Goal: Task Accomplishment & Management: Manage account settings

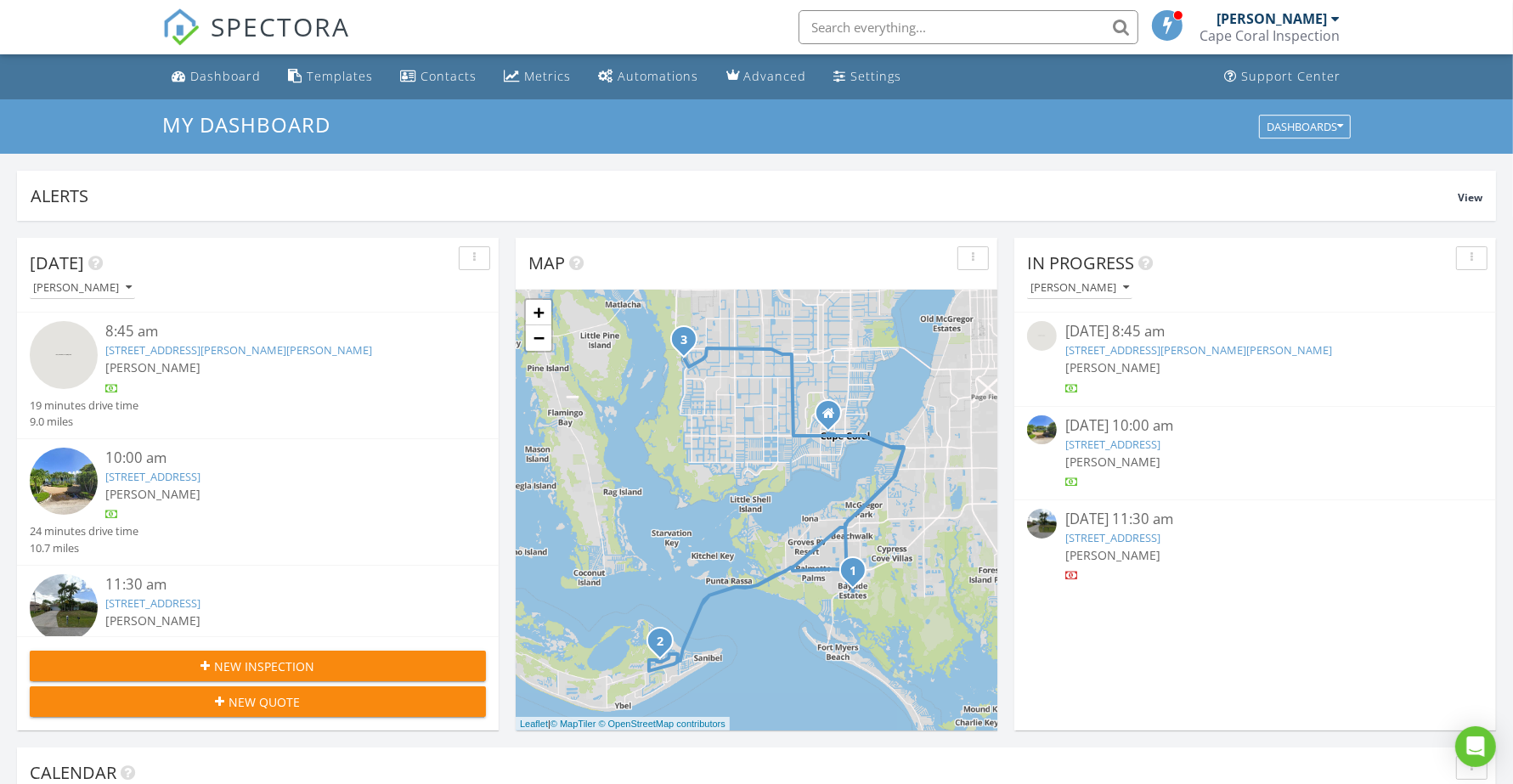
click at [1190, 342] on link "17671 Stevens Blvd, Fort Myers Beach, FL 33931" at bounding box center [1198, 349] width 267 height 16
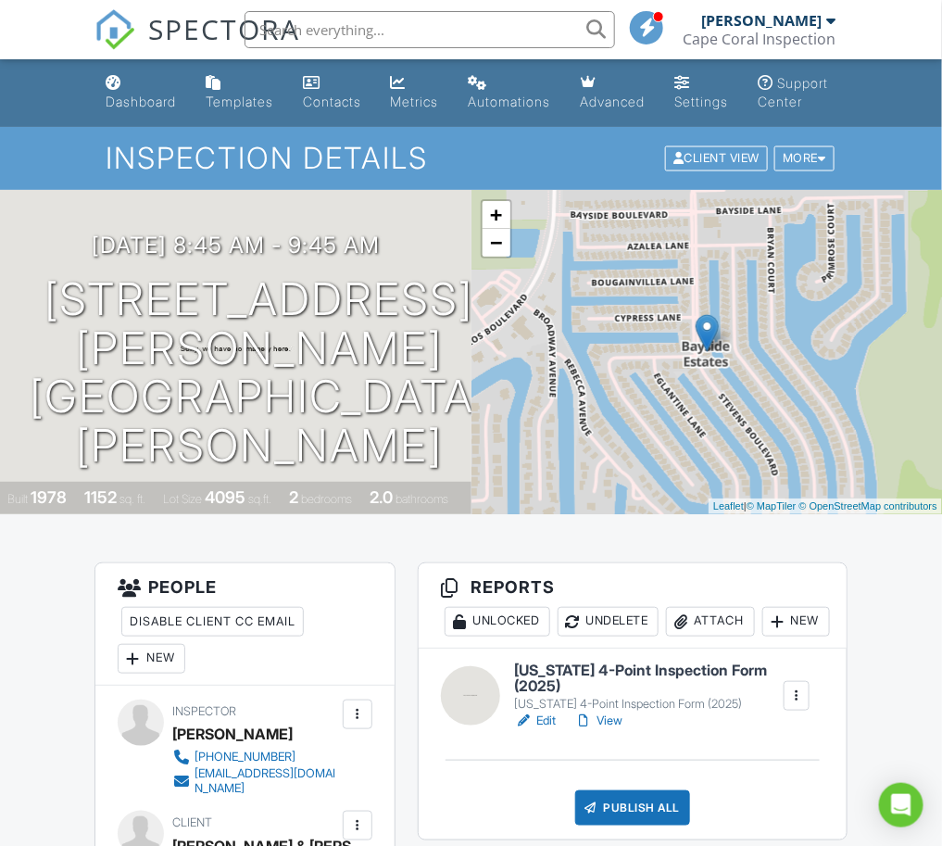
click at [635, 683] on h6 "[US_STATE] 4-Point Inspection Form (2025)" at bounding box center [648, 679] width 267 height 32
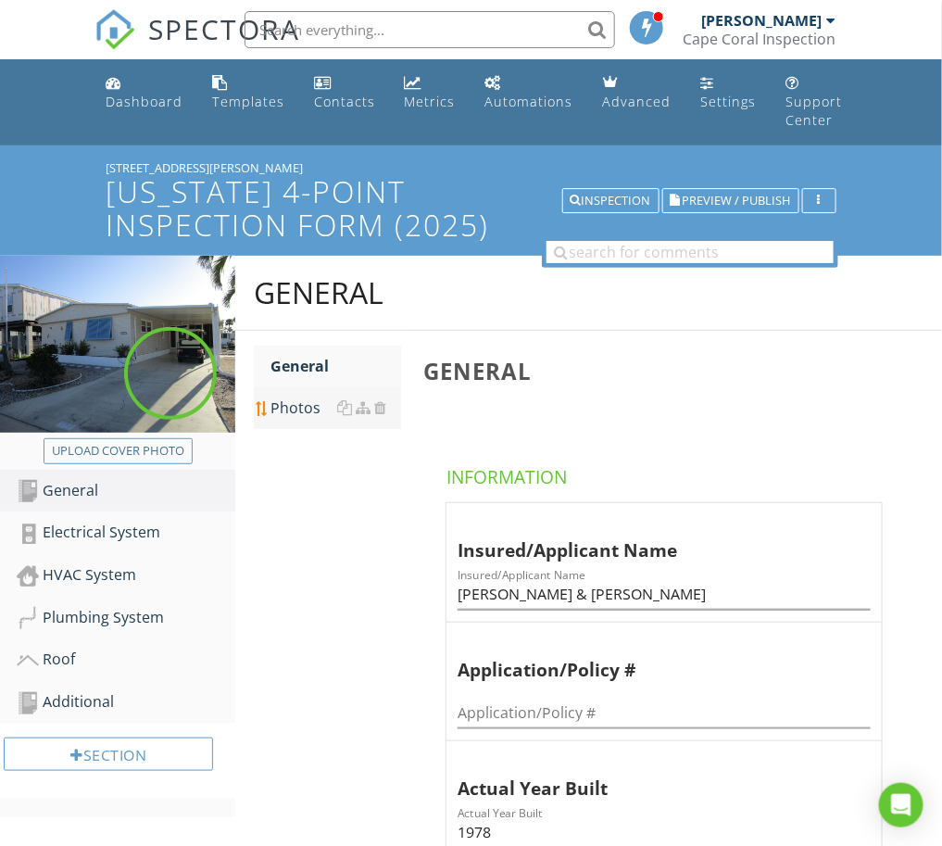
click at [295, 409] on div "Photos" at bounding box center [336, 408] width 131 height 22
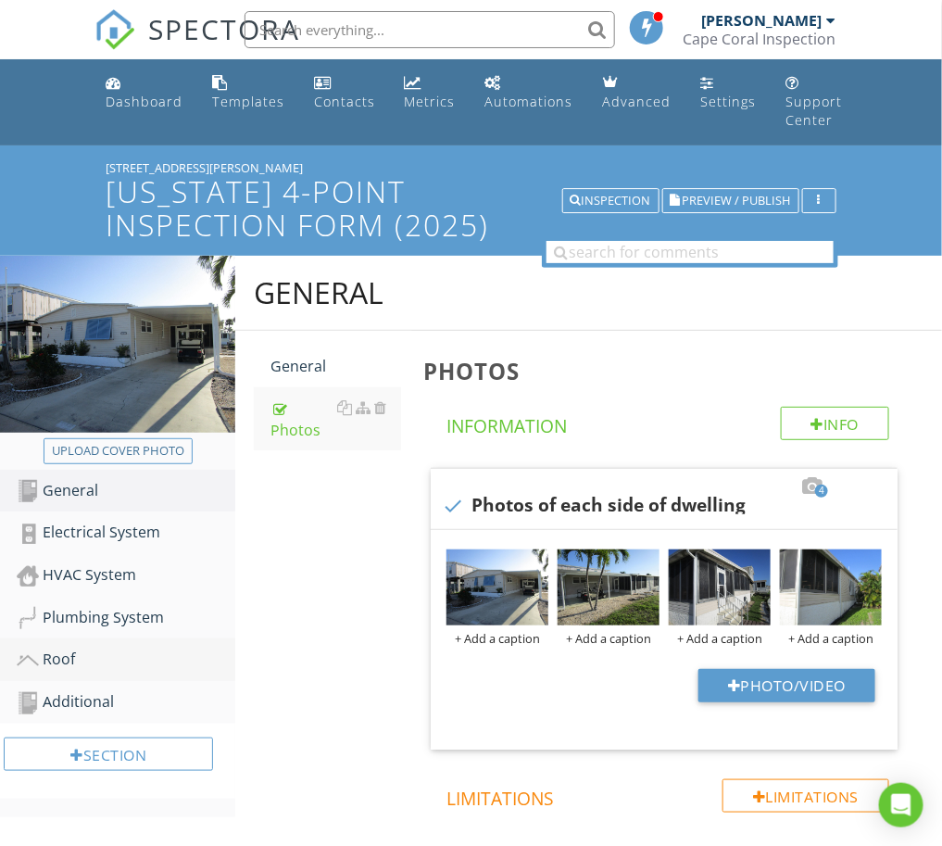
click at [58, 650] on div "Roof" at bounding box center [126, 660] width 219 height 24
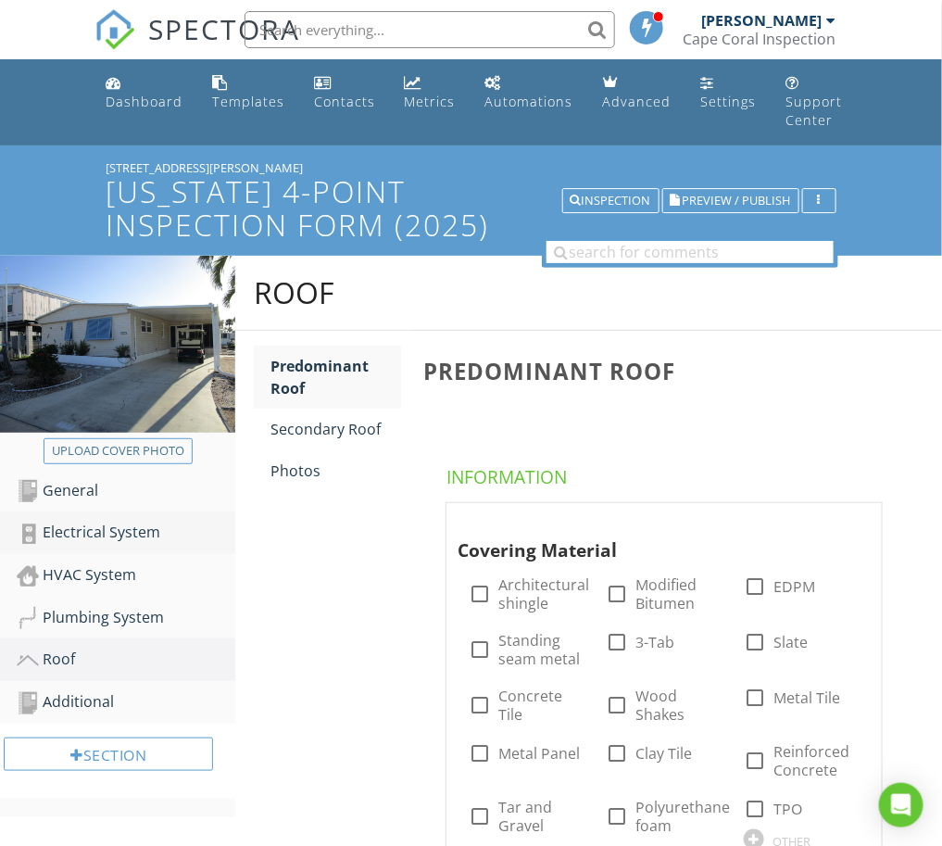
click at [100, 526] on div "Electrical System" at bounding box center [126, 533] width 219 height 24
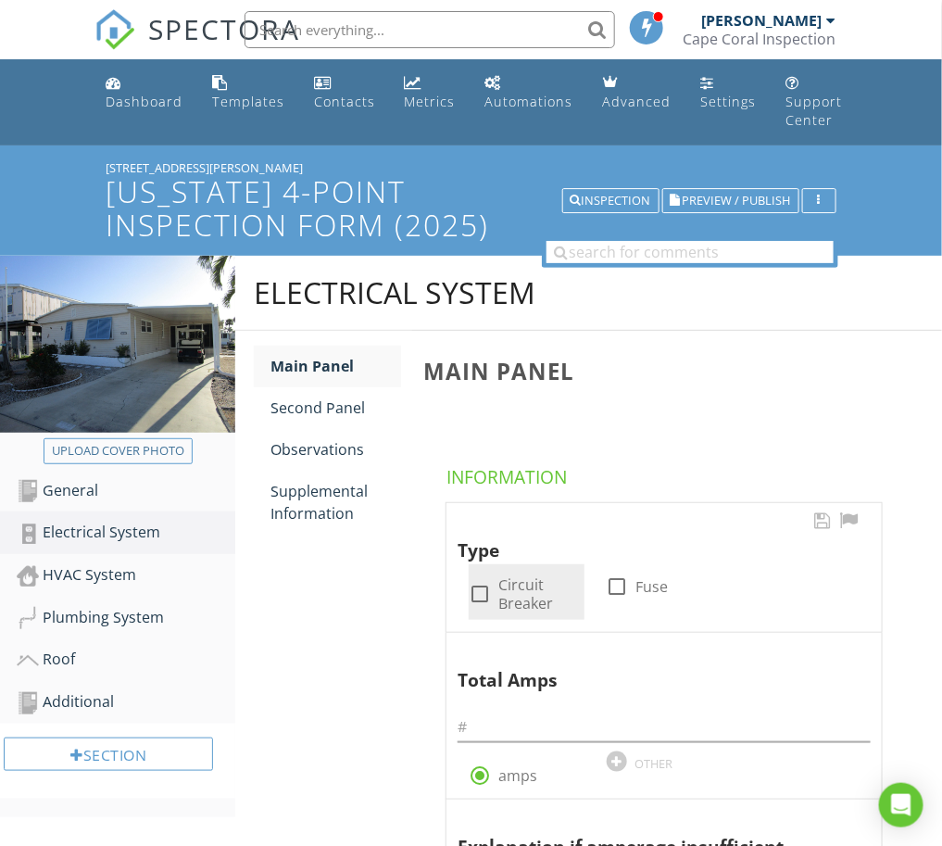
click at [485, 596] on div at bounding box center [480, 594] width 32 height 32
checkbox input "true"
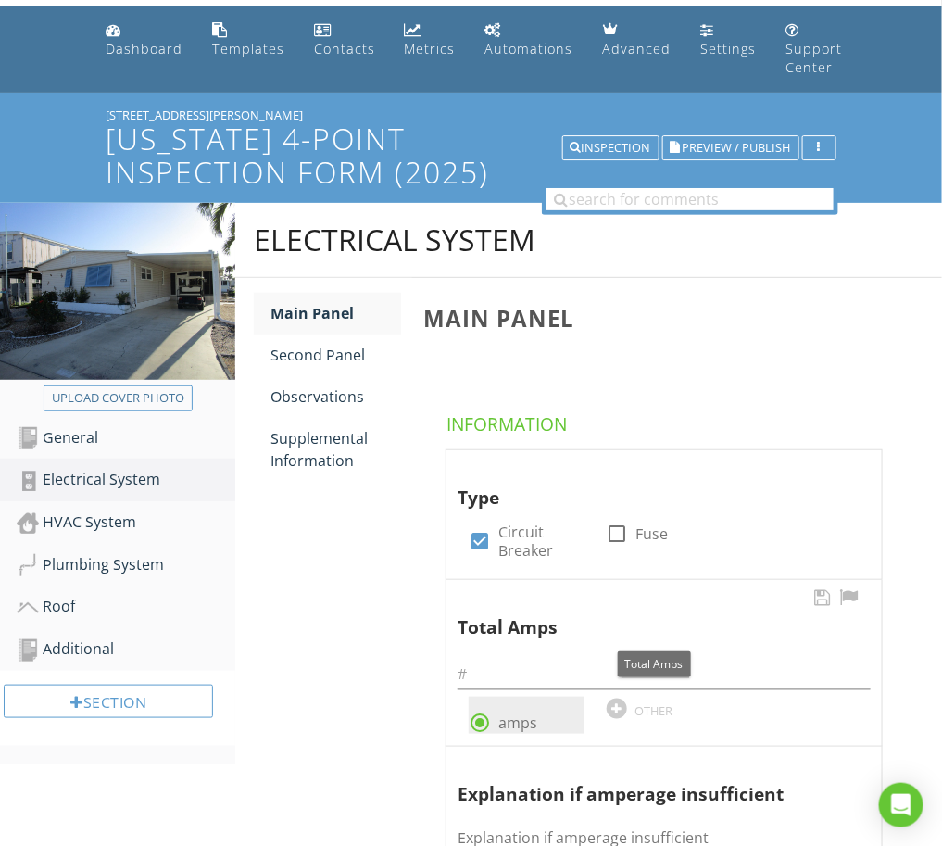
scroll to position [232, 0]
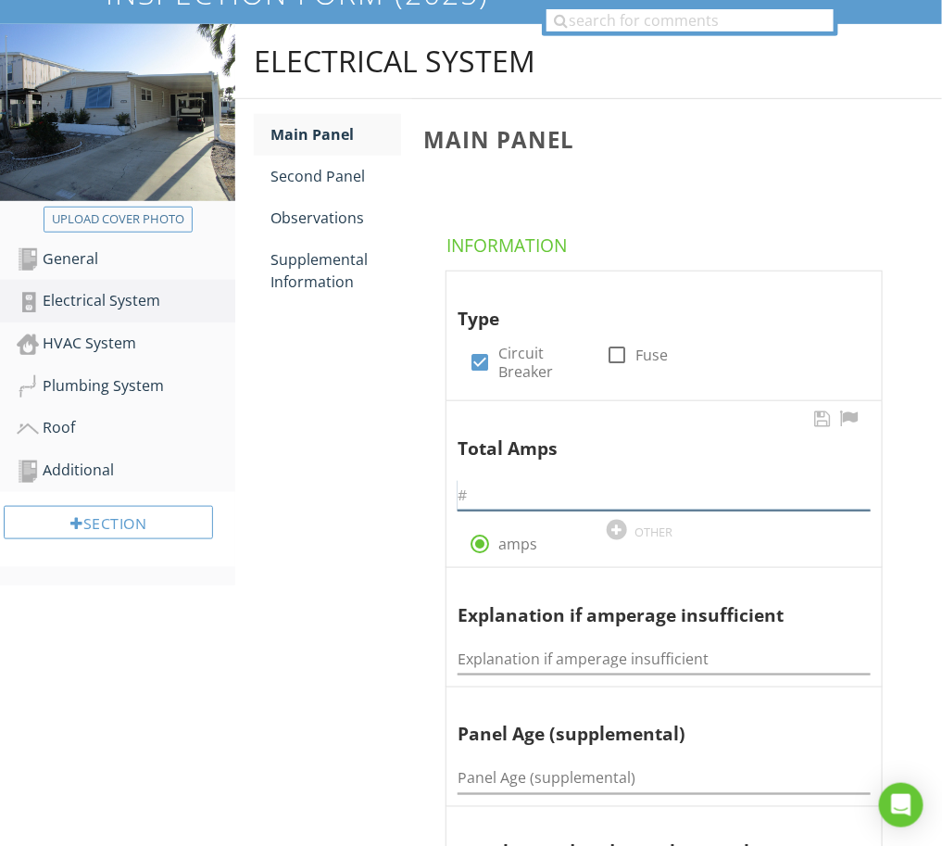
click at [574, 492] on input "text" at bounding box center [664, 495] width 413 height 31
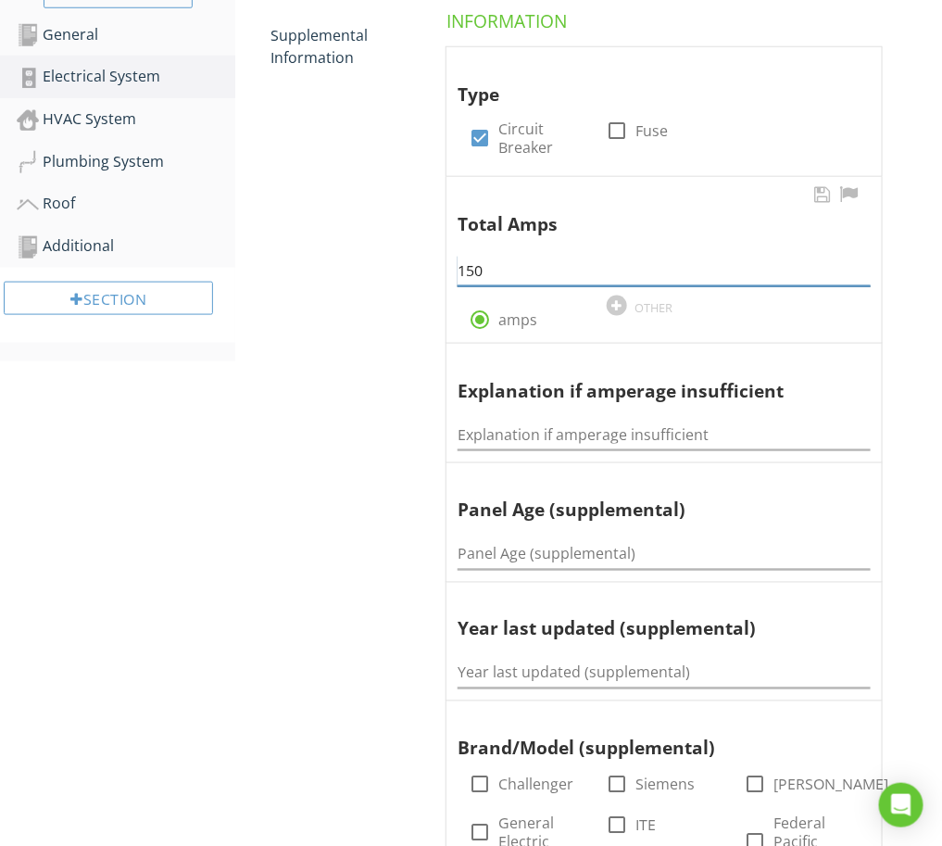
scroll to position [463, 0]
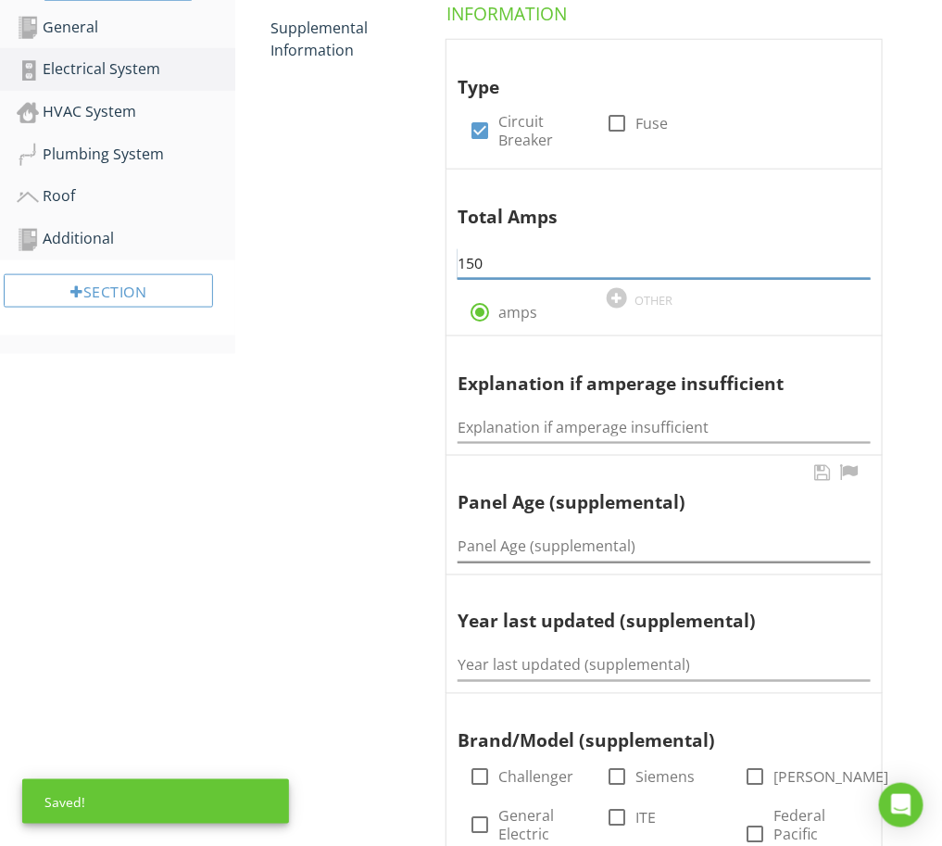
type input "150"
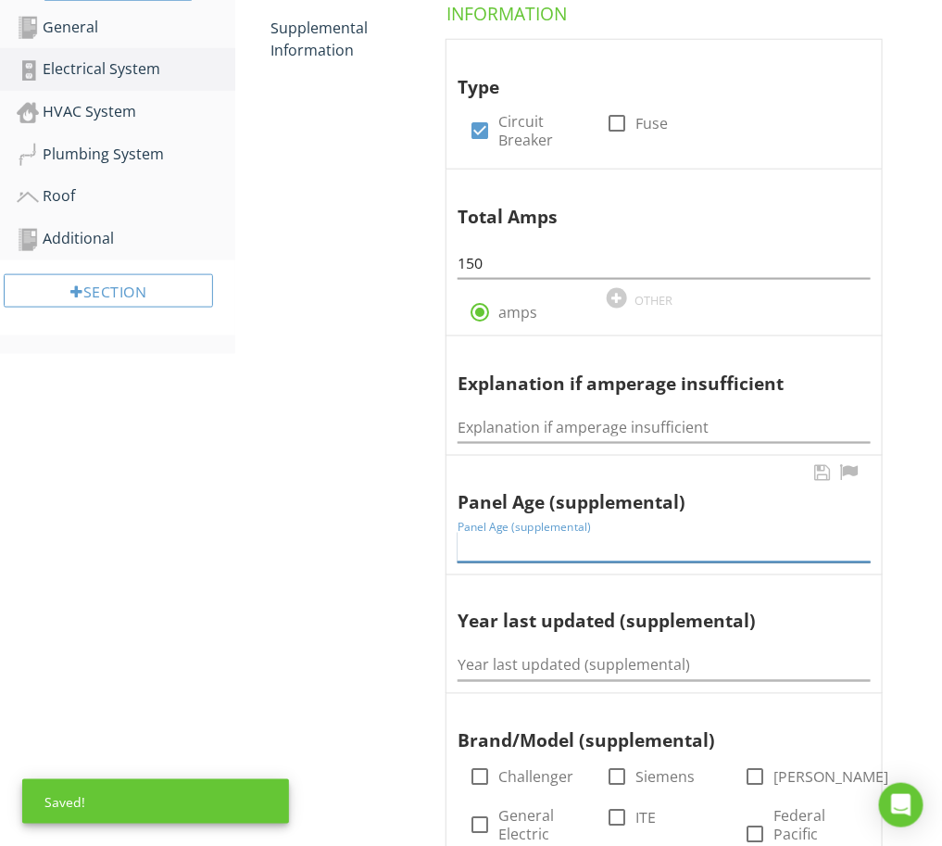
click at [574, 548] on input "Panel Age (supplemental)" at bounding box center [664, 547] width 413 height 31
type input "4 yrs"
click at [589, 664] on input "Year last updated (supplemental)" at bounding box center [664, 665] width 413 height 31
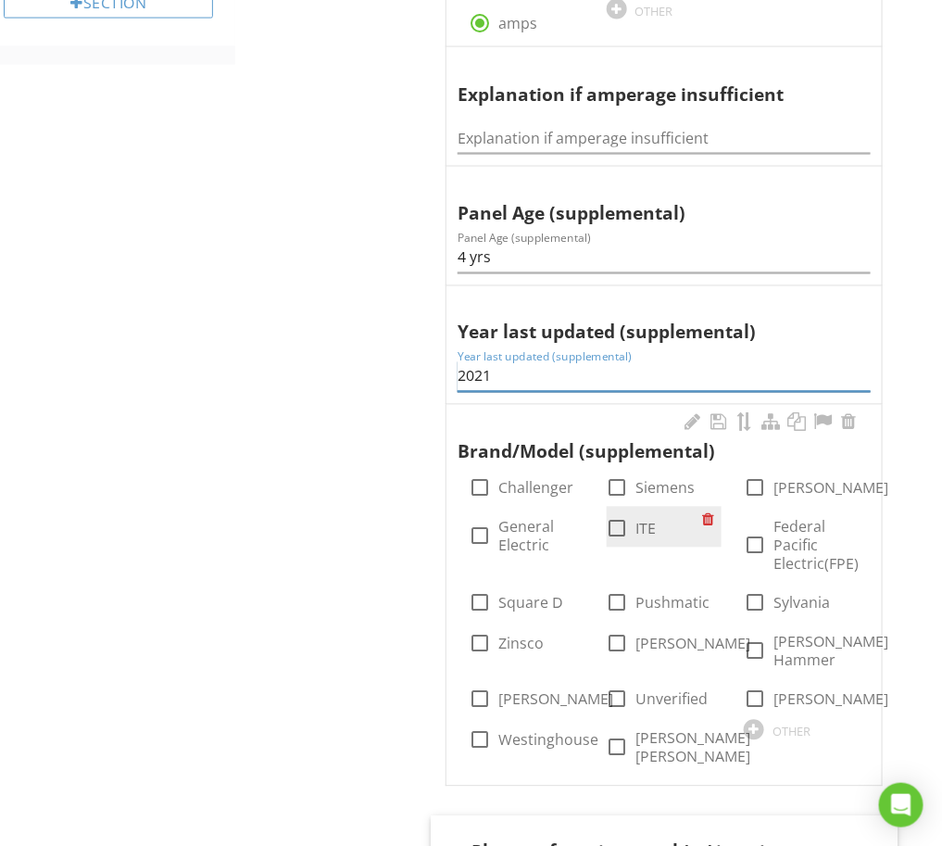
scroll to position [811, 0]
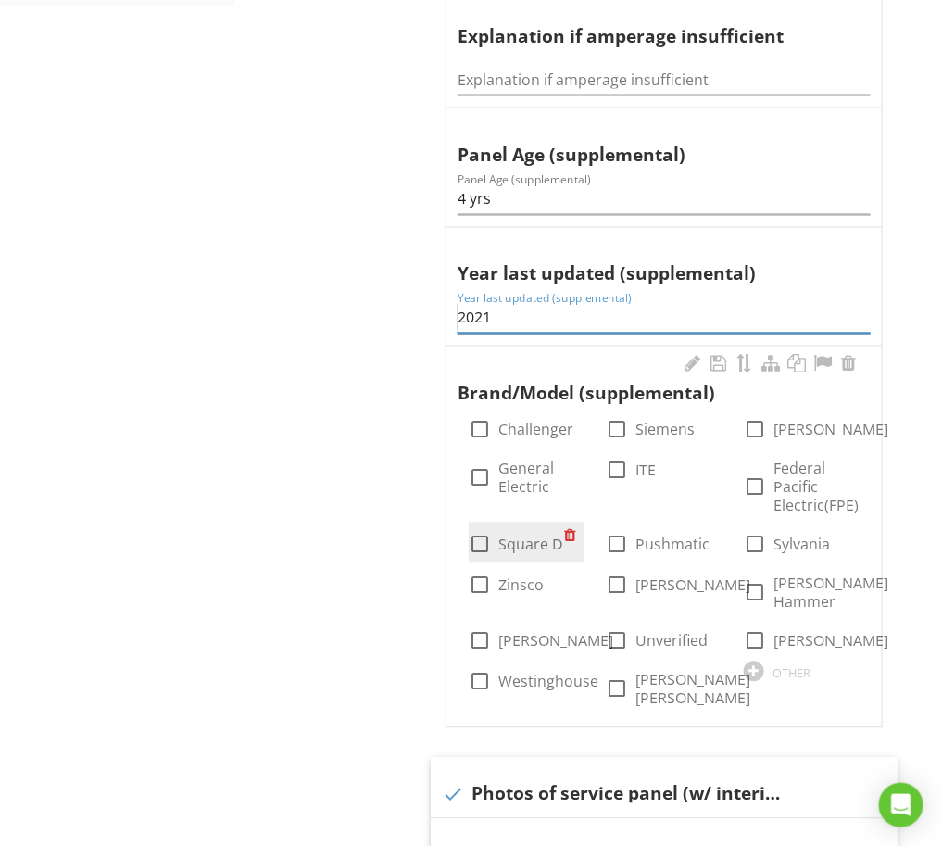
type input "2021"
click at [483, 539] on div at bounding box center [480, 545] width 32 height 32
checkbox input "true"
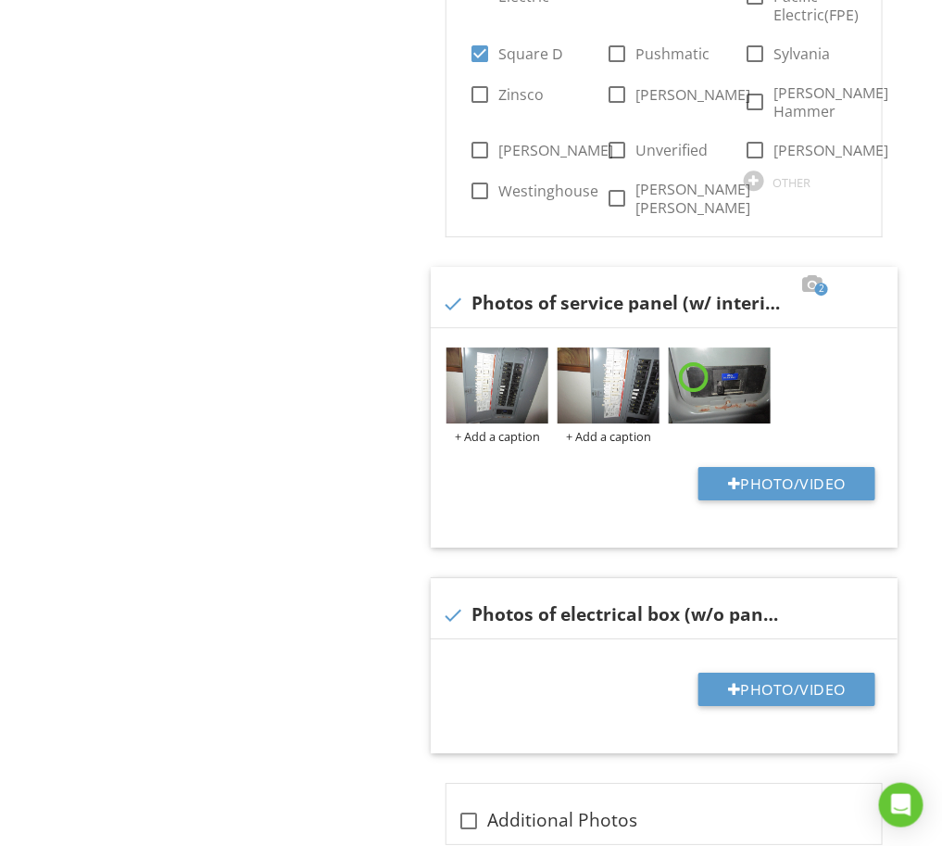
scroll to position [1390, 0]
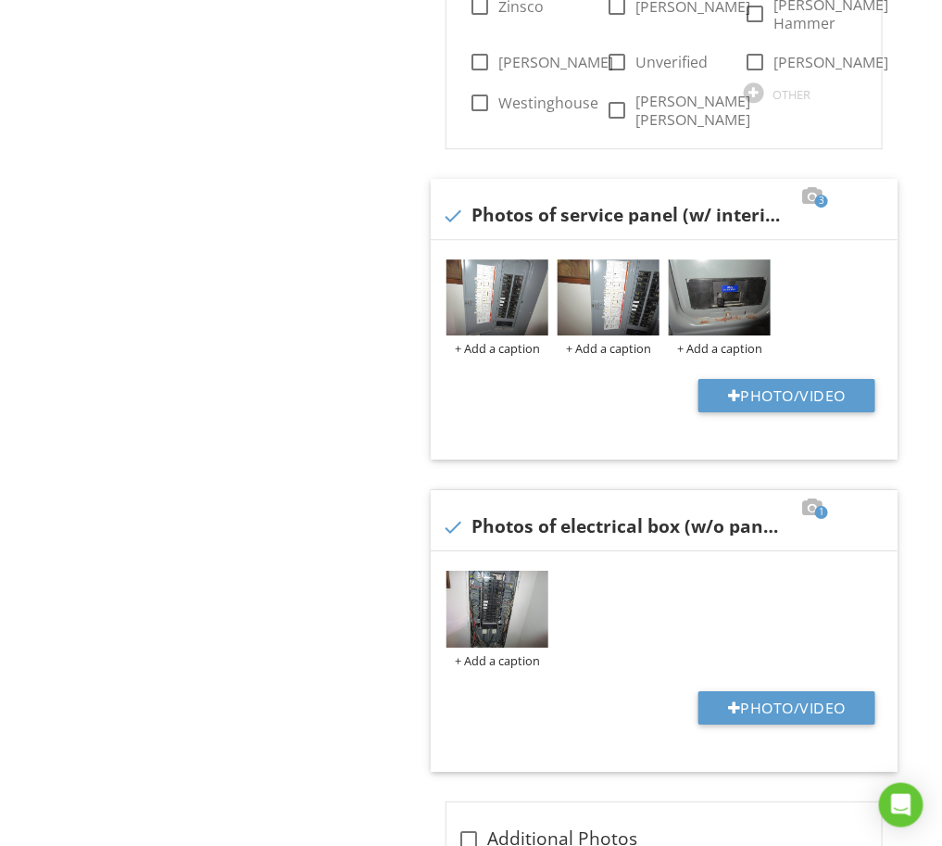
click at [334, 418] on div "Electrical System Main Panel Second Panel Observations Supplemental Information…" at bounding box center [588, 48] width 707 height 2365
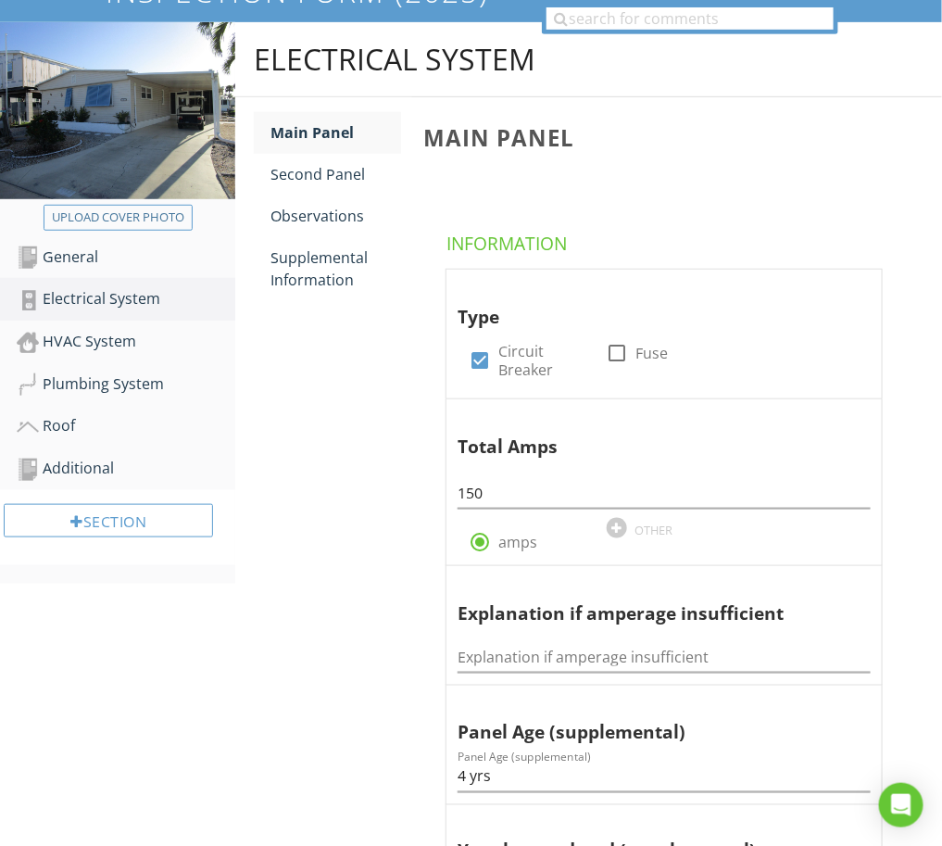
scroll to position [232, 0]
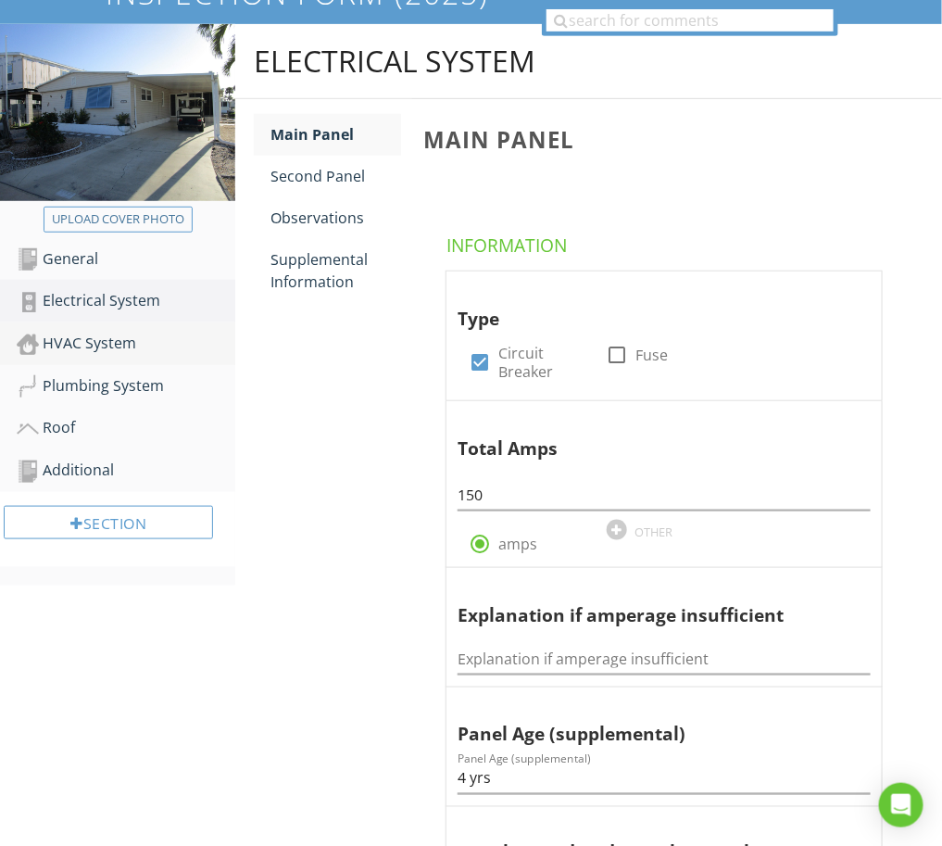
click at [97, 336] on div "HVAC System" at bounding box center [126, 344] width 219 height 24
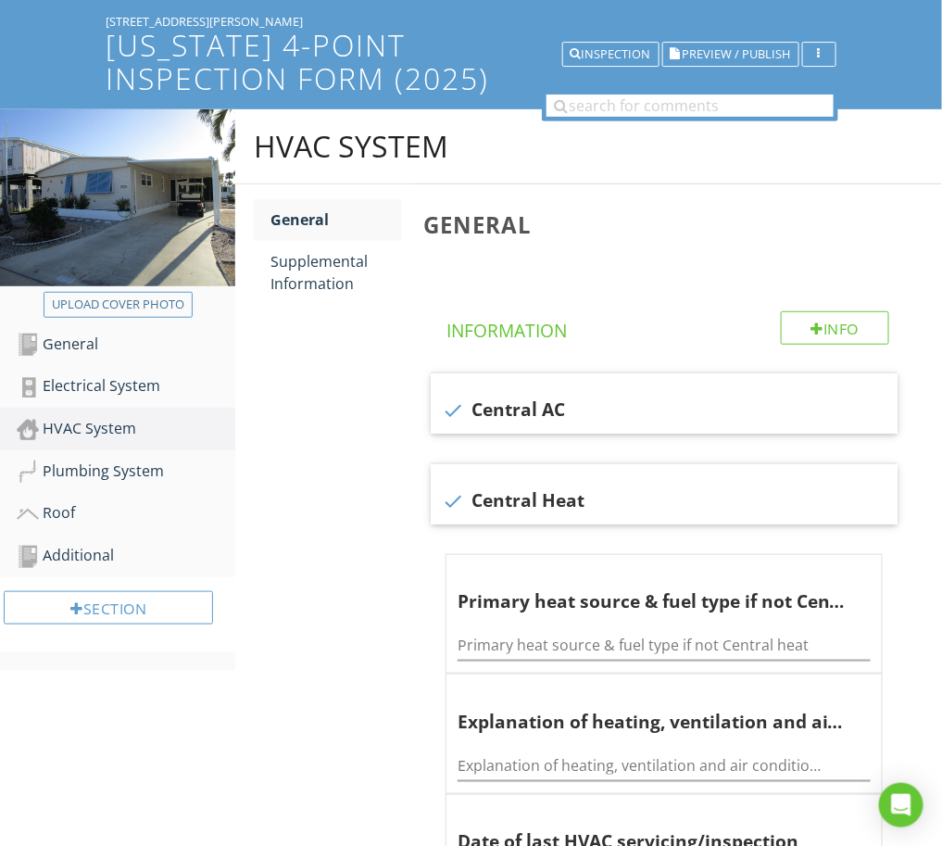
scroll to position [126, 0]
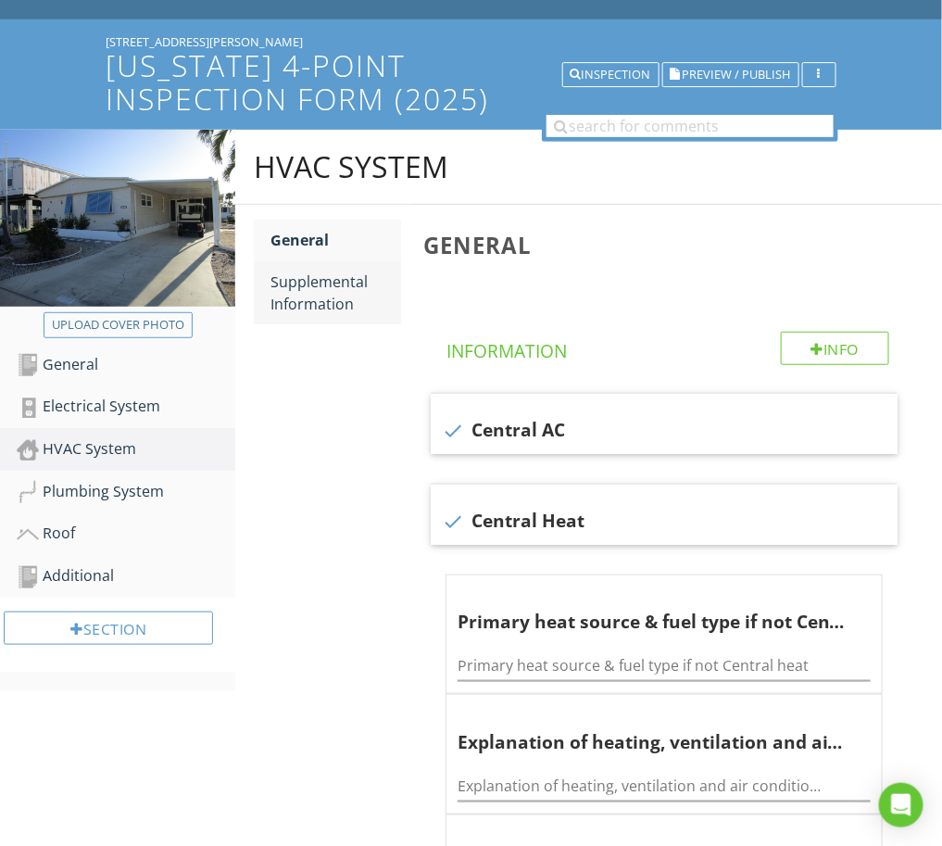
click at [318, 290] on div "Supplemental Information" at bounding box center [336, 293] width 131 height 44
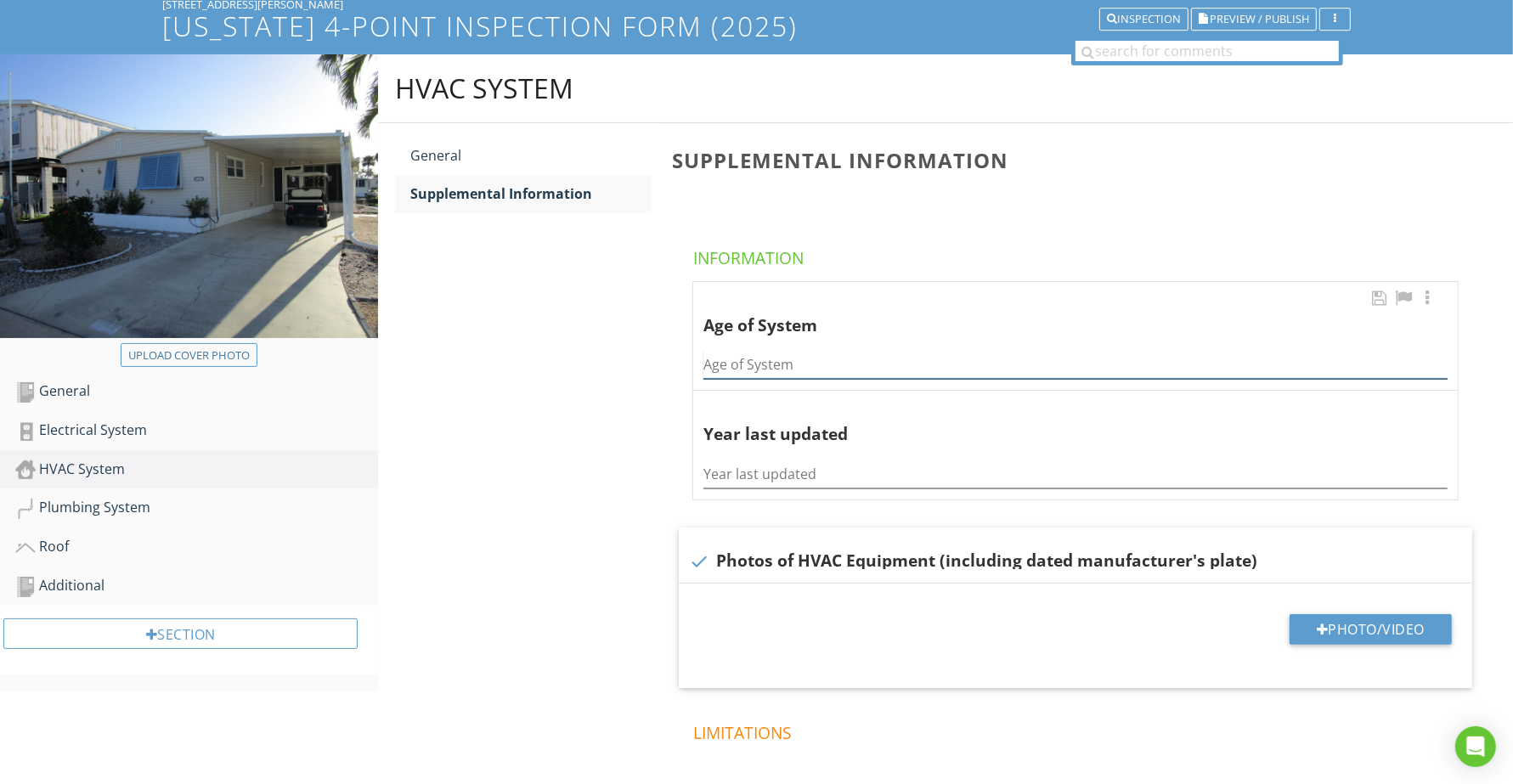
click at [749, 362] on input "Age of System" at bounding box center [1076, 365] width 745 height 28
type input "1"
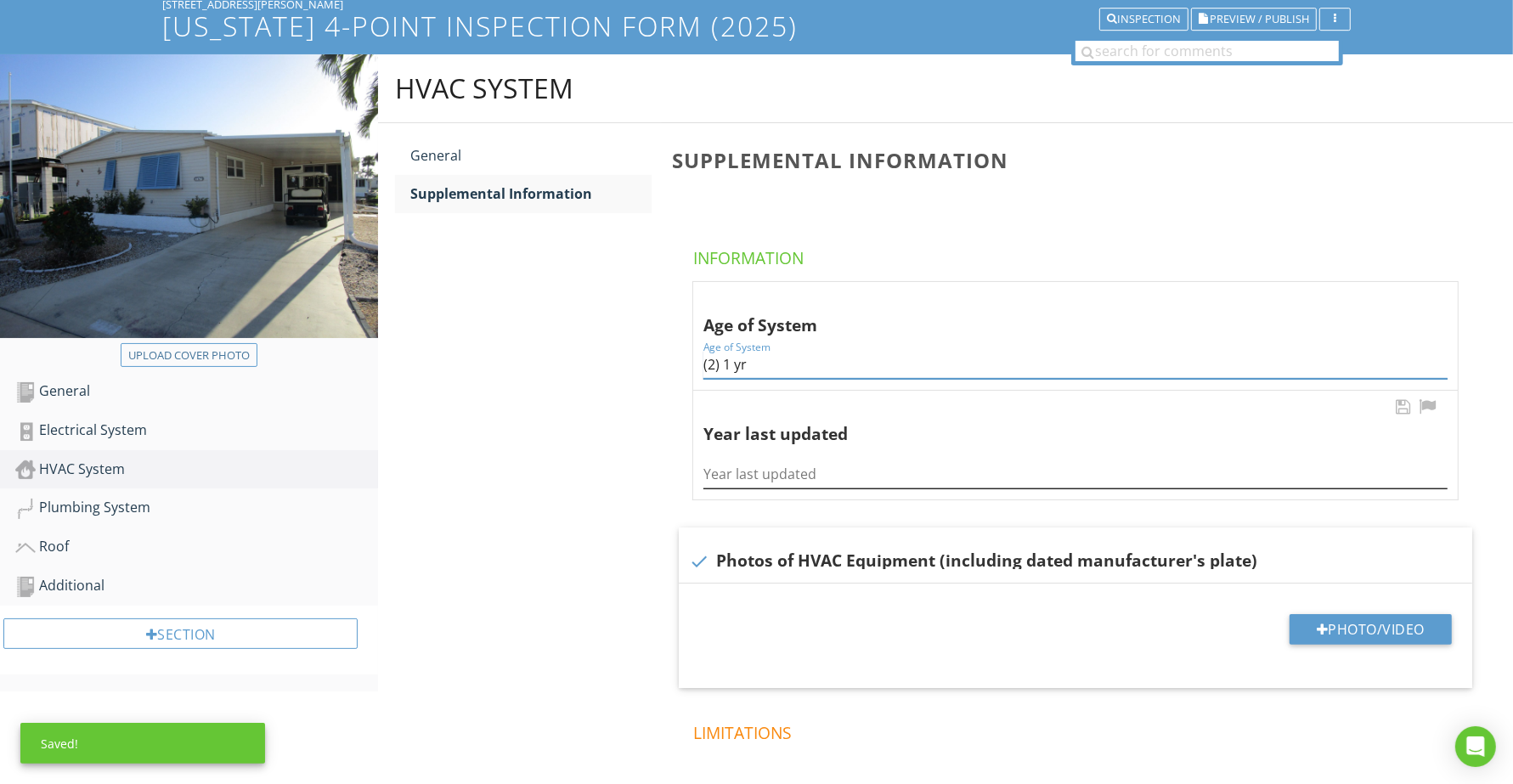
type input "(2) 1 yr"
click at [770, 468] on input "Year last updated" at bounding box center [1076, 474] width 745 height 28
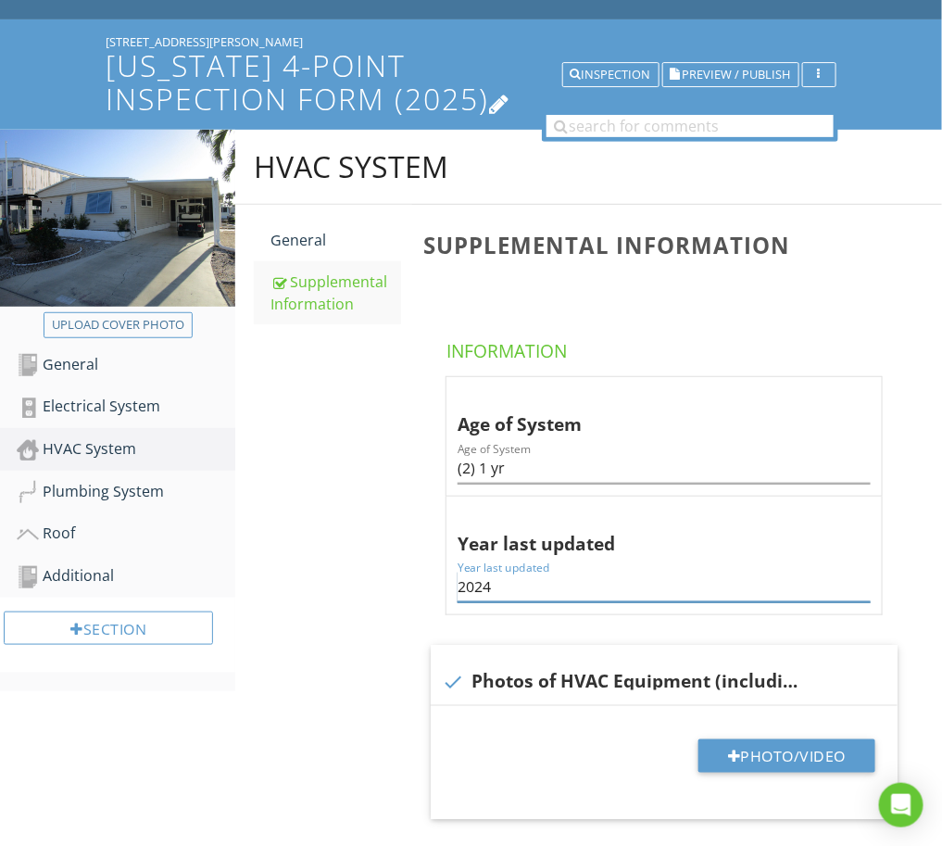
type input "2024"
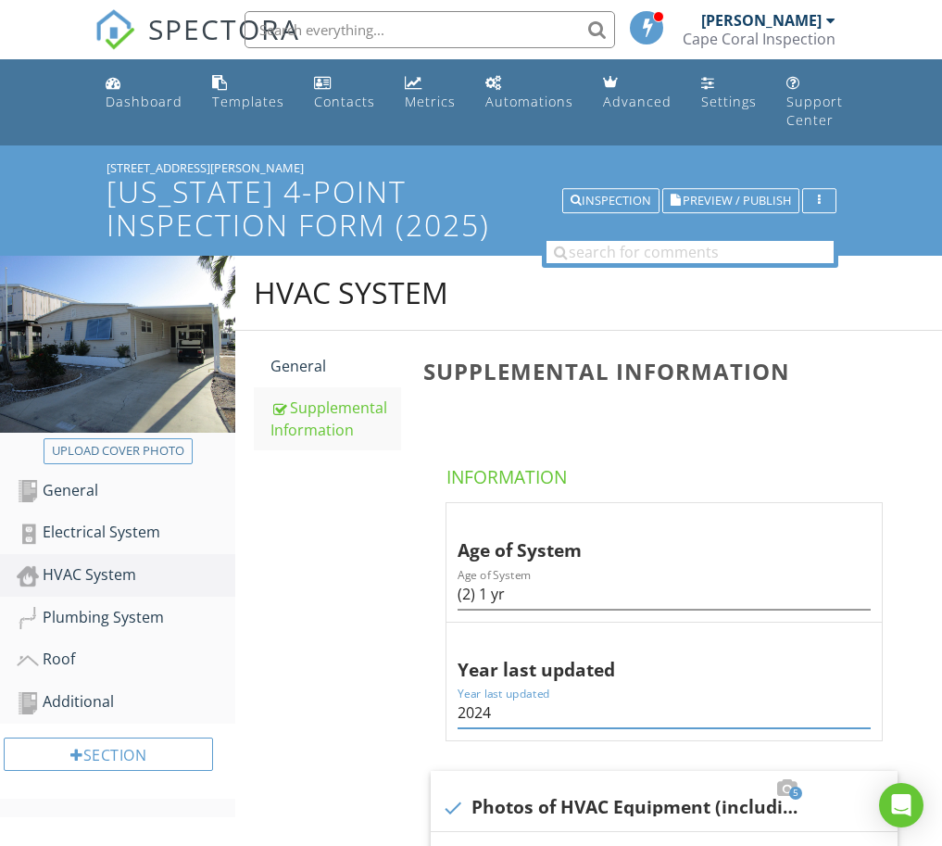
scroll to position [358, 0]
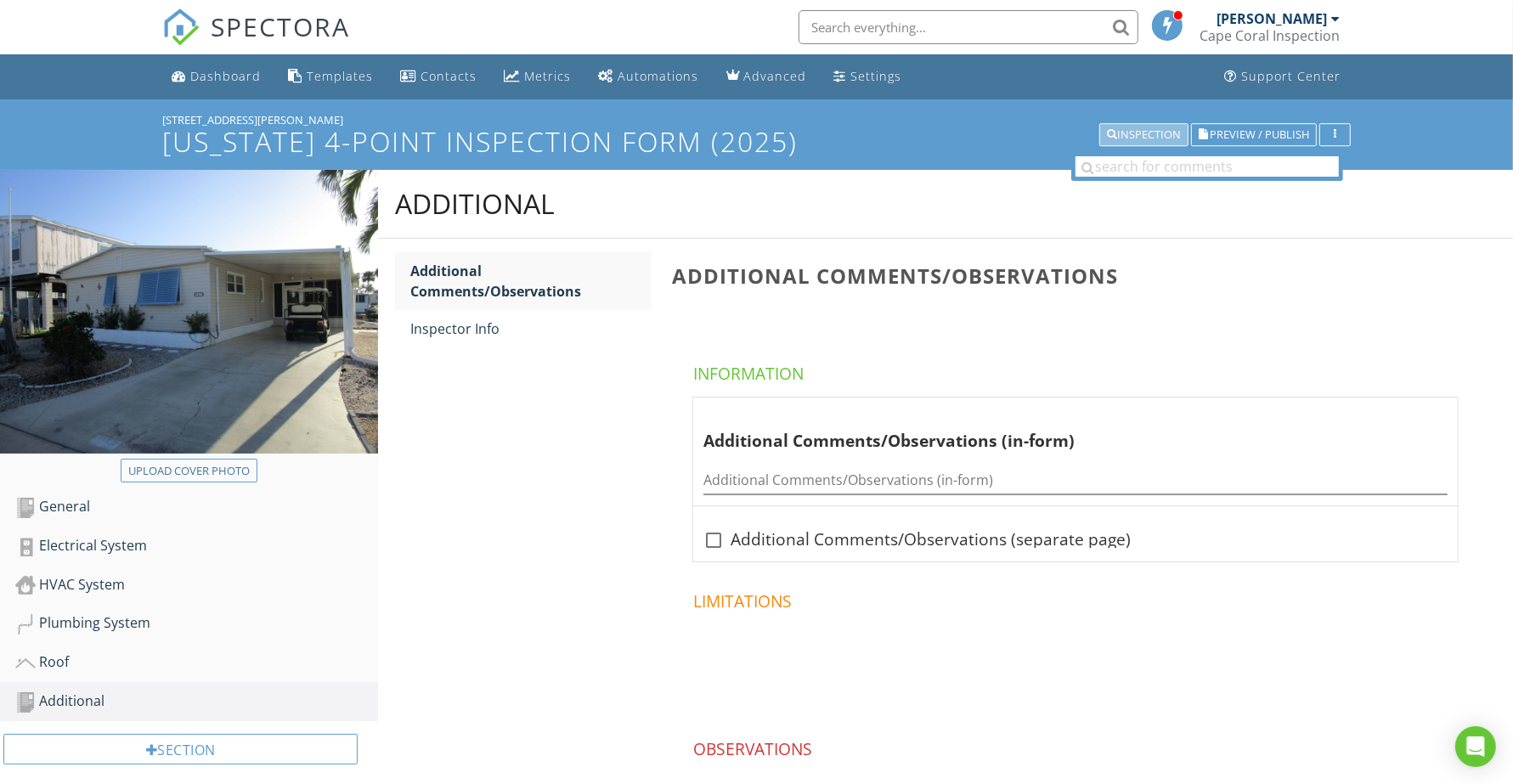
click at [1143, 134] on div "Inspection" at bounding box center [1143, 135] width 74 height 12
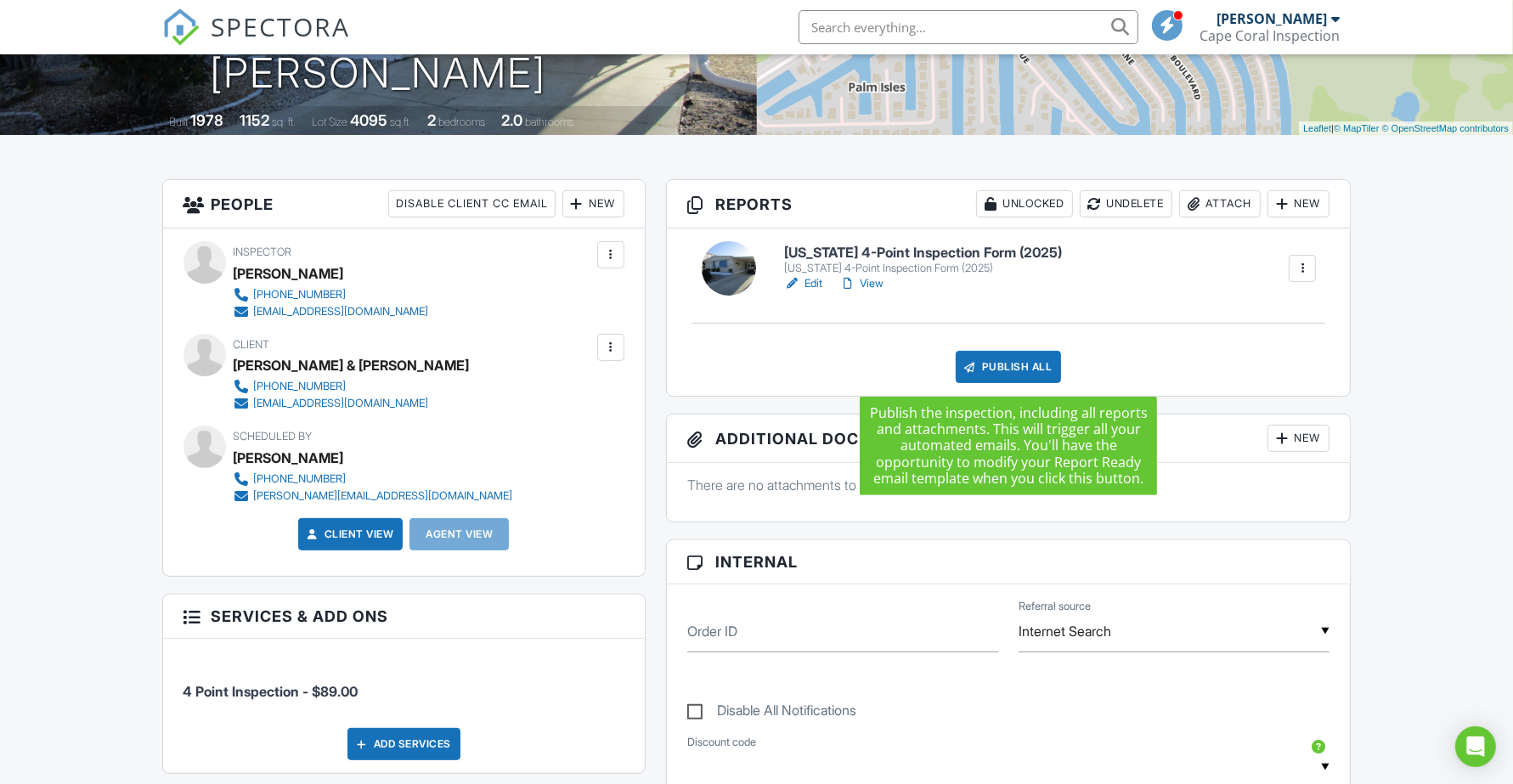
click at [1016, 361] on div "Publish All" at bounding box center [1009, 367] width 106 height 32
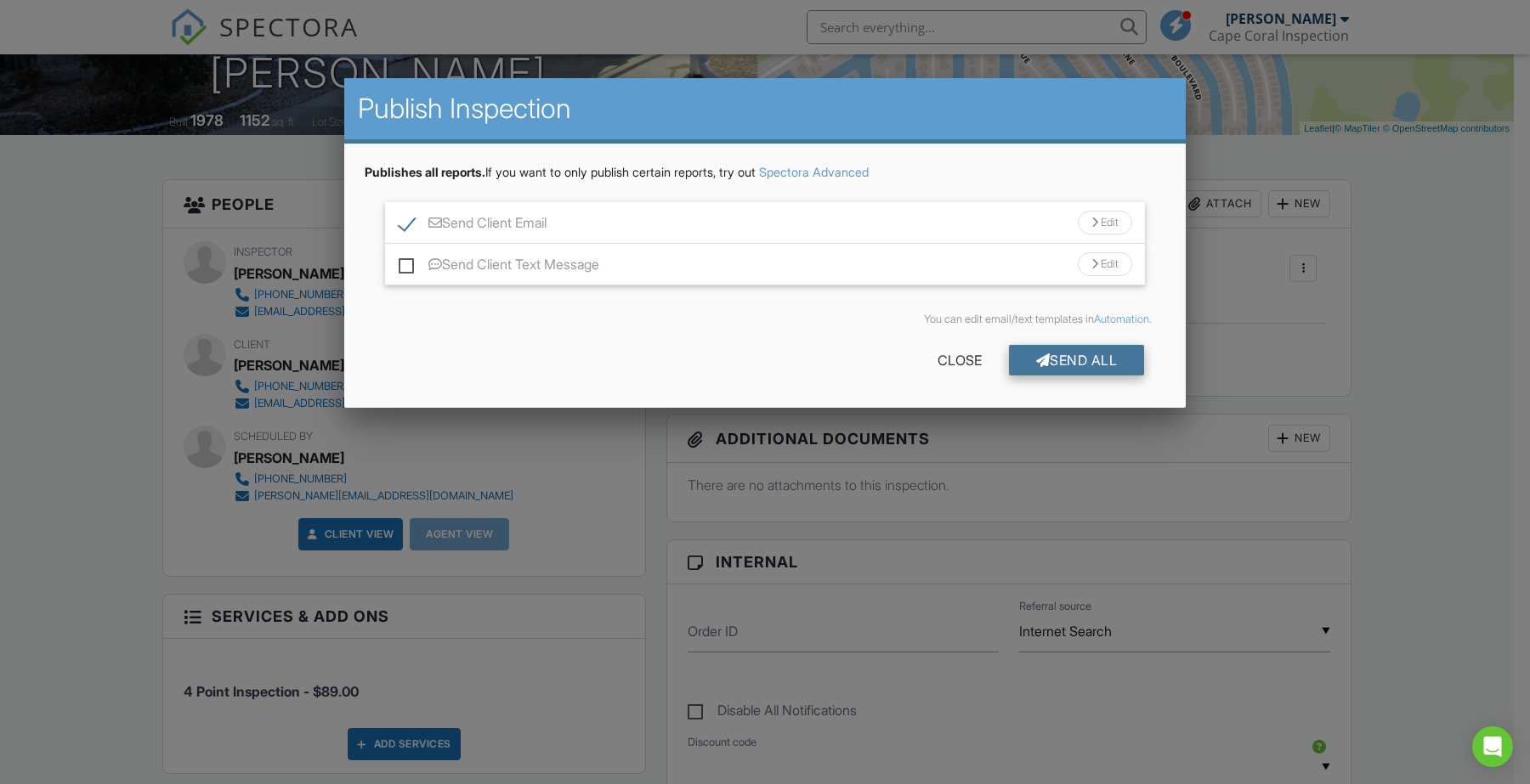
click at [1037, 357] on div at bounding box center [1043, 359] width 15 height 14
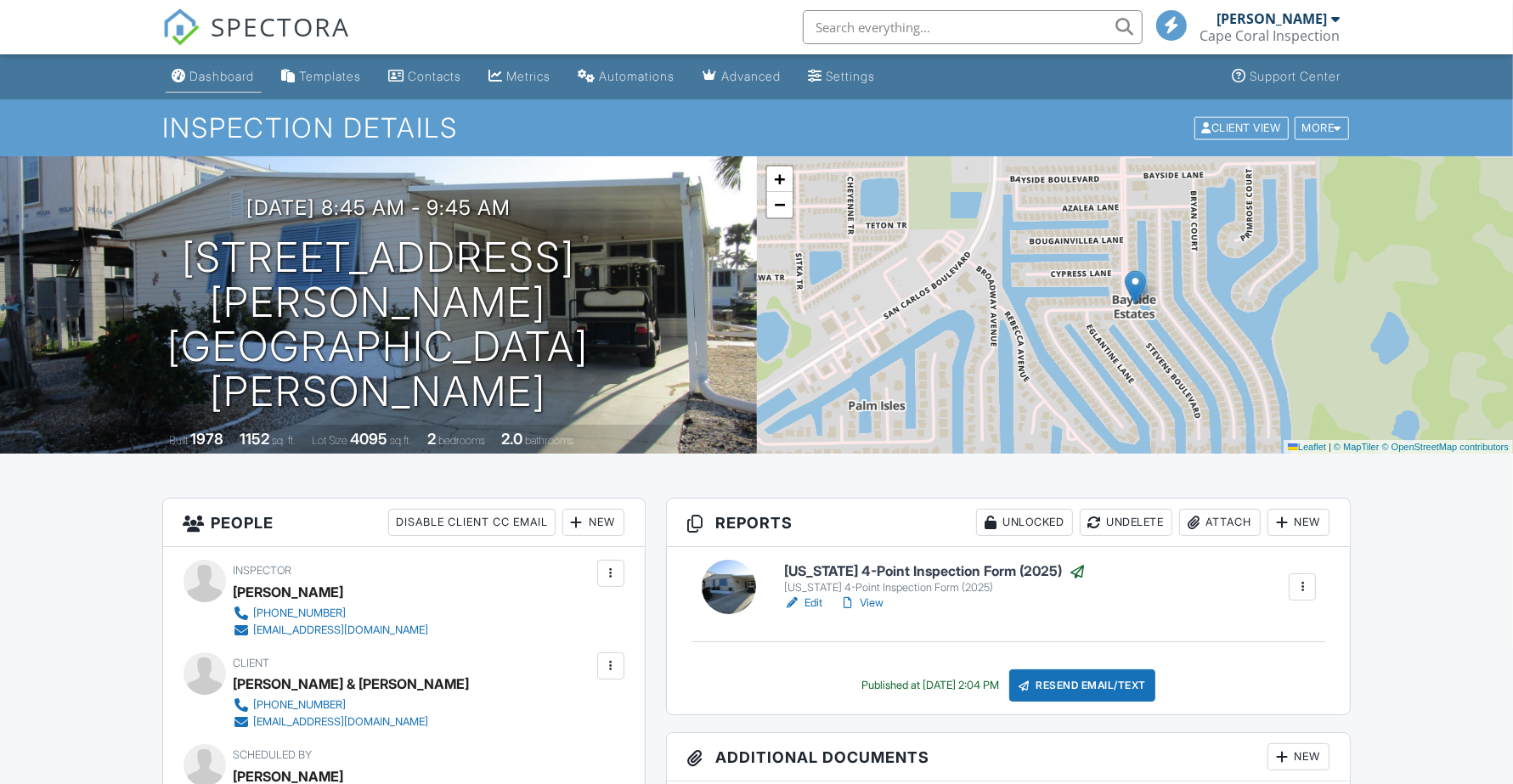
click at [218, 66] on link "Dashboard" at bounding box center [214, 77] width 96 height 31
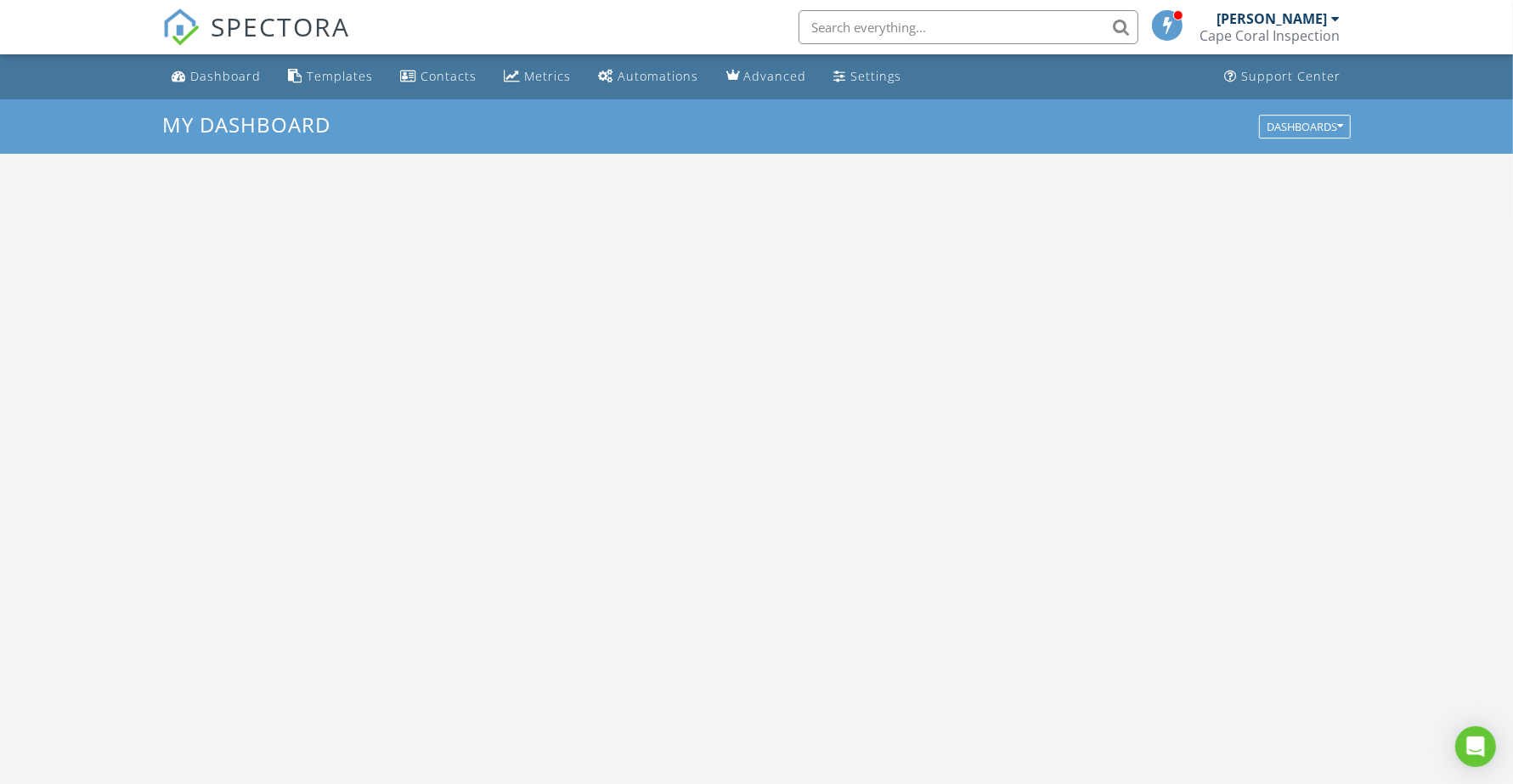
scroll to position [1579, 1546]
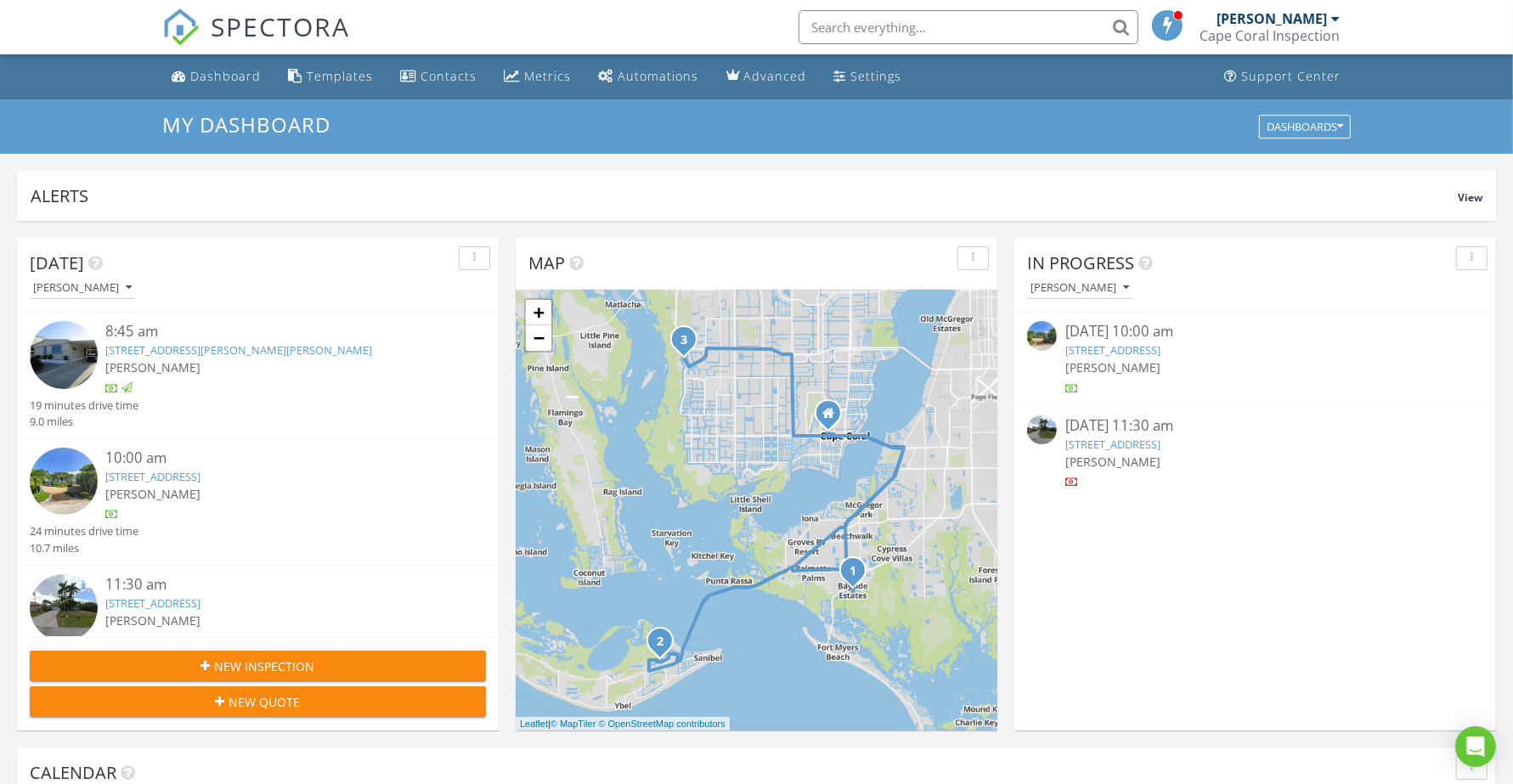
click at [1161, 347] on link "[STREET_ADDRESS]" at bounding box center [1113, 349] width 95 height 16
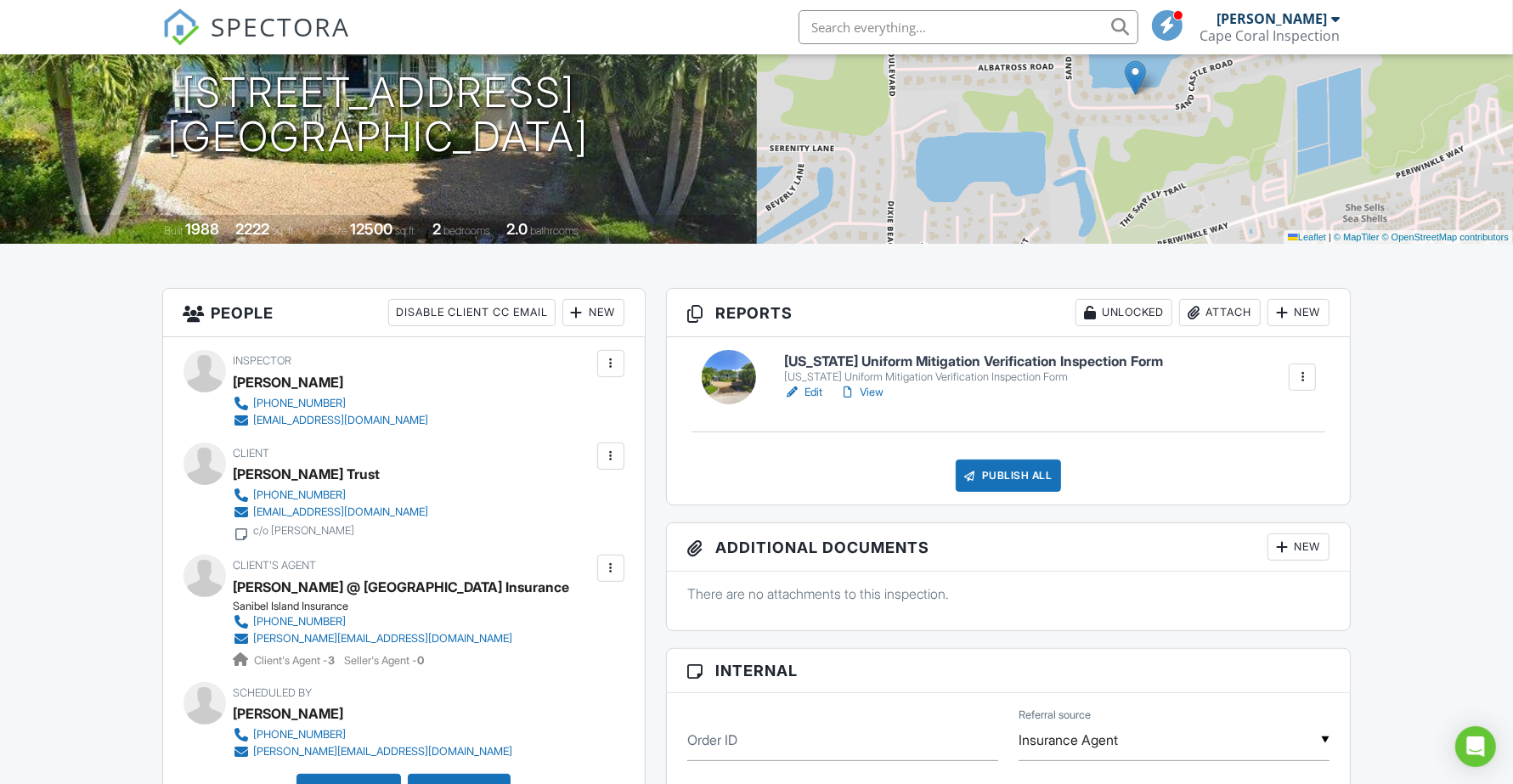
scroll to position [213, 0]
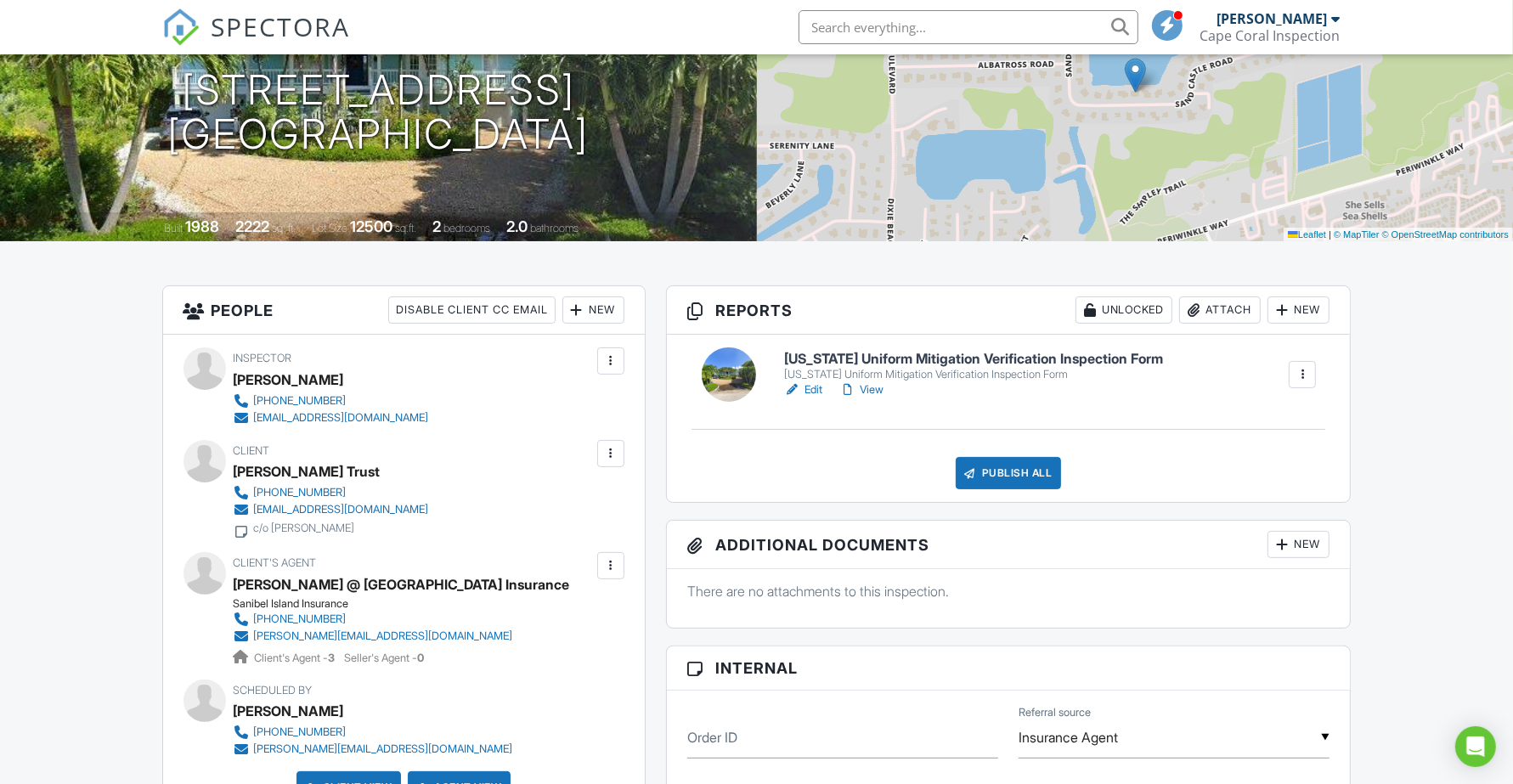
click at [957, 359] on h6 "[US_STATE] Uniform Mitigation Verification Inspection Form" at bounding box center [973, 359] width 379 height 16
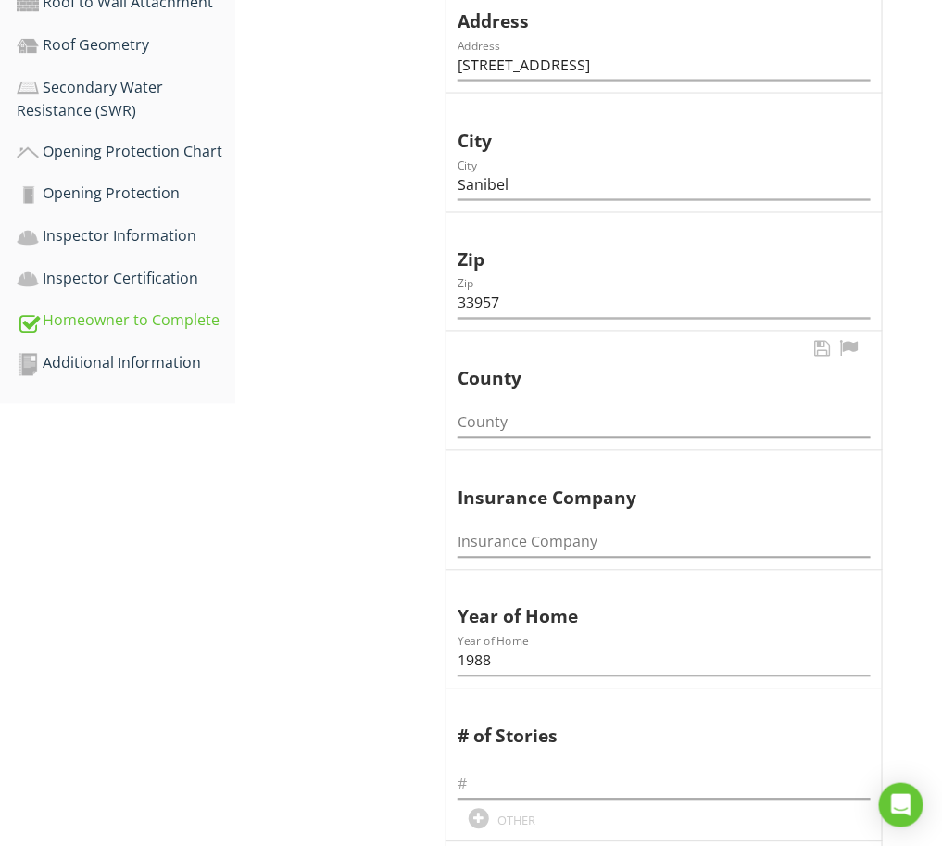
scroll to position [811, 0]
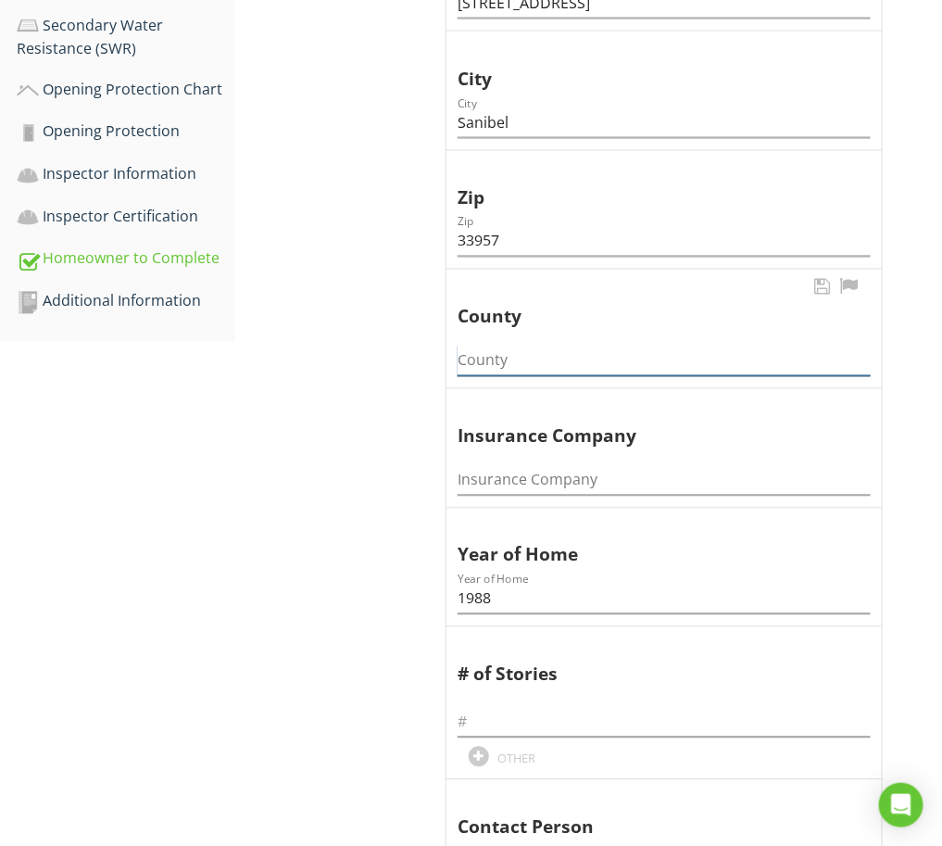
click at [487, 361] on input "County" at bounding box center [664, 361] width 413 height 31
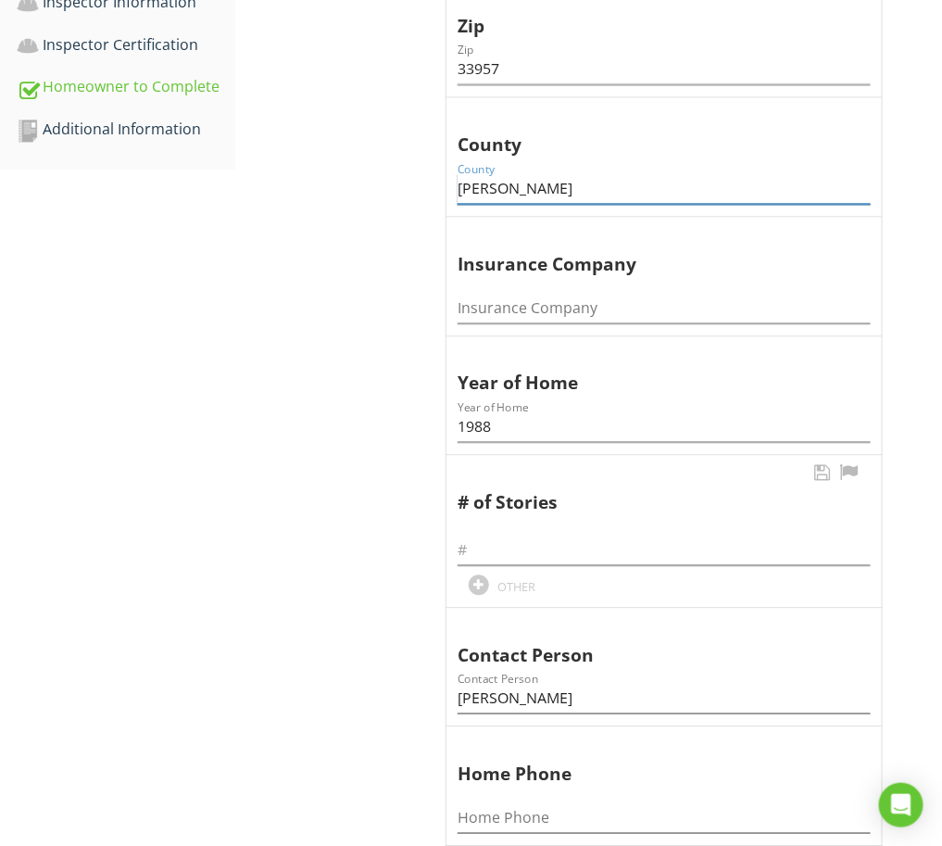
scroll to position [1042, 0]
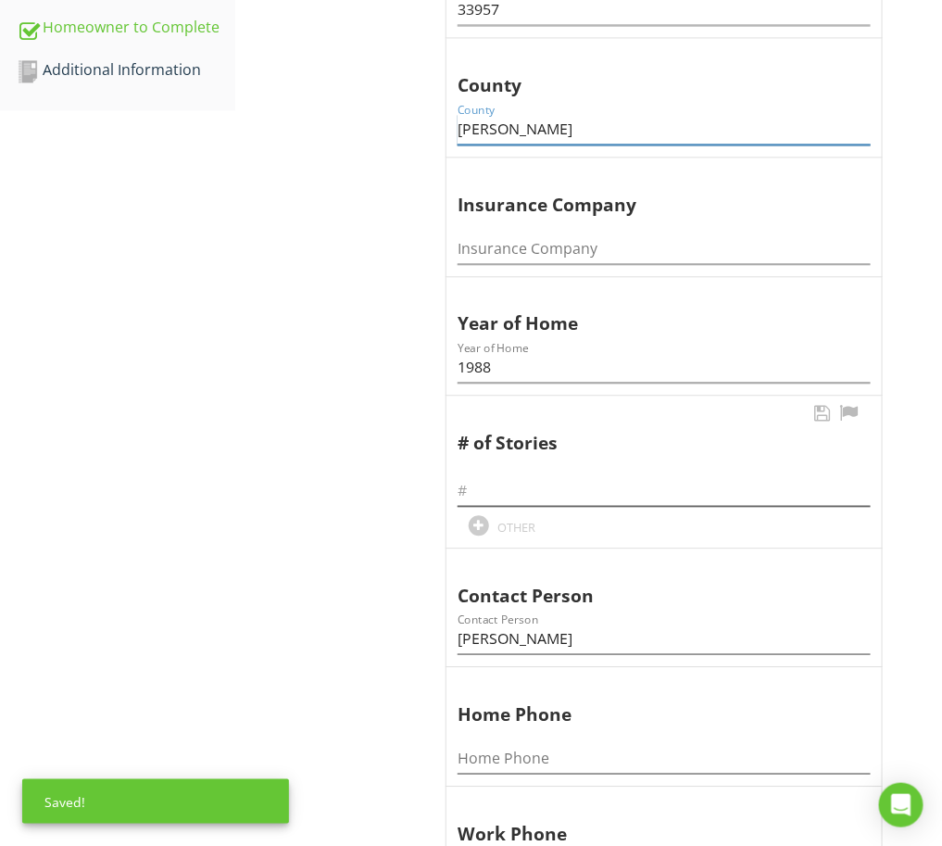
type input "Lee"
click at [577, 480] on input "text" at bounding box center [664, 490] width 413 height 31
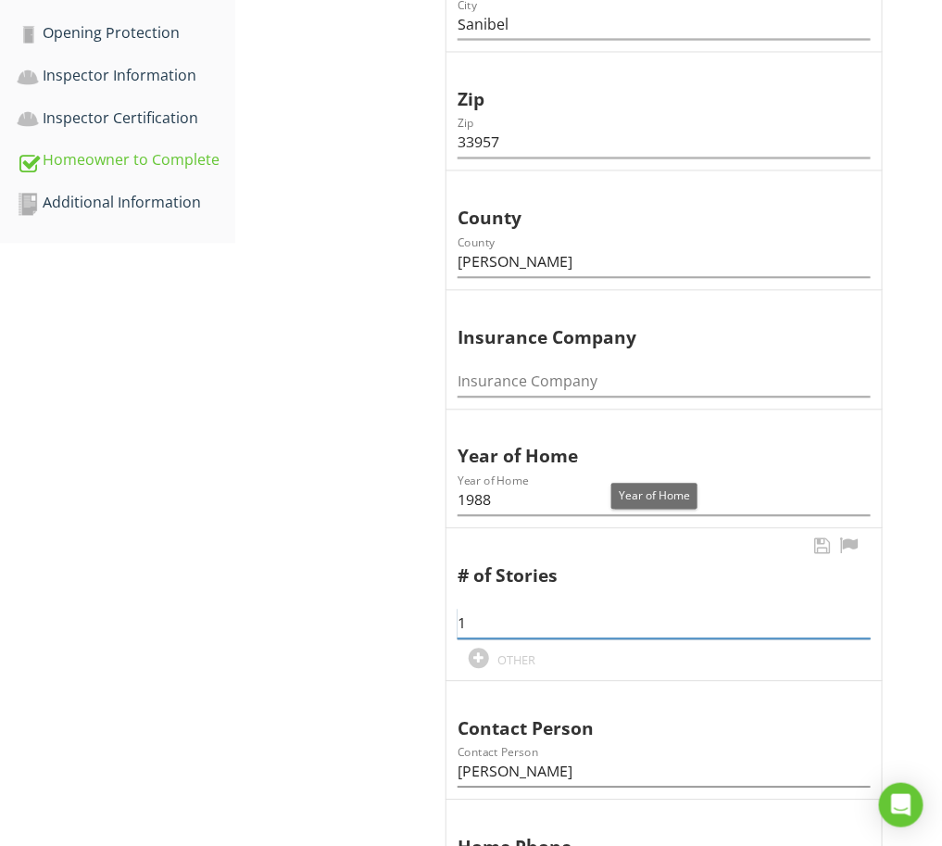
scroll to position [927, 0]
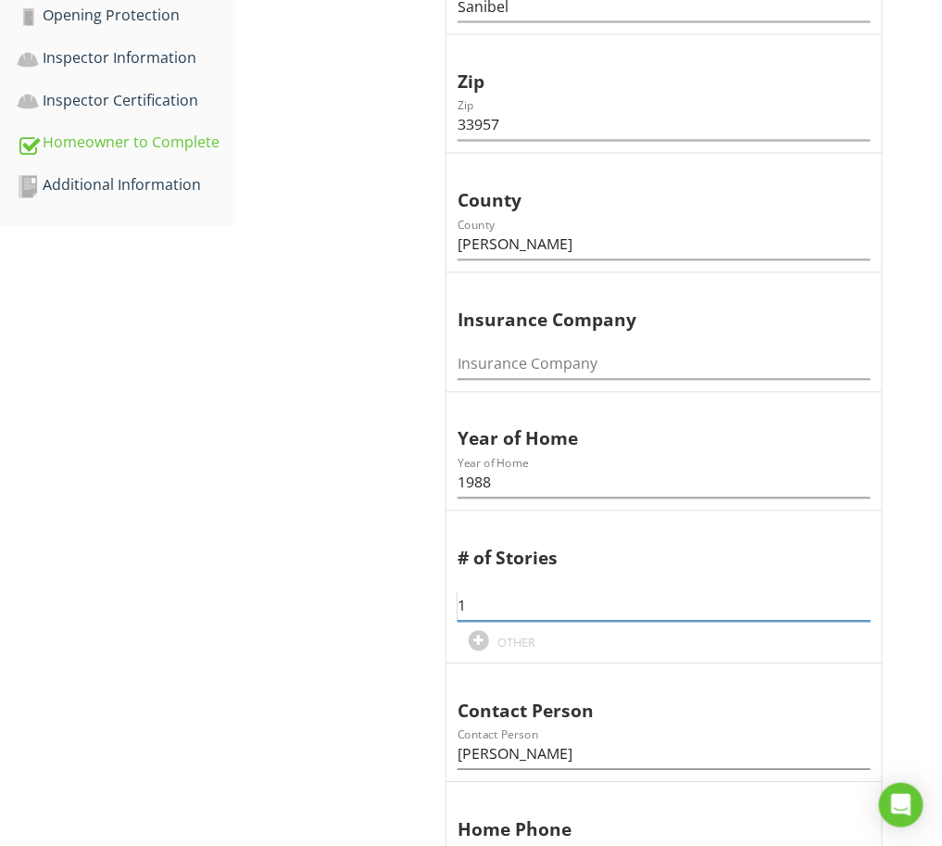
drag, startPoint x: 510, startPoint y: 612, endPoint x: 354, endPoint y: 612, distance: 155.7
click at [354, 612] on div "General Information Information Information Information Inspection Date Inspect…" at bounding box center [588, 474] width 707 height 2224
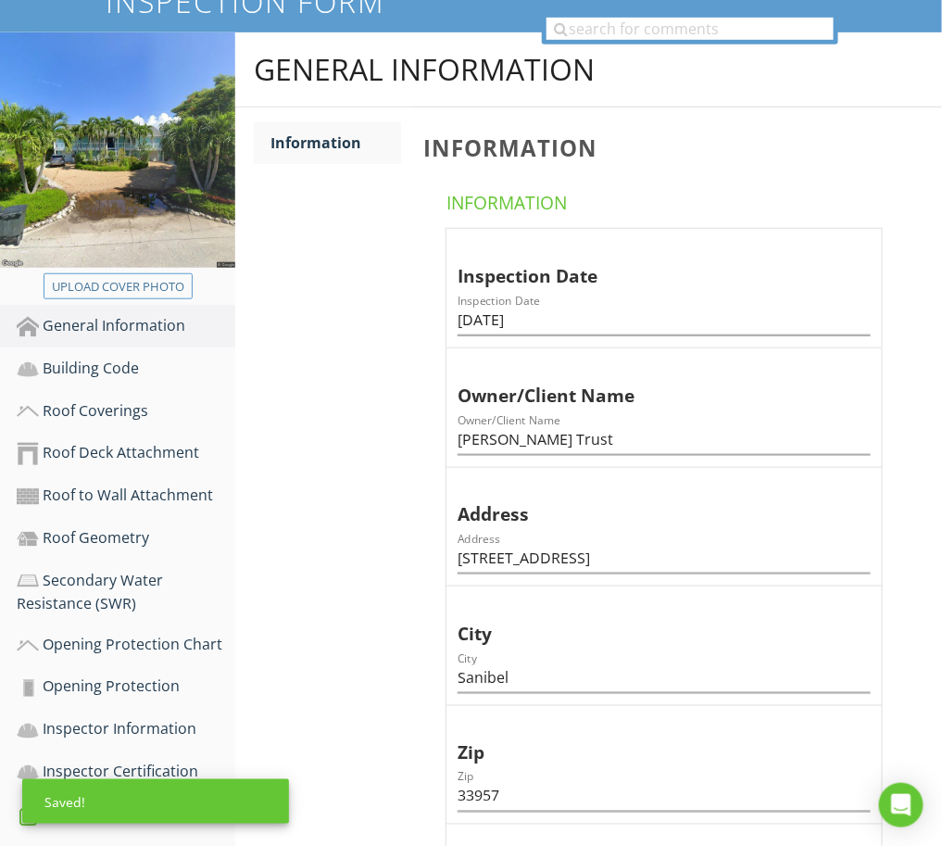
scroll to position [232, 0]
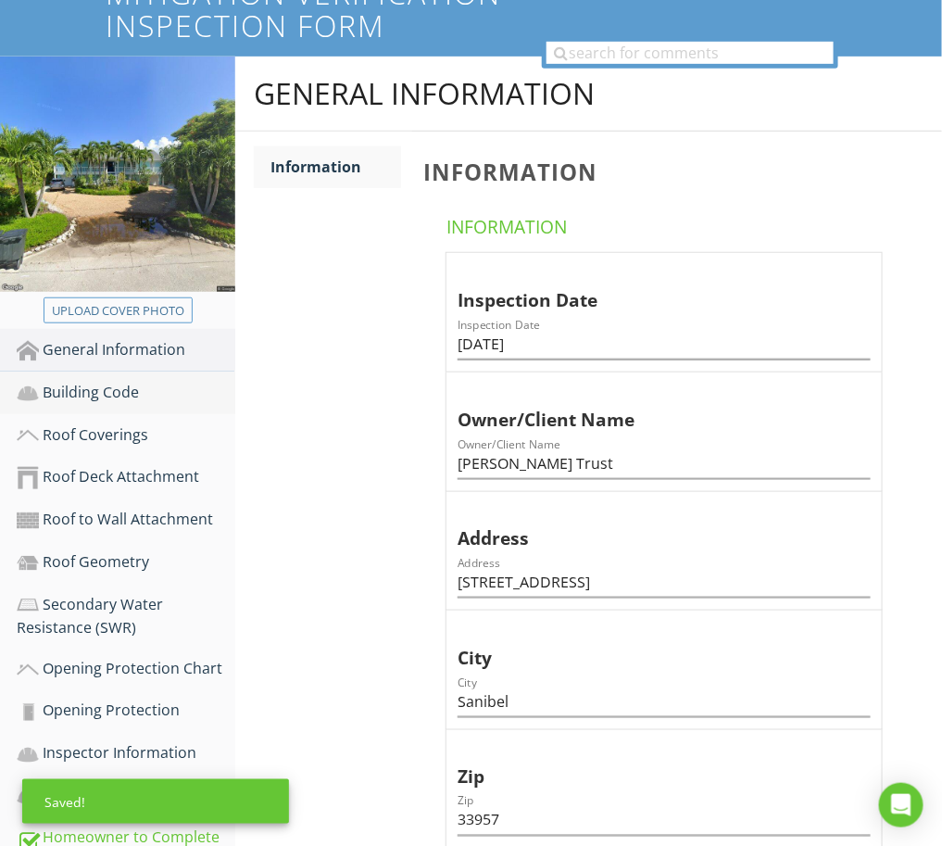
type input "2"
click at [80, 394] on div "Building Code" at bounding box center [126, 393] width 219 height 24
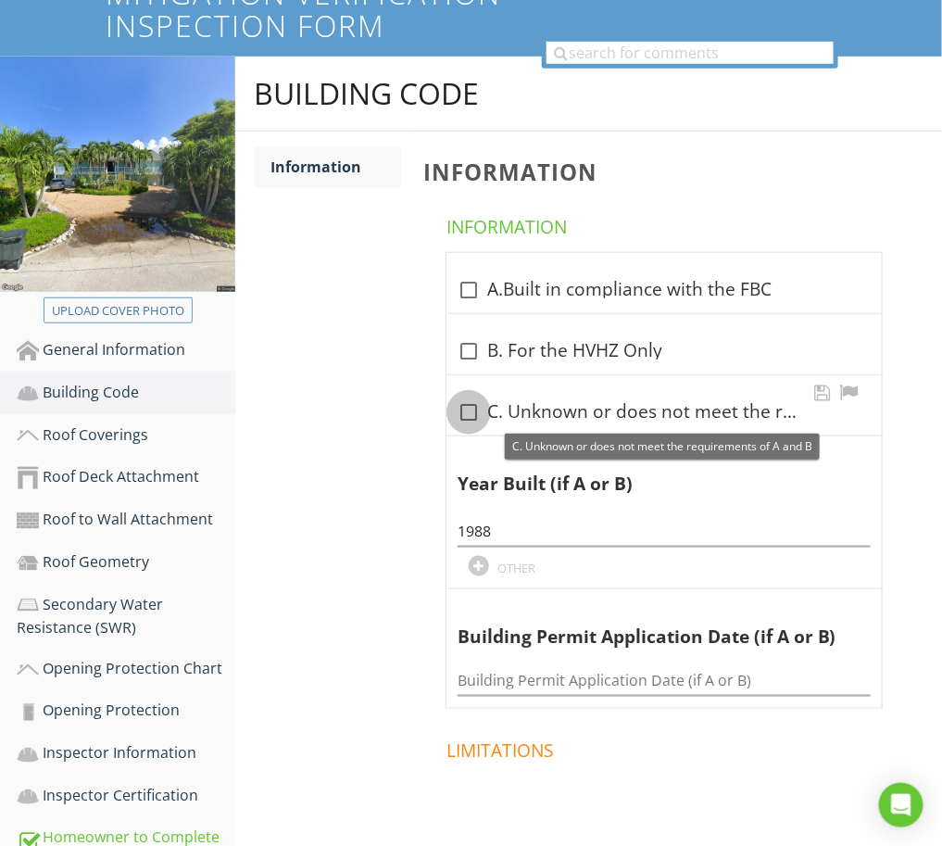
click at [466, 415] on div at bounding box center [469, 413] width 32 height 32
checkbox input "true"
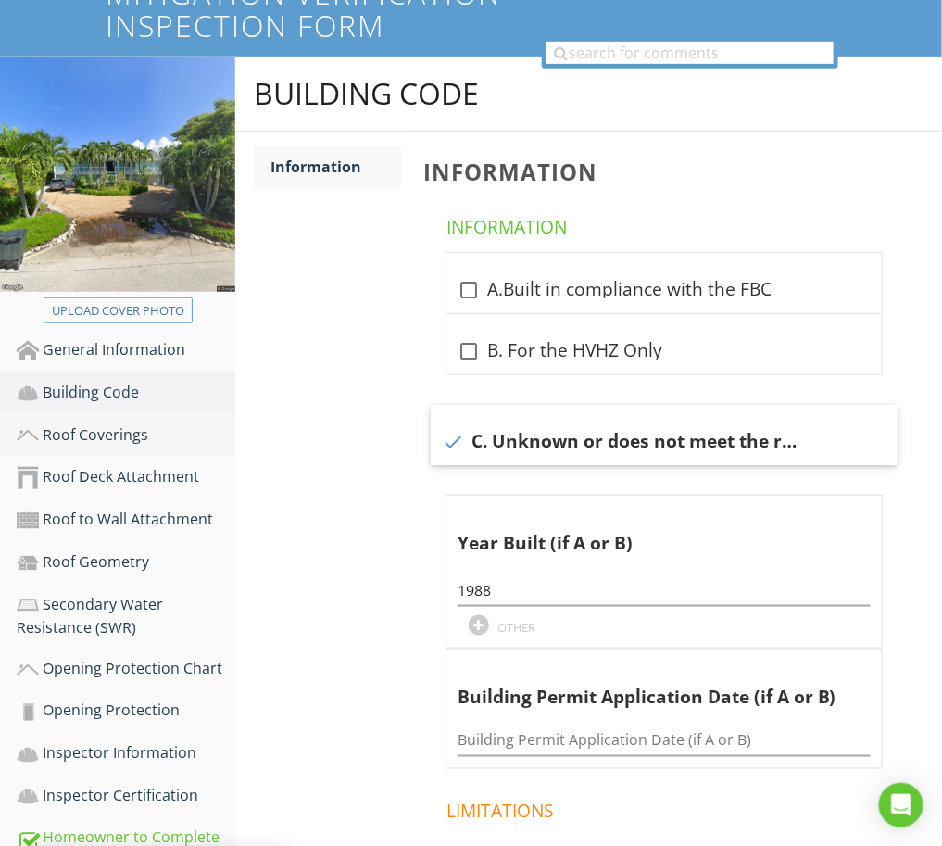
click at [113, 423] on div "Roof Coverings" at bounding box center [126, 435] width 219 height 24
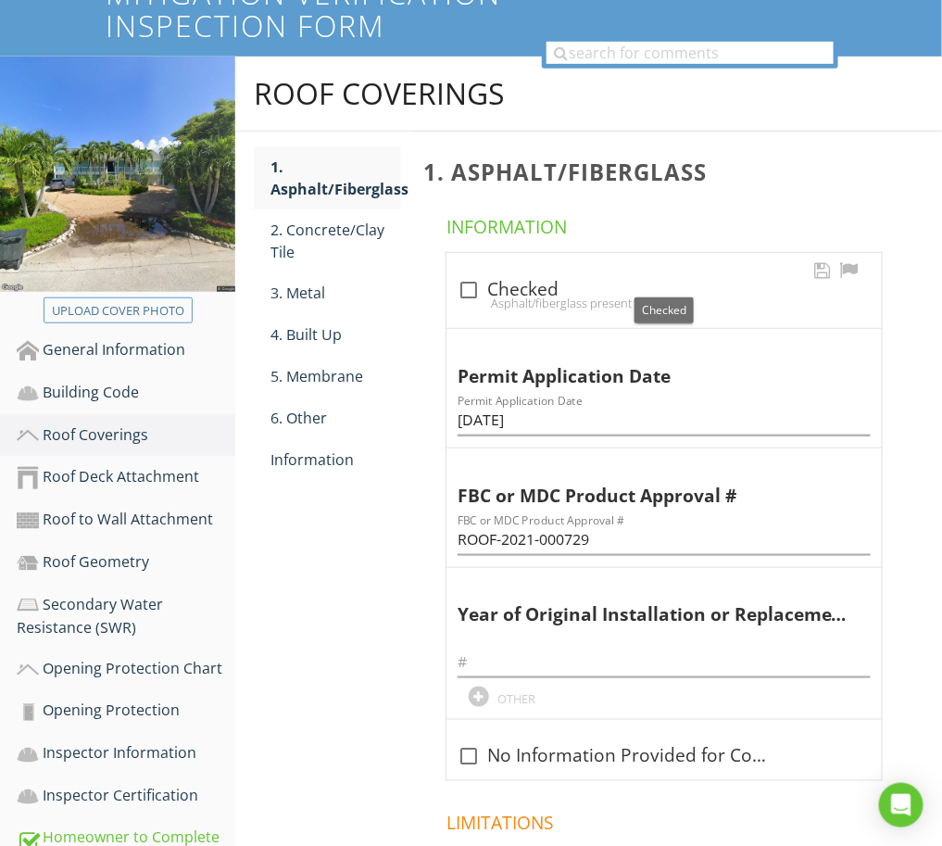
click at [474, 293] on div at bounding box center [469, 290] width 32 height 32
checkbox input "true"
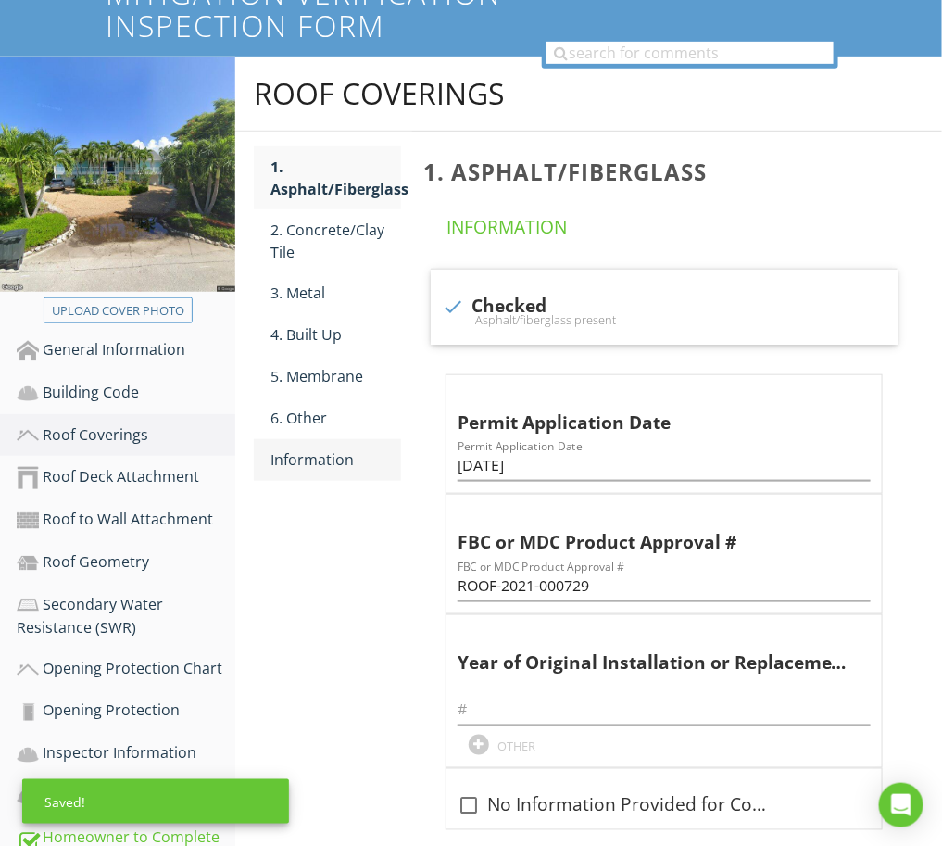
click at [336, 451] on div "Information" at bounding box center [336, 459] width 131 height 22
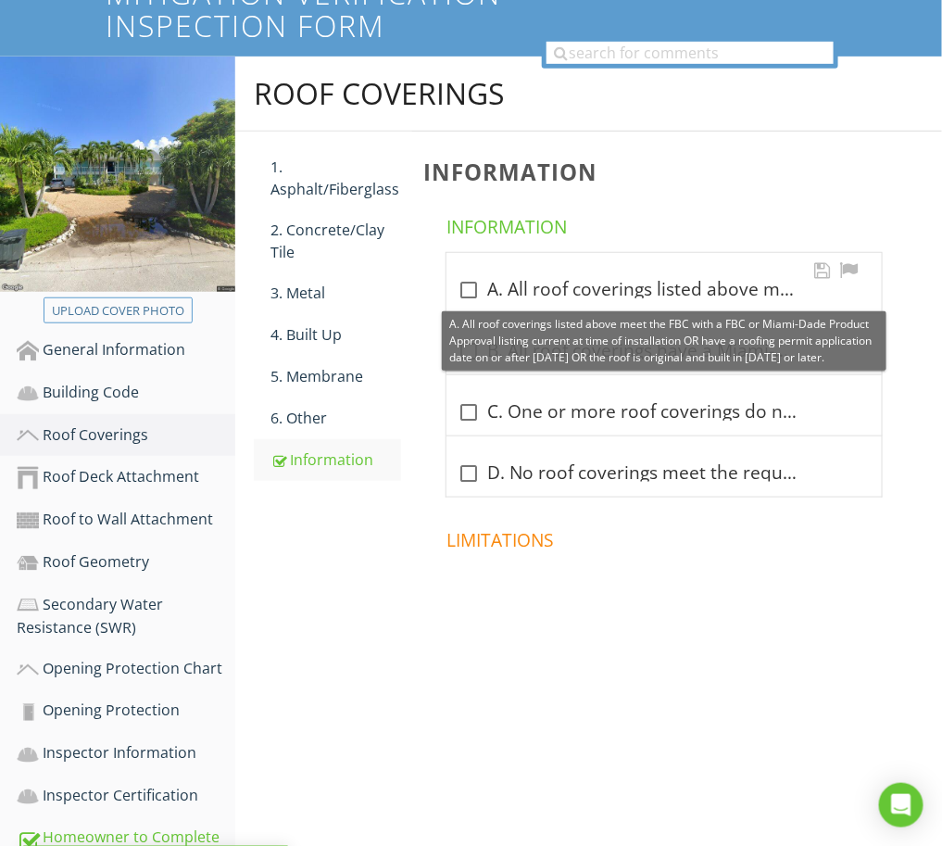
click at [465, 284] on div at bounding box center [469, 290] width 32 height 32
checkbox input "true"
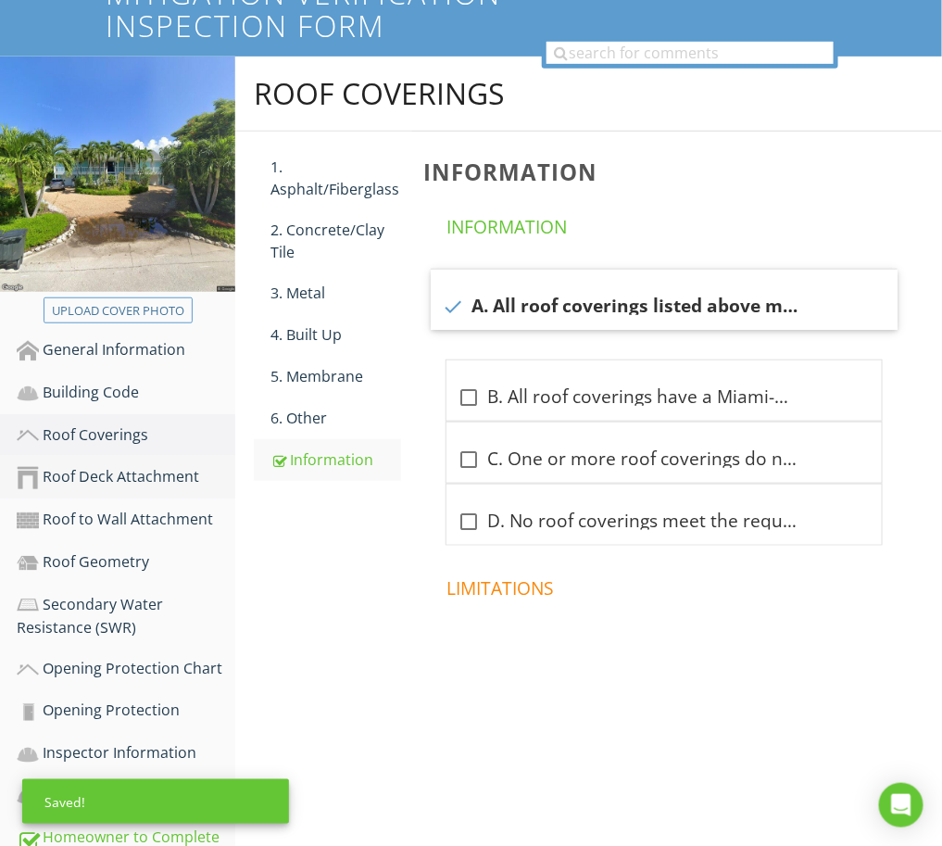
click at [114, 473] on div "Roof Deck Attachment" at bounding box center [126, 477] width 219 height 24
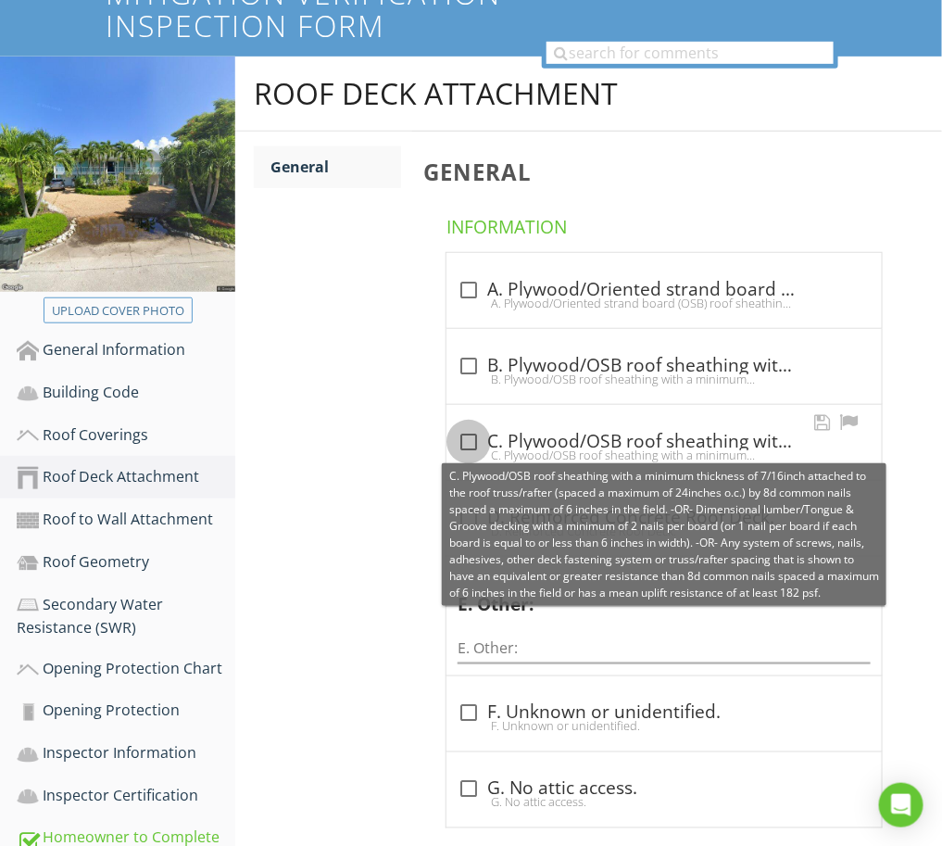
click at [460, 438] on div at bounding box center [469, 442] width 32 height 32
checkbox input "true"
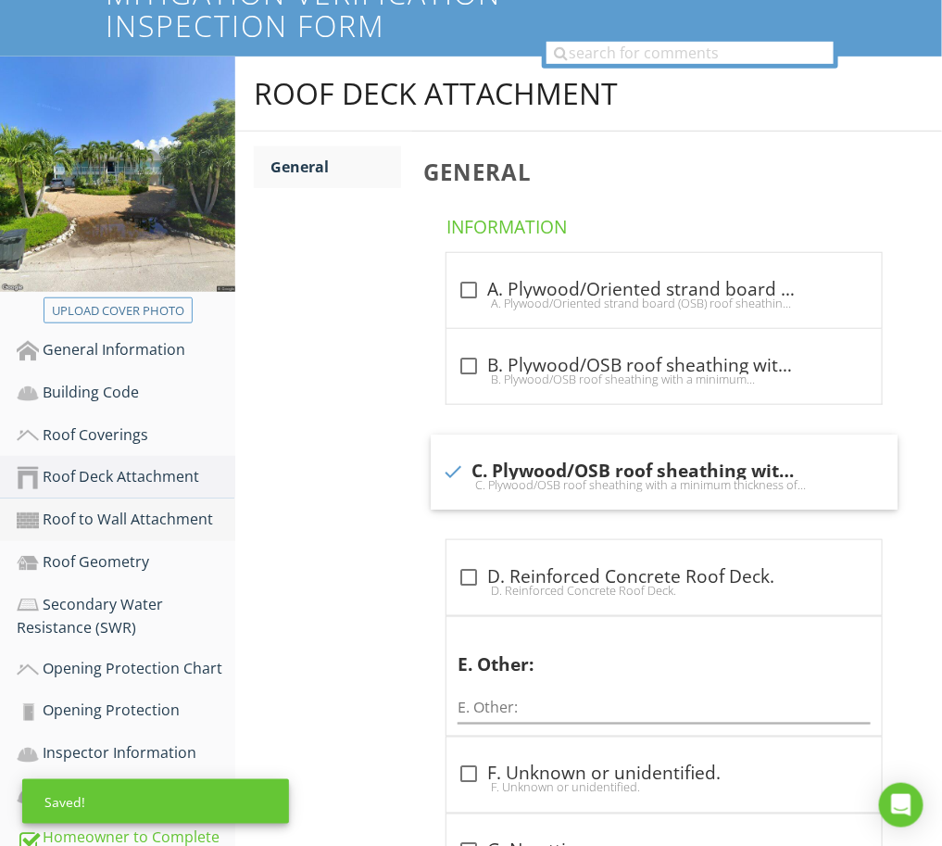
click at [117, 505] on link "Roof to Wall Attachment" at bounding box center [126, 519] width 219 height 43
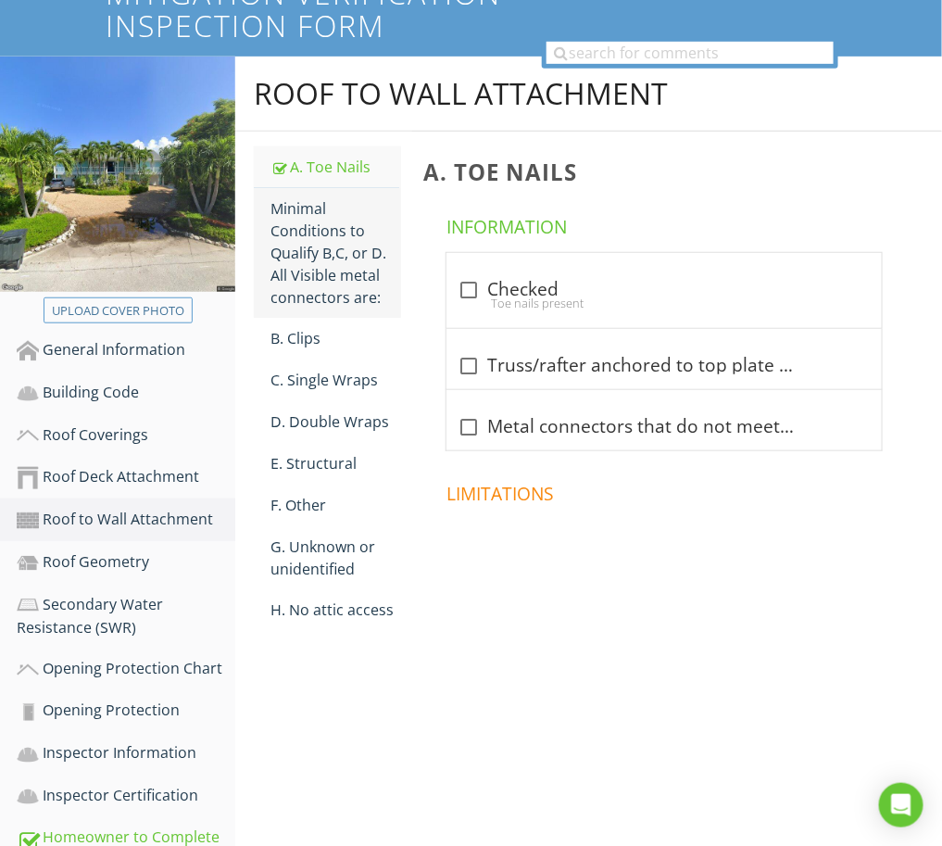
click at [320, 267] on div "Minimal Conditions to Qualify B,C, or D. All Visible metal connectors are:" at bounding box center [336, 252] width 131 height 111
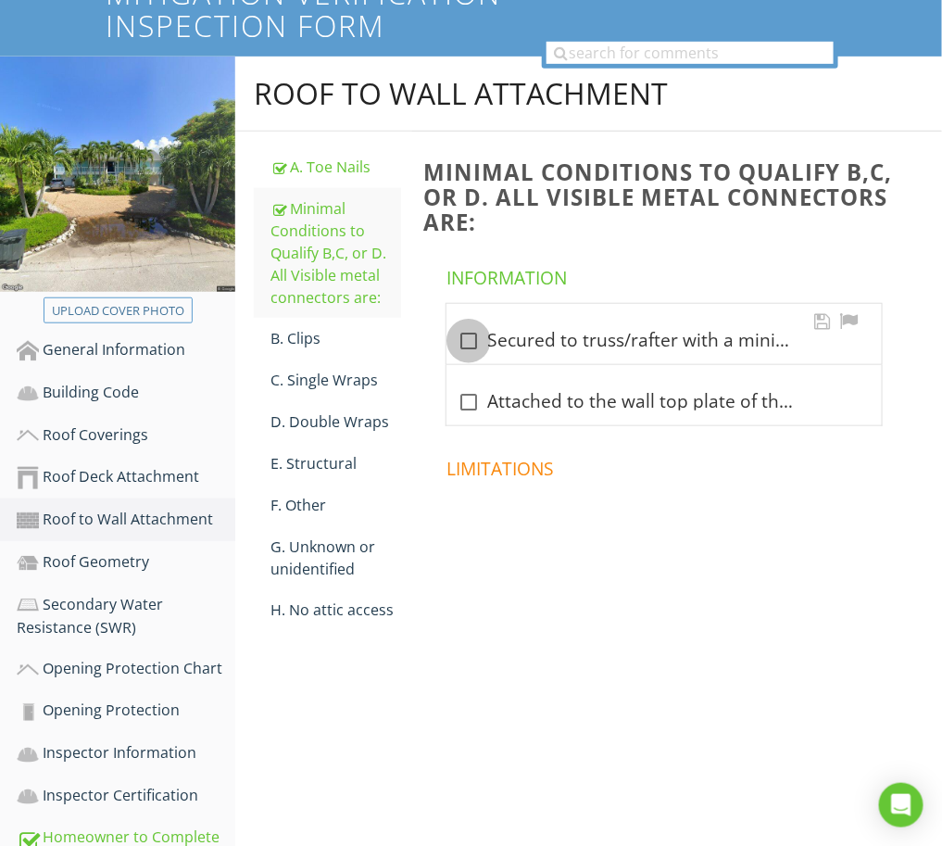
click at [470, 334] on div at bounding box center [469, 341] width 32 height 32
checkbox input "true"
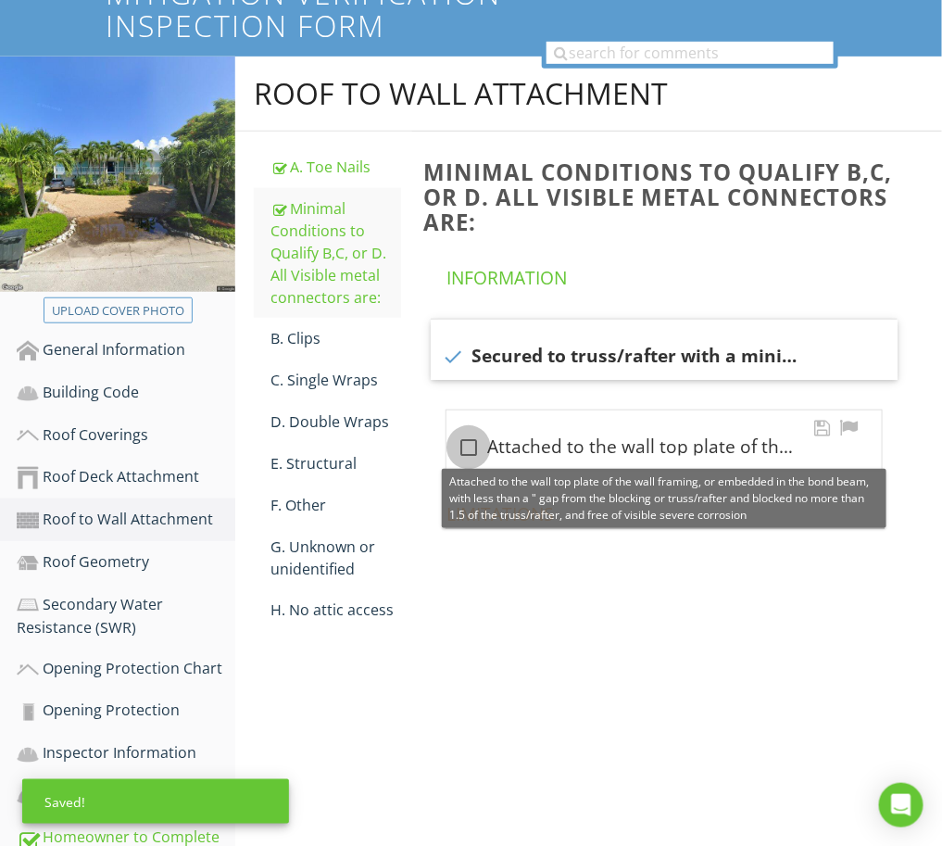
click at [466, 445] on div at bounding box center [469, 448] width 32 height 32
checkbox input "true"
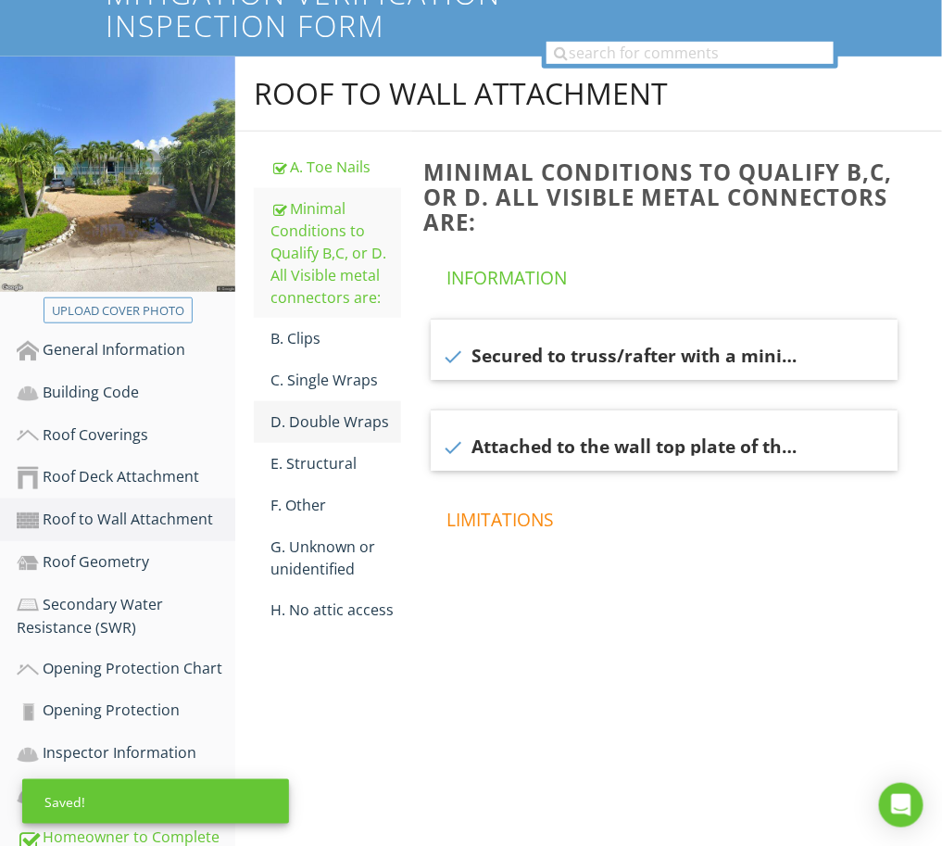
click at [347, 418] on div "D. Double Wraps" at bounding box center [336, 421] width 131 height 22
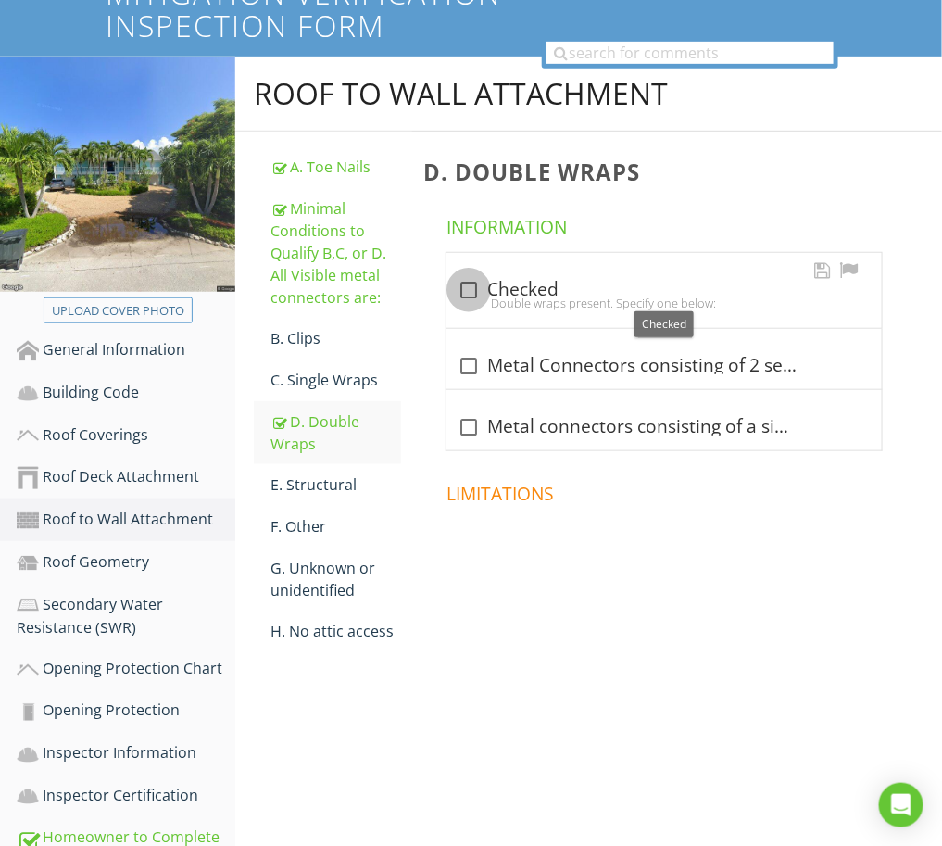
click at [469, 290] on div at bounding box center [469, 290] width 32 height 32
checkbox input "true"
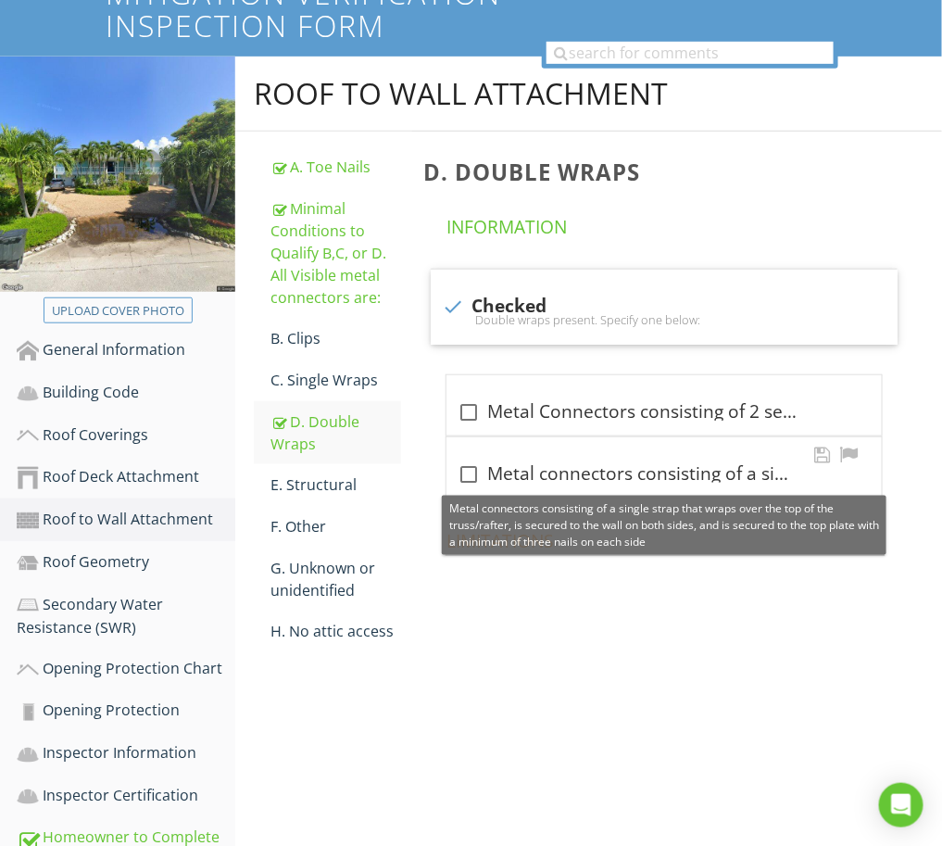
click at [473, 468] on div at bounding box center [469, 475] width 32 height 32
checkbox input "true"
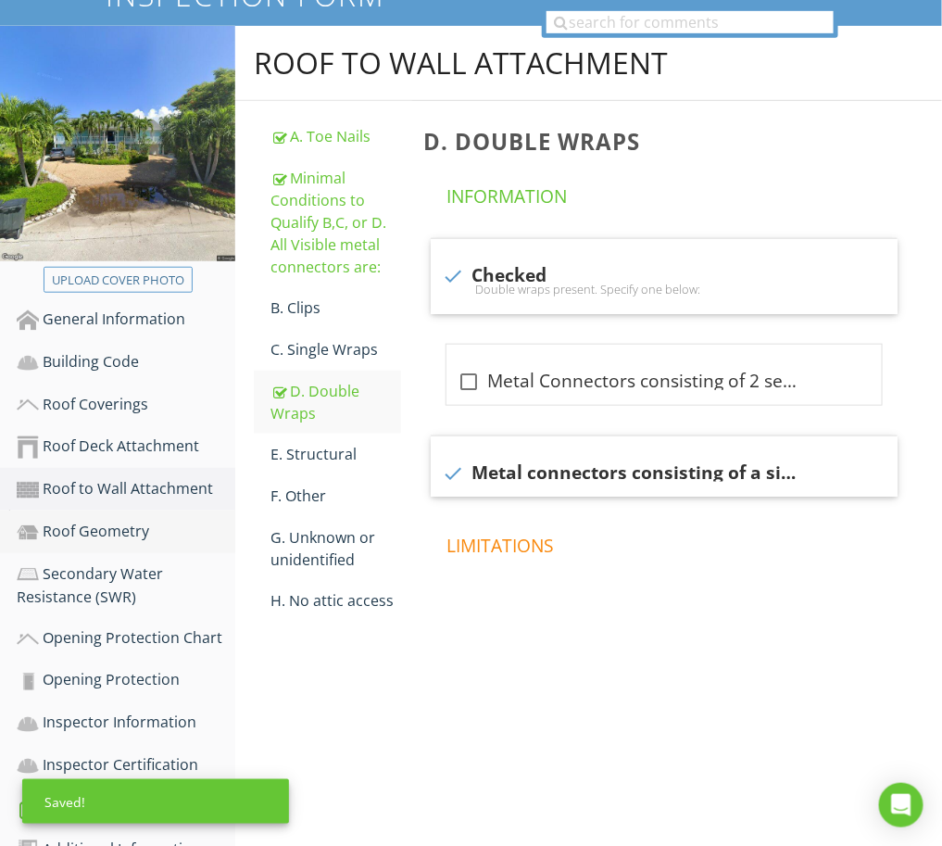
scroll to position [299, 0]
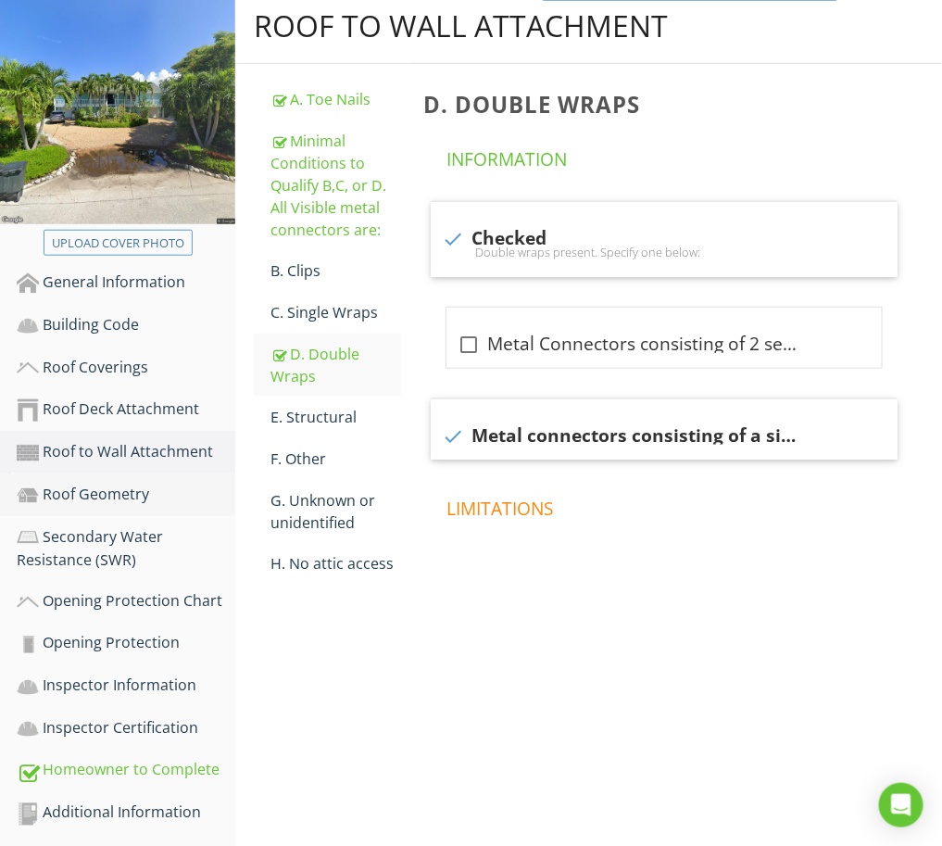
click at [99, 491] on div "Roof Geometry" at bounding box center [126, 495] width 219 height 24
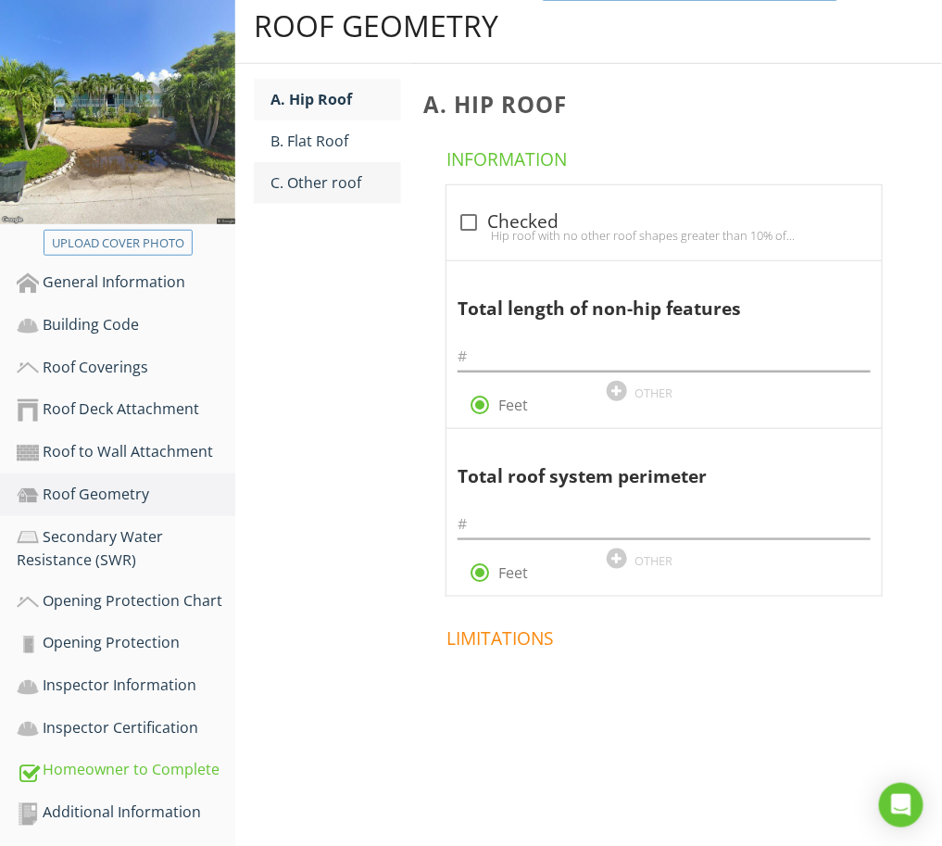
click at [334, 176] on div "C. Other roof" at bounding box center [336, 182] width 131 height 22
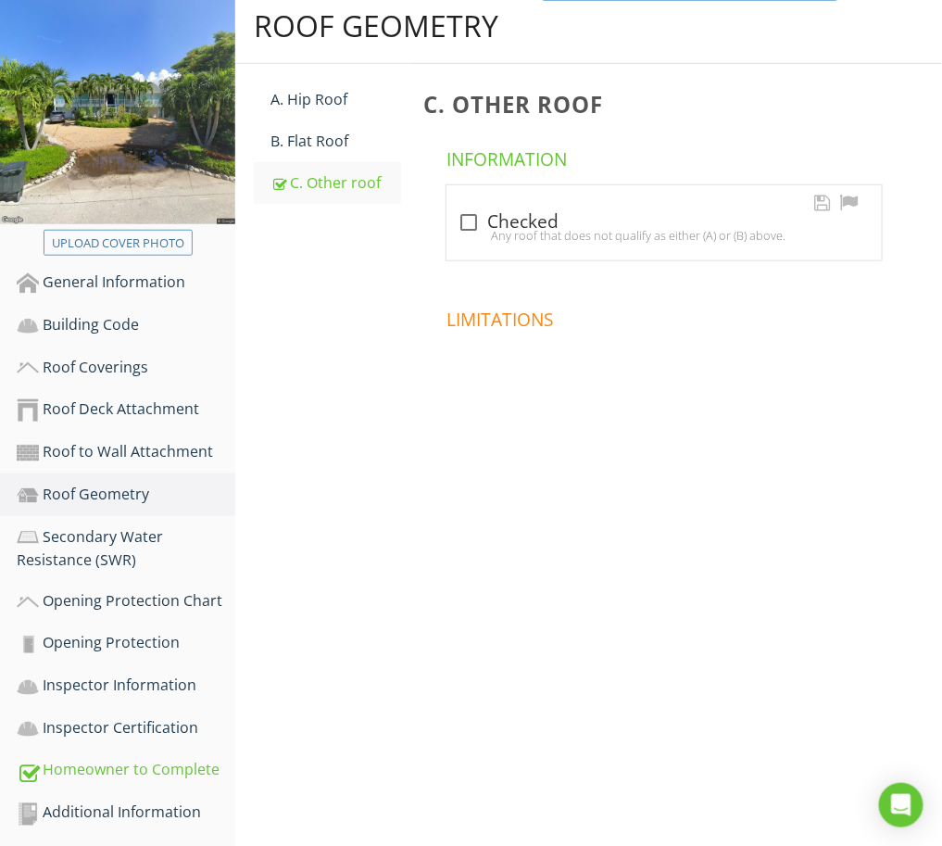
click at [470, 229] on div "Any roof that does not qualify as either (A) or (B) above." at bounding box center [664, 235] width 413 height 15
checkbox input "true"
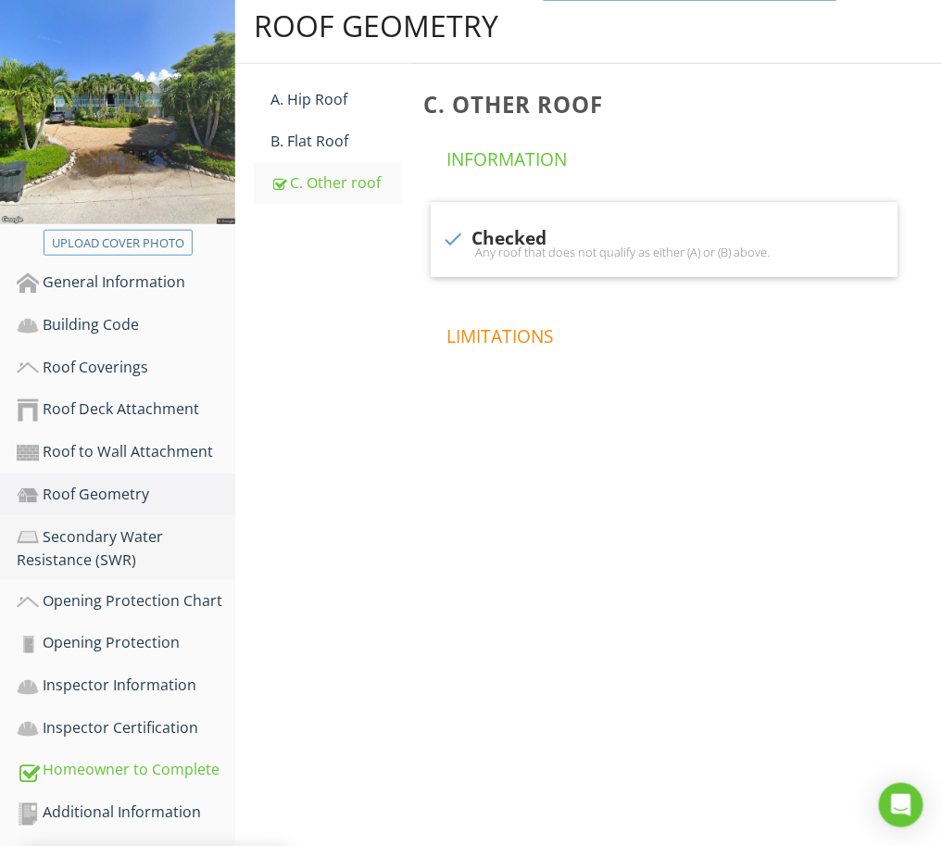
click at [119, 540] on div "Secondary Water Resistance (SWR)" at bounding box center [126, 548] width 219 height 46
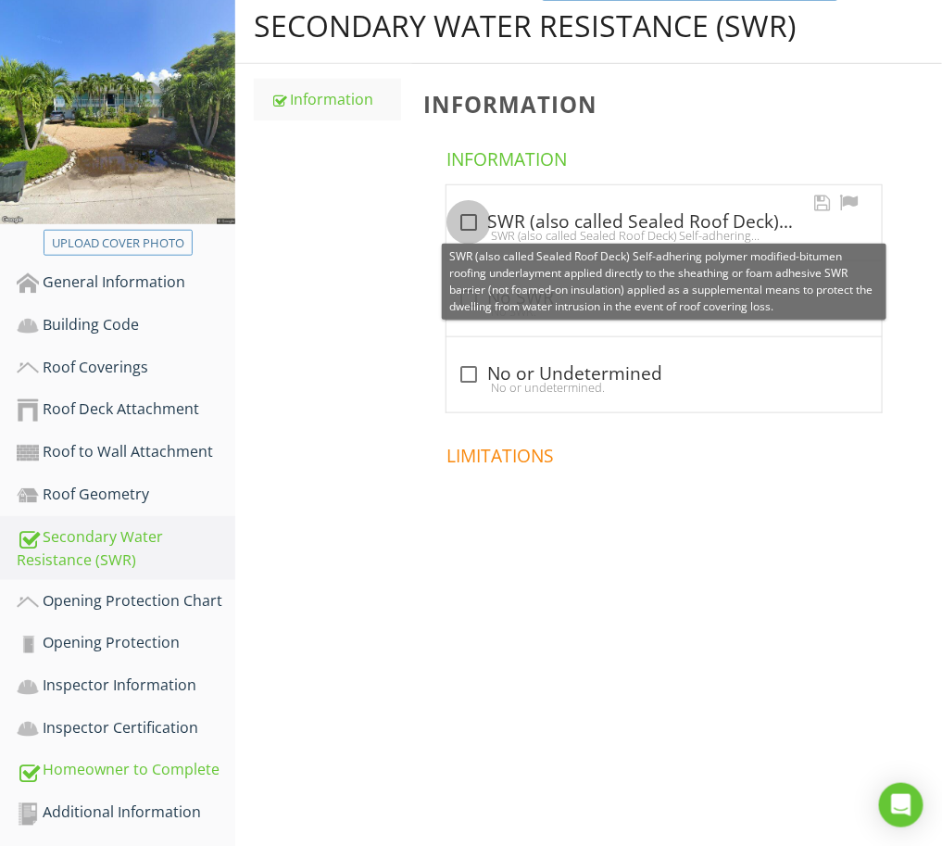
click at [470, 219] on div at bounding box center [469, 223] width 32 height 32
checkbox input "true"
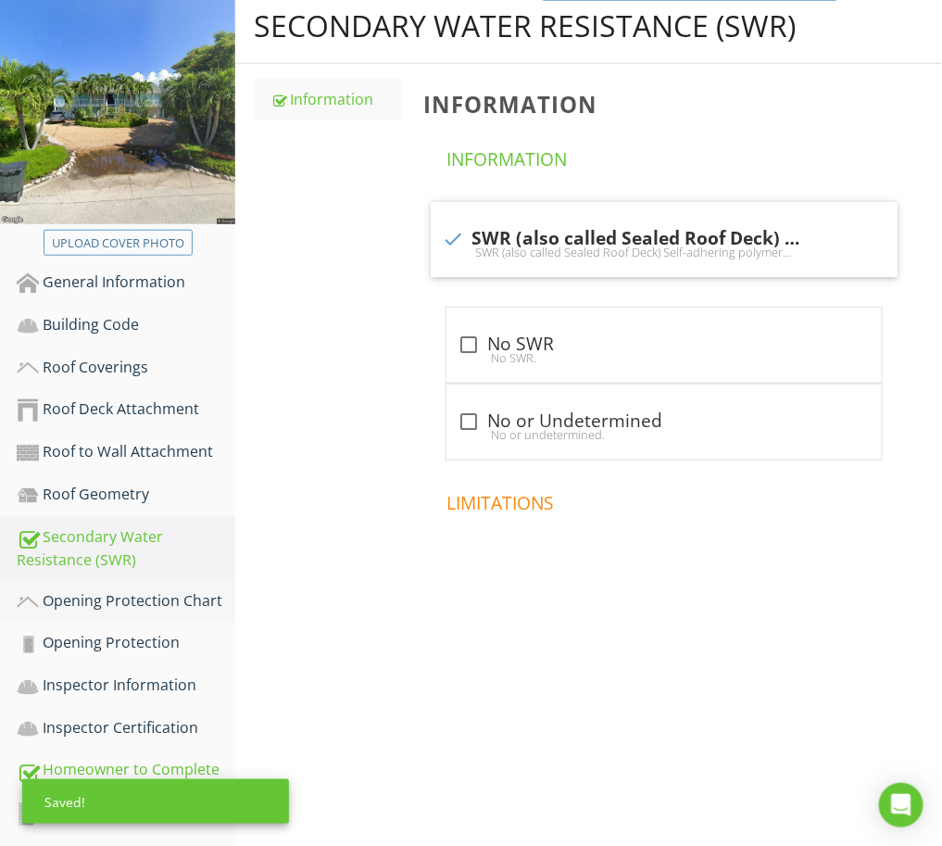
click at [117, 589] on div "Opening Protection Chart" at bounding box center [126, 601] width 219 height 24
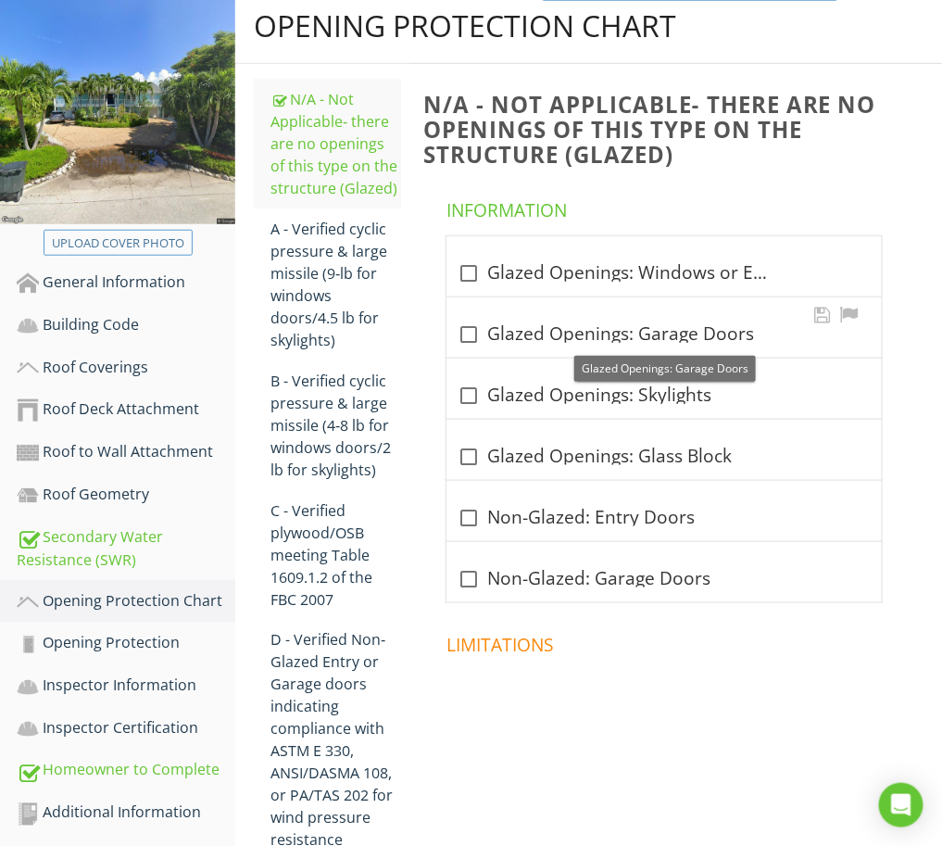
click at [469, 332] on div at bounding box center [469, 335] width 32 height 32
checkbox input "true"
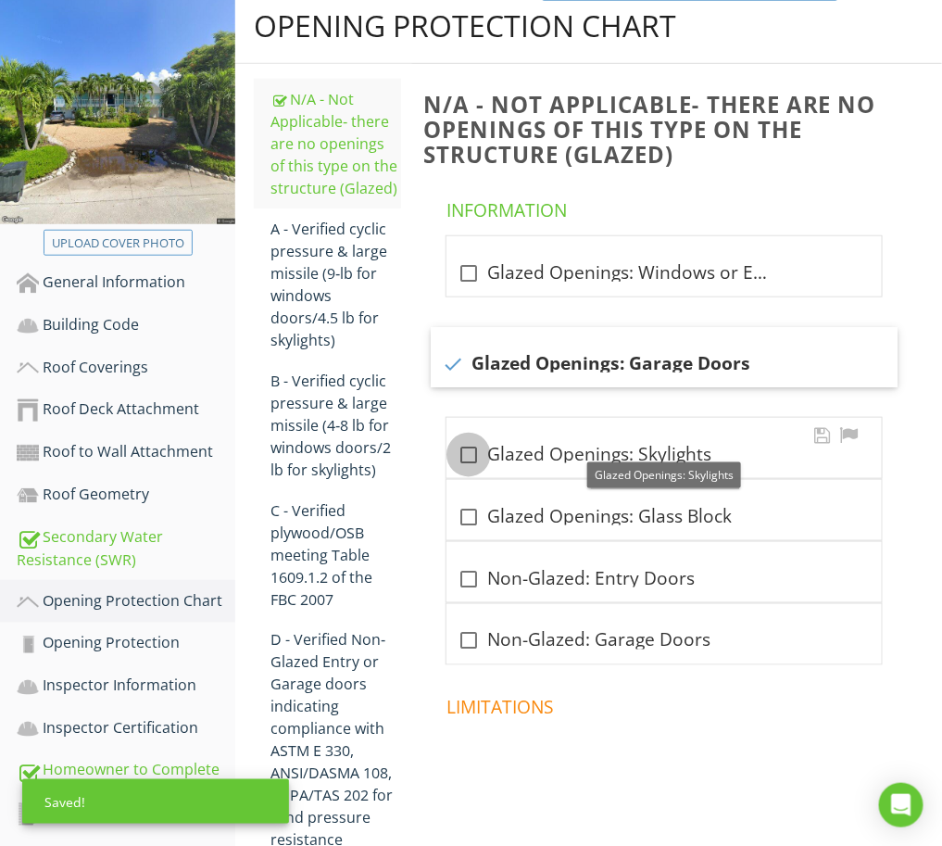
click at [465, 448] on div at bounding box center [469, 455] width 32 height 32
checkbox input "true"
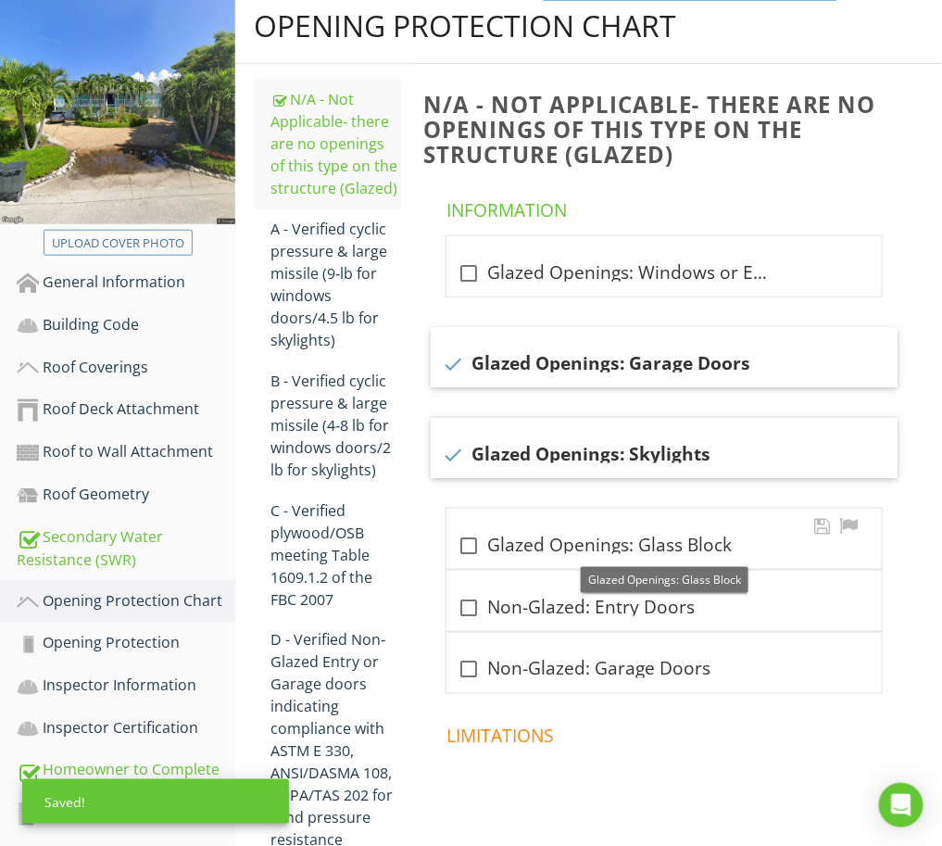
click at [469, 540] on div at bounding box center [469, 546] width 32 height 32
checkbox input "true"
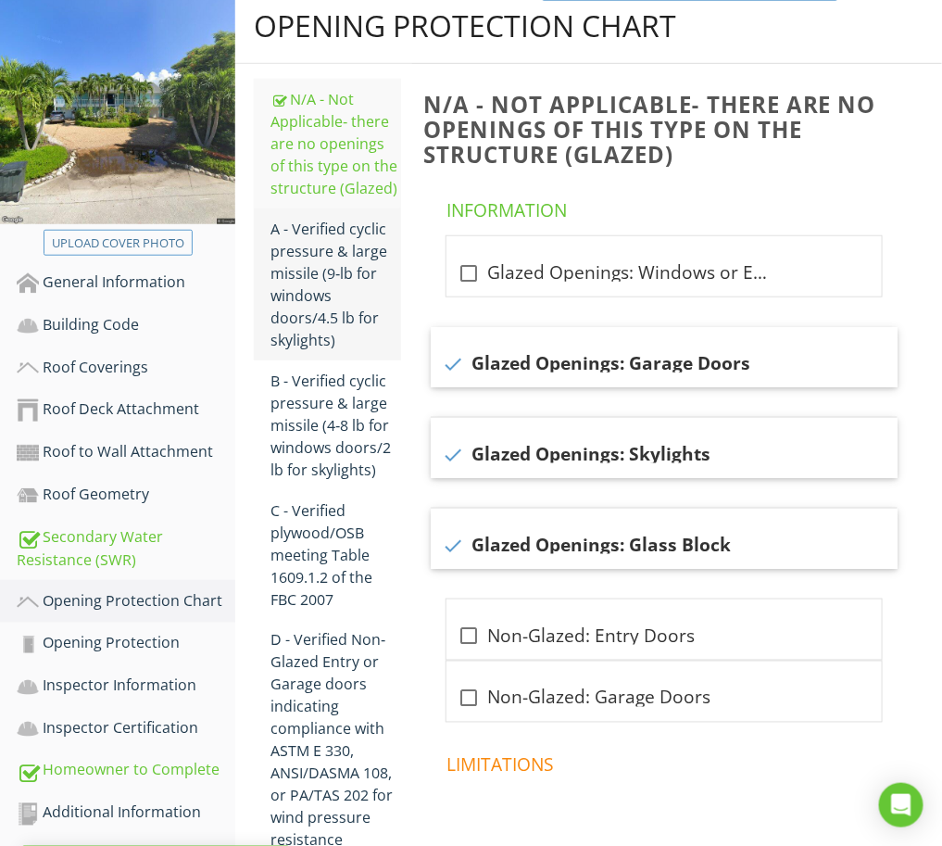
click at [306, 292] on div "A - Verified cyclic pressure & large missile (9‐lb for windows doors/4.5 lb for…" at bounding box center [336, 284] width 131 height 133
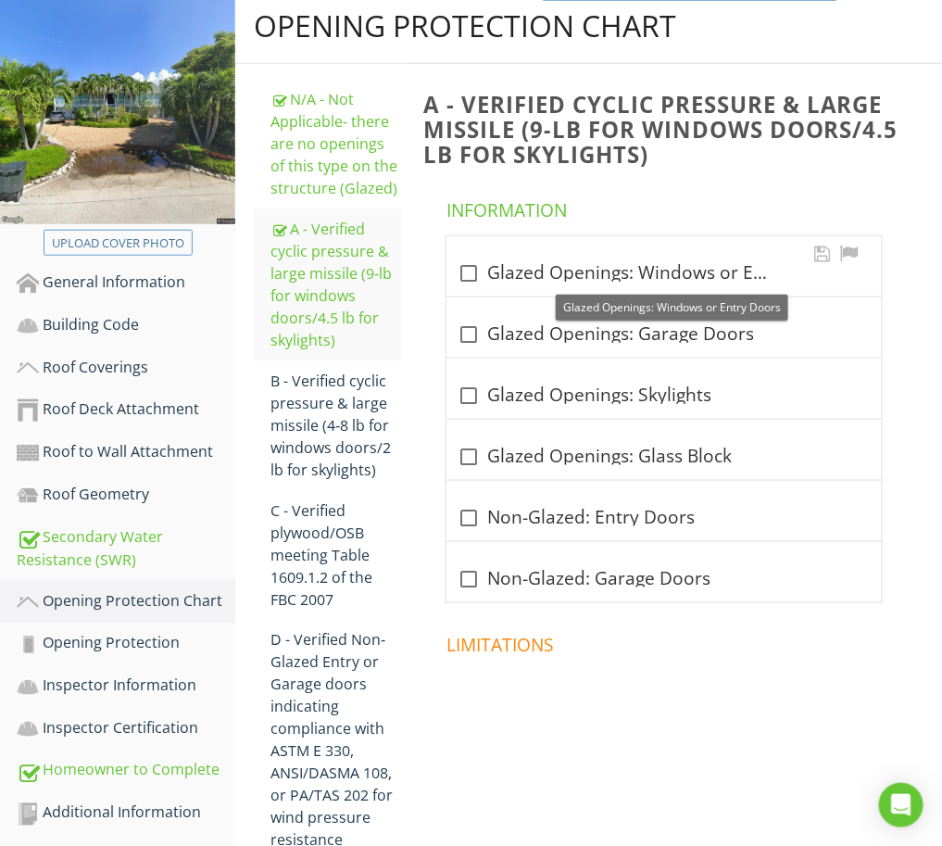
click at [471, 266] on div at bounding box center [469, 274] width 32 height 32
checkbox input "true"
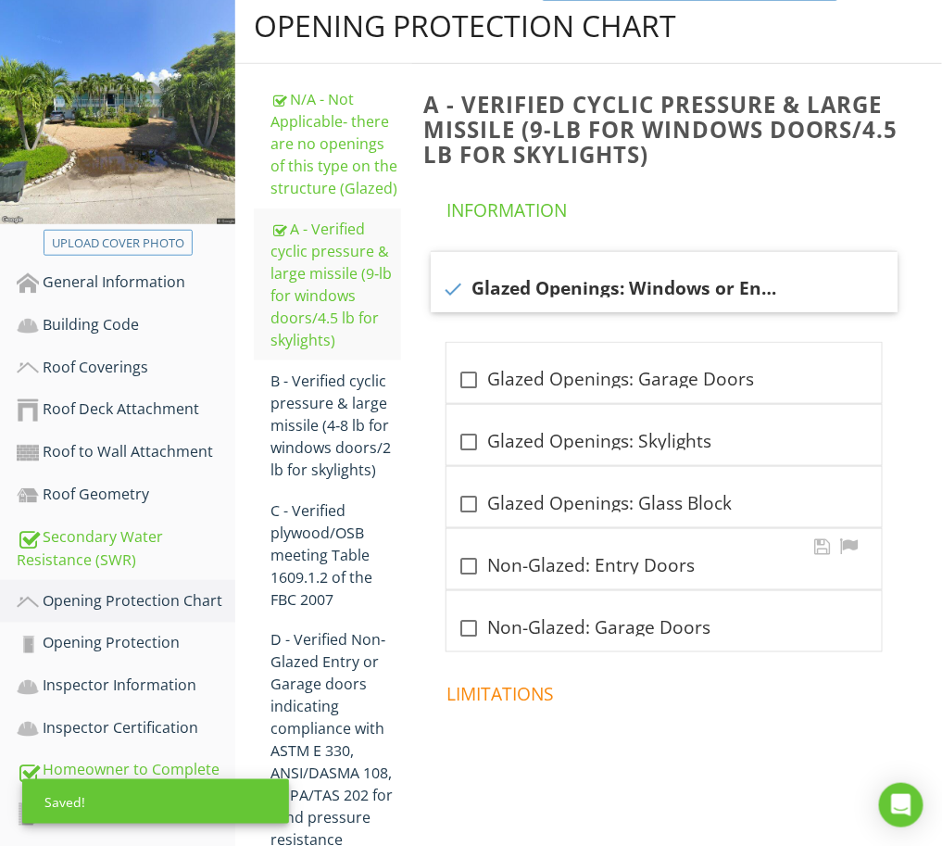
click at [473, 567] on div at bounding box center [469, 566] width 32 height 32
checkbox input "true"
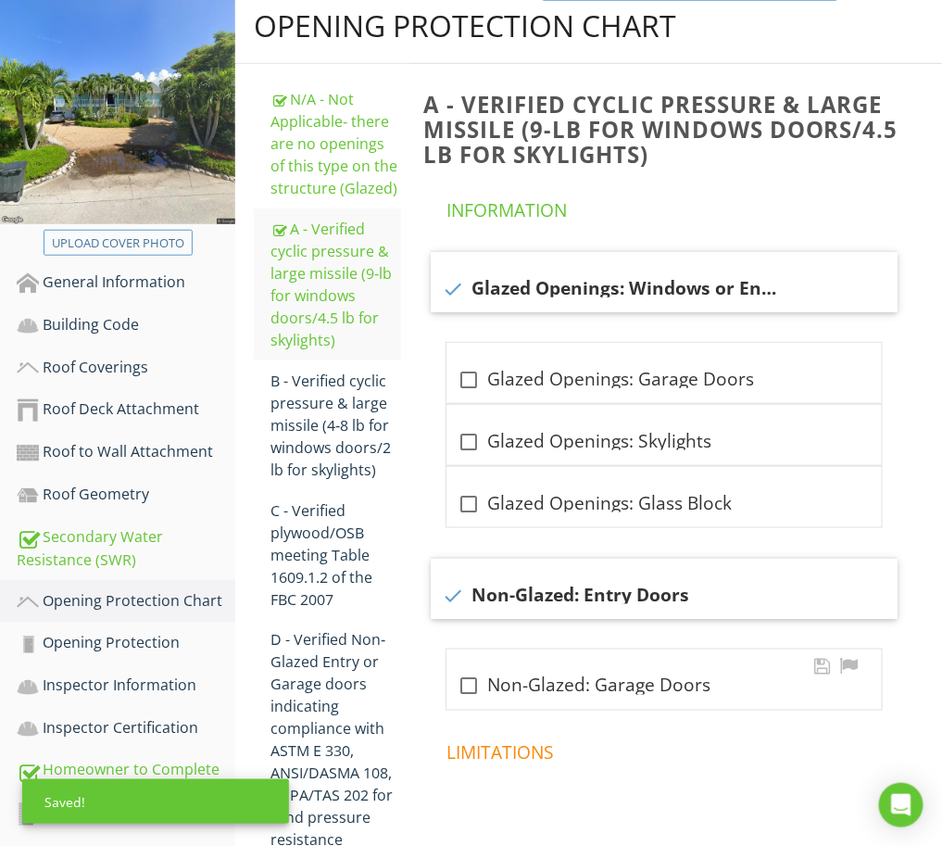
click at [470, 679] on div at bounding box center [469, 687] width 32 height 32
checkbox input "true"
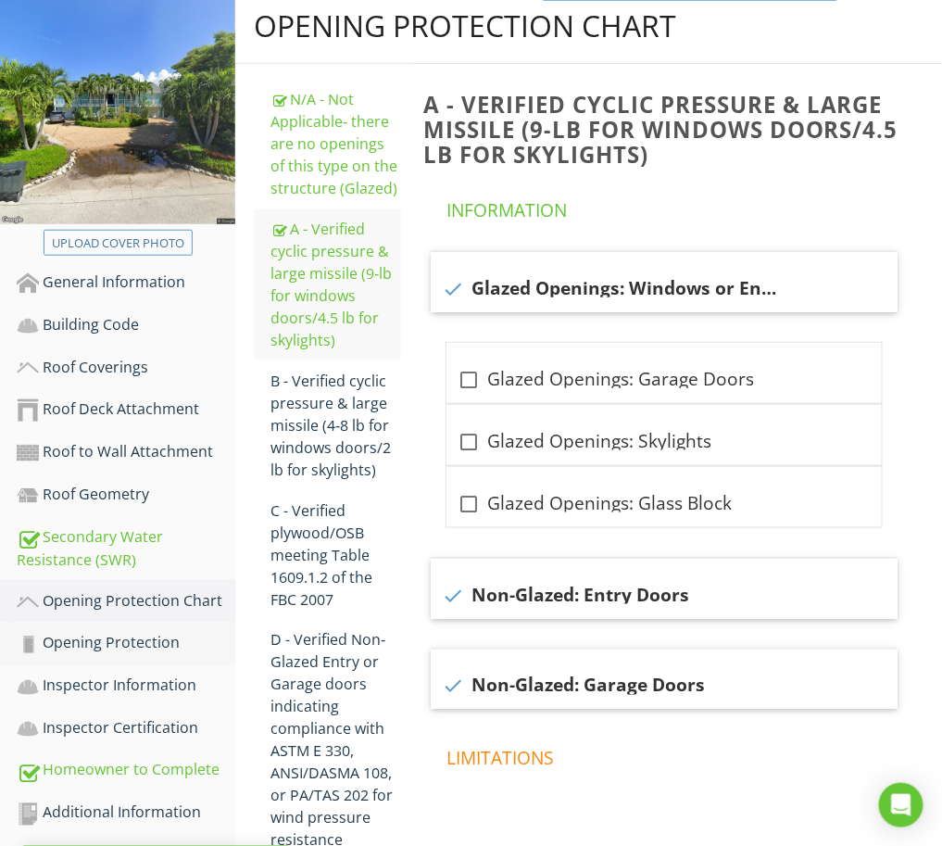
click at [127, 644] on div "Opening Protection" at bounding box center [126, 644] width 219 height 24
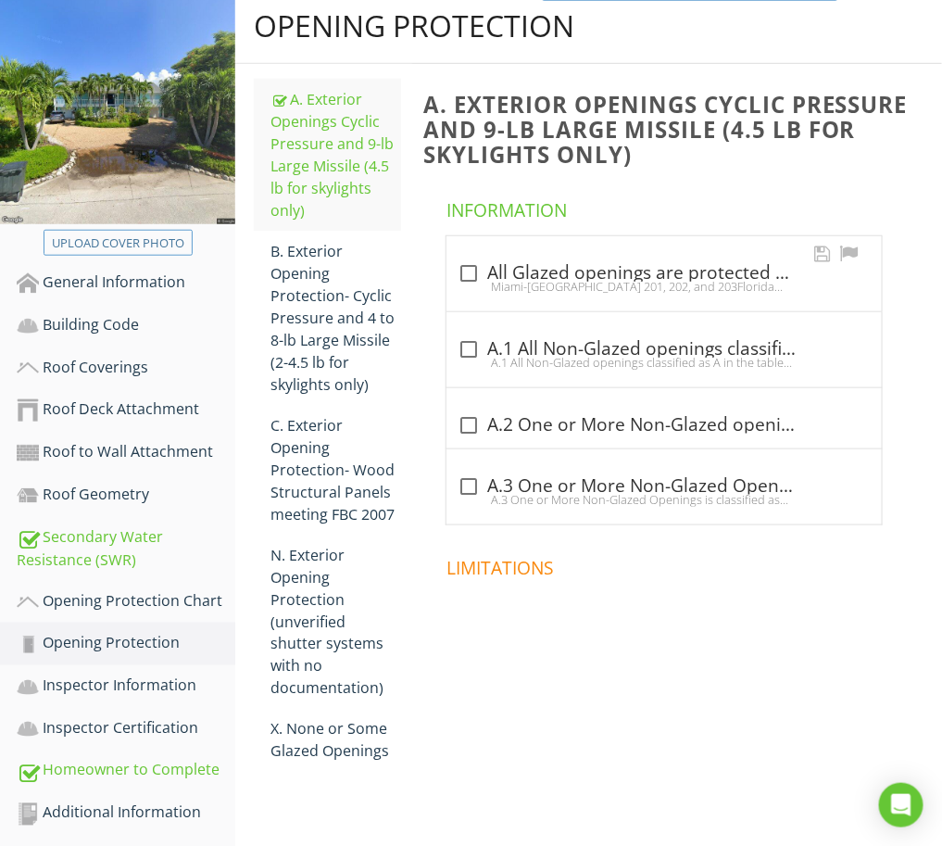
click at [457, 266] on div at bounding box center [469, 274] width 32 height 32
checkbox input "true"
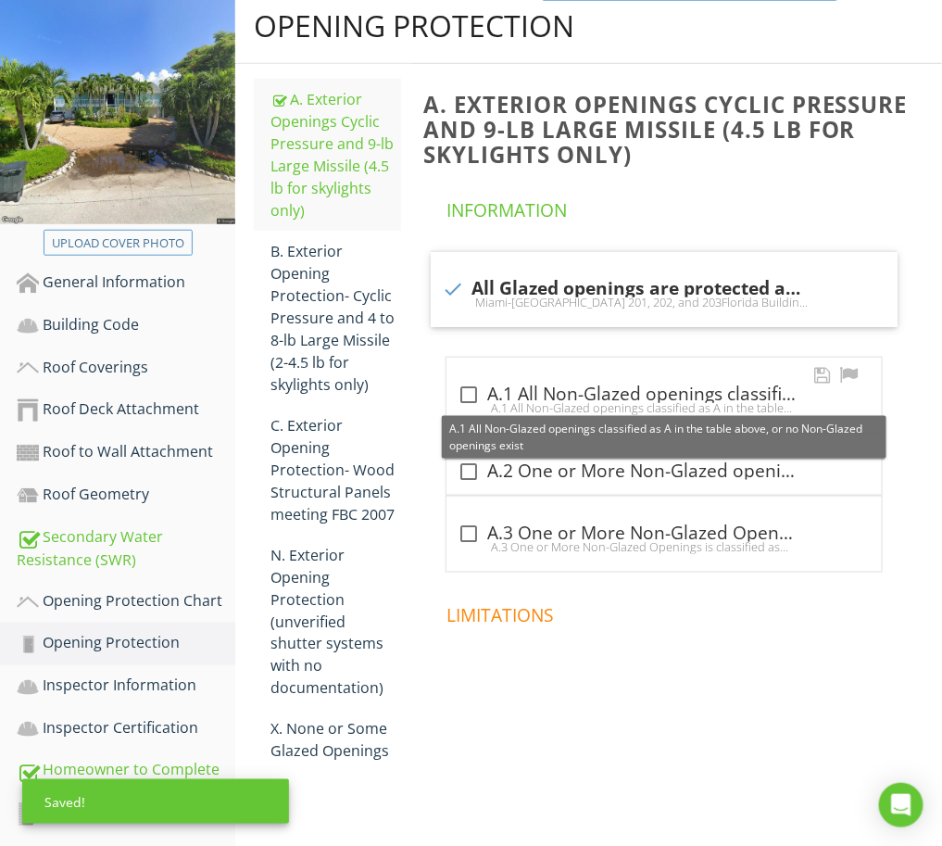
click at [469, 389] on div at bounding box center [469, 395] width 32 height 32
checkbox input "true"
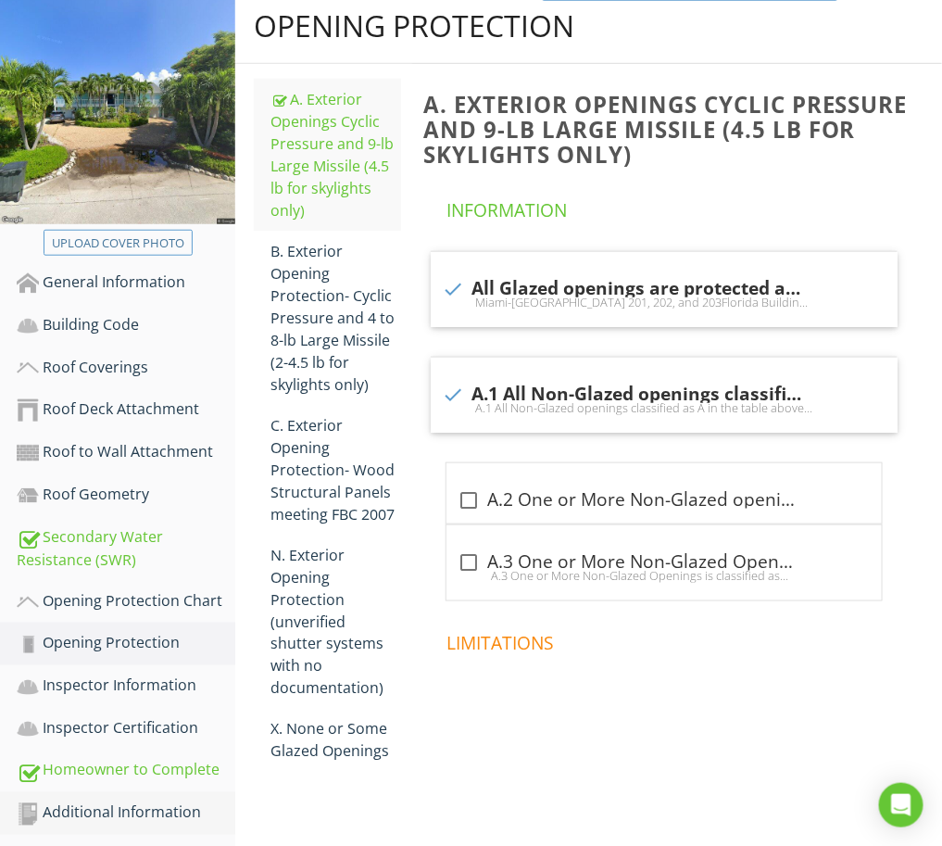
click at [134, 804] on div "Additional Information" at bounding box center [126, 813] width 219 height 24
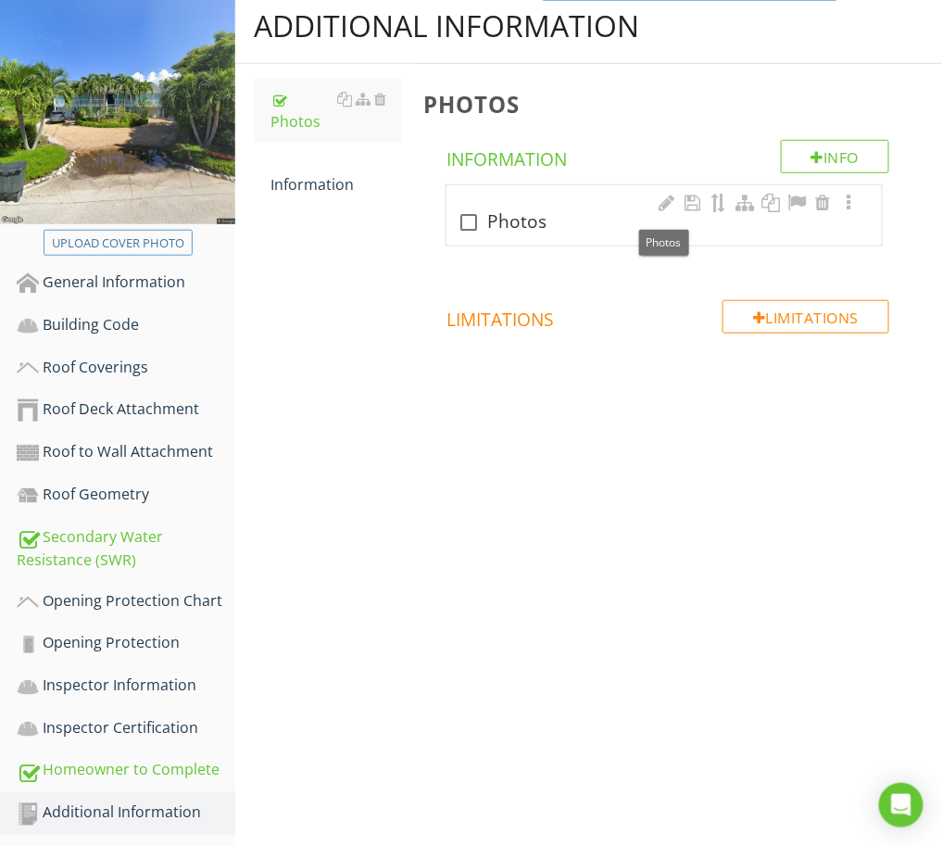
click at [538, 216] on div "check_box_outline_blank Photos" at bounding box center [664, 222] width 413 height 22
checkbox input "true"
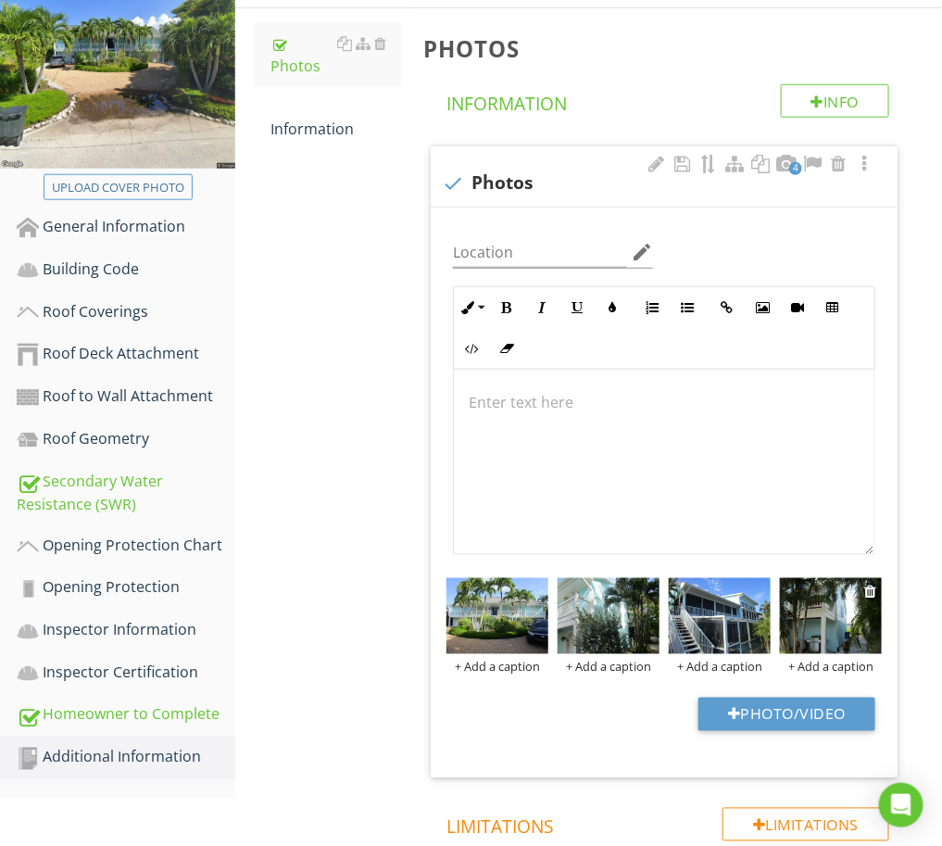
scroll to position [501, 0]
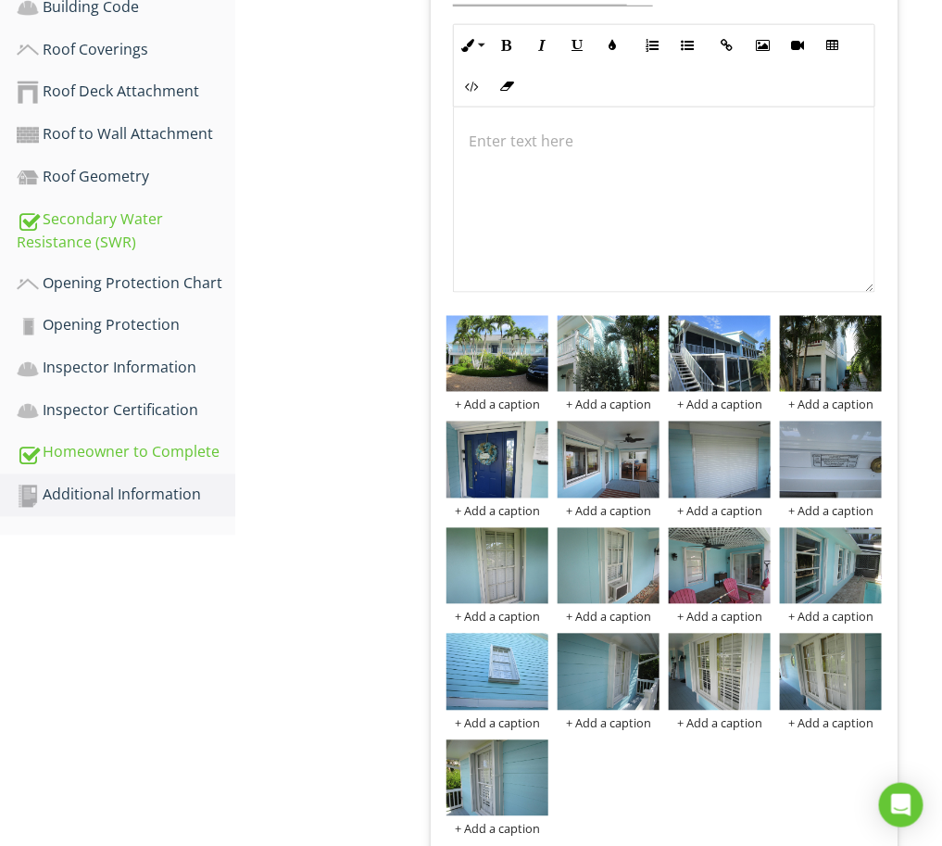
scroll to position [1, 0]
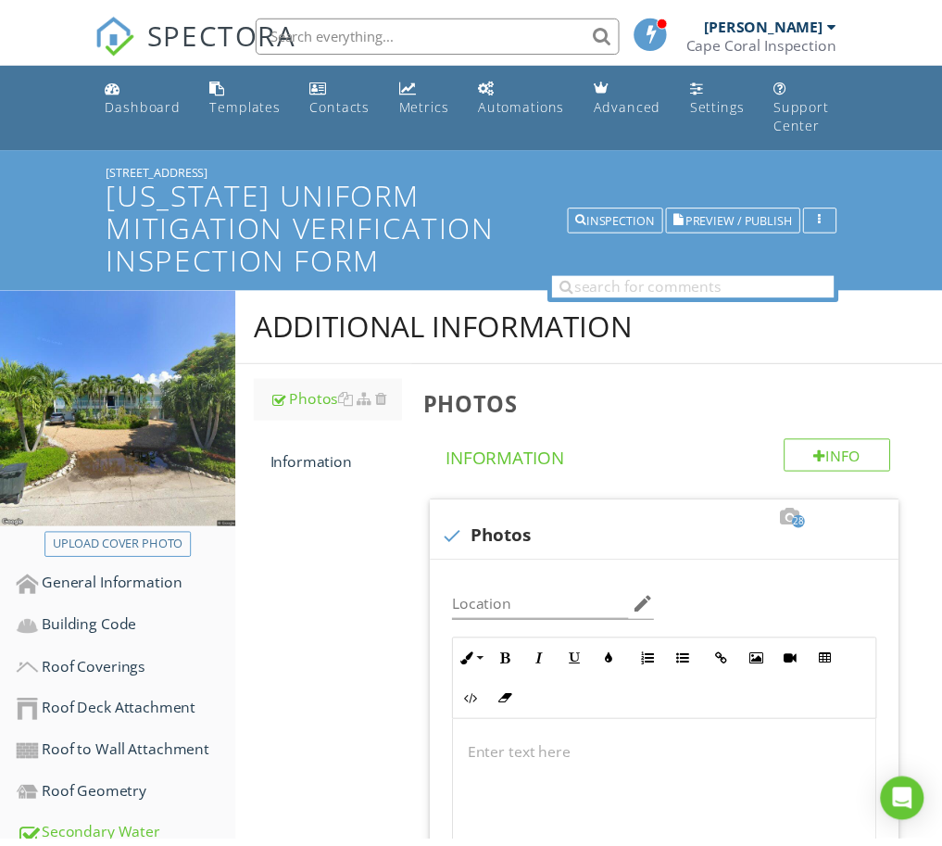
scroll to position [965, 0]
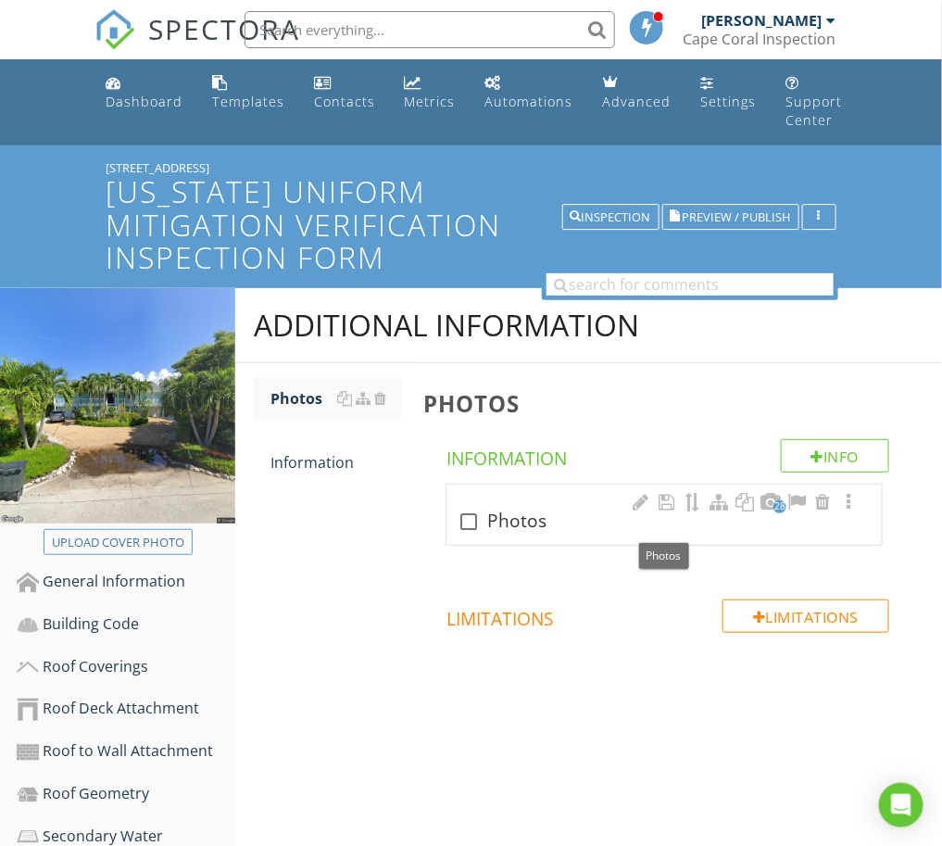
click at [508, 520] on div "check_box_outline_blank Photos" at bounding box center [664, 522] width 413 height 22
checkbox input "true"
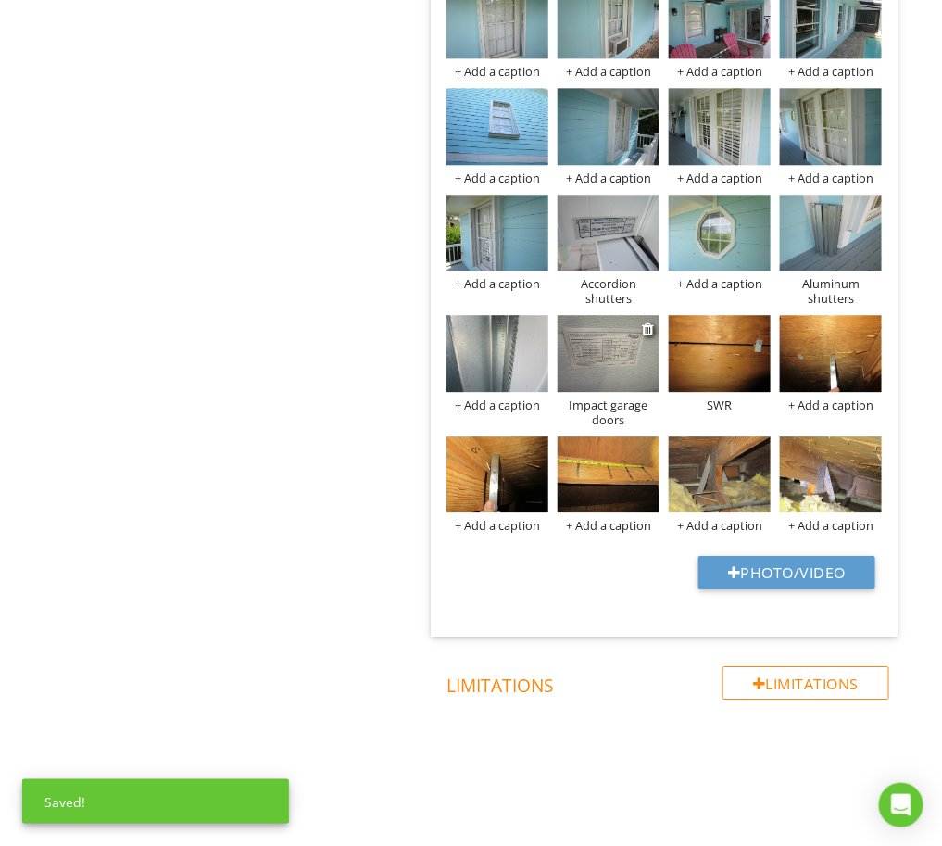
scroll to position [1186, 0]
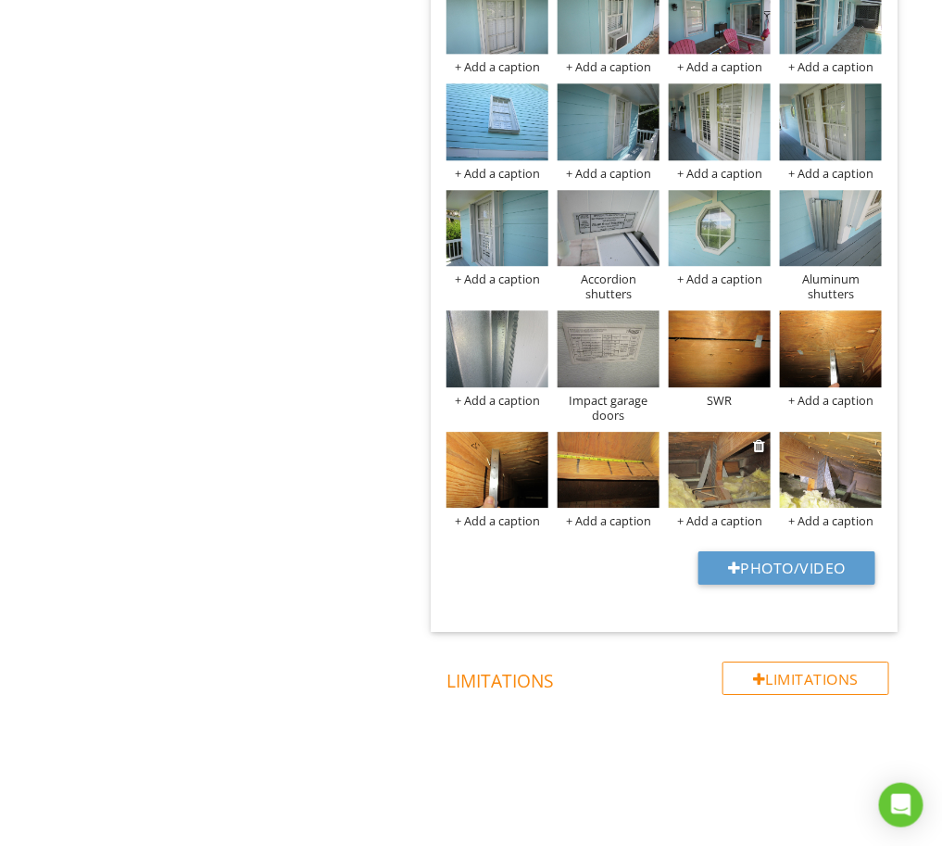
click at [730, 515] on div "+ Add a caption" at bounding box center [720, 520] width 102 height 15
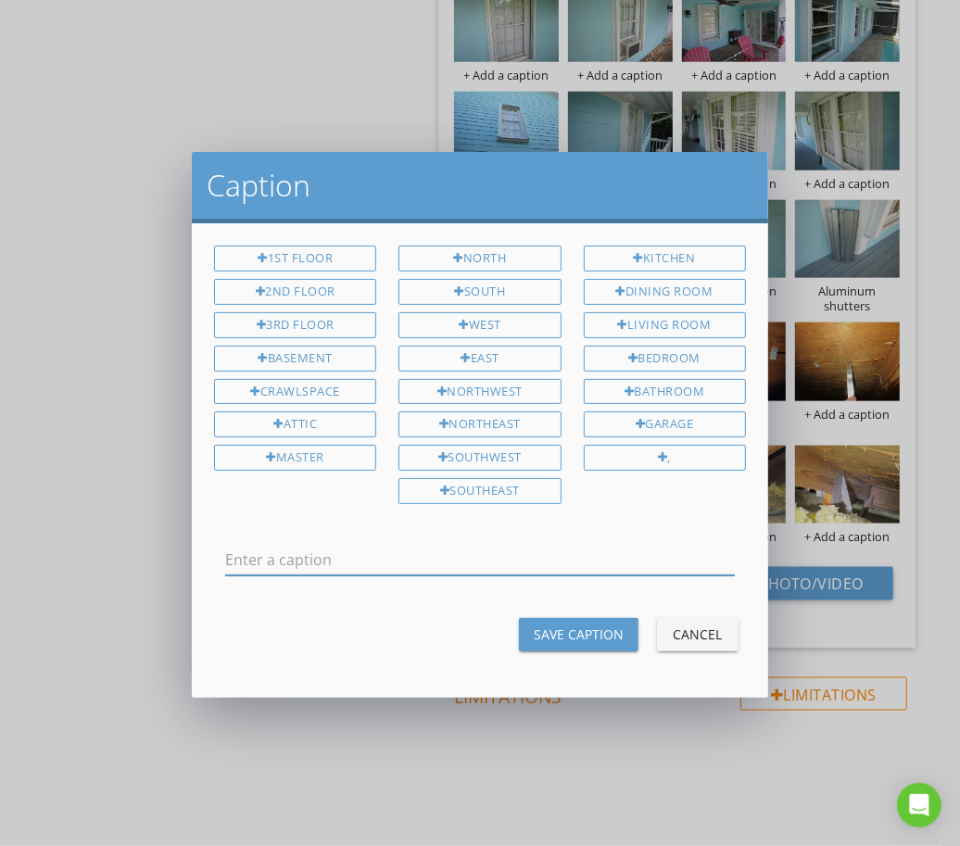
click at [450, 558] on input "text" at bounding box center [480, 560] width 510 height 31
type input "Sanibel straps"
click at [585, 625] on div "Save Caption" at bounding box center [579, 634] width 90 height 19
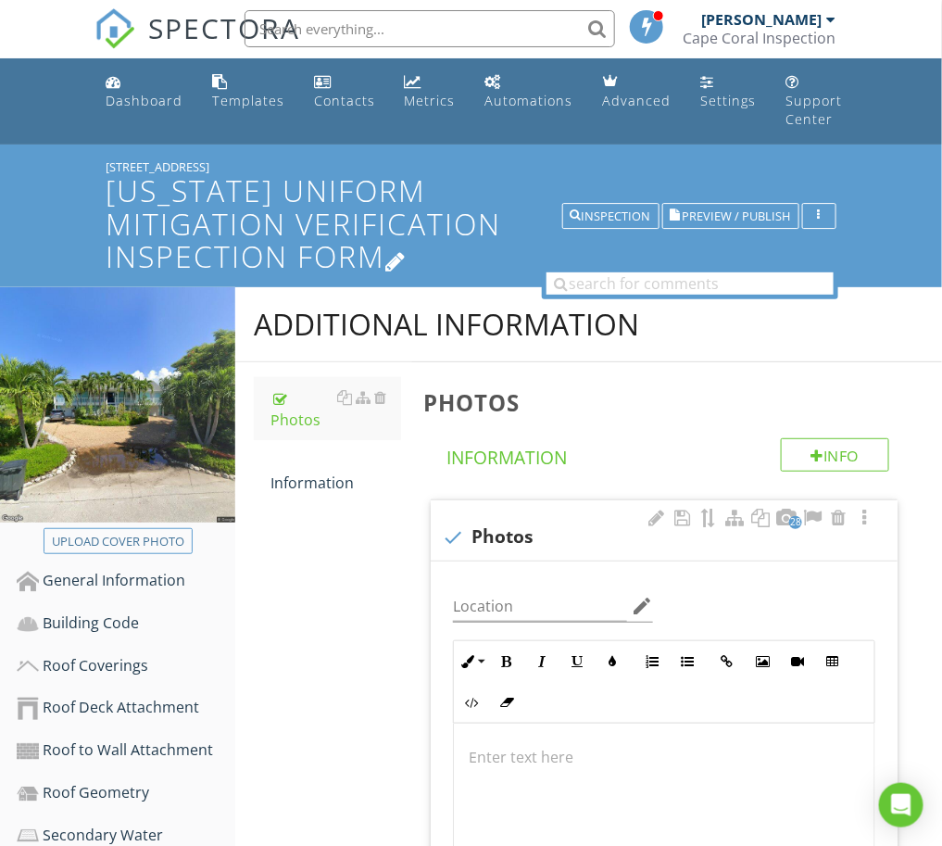
scroll to position [0, 0]
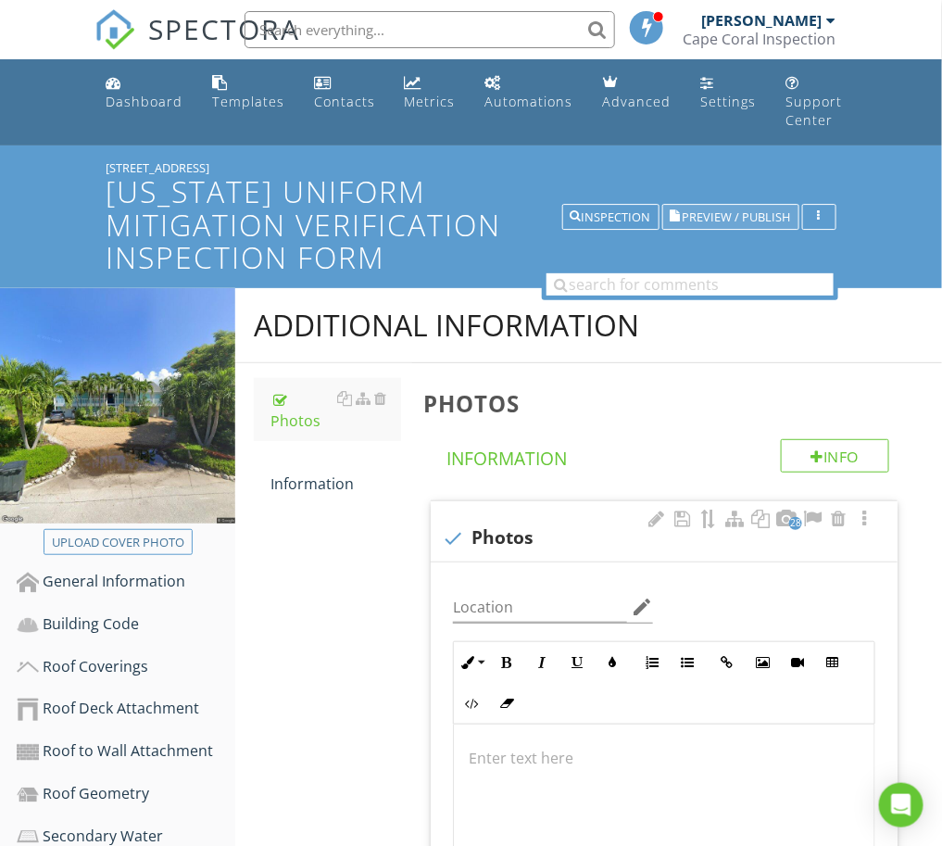
click at [709, 216] on span "Preview / Publish" at bounding box center [737, 217] width 108 height 12
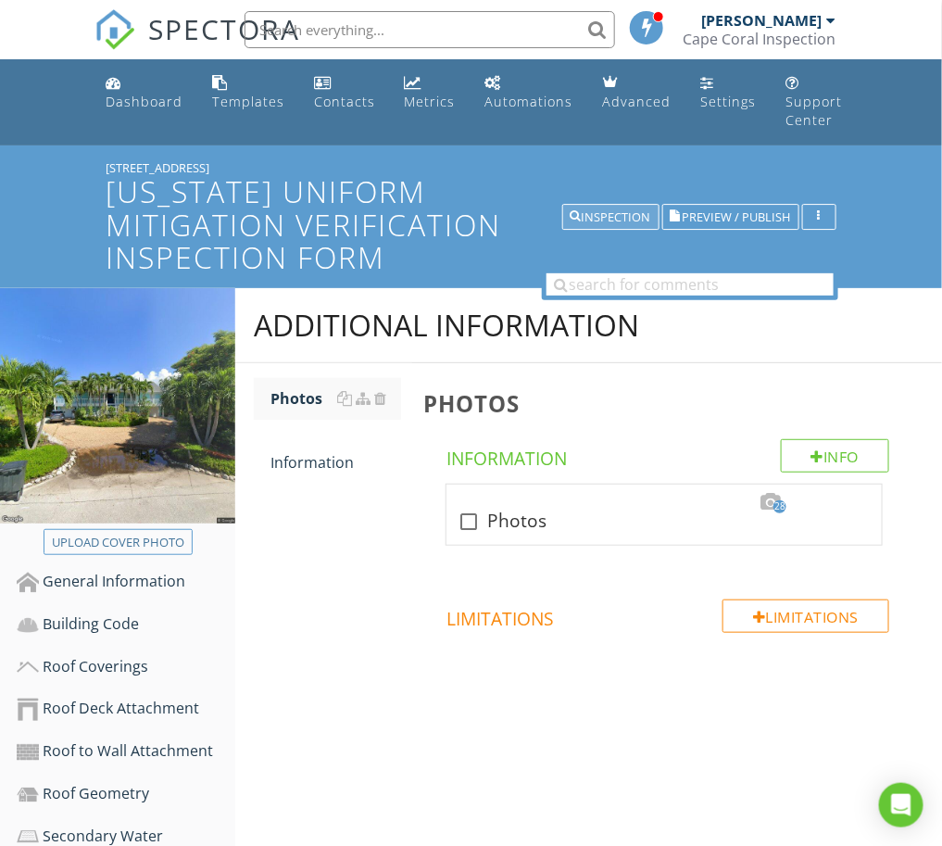
click at [612, 211] on div "Inspection" at bounding box center [611, 216] width 81 height 13
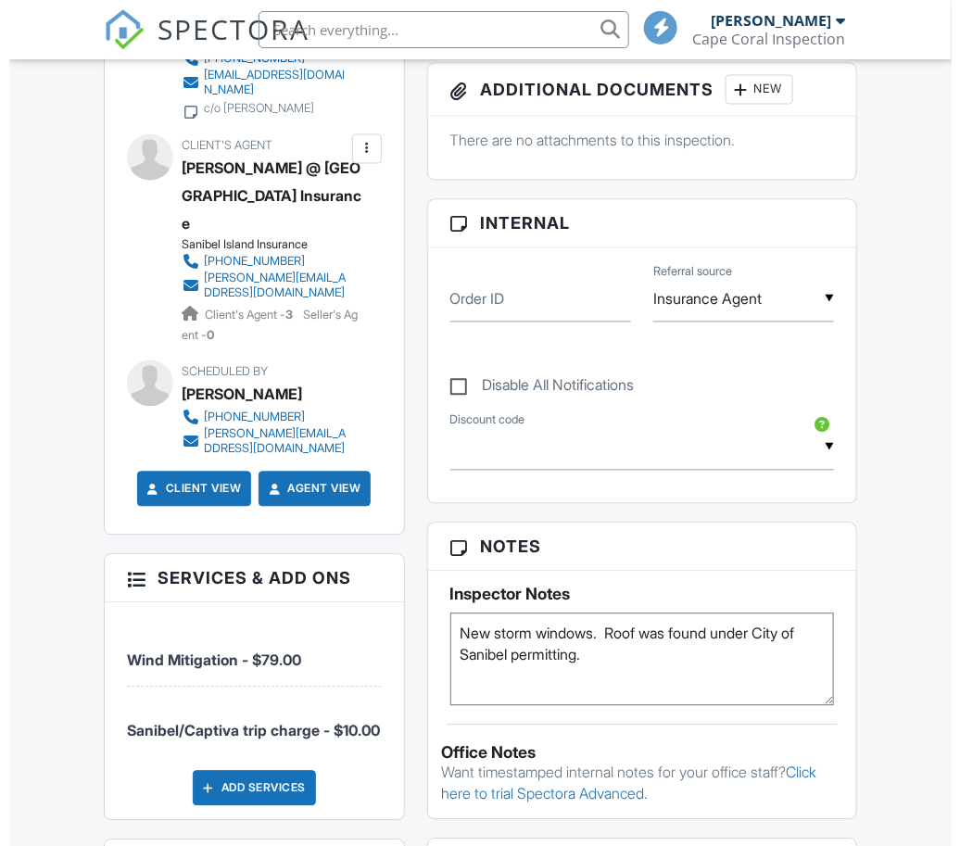
scroll to position [347, 0]
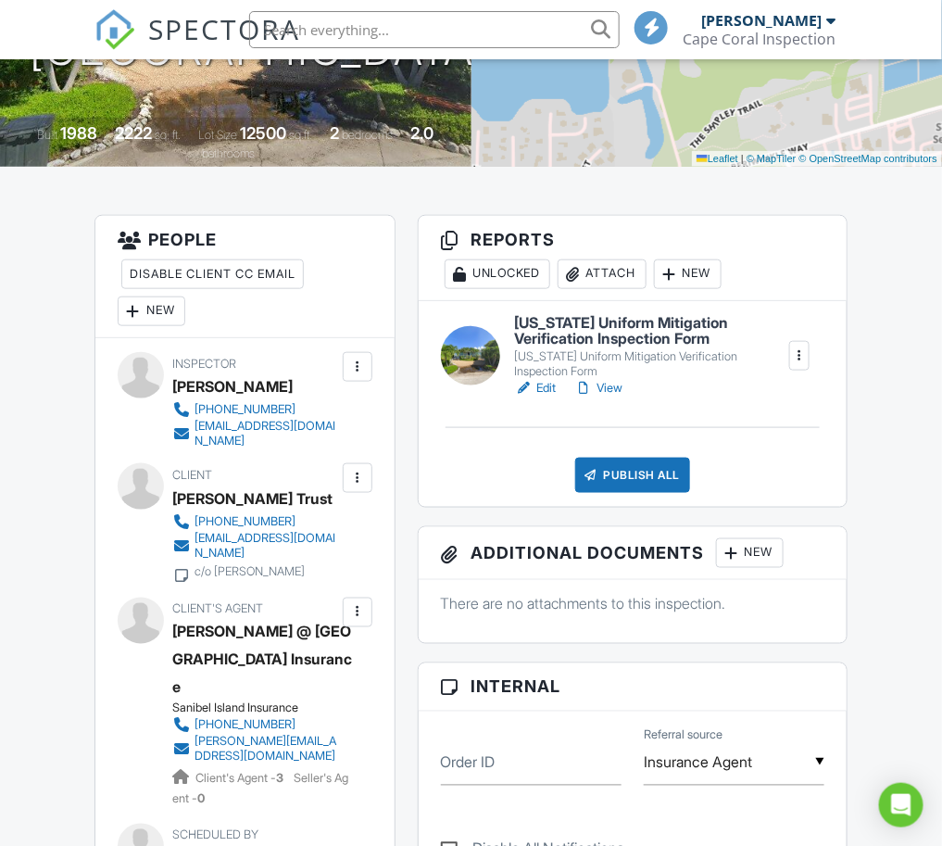
click at [644, 483] on div "Publish All" at bounding box center [633, 475] width 116 height 35
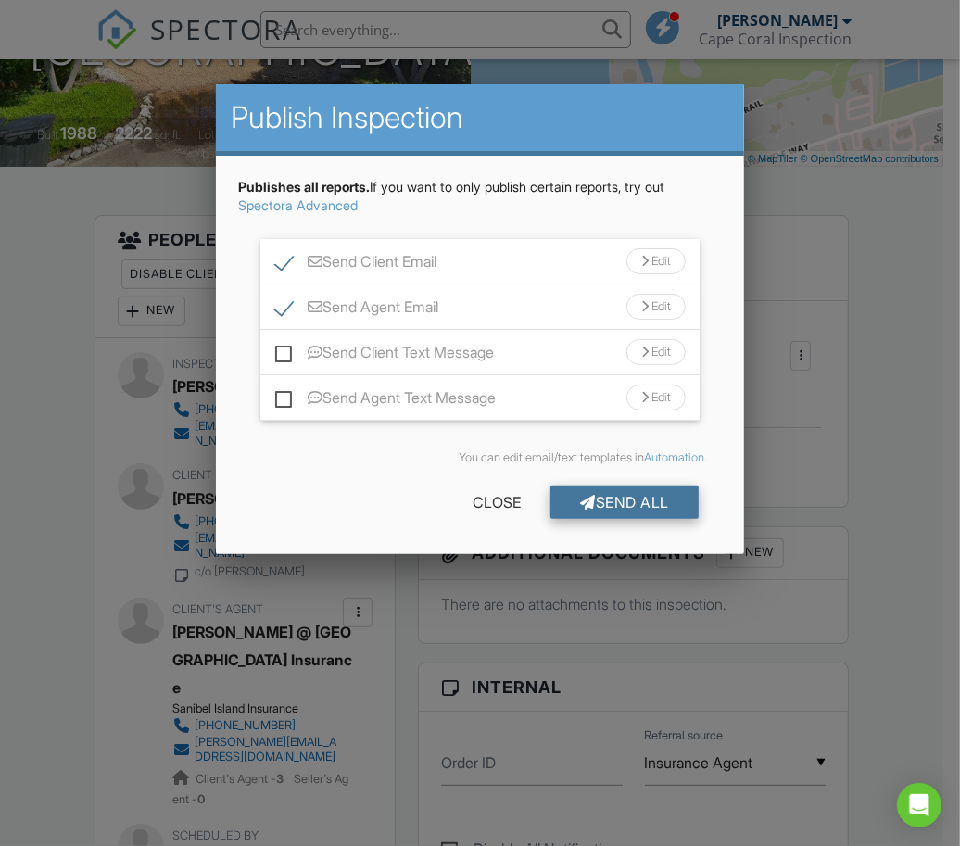
click at [609, 497] on div "Send All" at bounding box center [624, 502] width 148 height 33
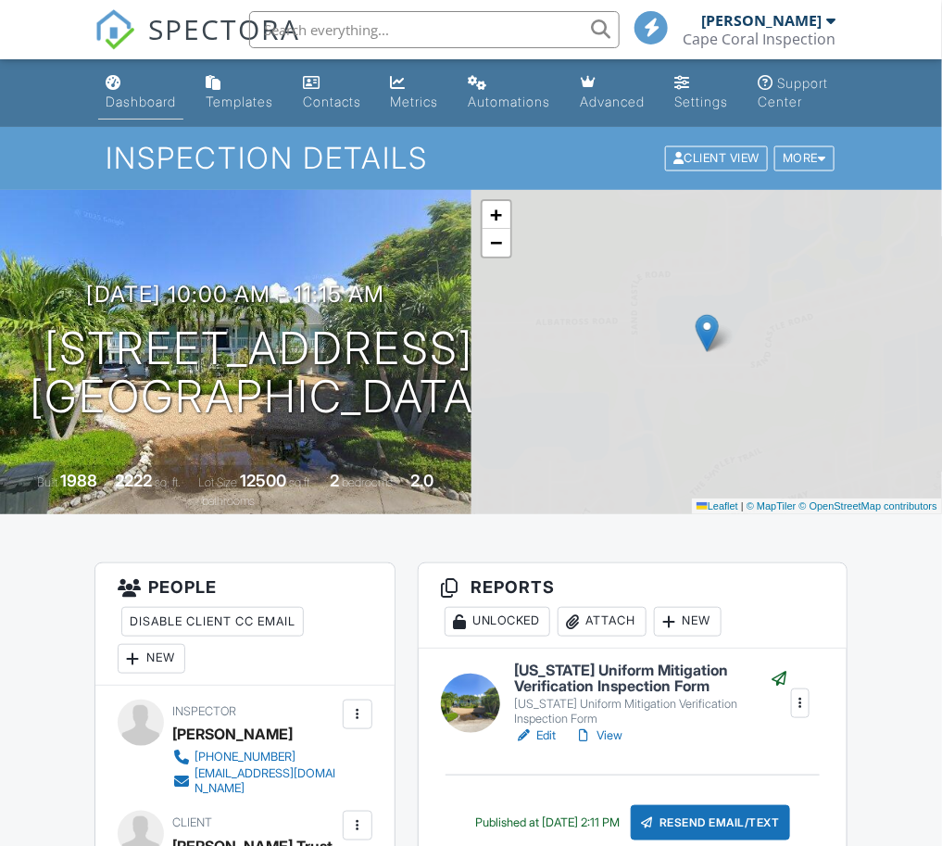
click at [144, 95] on div "Dashboard" at bounding box center [141, 102] width 70 height 16
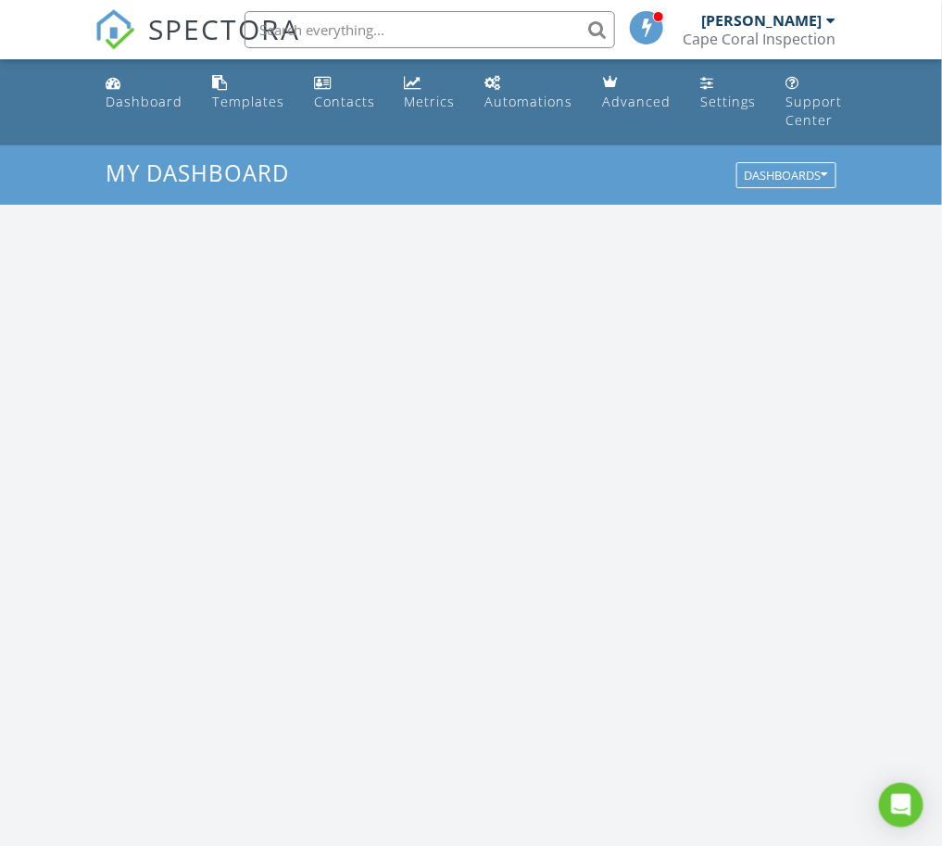
scroll to position [1722, 978]
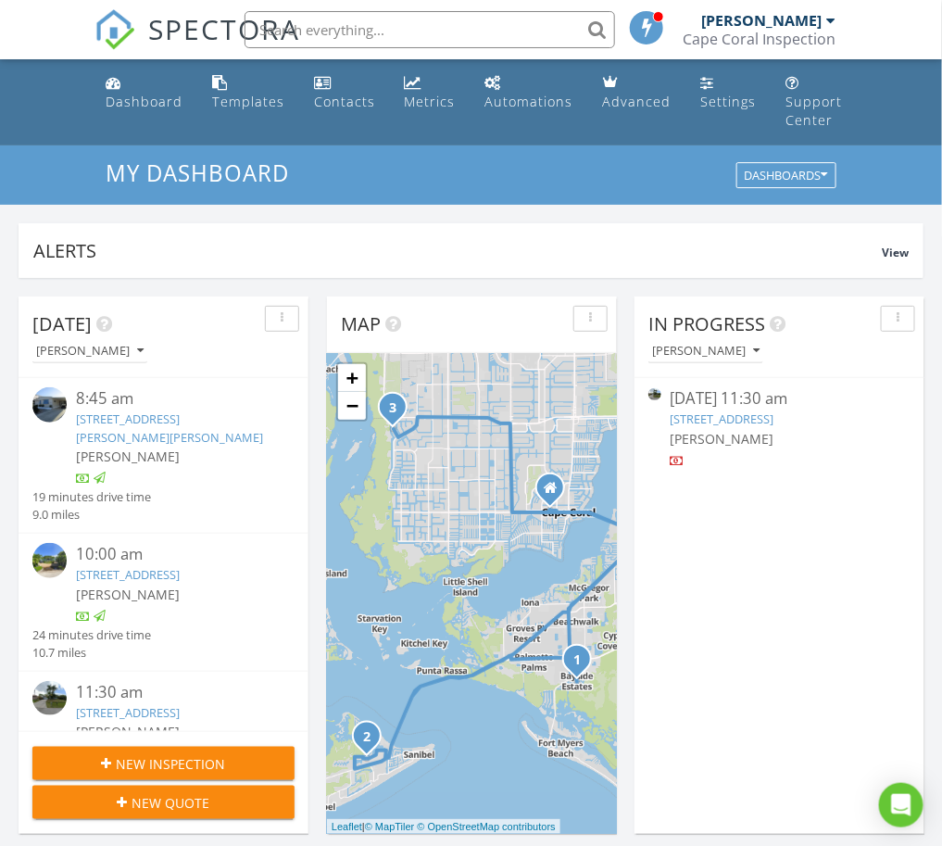
click at [695, 419] on link "2706 SW 29th Pl, Cape Coral, FL 33914" at bounding box center [723, 418] width 104 height 17
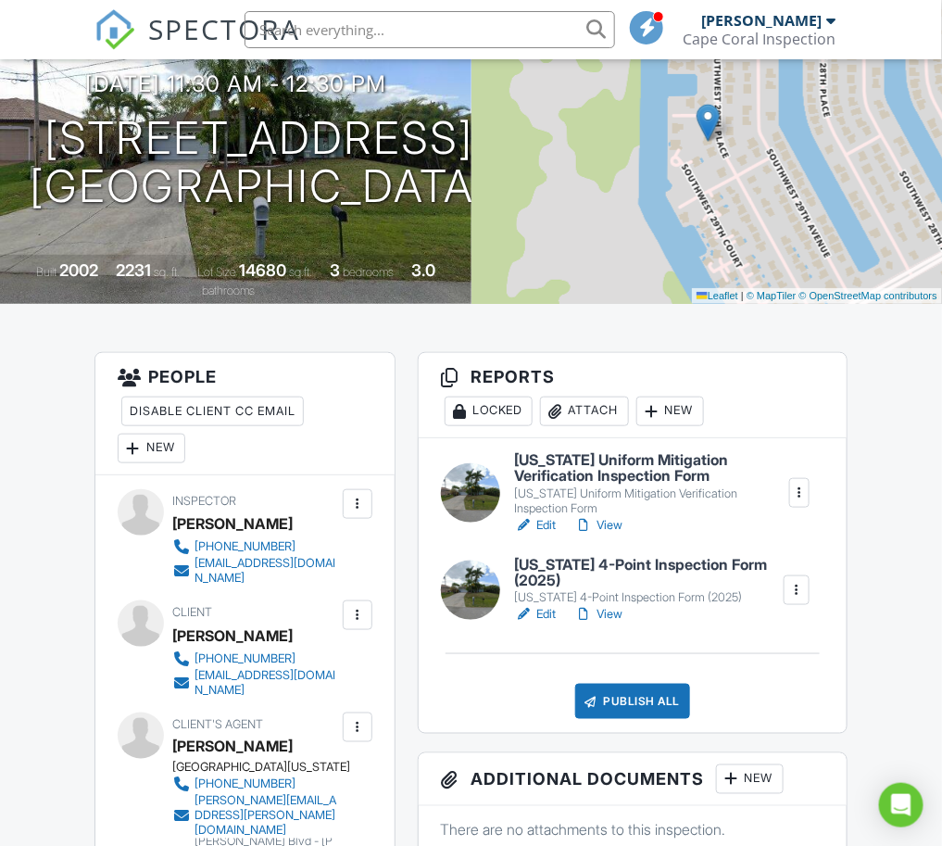
scroll to position [232, 0]
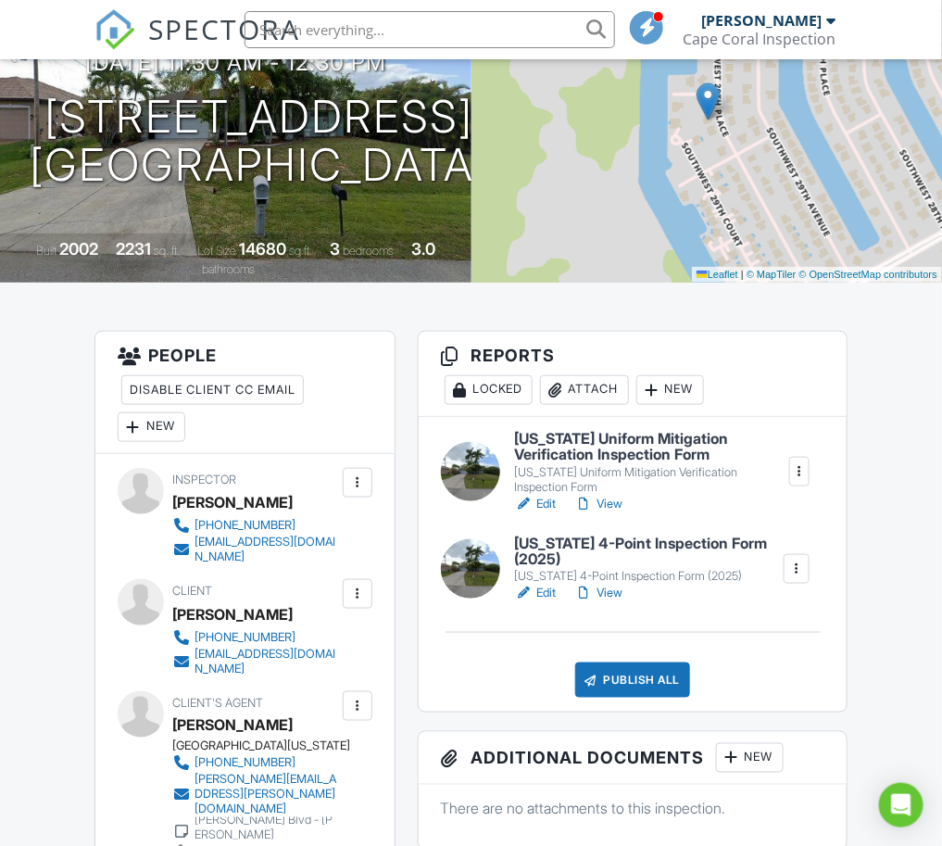
click at [653, 463] on h6 "[US_STATE] Uniform Mitigation Verification Inspection Form" at bounding box center [651, 447] width 273 height 32
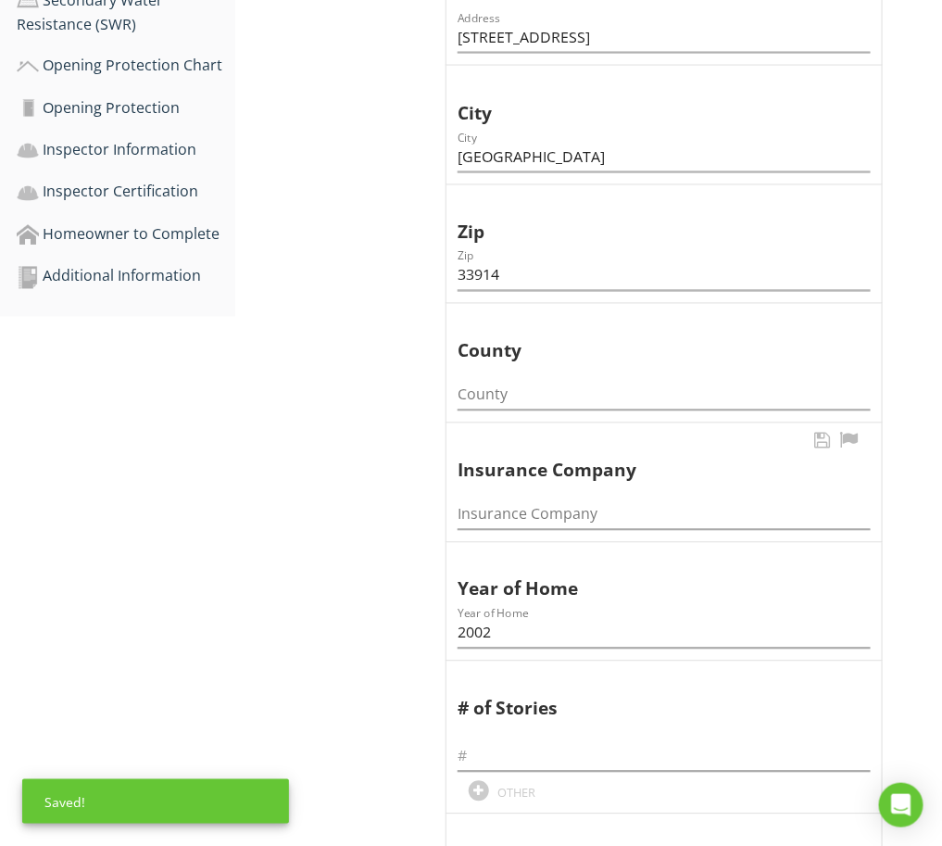
scroll to position [811, 0]
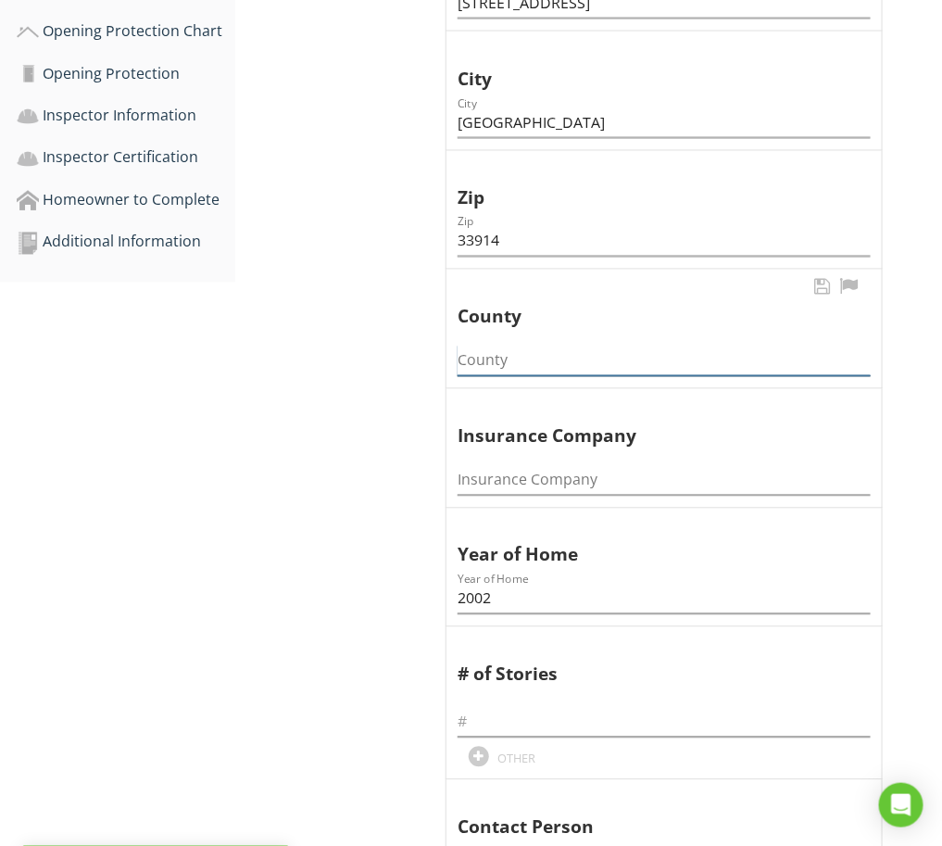
click at [539, 359] on input "County" at bounding box center [664, 361] width 413 height 31
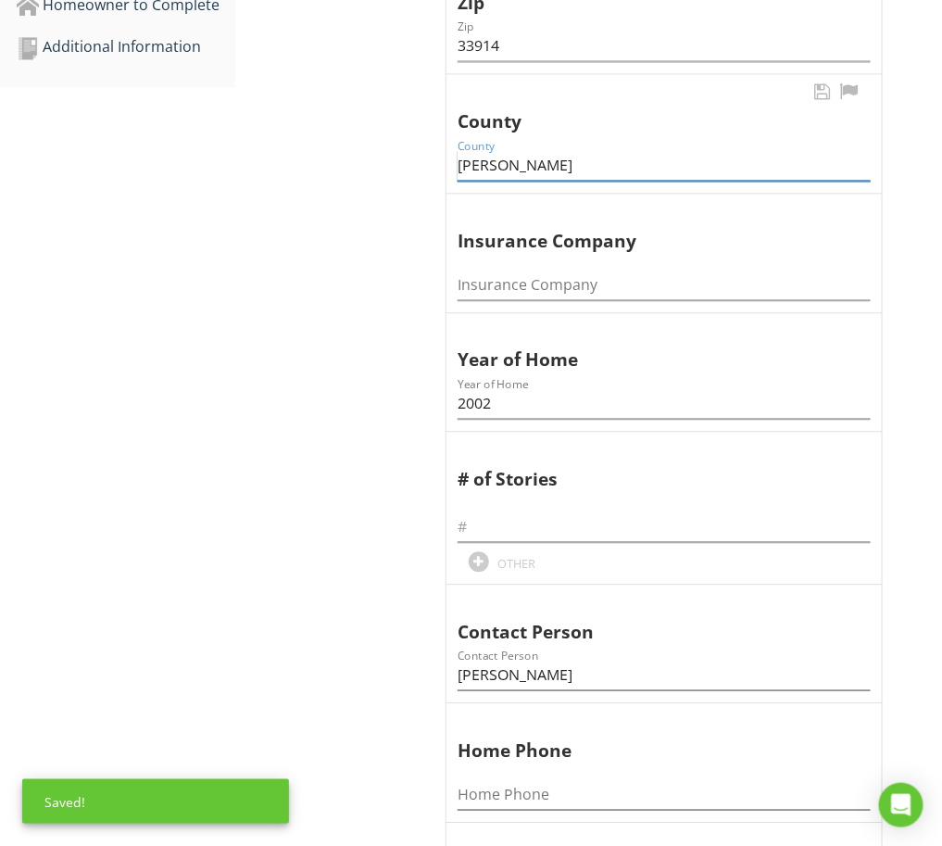
scroll to position [1042, 0]
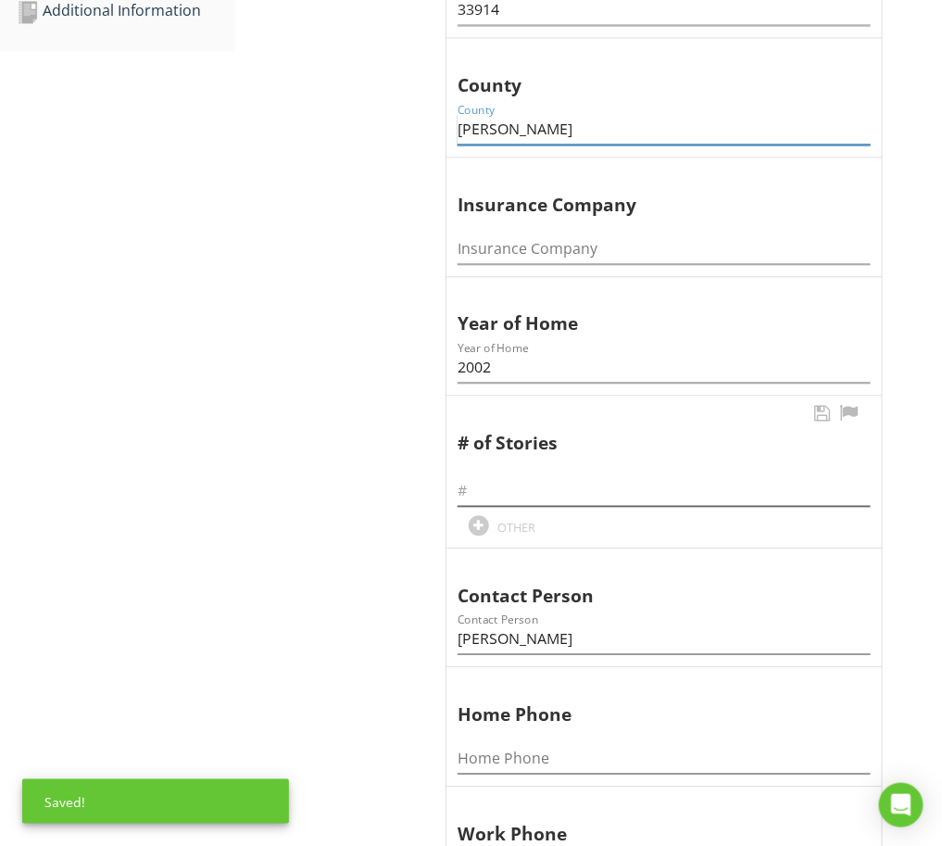
type input "Lee"
click at [536, 482] on input "text" at bounding box center [664, 490] width 413 height 31
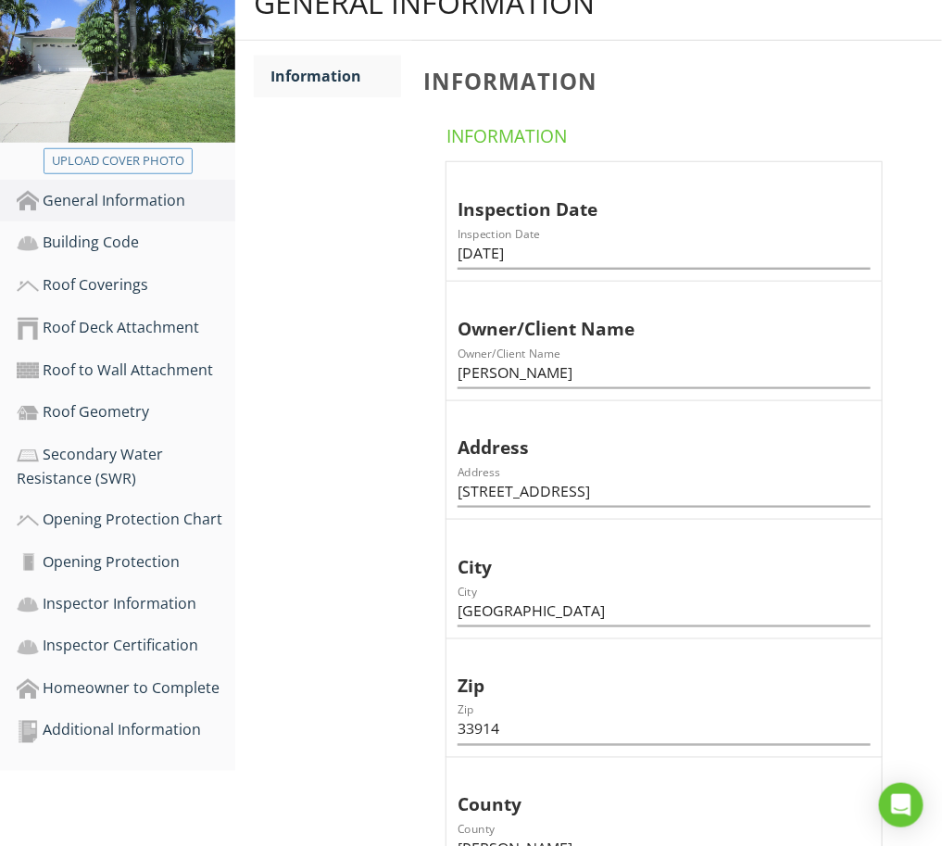
scroll to position [167, 0]
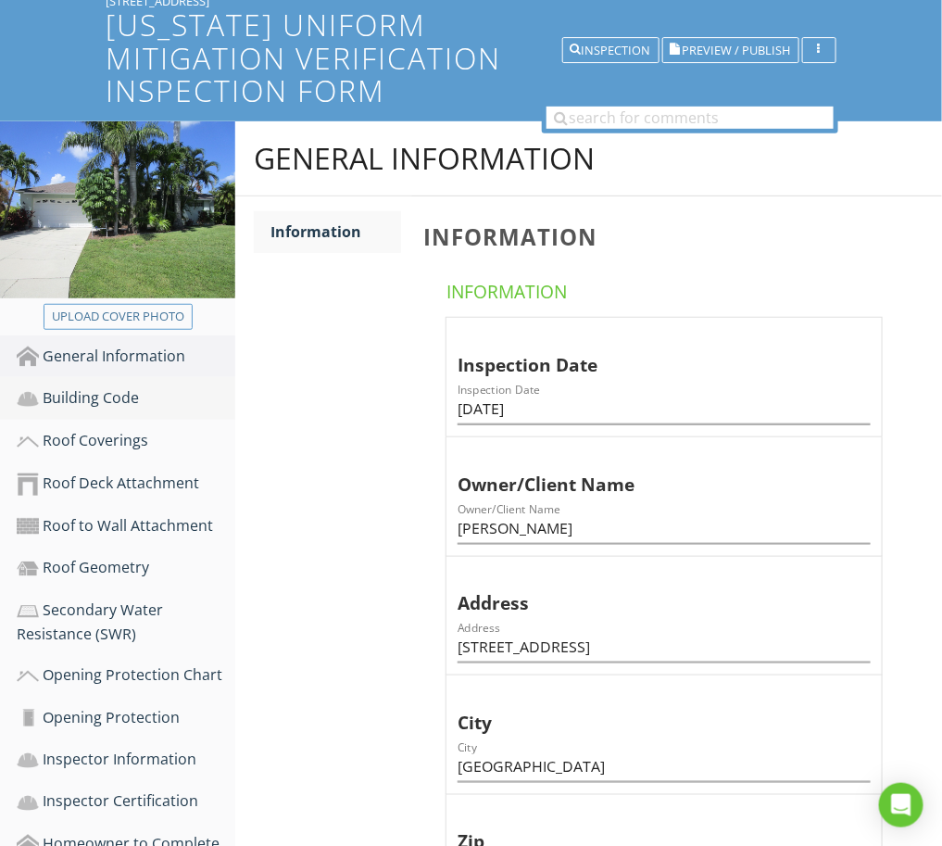
type input "1"
click at [126, 404] on div "Building Code" at bounding box center [126, 398] width 219 height 24
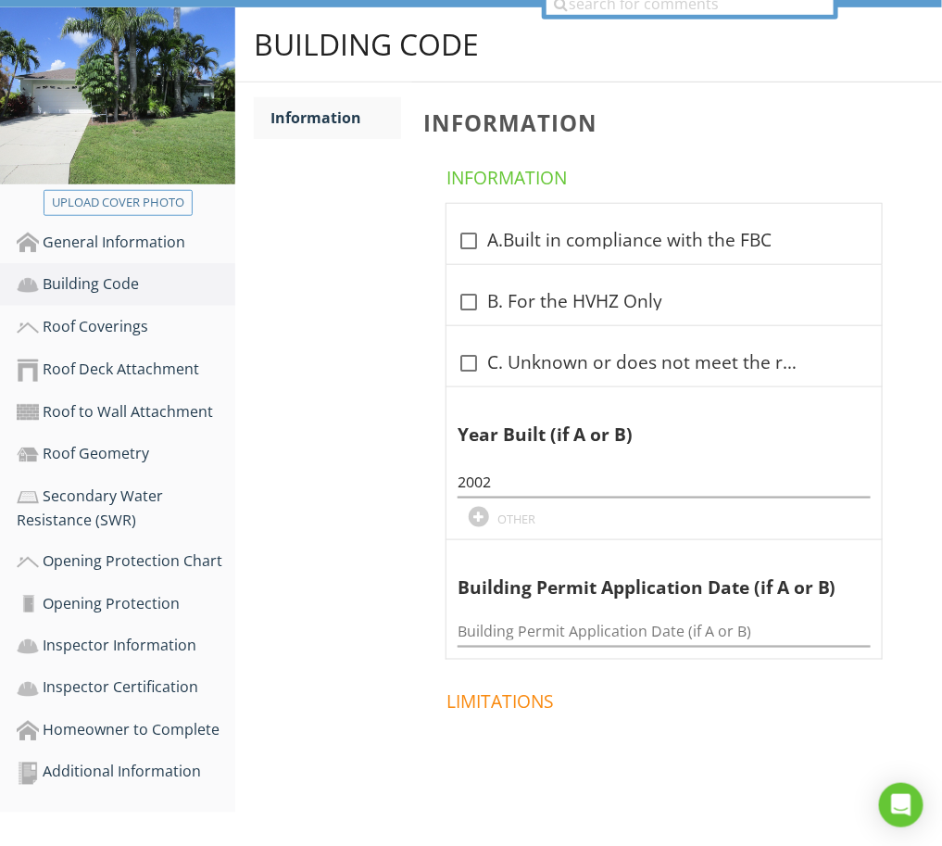
scroll to position [283, 0]
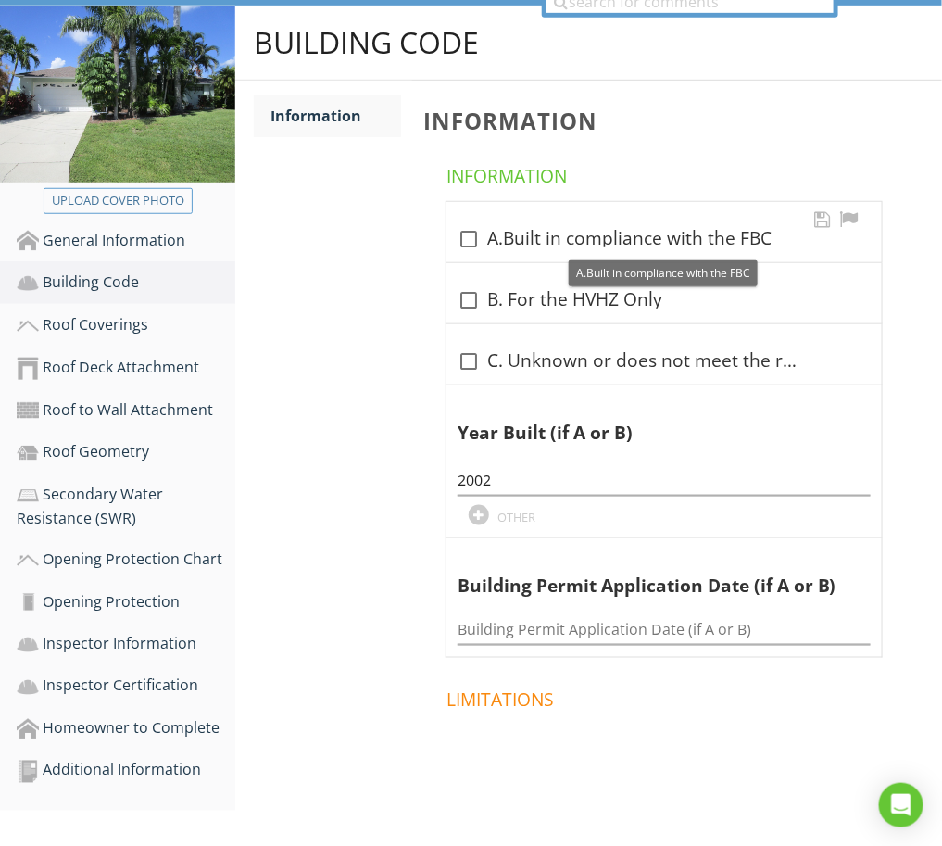
click at [466, 241] on div at bounding box center [469, 239] width 32 height 32
checkbox input "true"
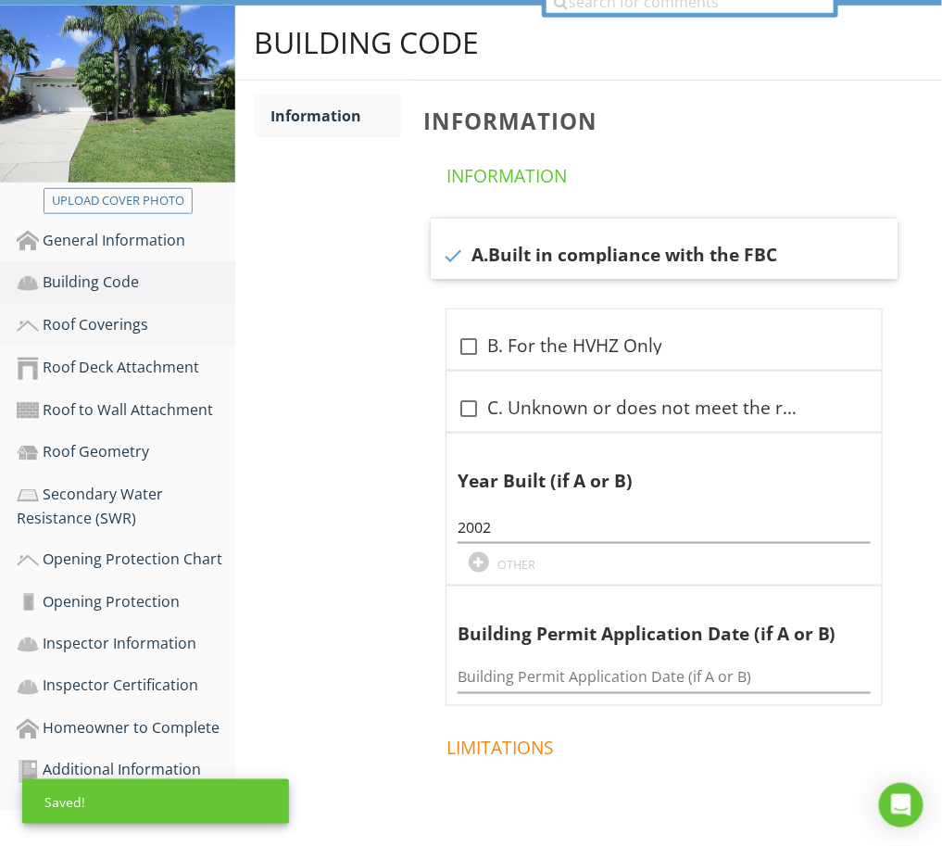
click at [104, 324] on div "Roof Coverings" at bounding box center [126, 325] width 219 height 24
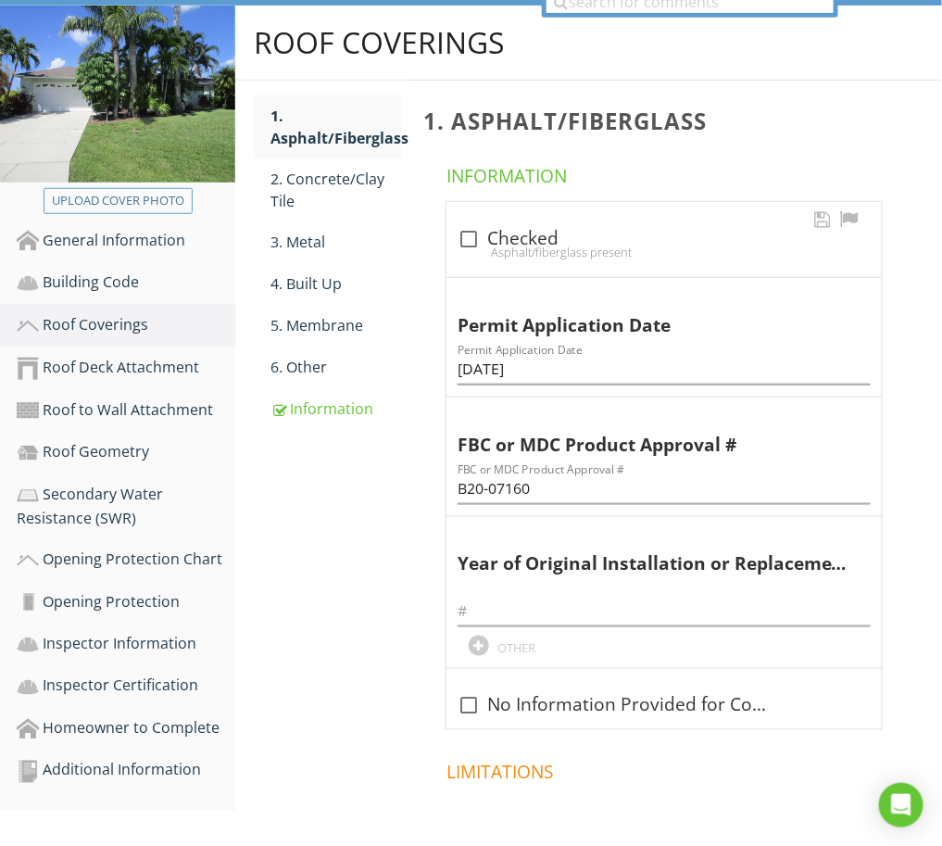
click at [461, 239] on div at bounding box center [469, 239] width 32 height 32
checkbox input "true"
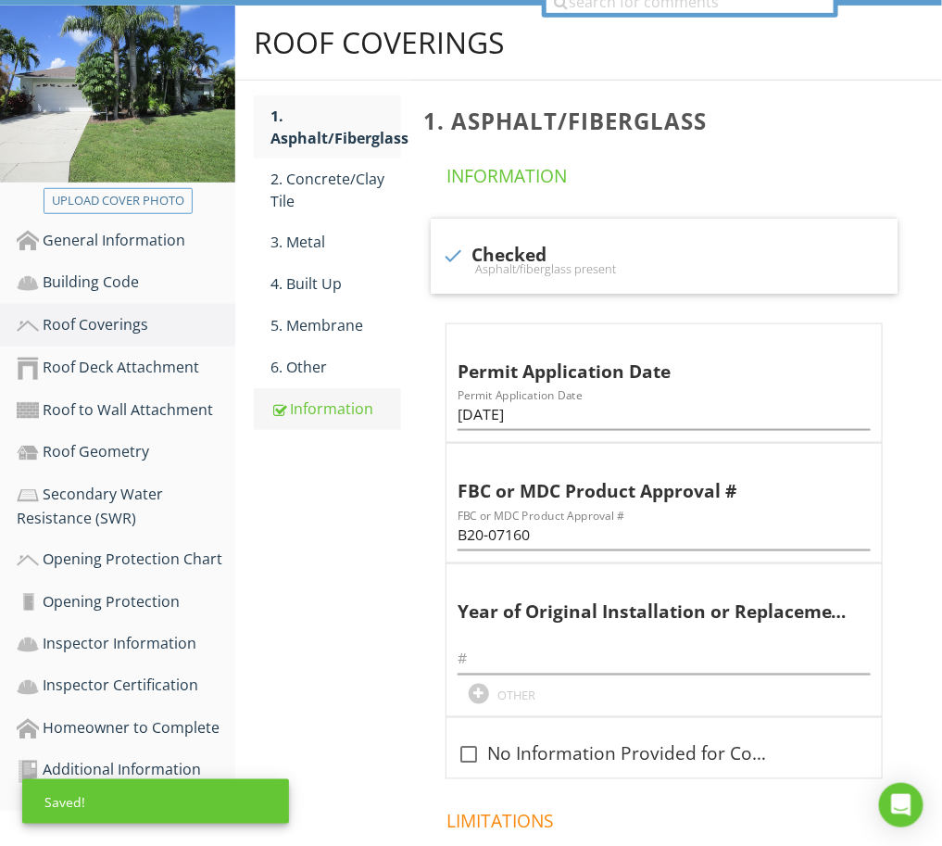
click at [343, 399] on div "Information" at bounding box center [336, 409] width 131 height 22
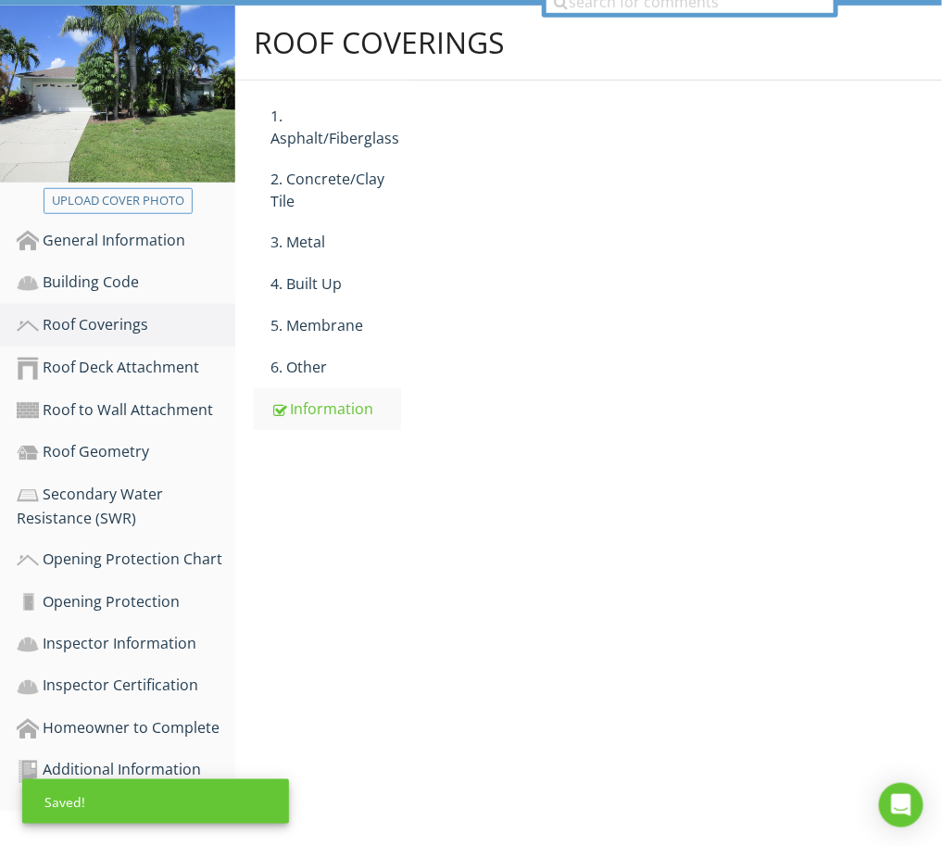
scroll to position [241, 0]
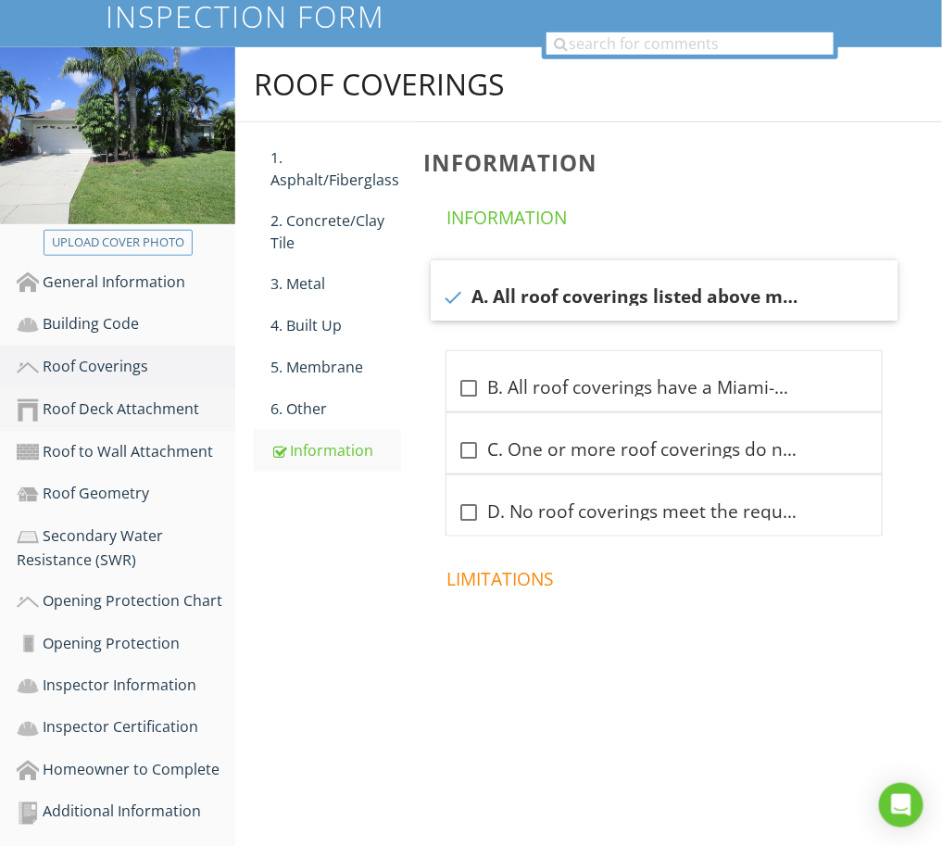
click at [123, 404] on div "Roof Deck Attachment" at bounding box center [126, 410] width 219 height 24
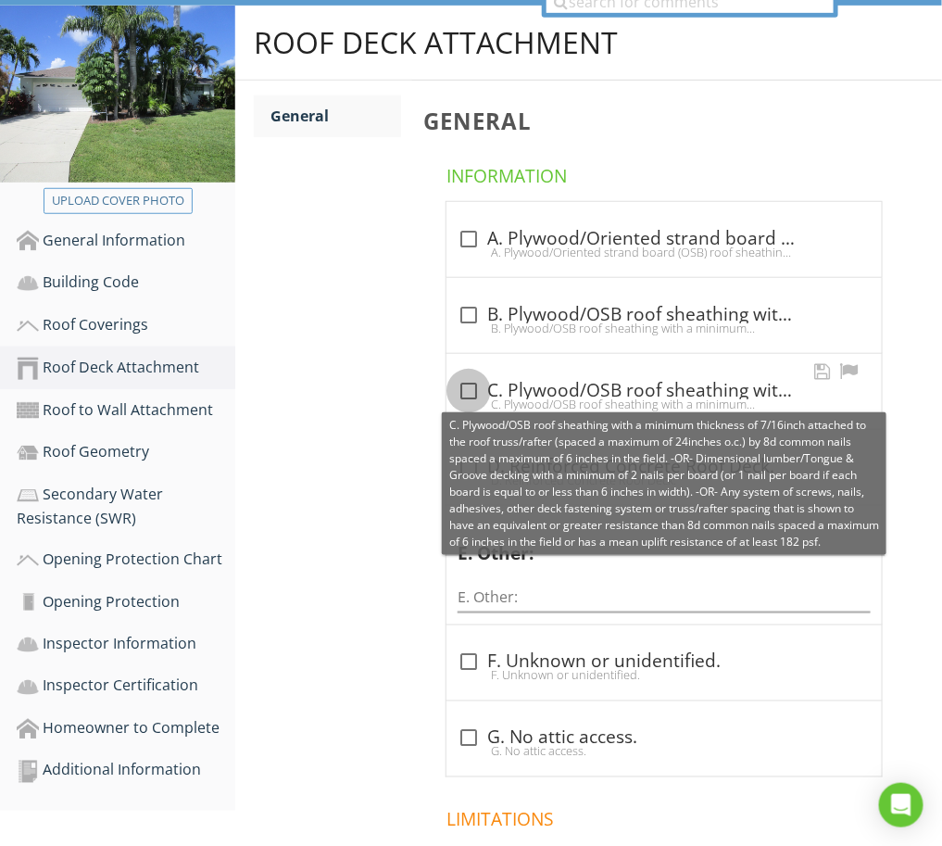
click at [466, 385] on div at bounding box center [469, 391] width 32 height 32
checkbox input "true"
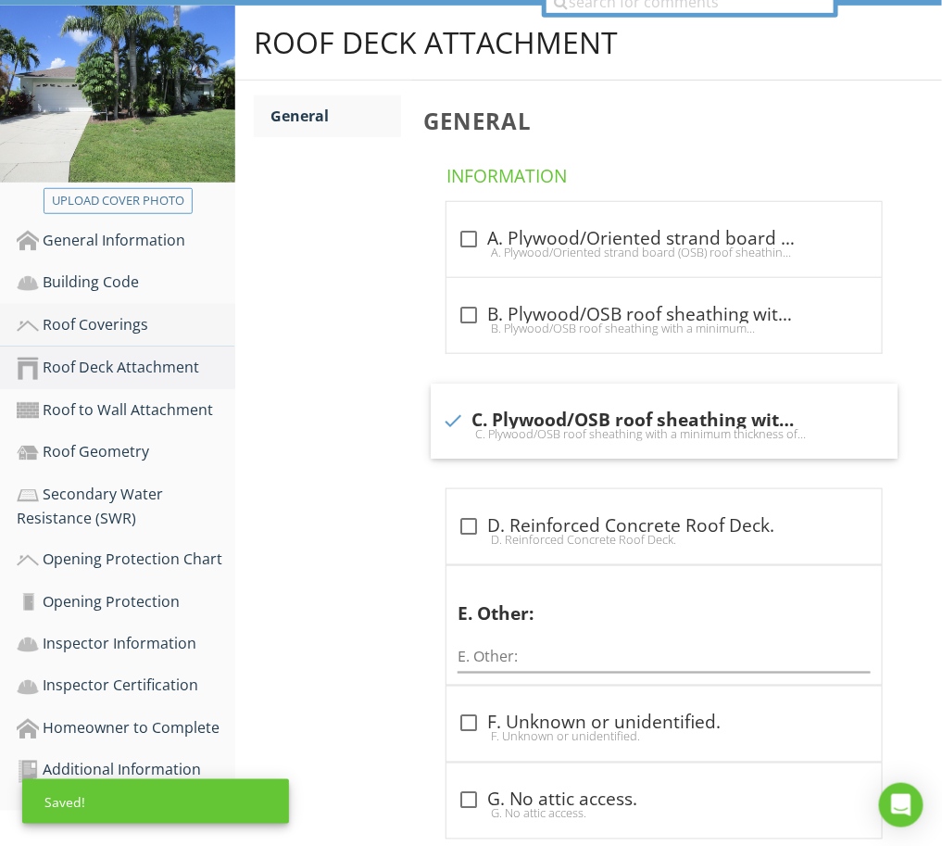
click at [118, 325] on div "Roof Coverings" at bounding box center [126, 325] width 219 height 24
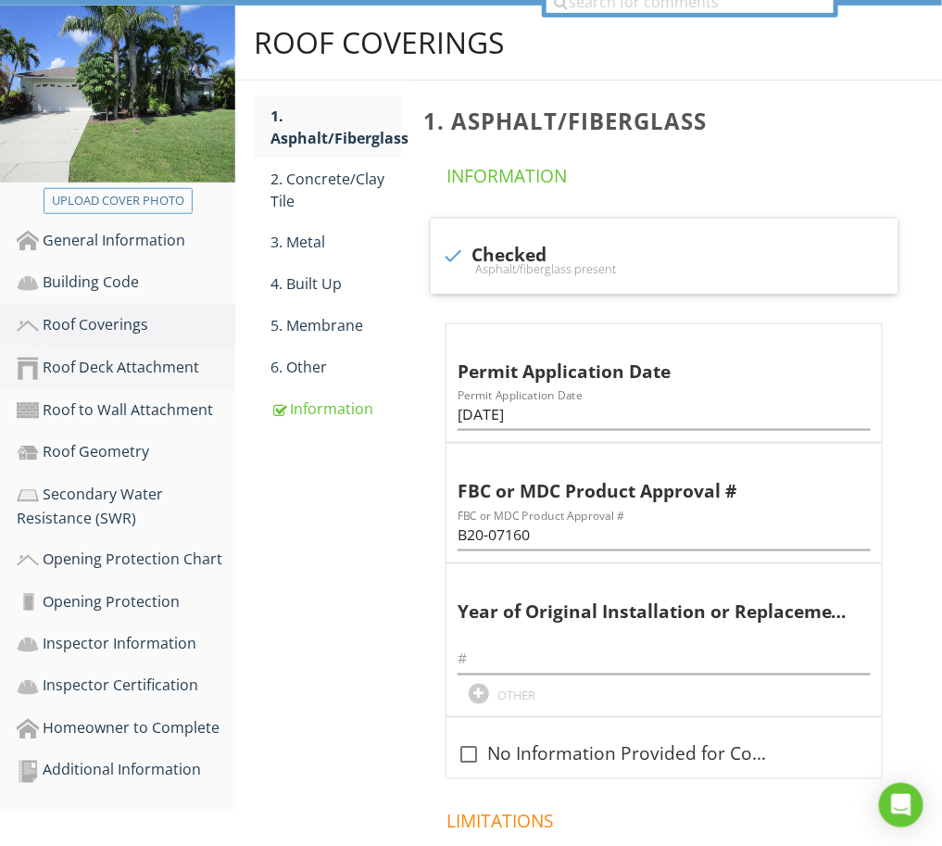
click at [119, 364] on div "Roof Deck Attachment" at bounding box center [126, 368] width 219 height 24
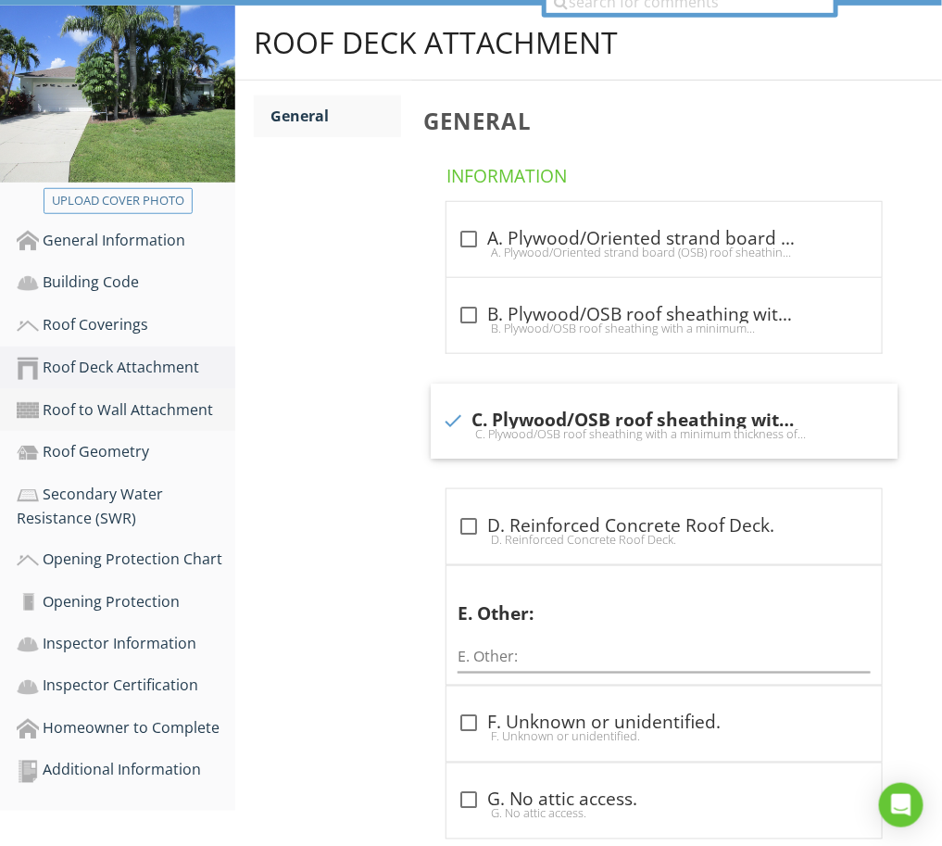
click at [116, 400] on div "Roof to Wall Attachment" at bounding box center [126, 410] width 219 height 24
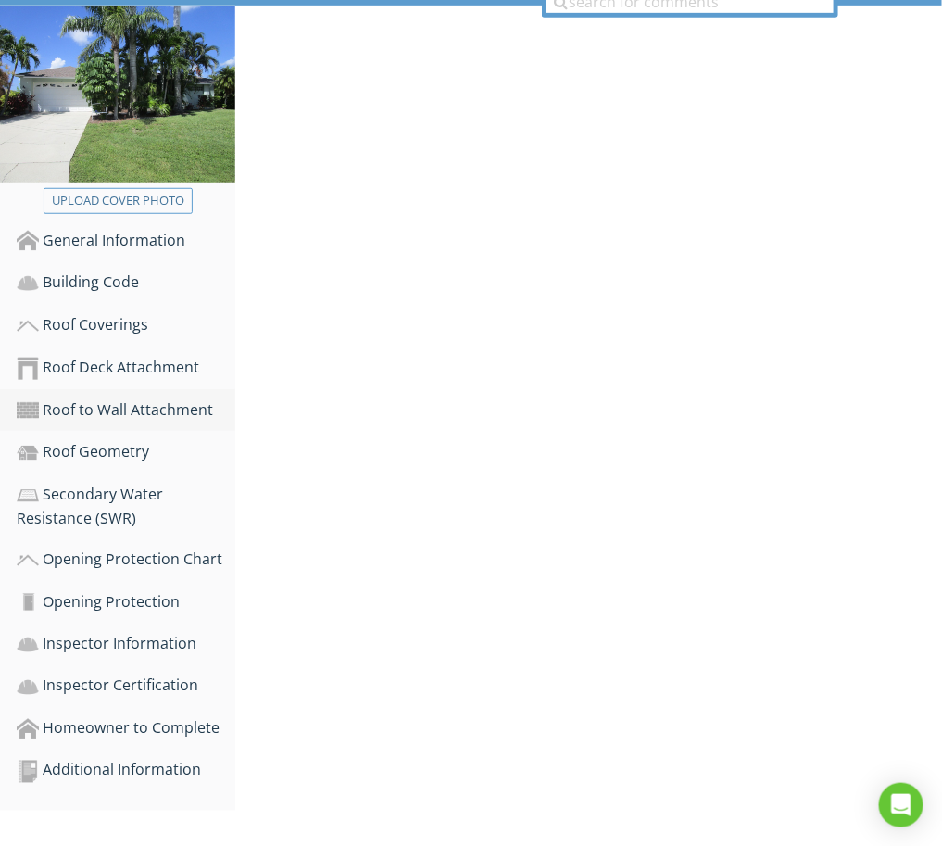
scroll to position [241, 0]
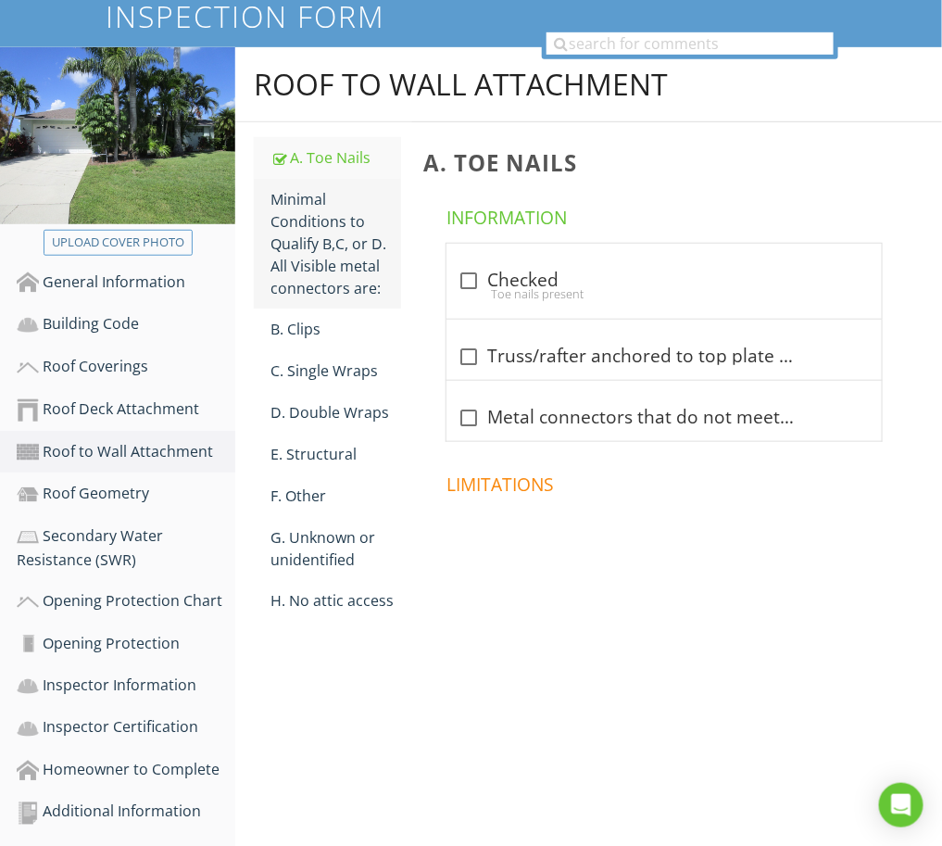
click at [345, 261] on div "Minimal Conditions to Qualify B,C, or D. All Visible metal connectors are:" at bounding box center [336, 243] width 131 height 111
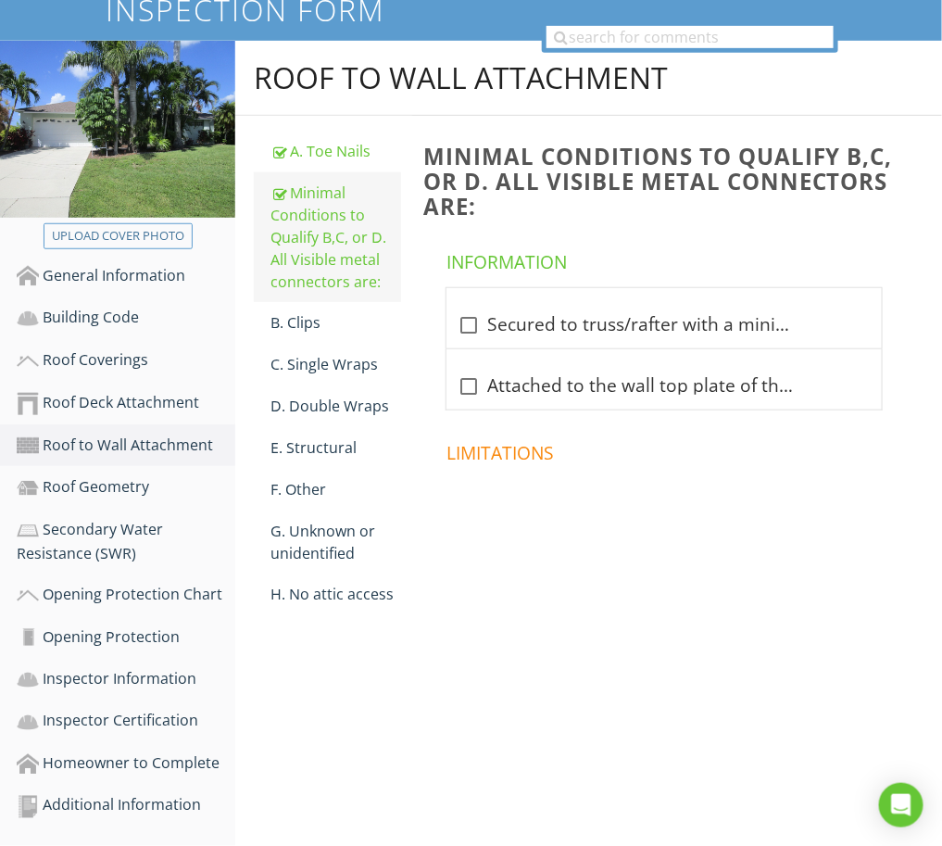
scroll to position [241, 0]
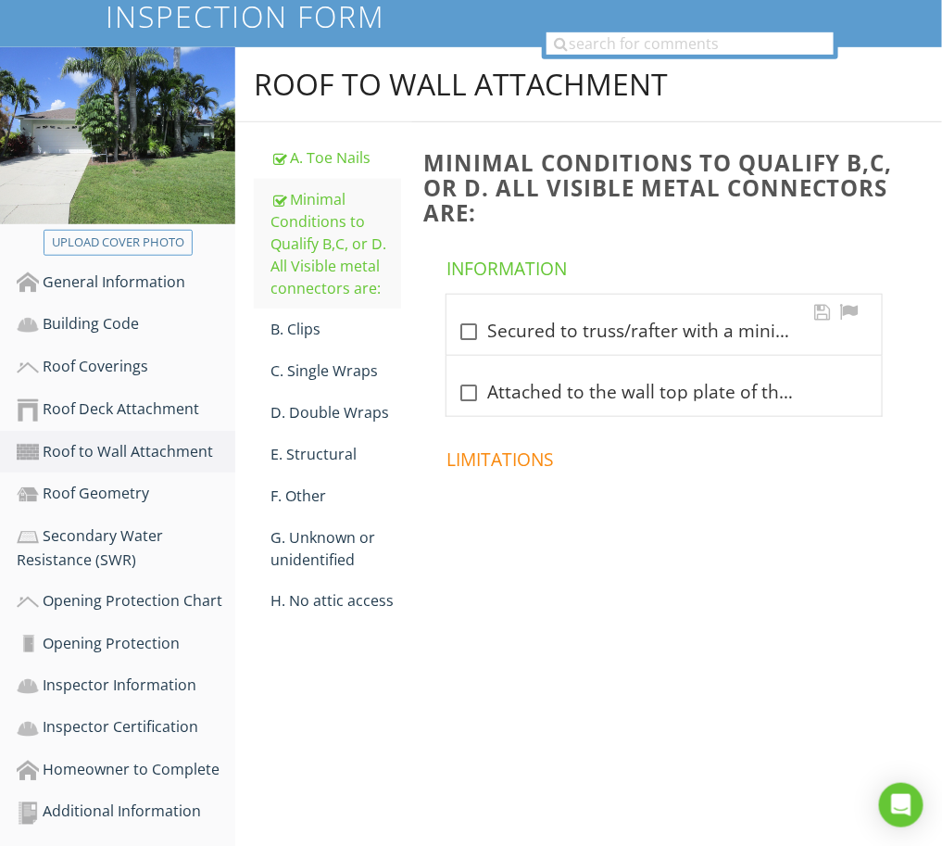
click at [466, 330] on div at bounding box center [469, 332] width 32 height 32
checkbox input "true"
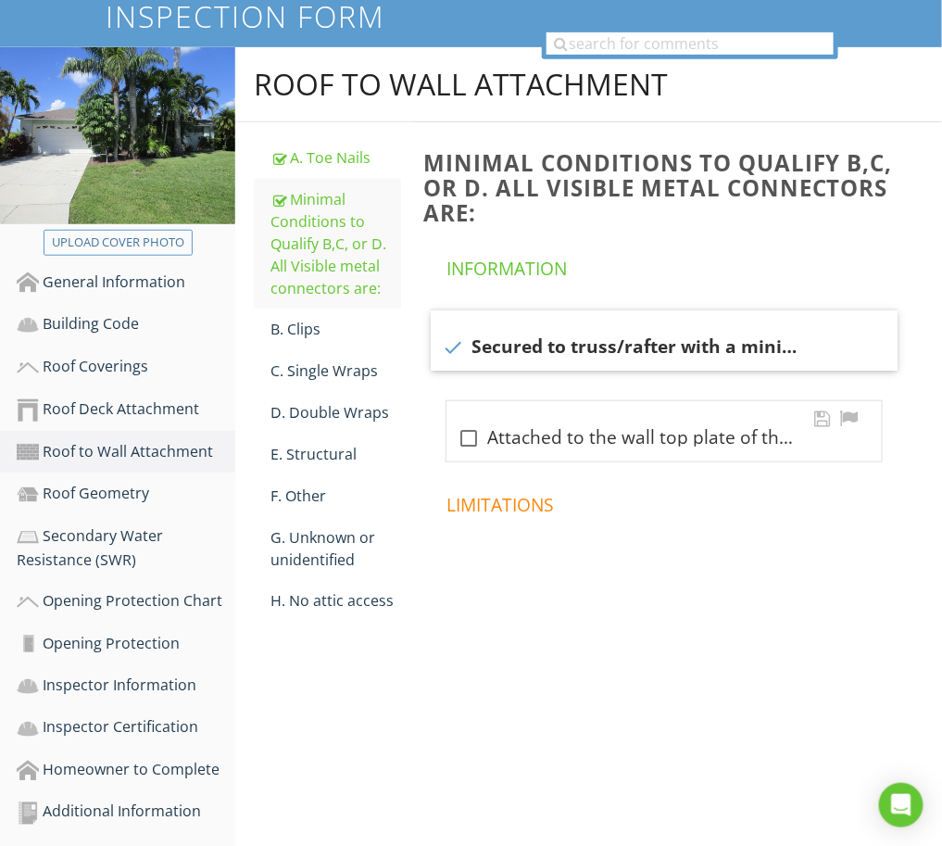
click at [473, 438] on div at bounding box center [469, 439] width 32 height 32
checkbox input "true"
click at [338, 371] on div "C. Single Wraps" at bounding box center [336, 371] width 131 height 22
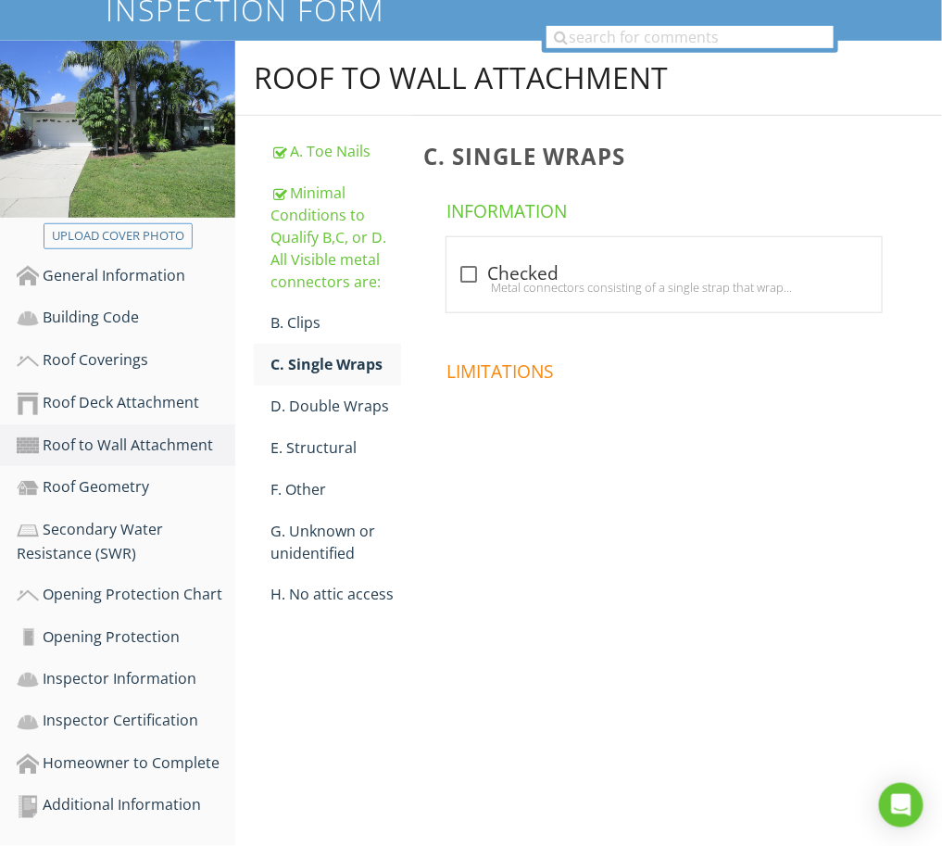
scroll to position [241, 0]
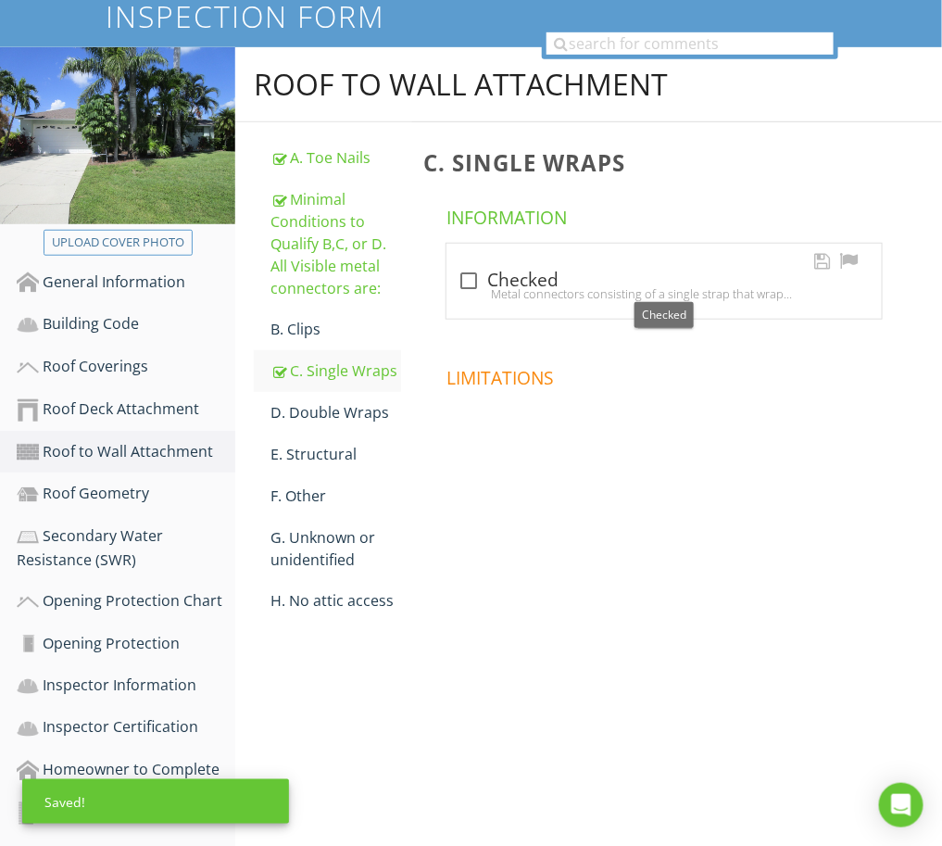
click at [466, 269] on div at bounding box center [469, 281] width 32 height 32
checkbox input "true"
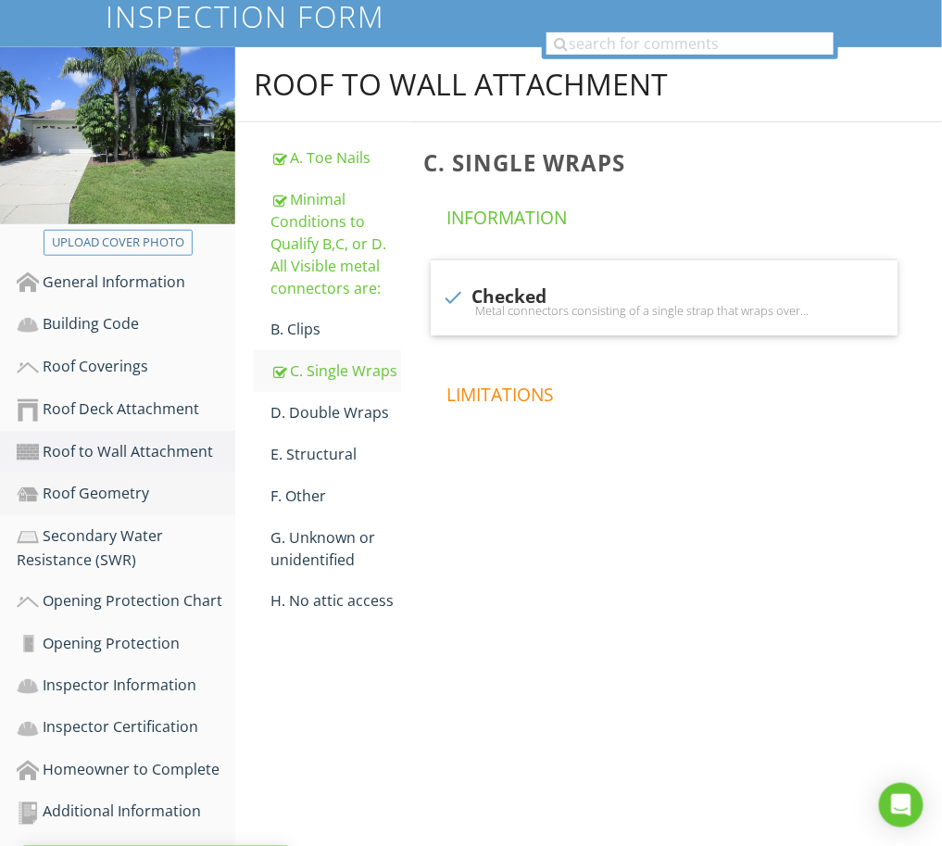
click at [114, 478] on link "Roof Geometry" at bounding box center [126, 494] width 219 height 43
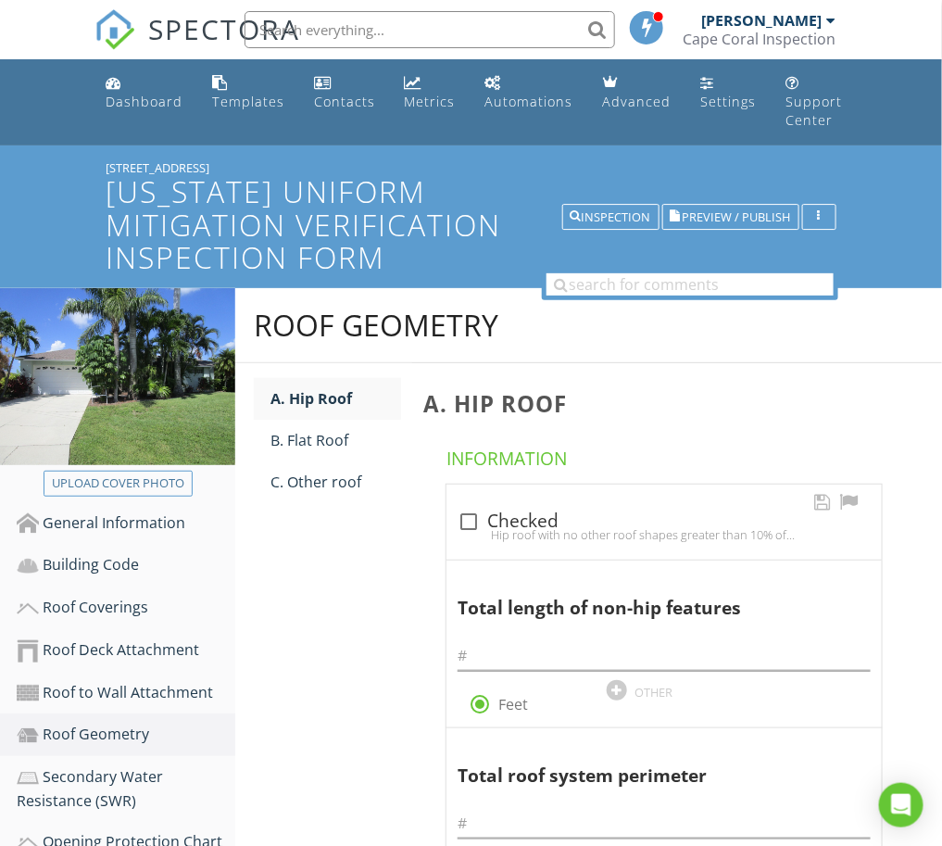
click at [469, 521] on div at bounding box center [469, 522] width 32 height 32
checkbox input "true"
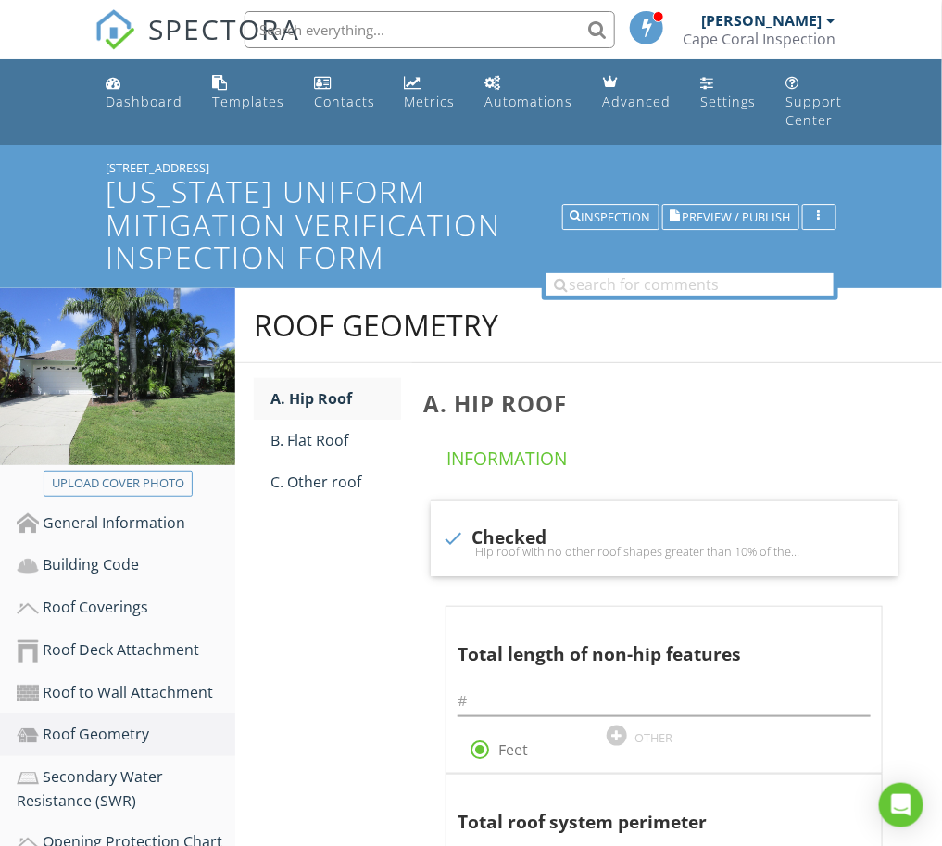
drag, startPoint x: 197, startPoint y: 167, endPoint x: 104, endPoint y: 165, distance: 93.6
click at [104, 165] on div "2706 SW 29th Pl Florida Uniform Mitigation Verification Inspection Form Inspect…" at bounding box center [471, 216] width 942 height 143
copy div "[STREET_ADDRESS]"
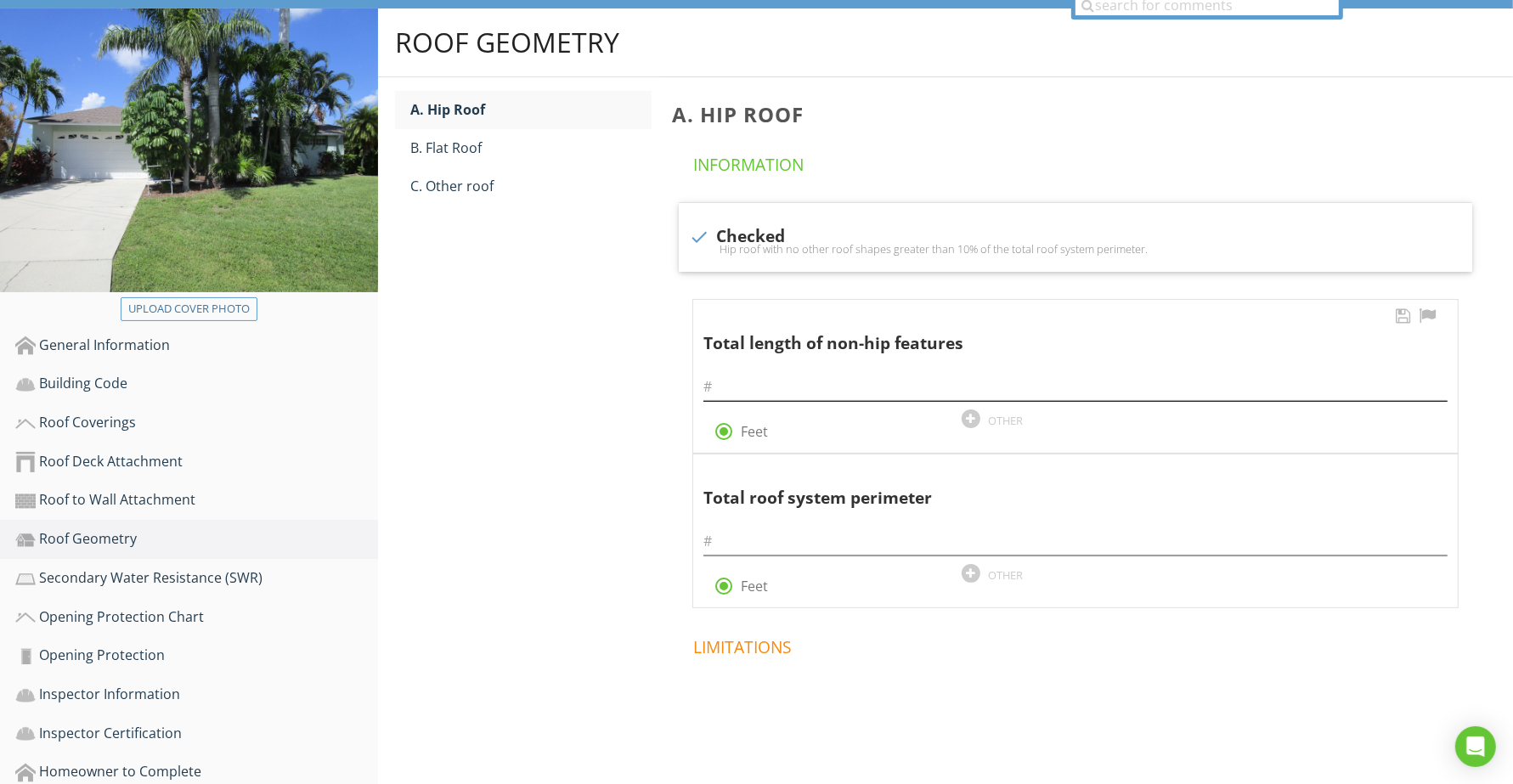
scroll to position [213, 0]
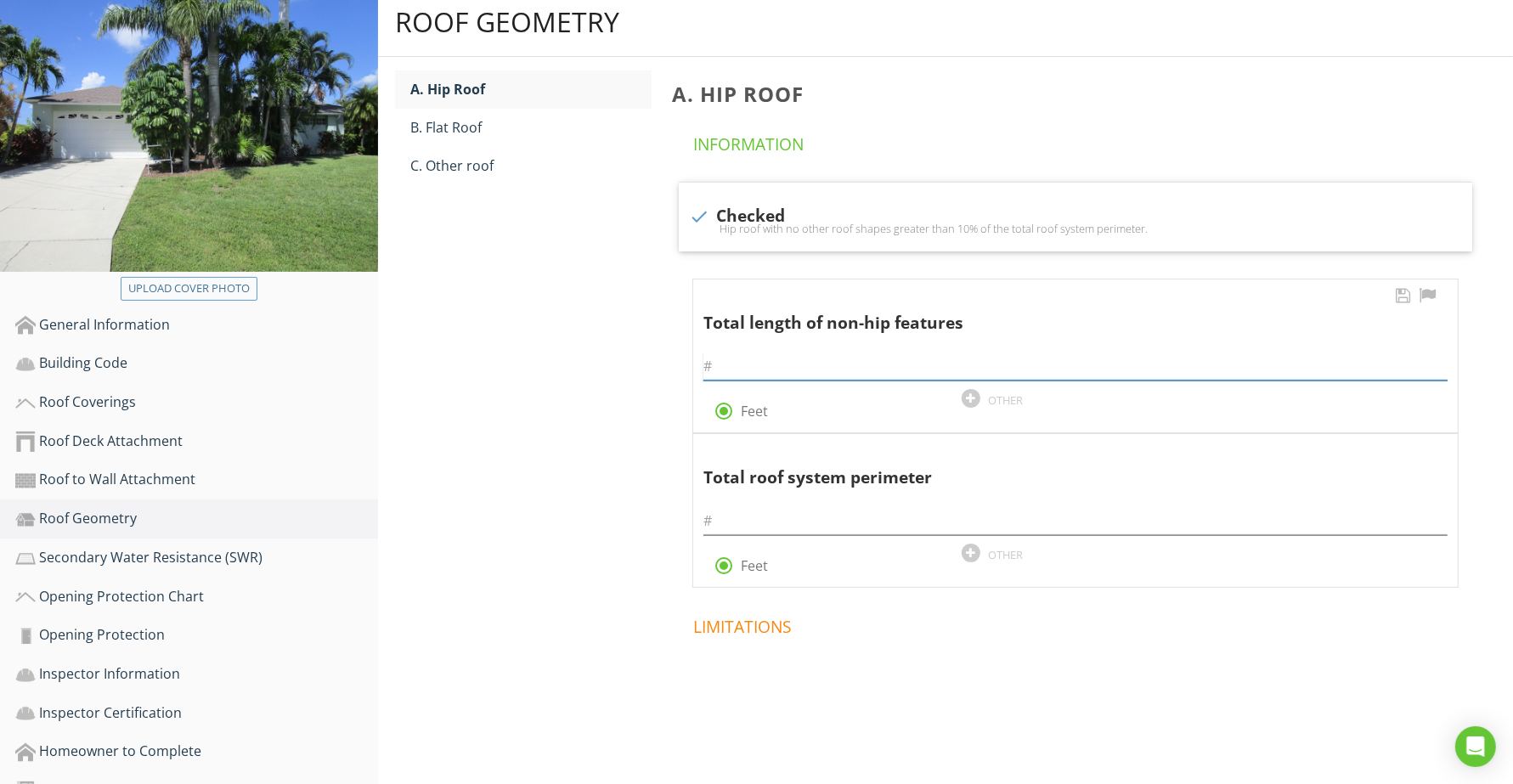
click at [863, 353] on input "text" at bounding box center [1076, 367] width 745 height 28
type input "6"
click at [863, 507] on input "text" at bounding box center [1076, 521] width 745 height 28
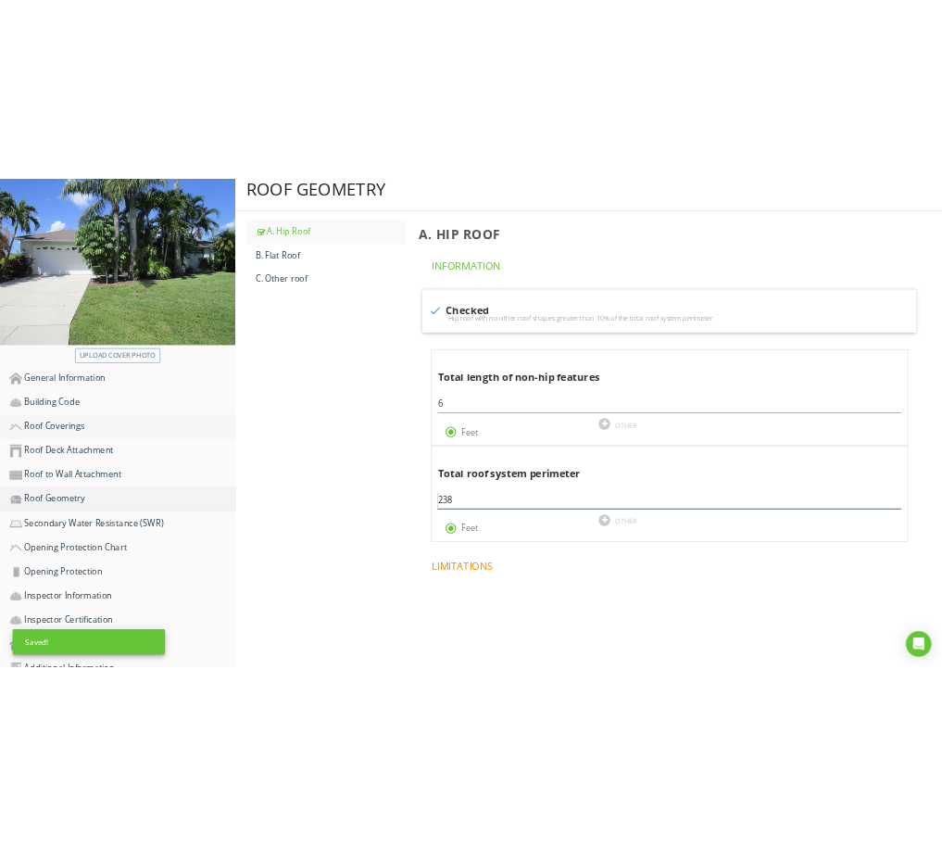
scroll to position [239, 0]
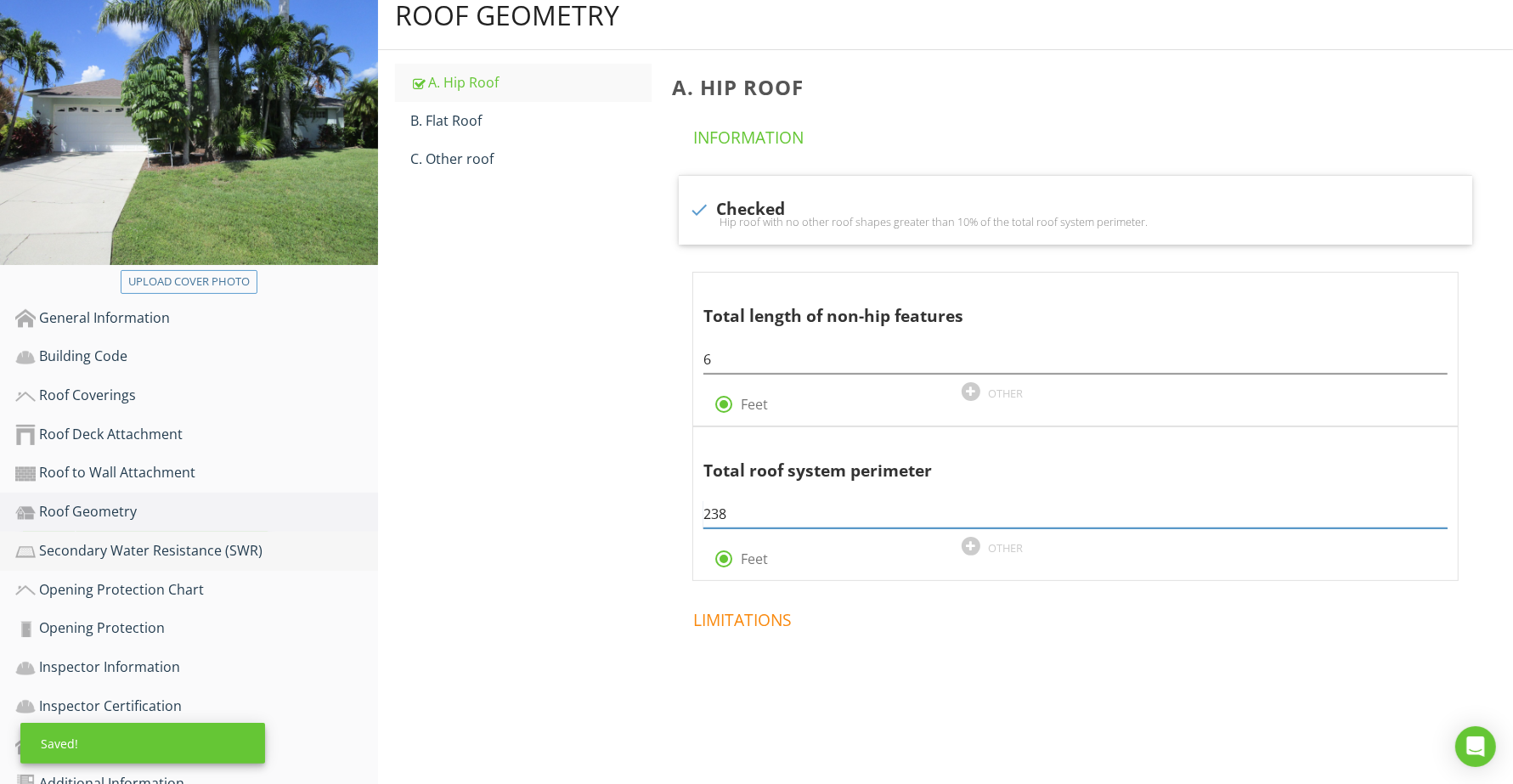
type input "238"
click at [146, 540] on div "Secondary Water Resistance (SWR)" at bounding box center [197, 551] width 363 height 22
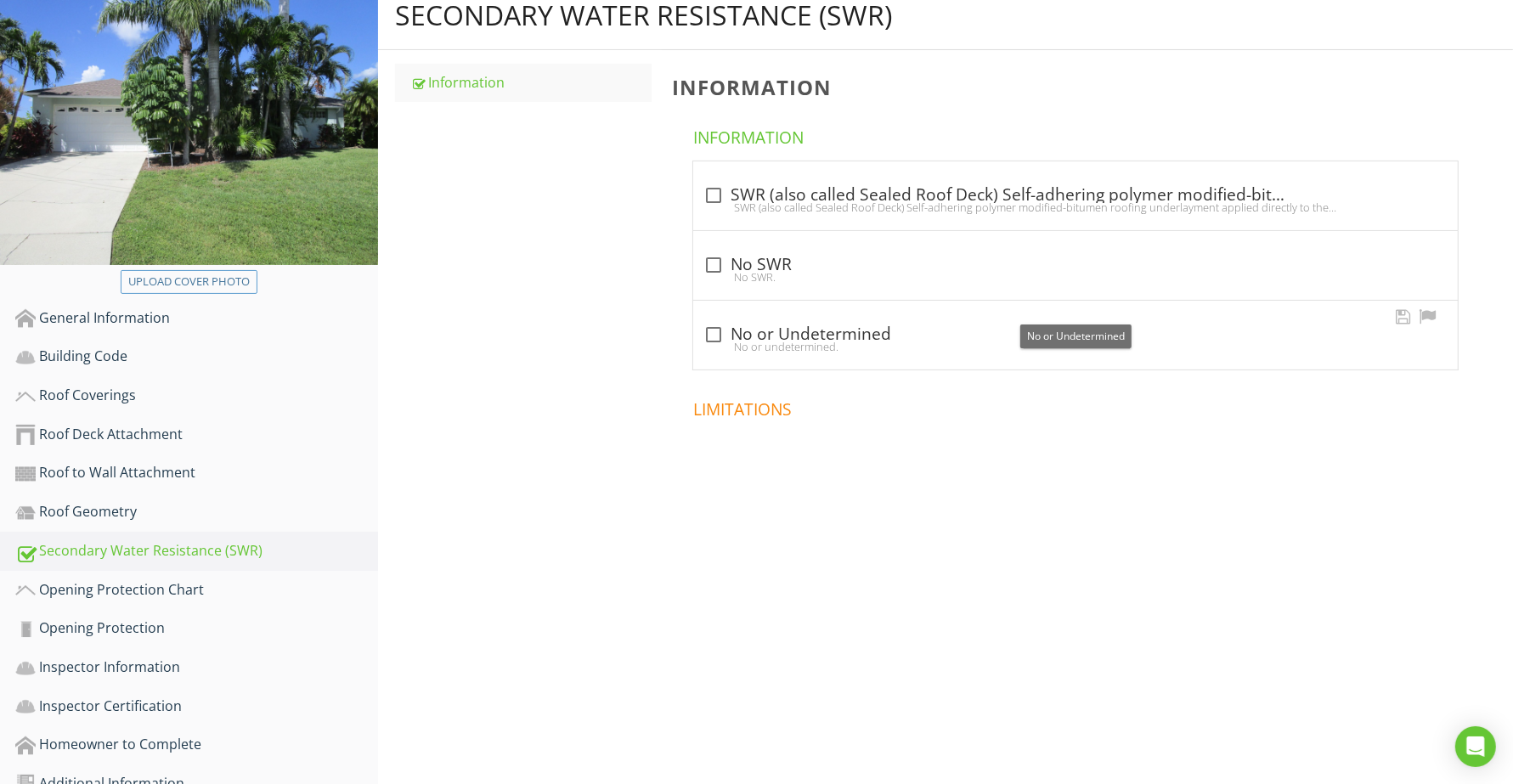
click at [713, 320] on div at bounding box center [714, 335] width 29 height 29
checkbox input "true"
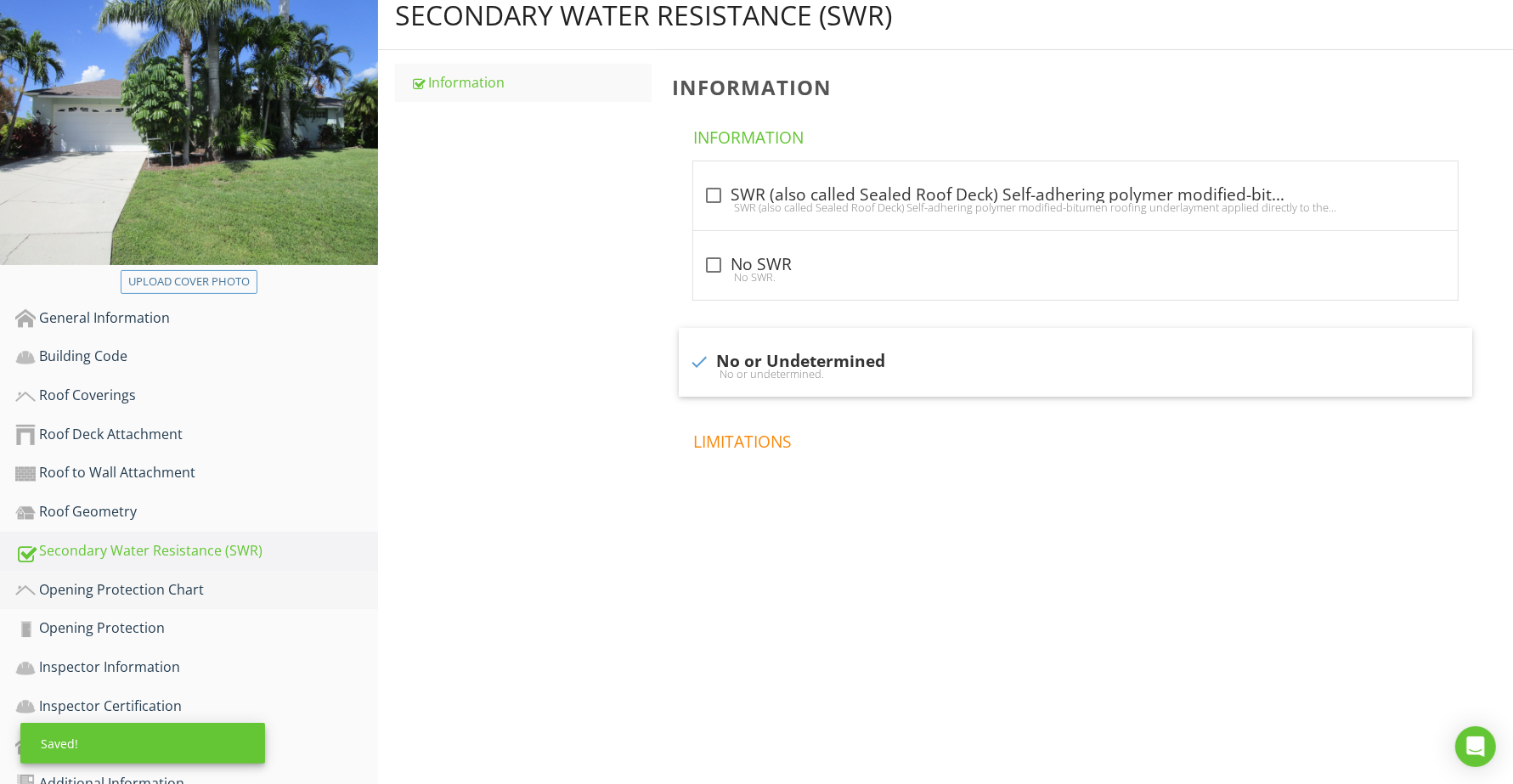
click at [109, 580] on div "Opening Protection Chart" at bounding box center [197, 591] width 363 height 22
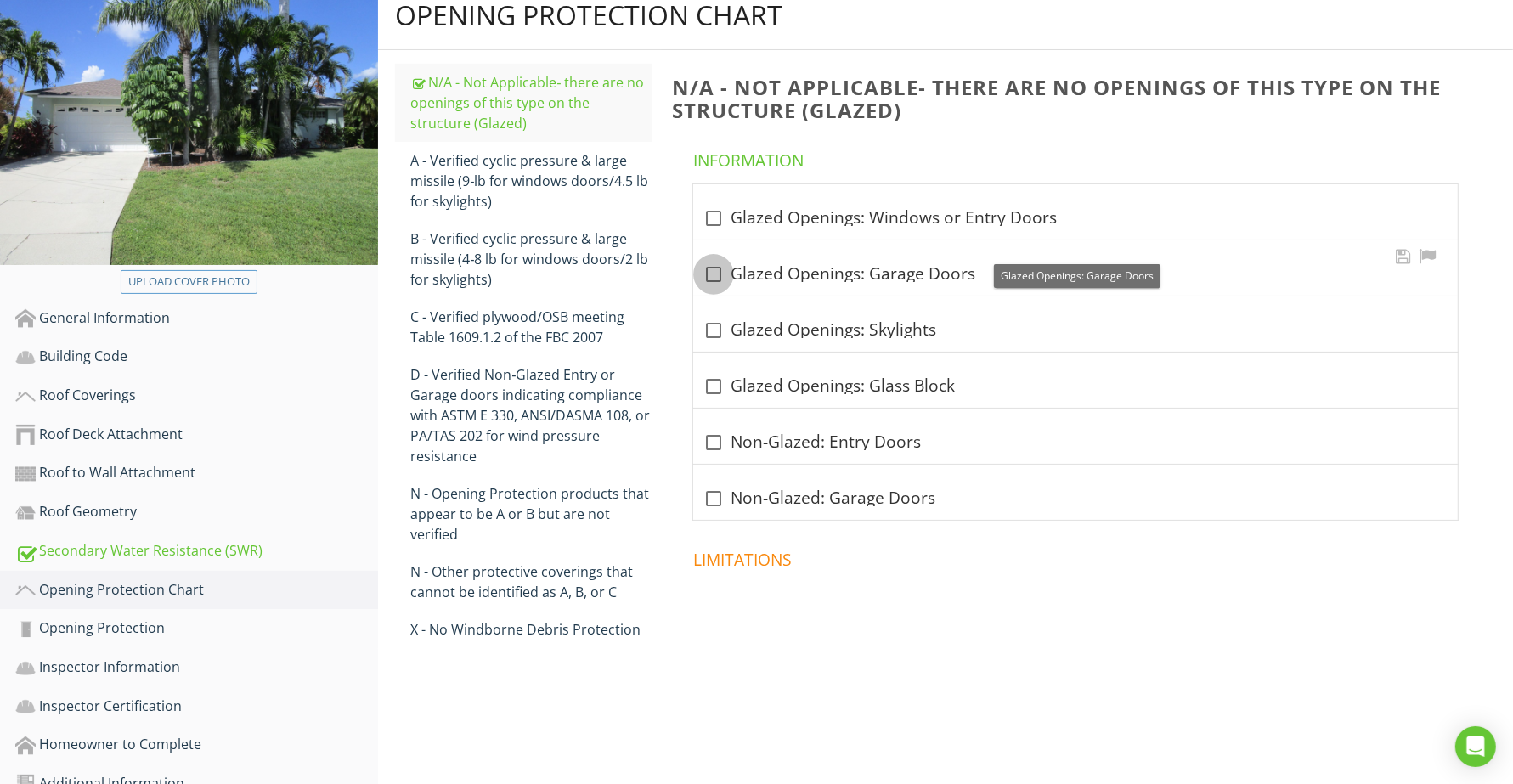
click at [713, 260] on div at bounding box center [714, 275] width 29 height 29
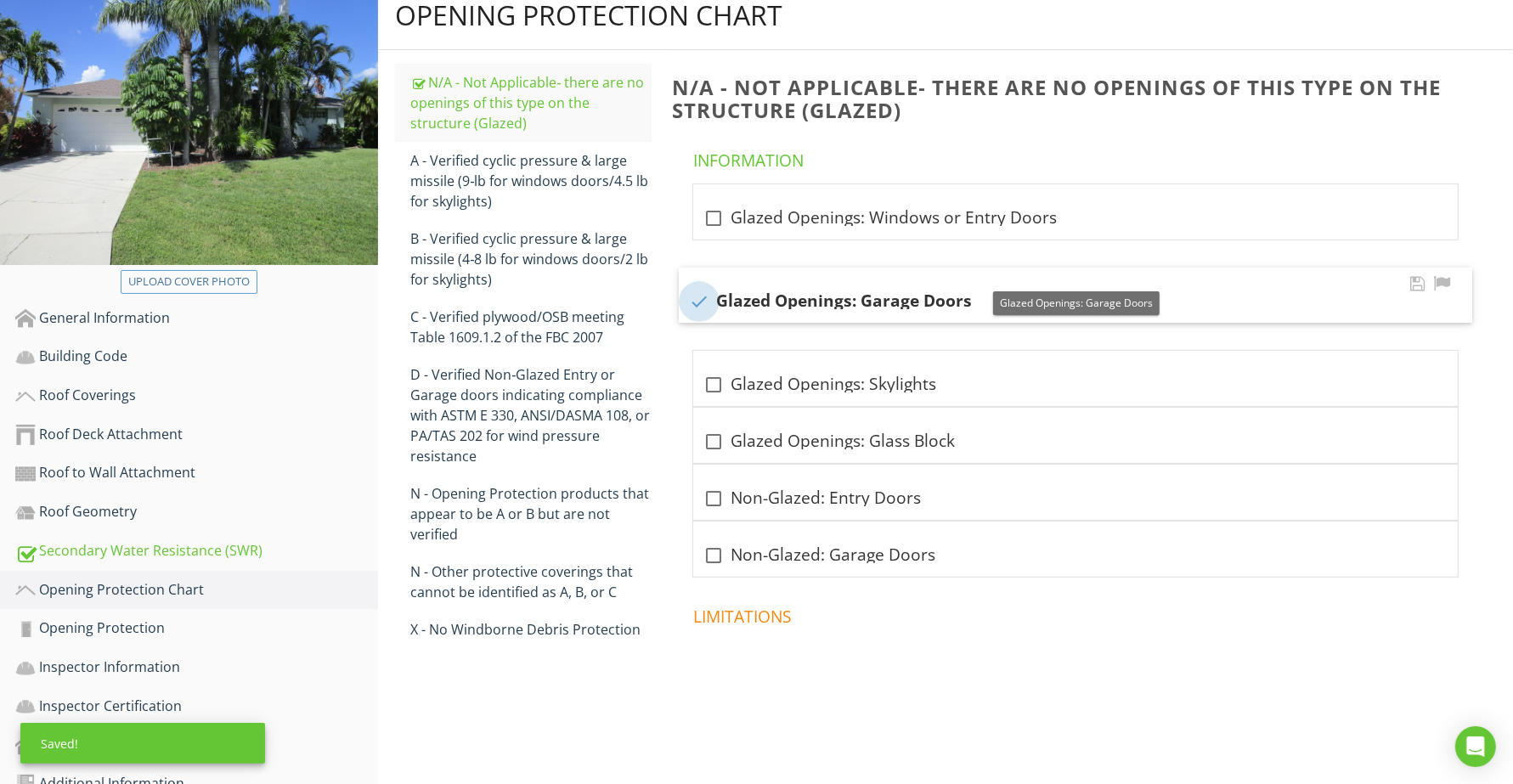
click at [701, 287] on div at bounding box center [700, 302] width 29 height 29
checkbox input "false"
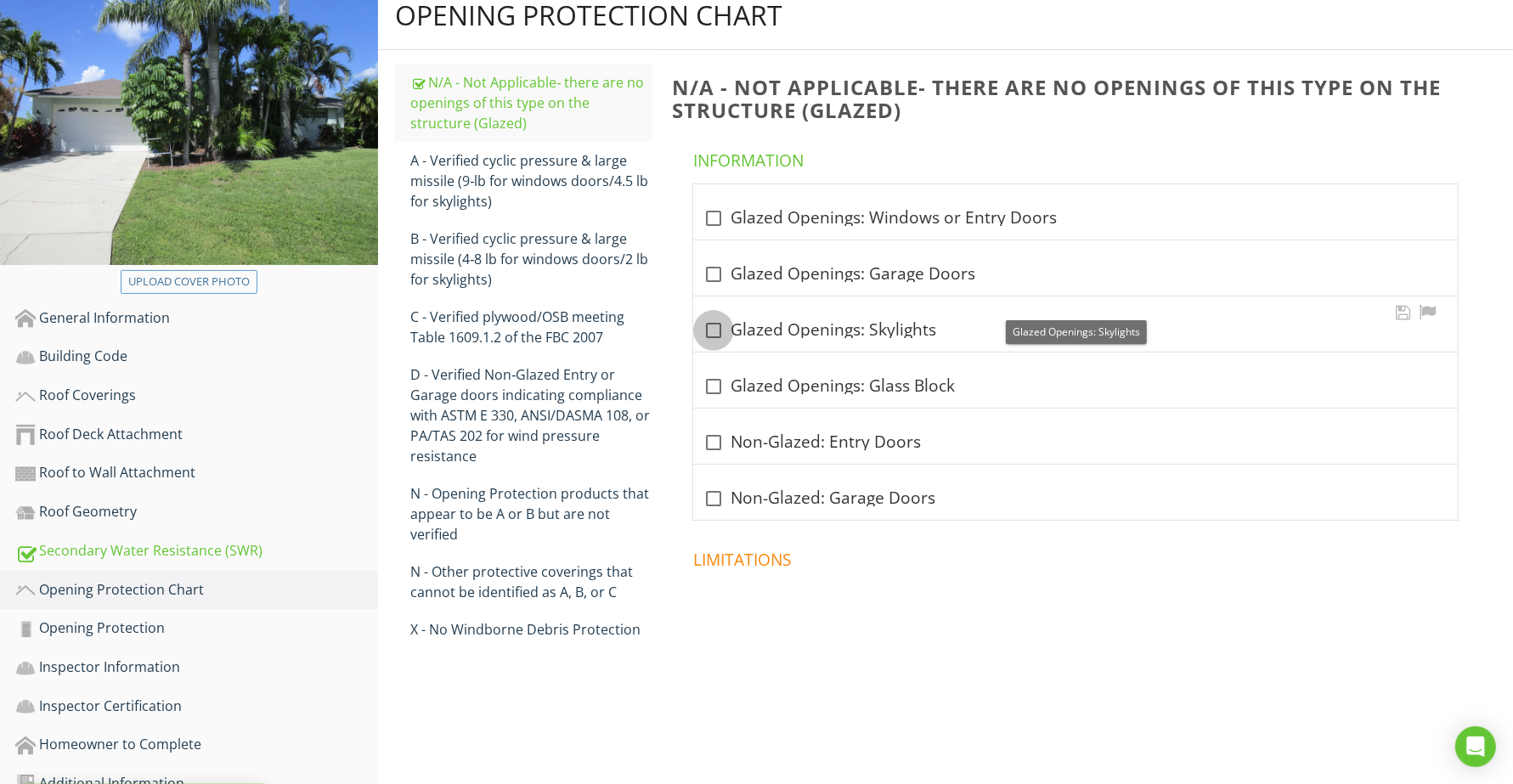
click at [711, 316] on div at bounding box center [714, 331] width 29 height 29
checkbox input "true"
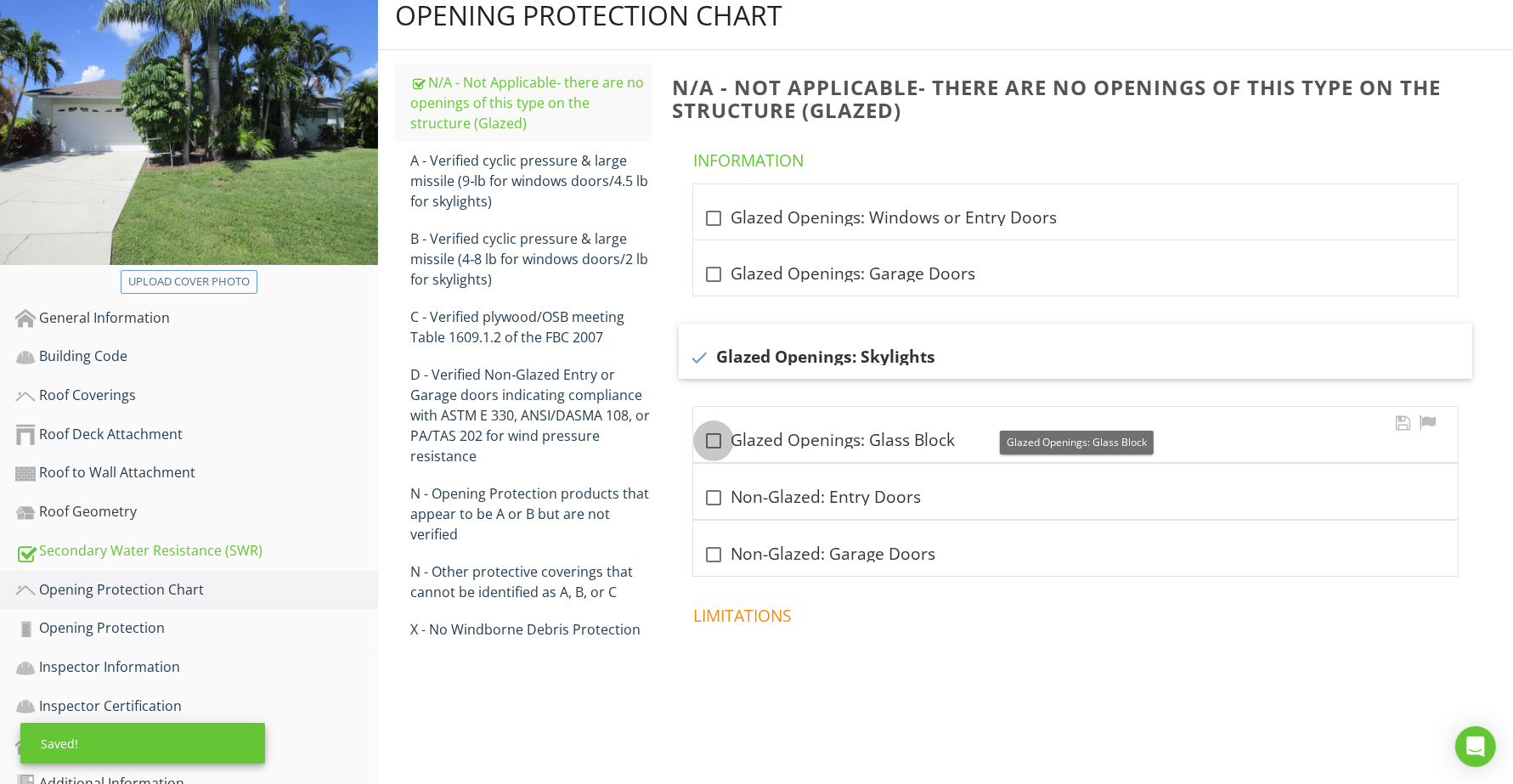
click at [713, 426] on div at bounding box center [714, 441] width 29 height 29
checkbox input "true"
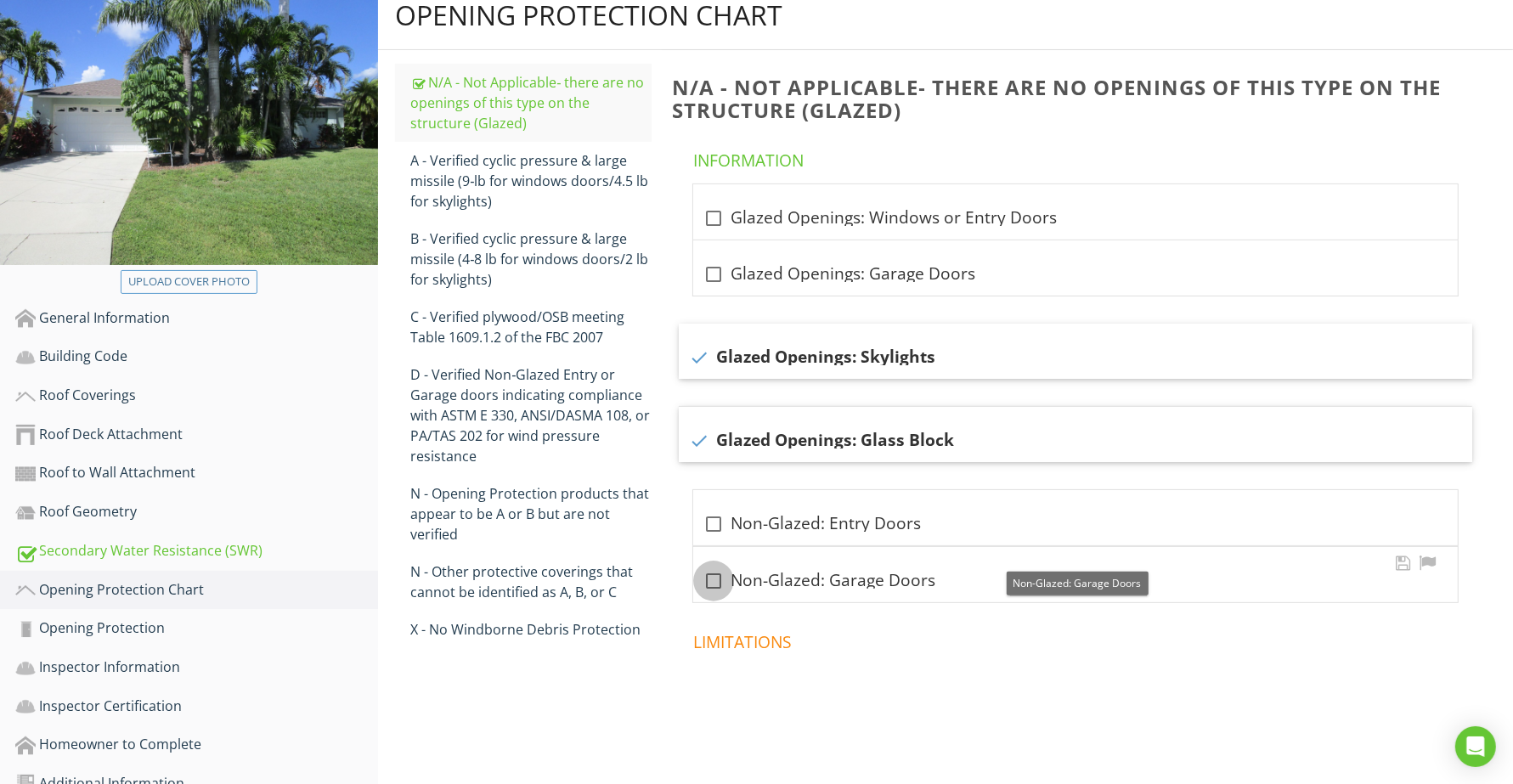
click at [715, 567] on div at bounding box center [714, 581] width 29 height 29
checkbox input "true"
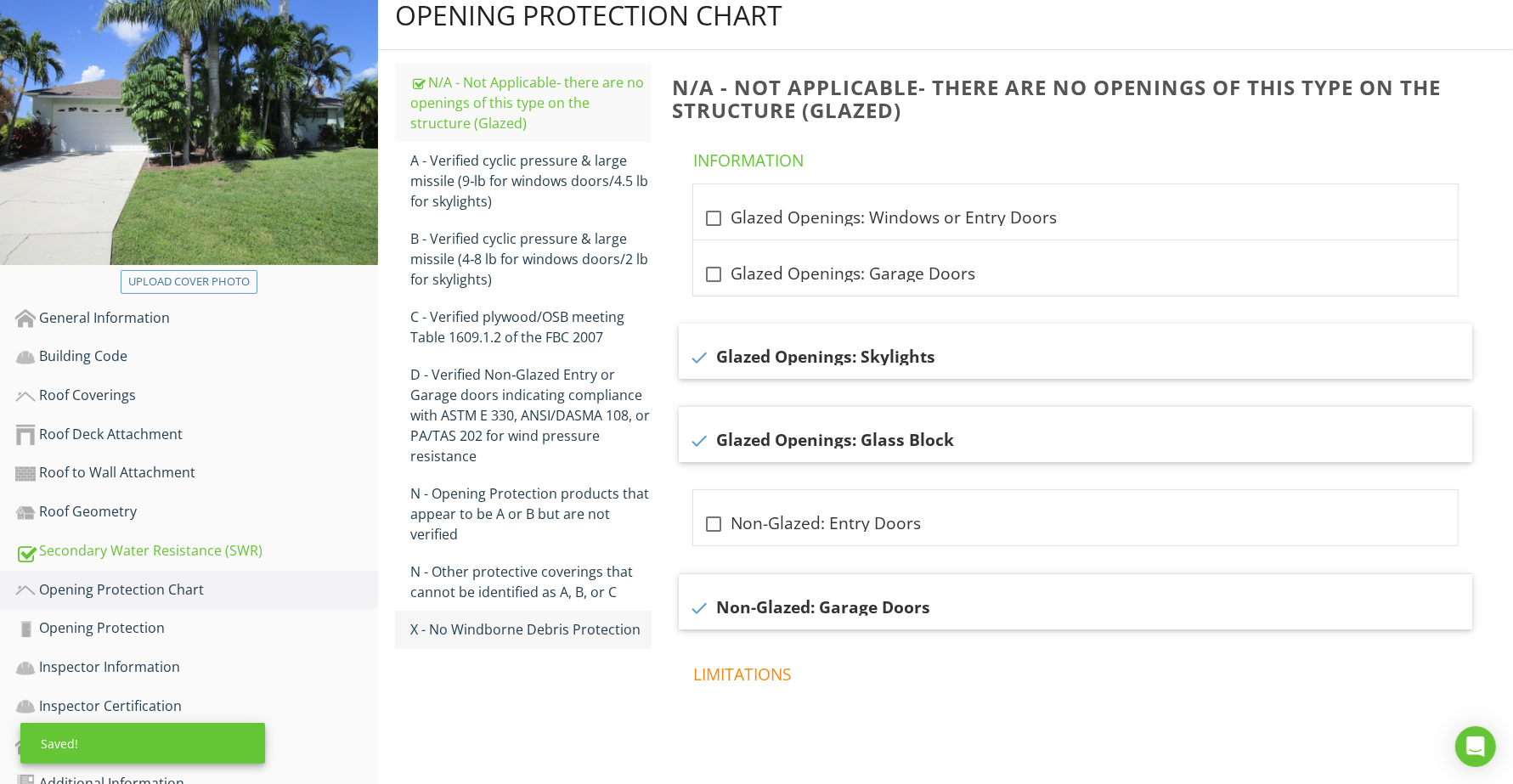
click at [529, 619] on div "X - No Windborne Debris Protection" at bounding box center [531, 629] width 241 height 20
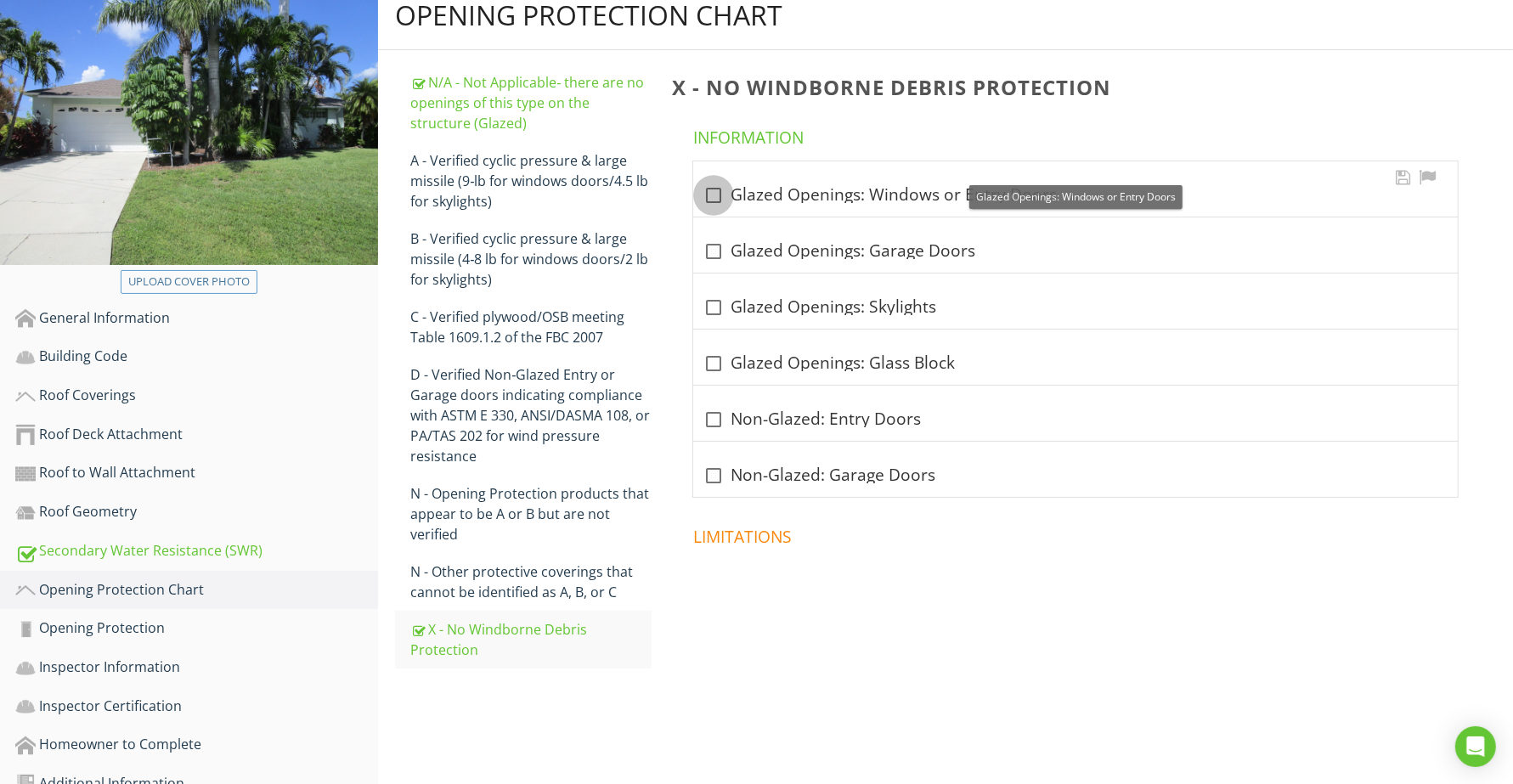
click at [706, 181] on div at bounding box center [714, 195] width 29 height 29
checkbox input "true"
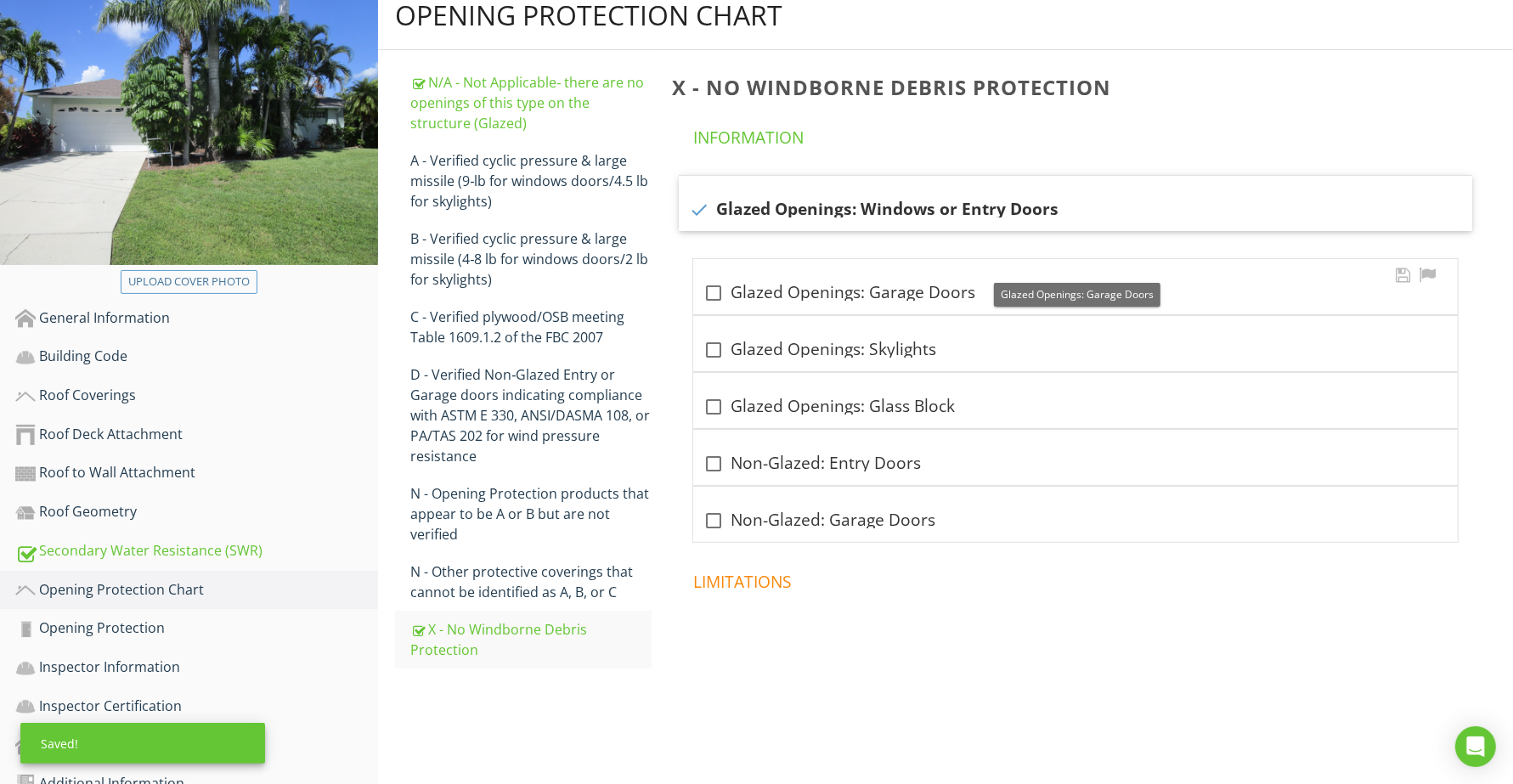
click at [723, 280] on div "check_box_outline_blank Glazed Openings: Garage Doors" at bounding box center [1076, 292] width 745 height 24
checkbox input "true"
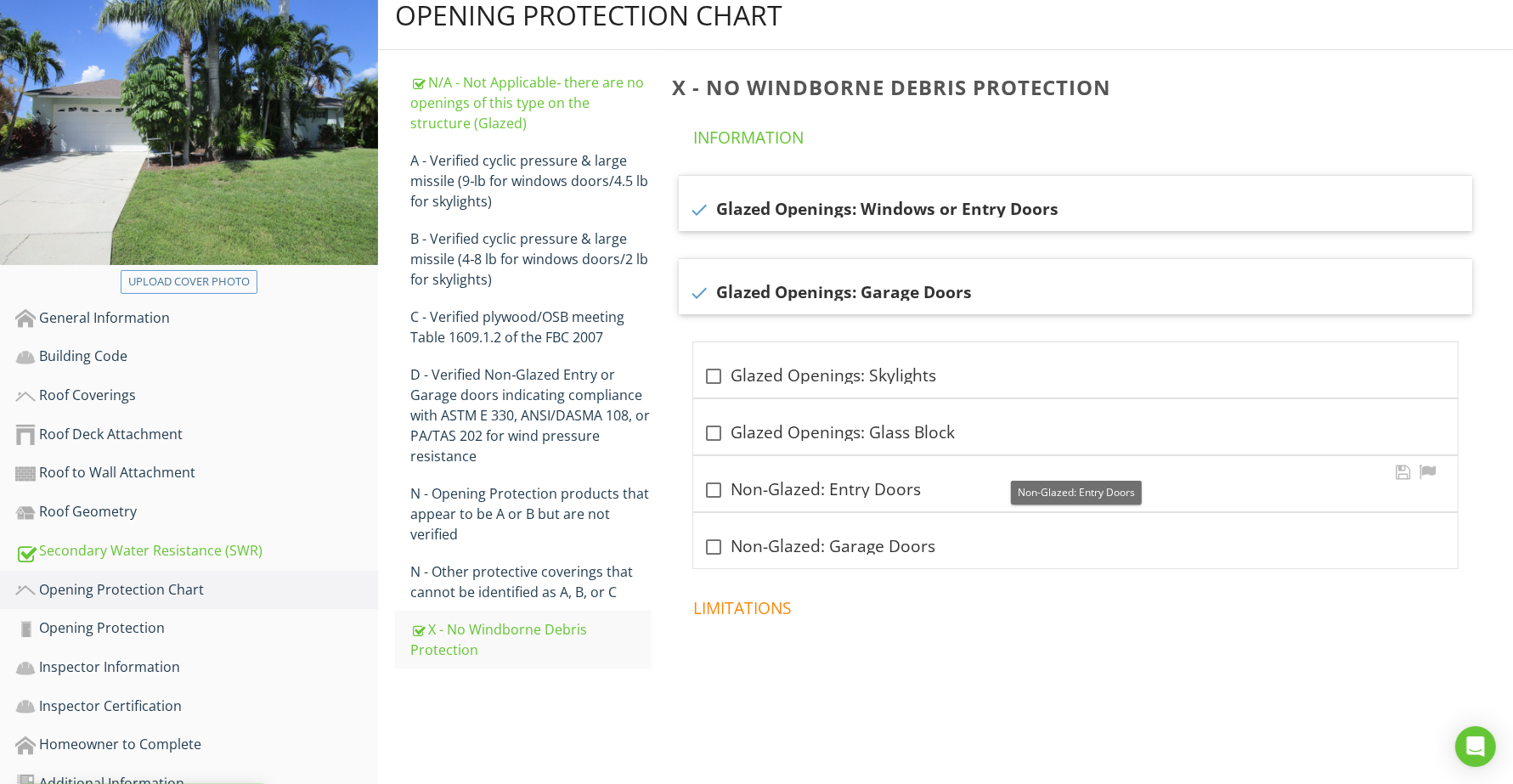
click at [715, 476] on div at bounding box center [714, 491] width 29 height 29
checkbox input "true"
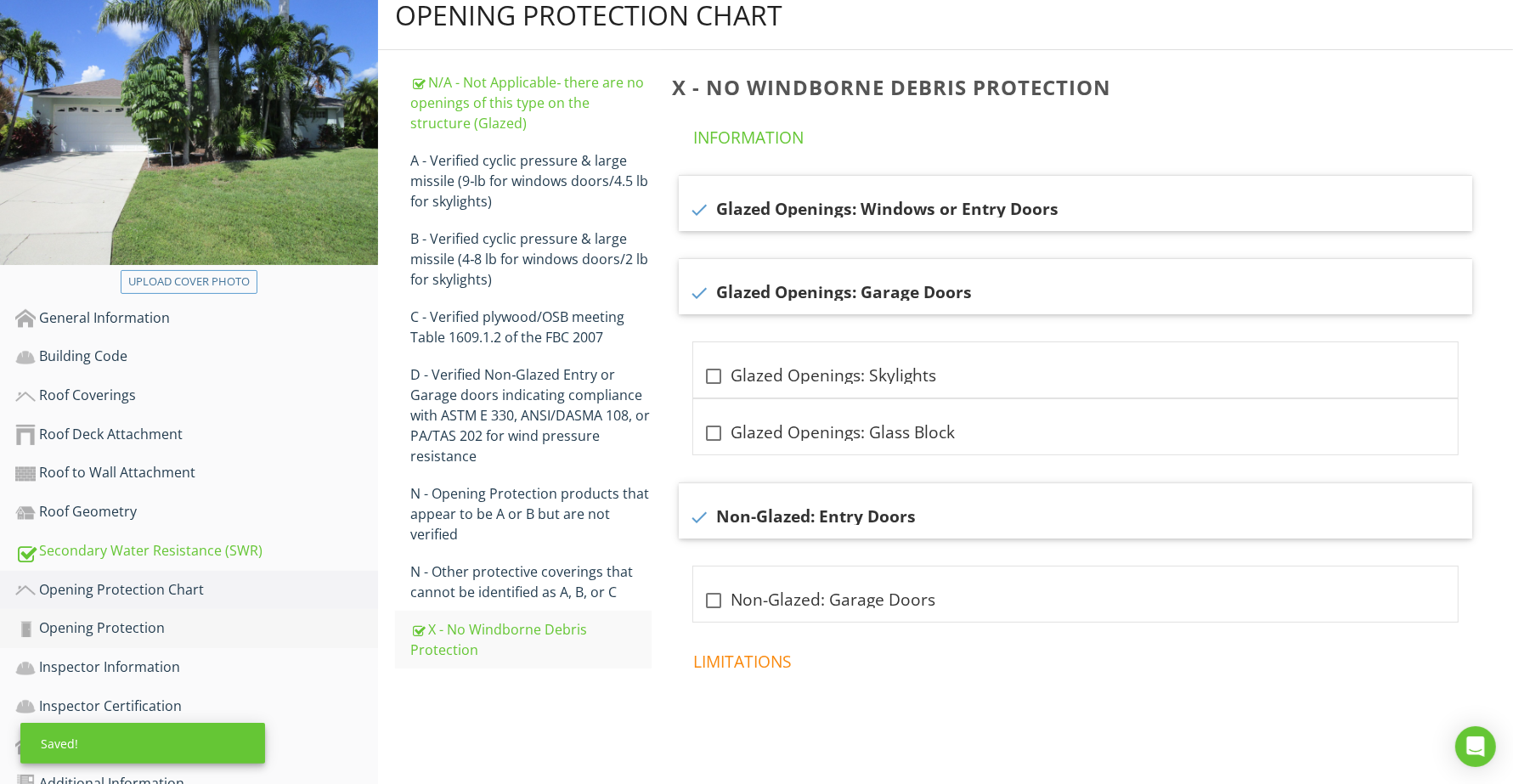
click at [107, 618] on div "Opening Protection" at bounding box center [197, 629] width 363 height 22
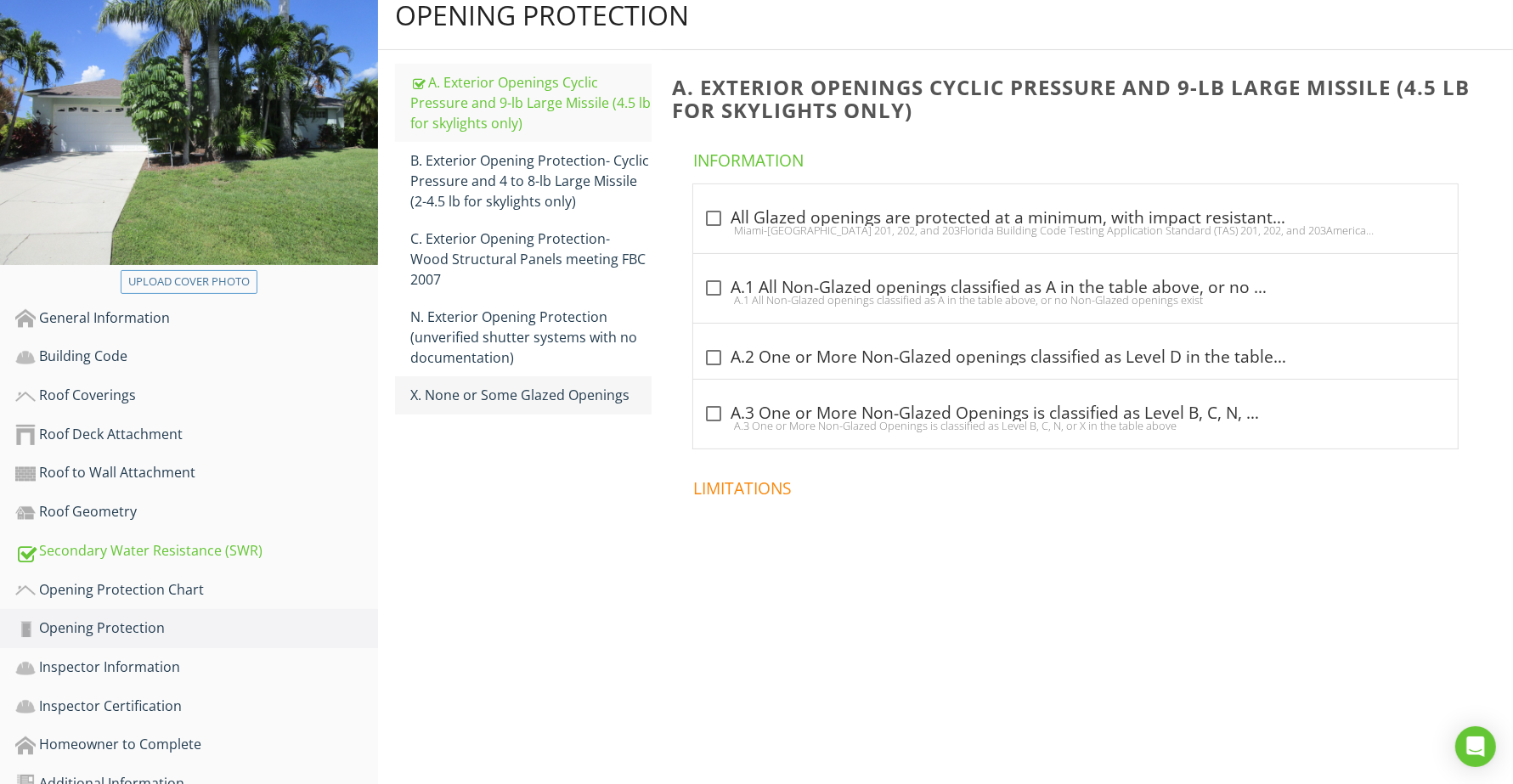
click at [506, 385] on div "X. None or Some Glazed Openings" at bounding box center [531, 395] width 241 height 20
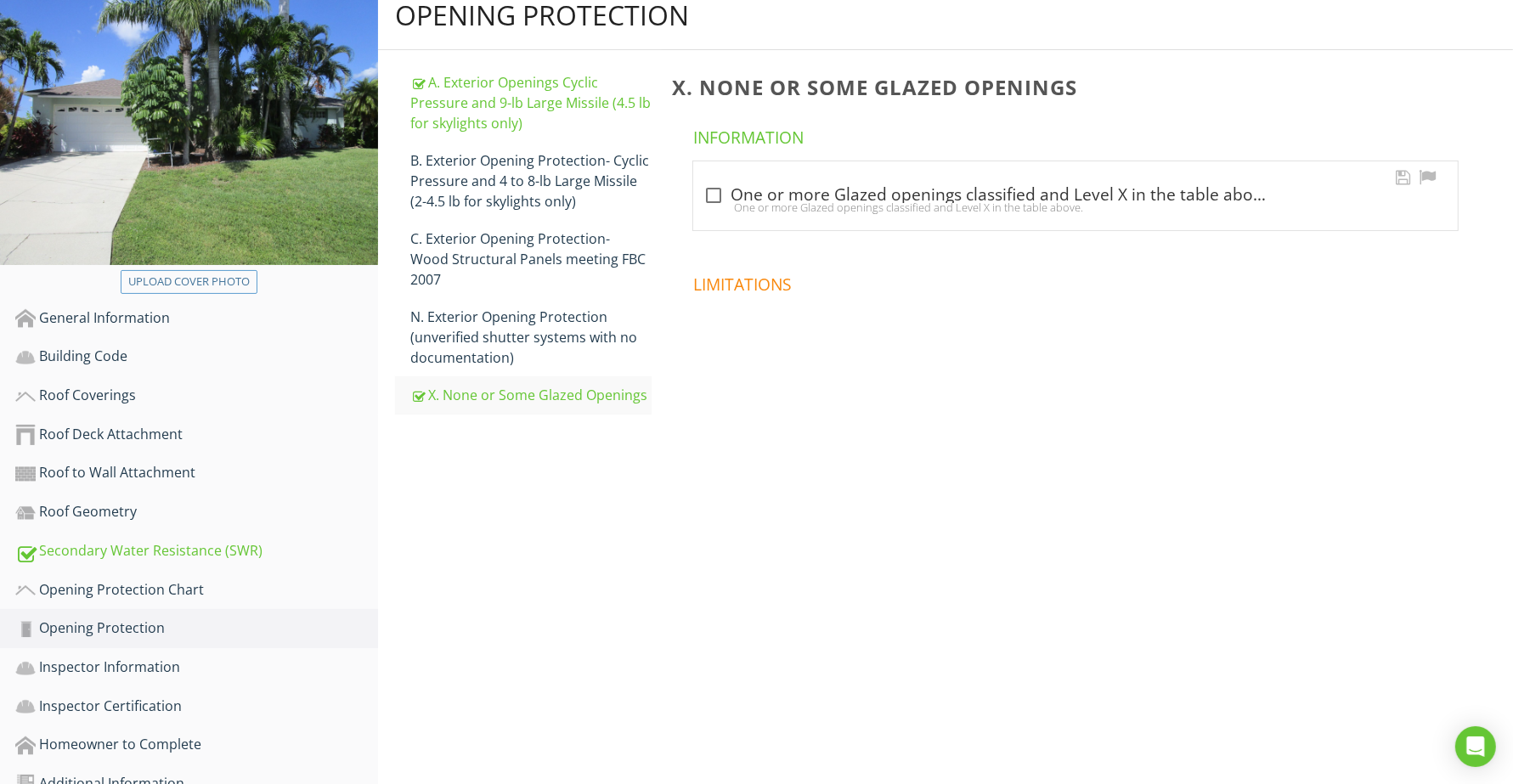
click at [710, 181] on div at bounding box center [714, 195] width 29 height 29
checkbox input "true"
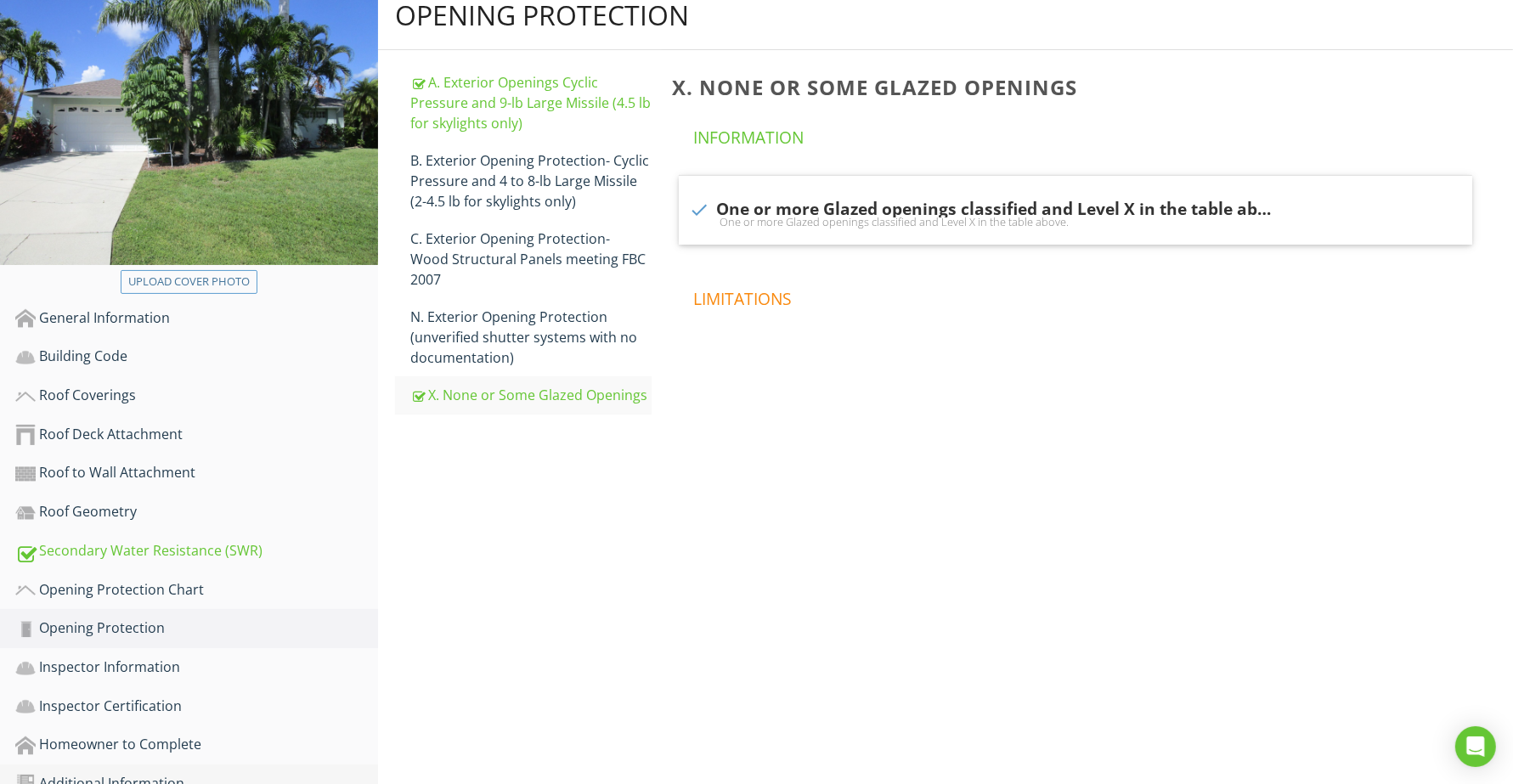
click at [111, 773] on div "Additional Information" at bounding box center [197, 784] width 363 height 22
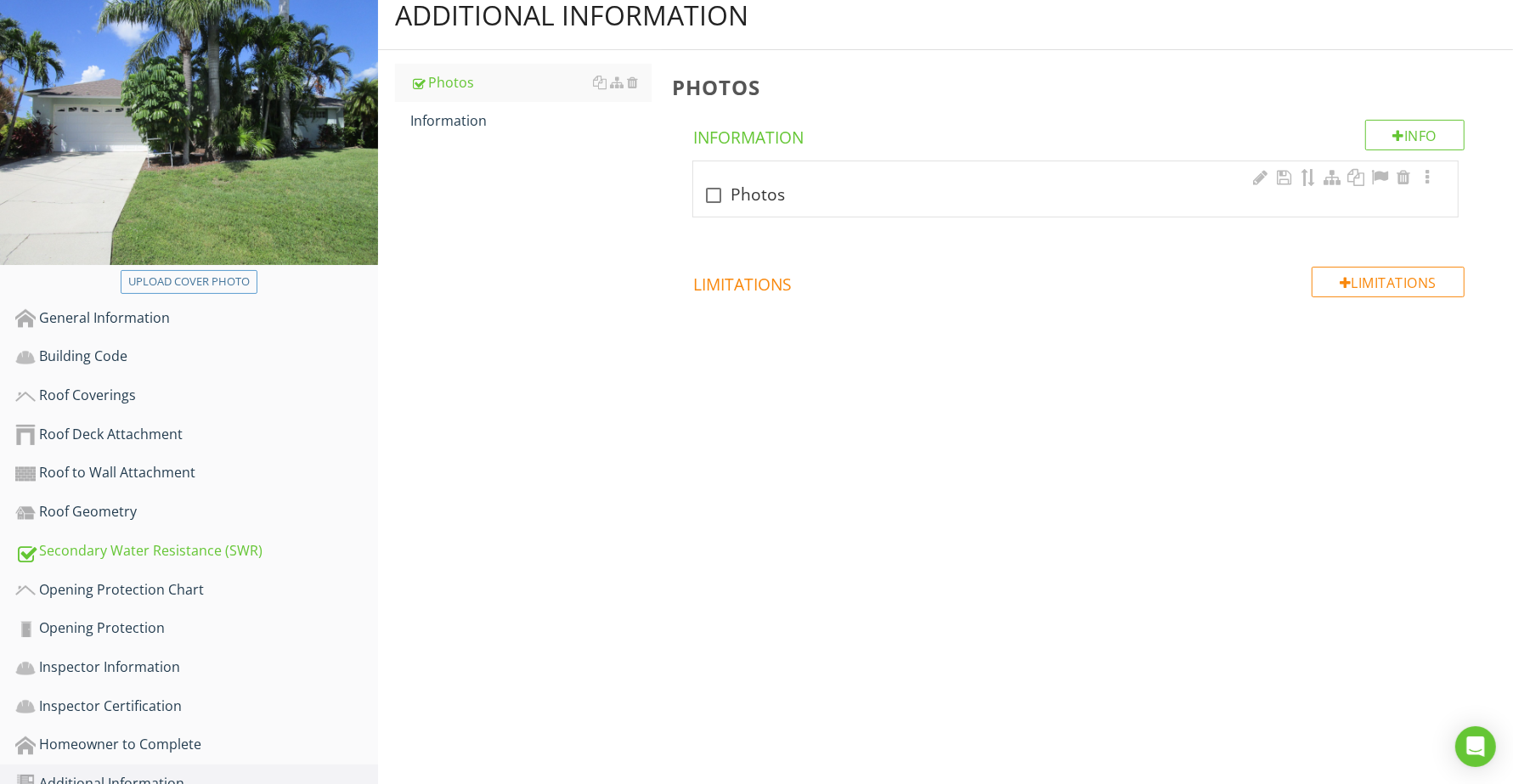
click at [863, 185] on div "check_box_outline_blank Photos" at bounding box center [1076, 195] width 745 height 20
checkbox input "true"
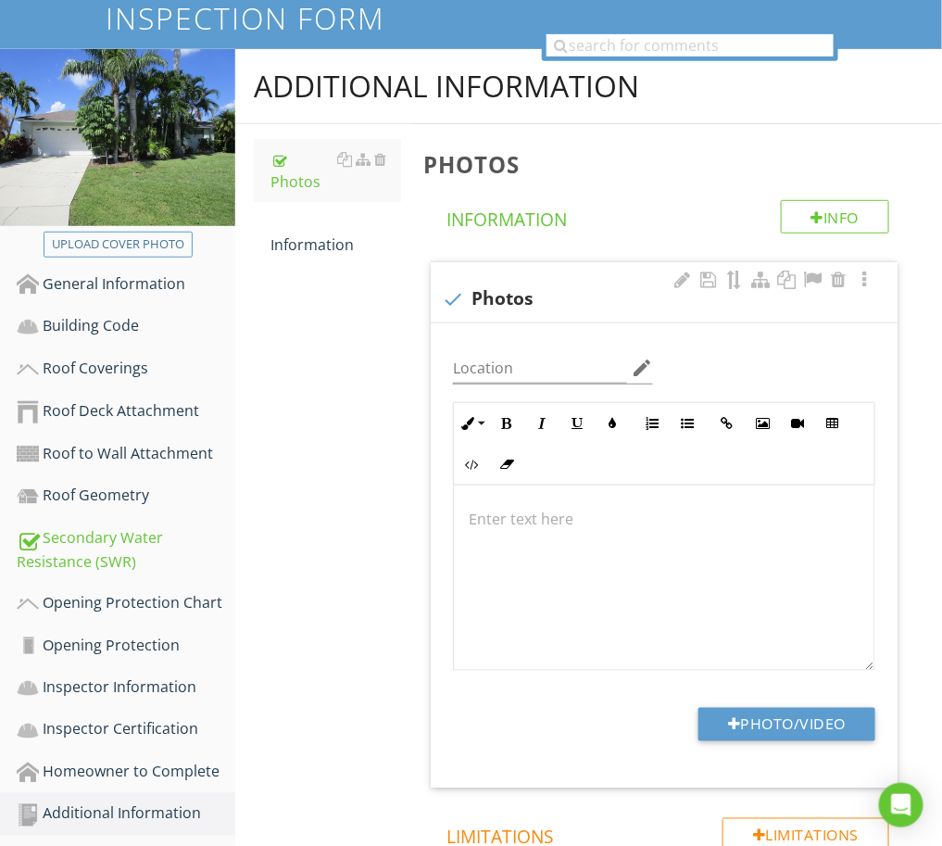
scroll to position [1, 0]
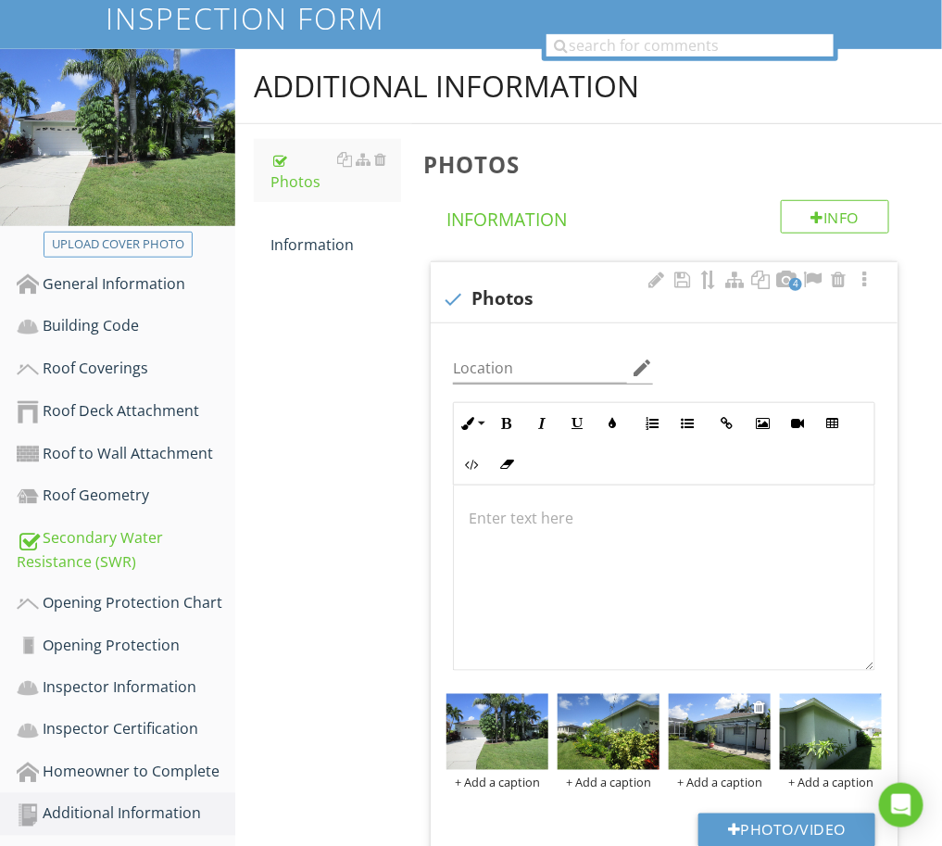
click at [726, 726] on img at bounding box center [720, 732] width 102 height 77
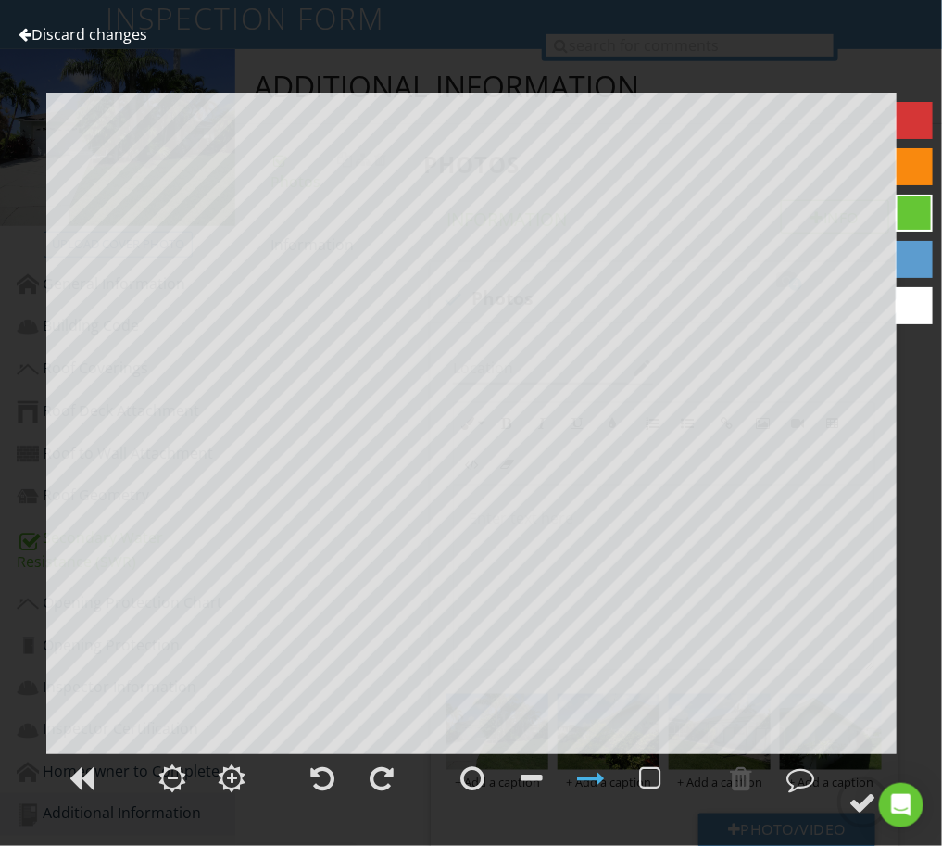
click at [98, 17] on div "Discard changes Add Location" at bounding box center [471, 423] width 942 height 846
click at [123, 34] on link "Discard changes" at bounding box center [83, 34] width 129 height 20
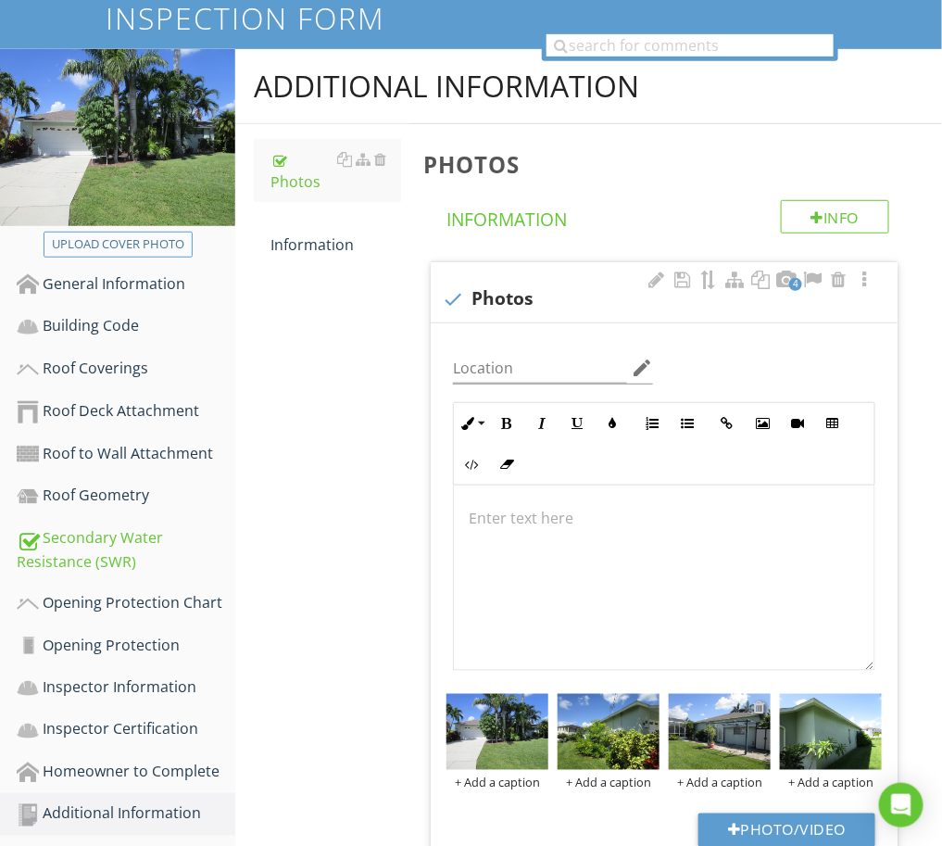
click at [761, 707] on div at bounding box center [759, 707] width 12 height 15
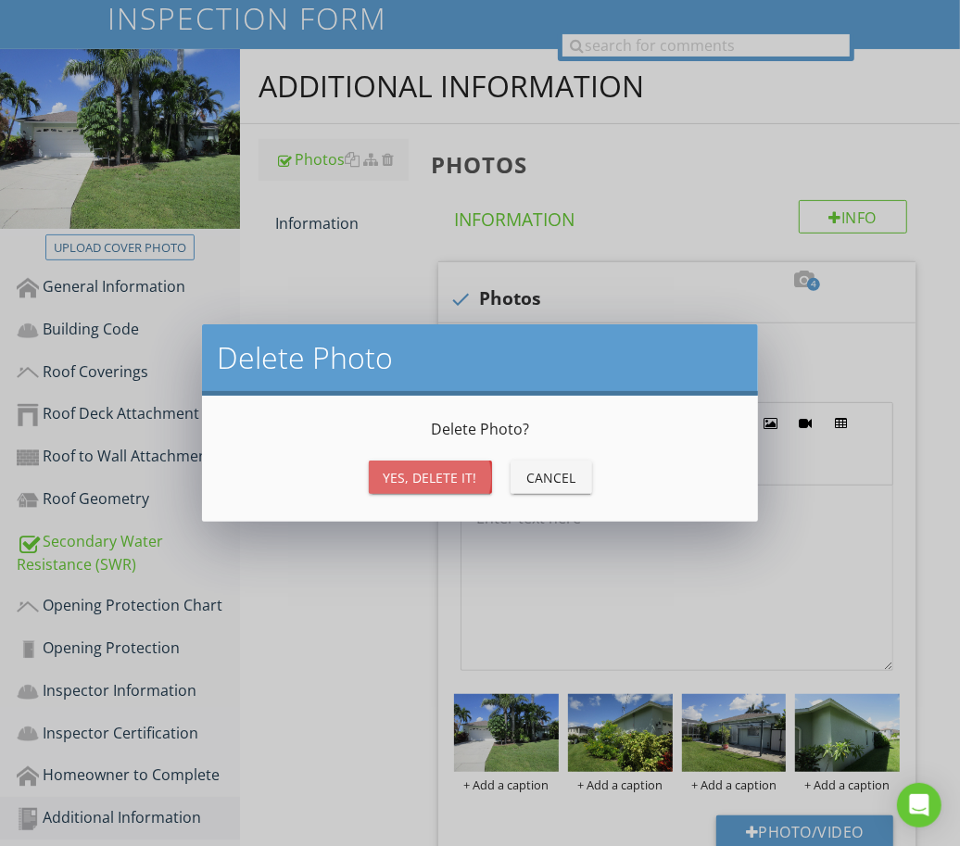
click at [448, 461] on button "Yes, Delete it!" at bounding box center [430, 477] width 123 height 33
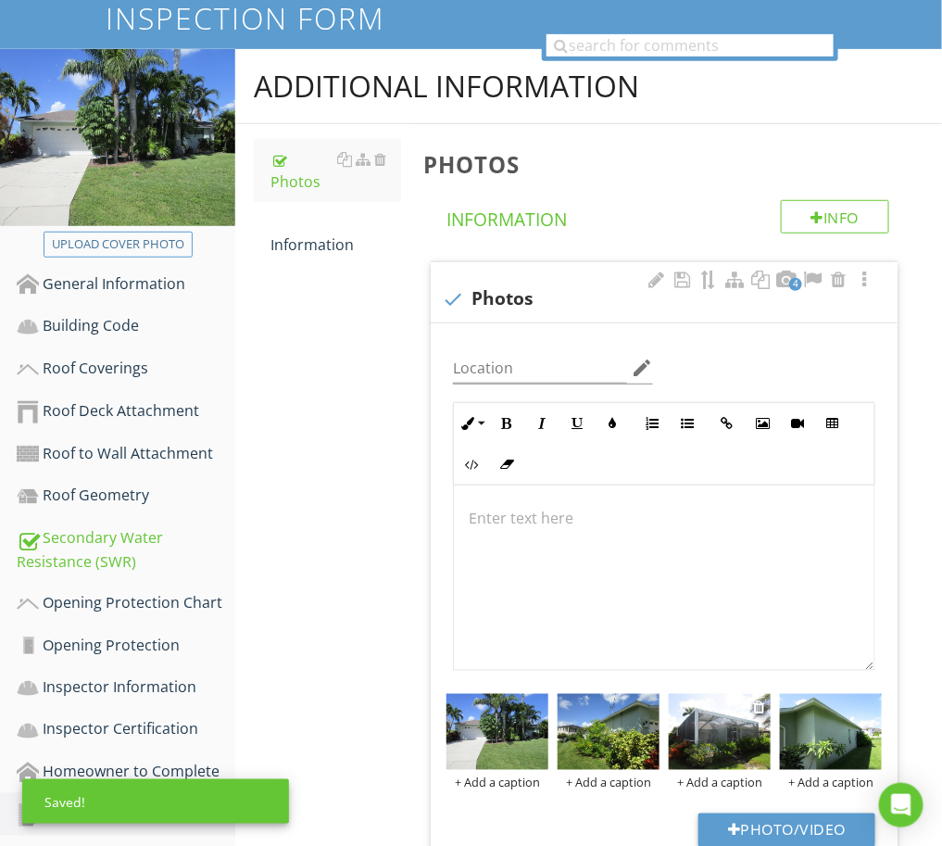
click at [713, 728] on img at bounding box center [720, 732] width 102 height 77
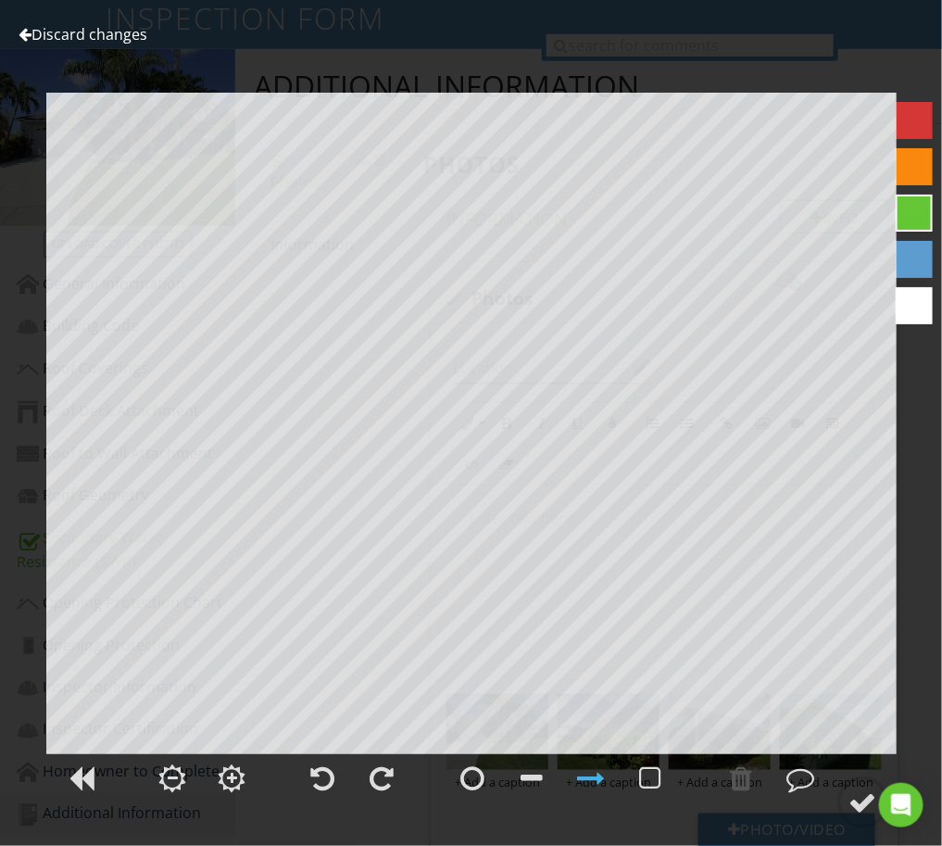
click at [79, 28] on link "Discard changes" at bounding box center [83, 34] width 129 height 20
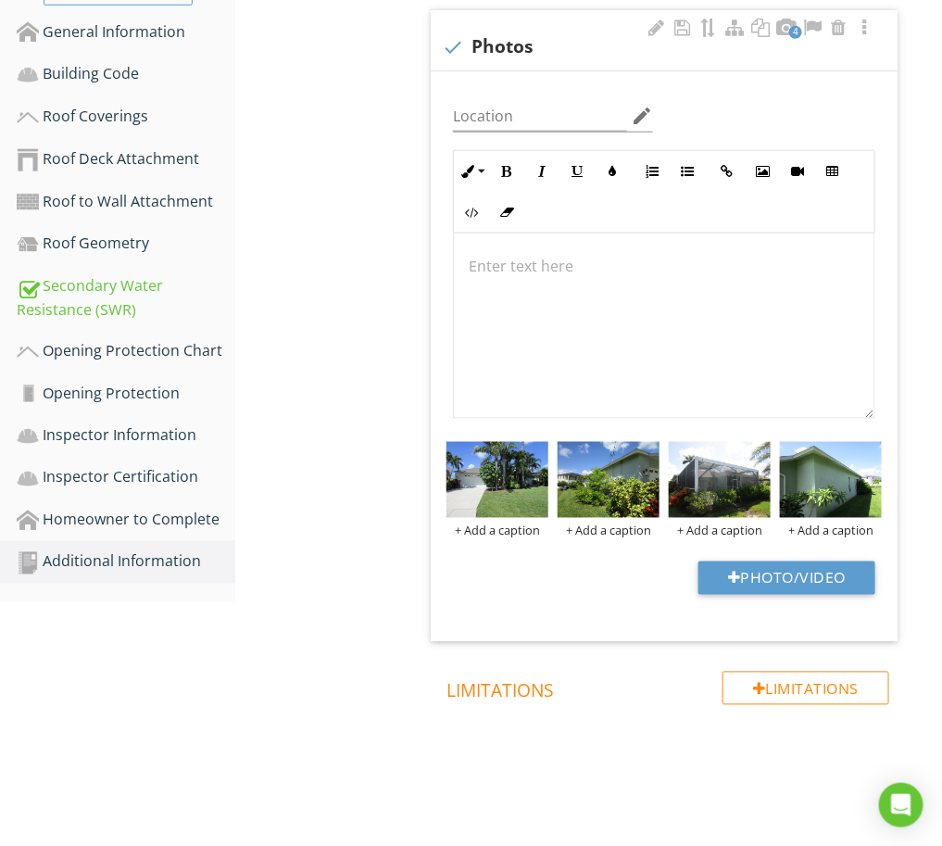
scroll to position [501, 0]
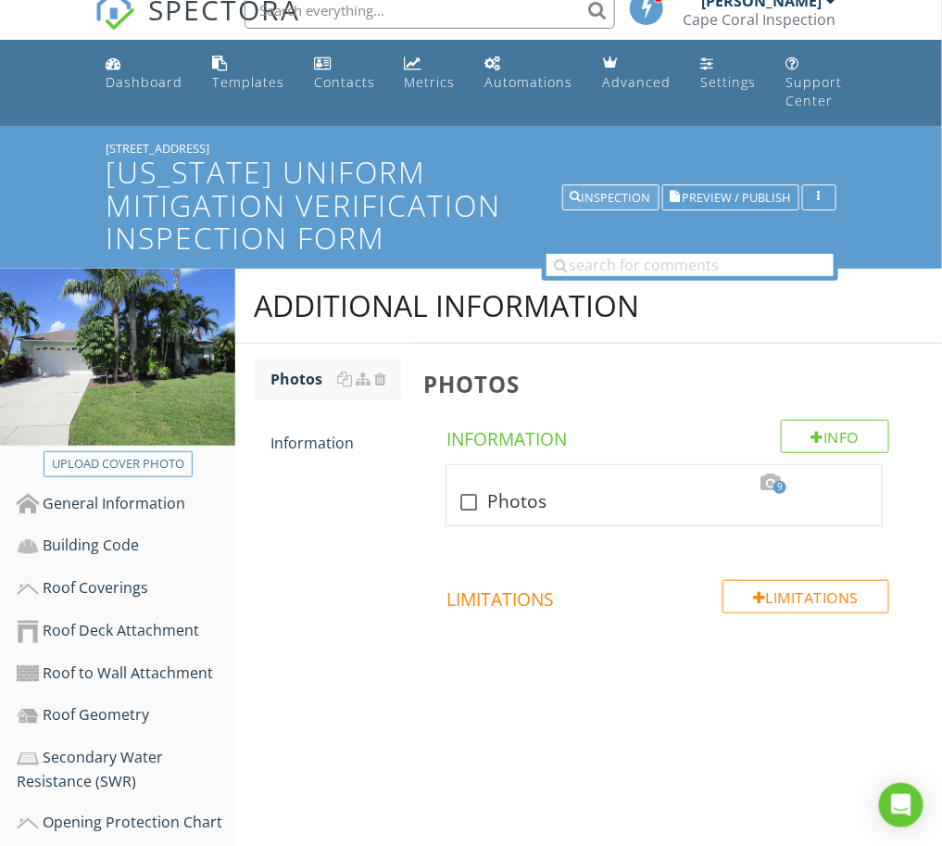
click at [608, 184] on button "Inspection" at bounding box center [610, 197] width 97 height 26
click at [599, 196] on div "Inspection" at bounding box center [611, 197] width 81 height 13
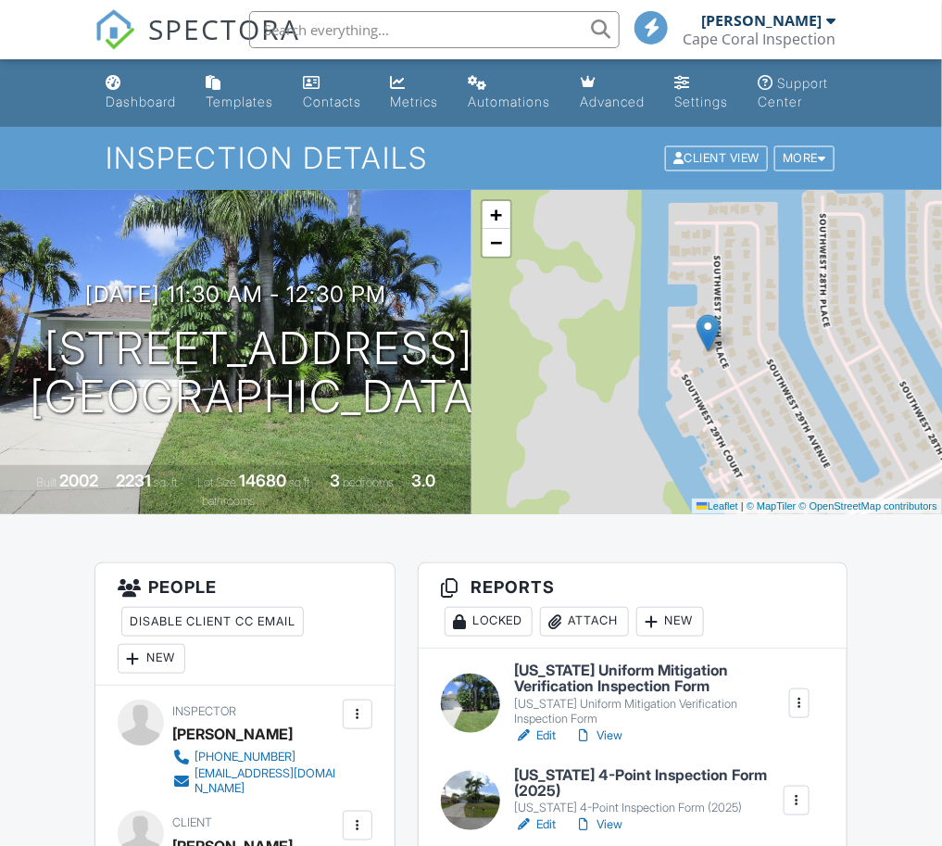
click at [635, 690] on h6 "[US_STATE] Uniform Mitigation Verification Inspection Form" at bounding box center [651, 679] width 273 height 32
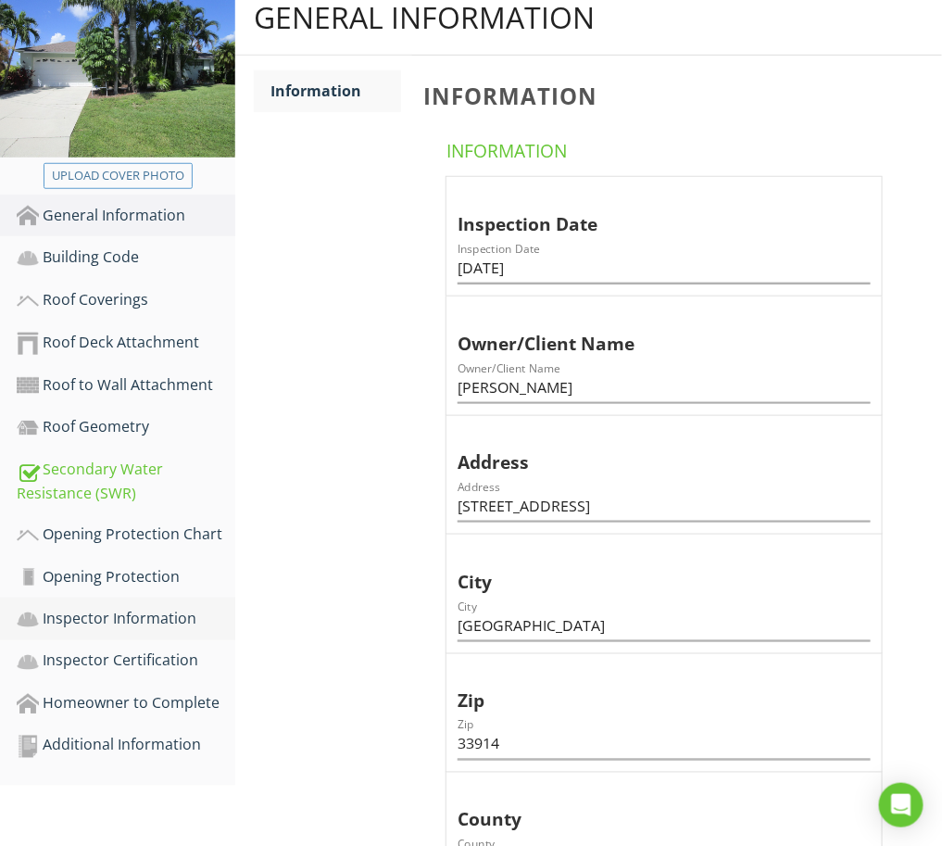
scroll to position [347, 0]
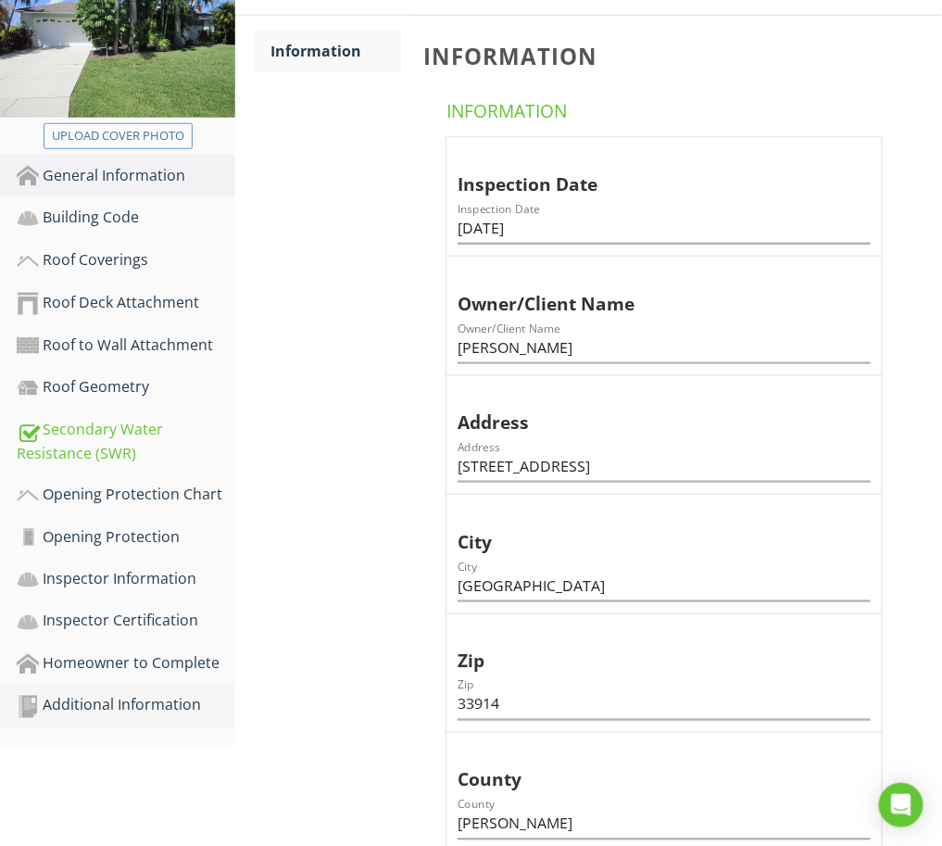
click at [170, 695] on div "Additional Information" at bounding box center [126, 706] width 219 height 24
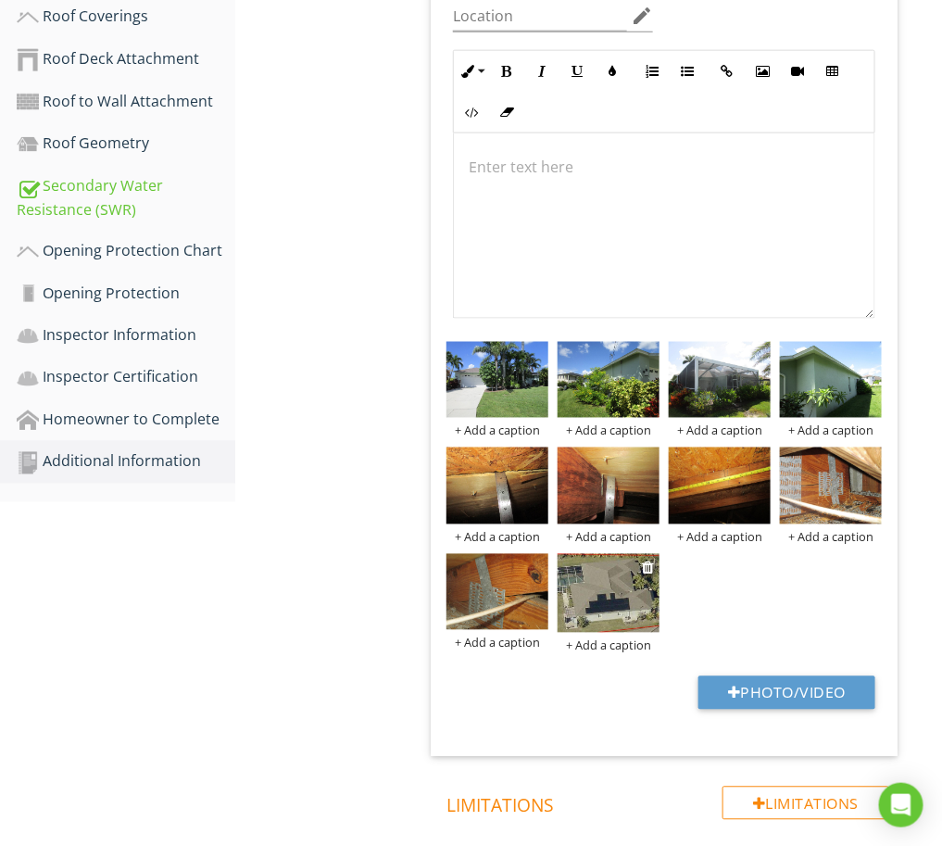
scroll to position [695, 0]
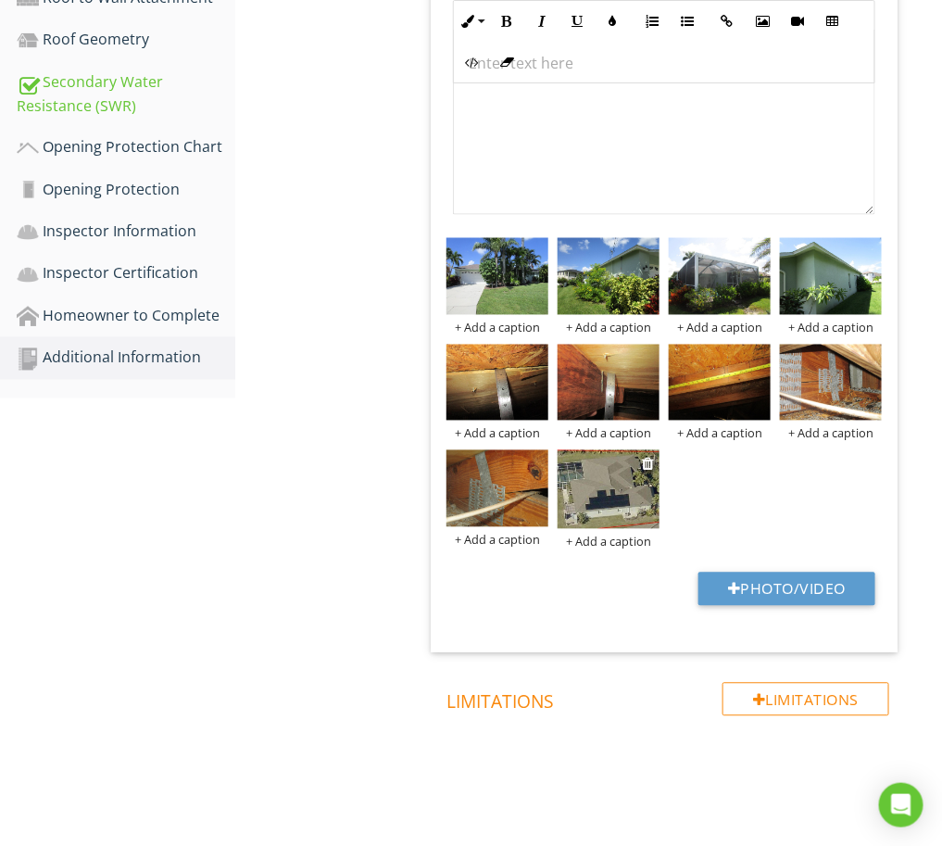
click at [624, 542] on div "+ Add a caption" at bounding box center [609, 542] width 102 height 15
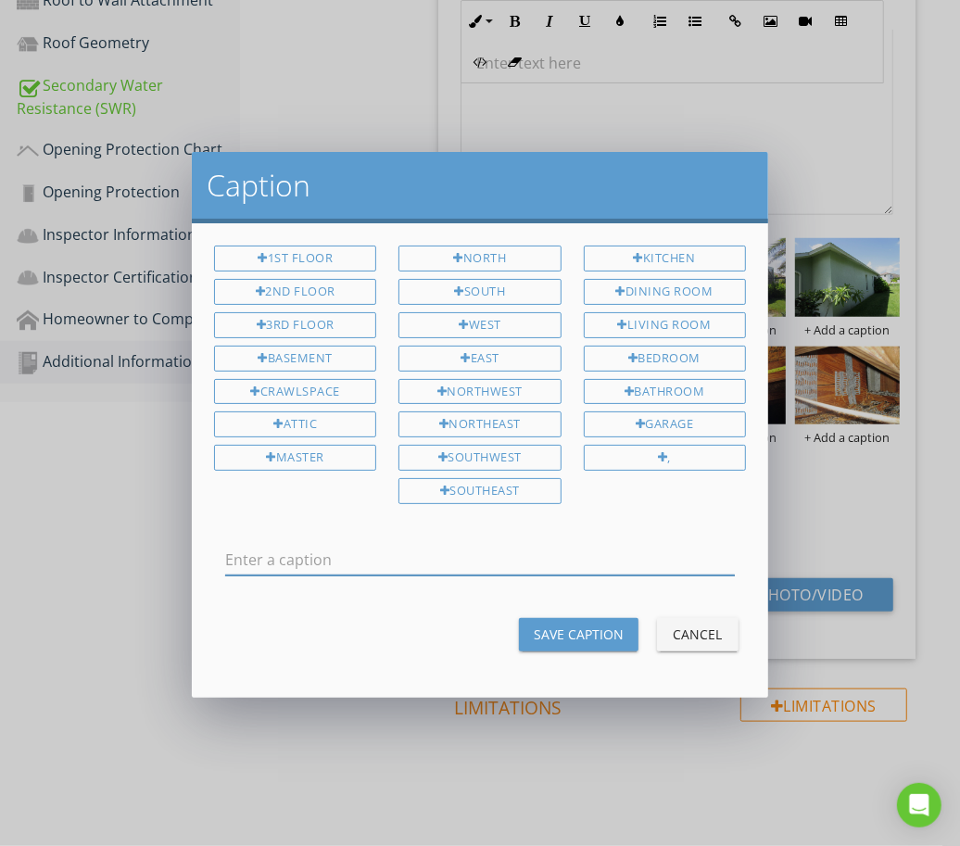
click at [437, 554] on input "text" at bounding box center [480, 560] width 510 height 31
type input "Hip roof"
click at [554, 642] on button "Save Caption" at bounding box center [579, 634] width 120 height 33
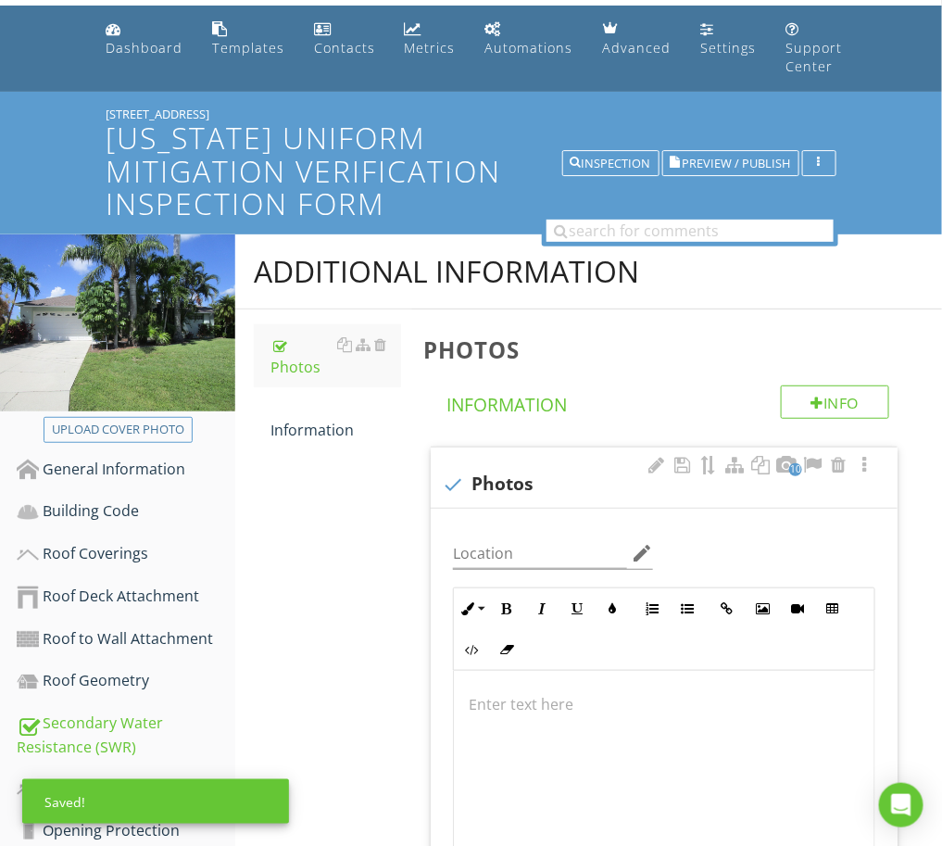
scroll to position [0, 0]
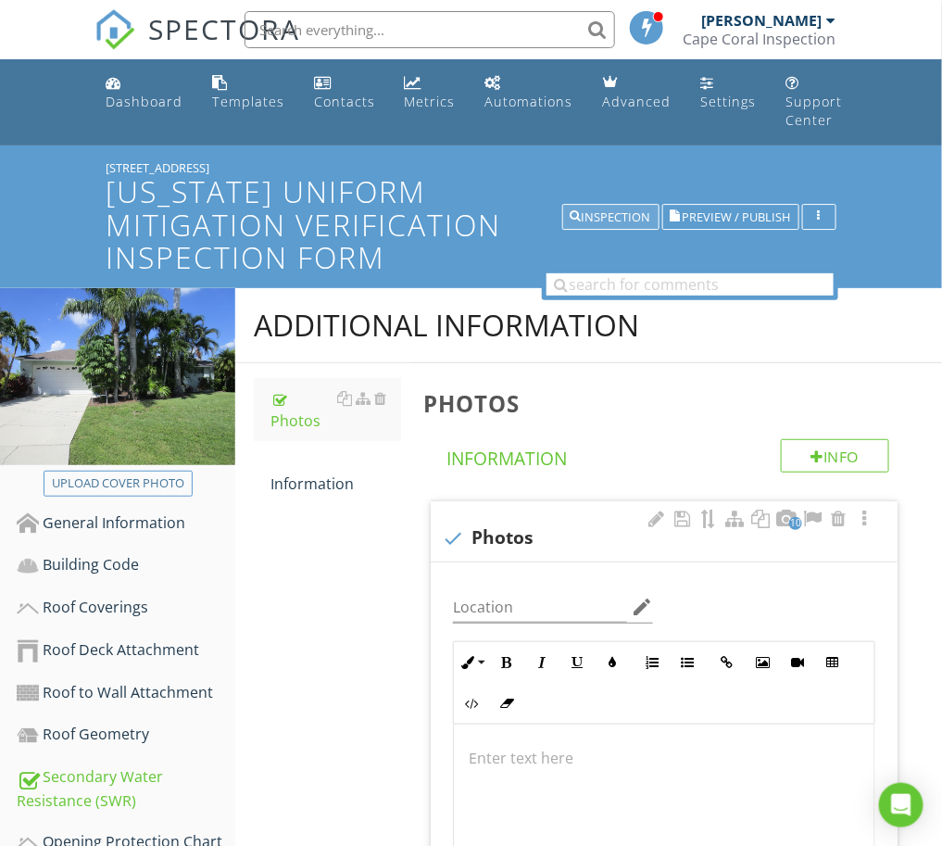
click at [616, 214] on div "Inspection" at bounding box center [611, 216] width 81 height 13
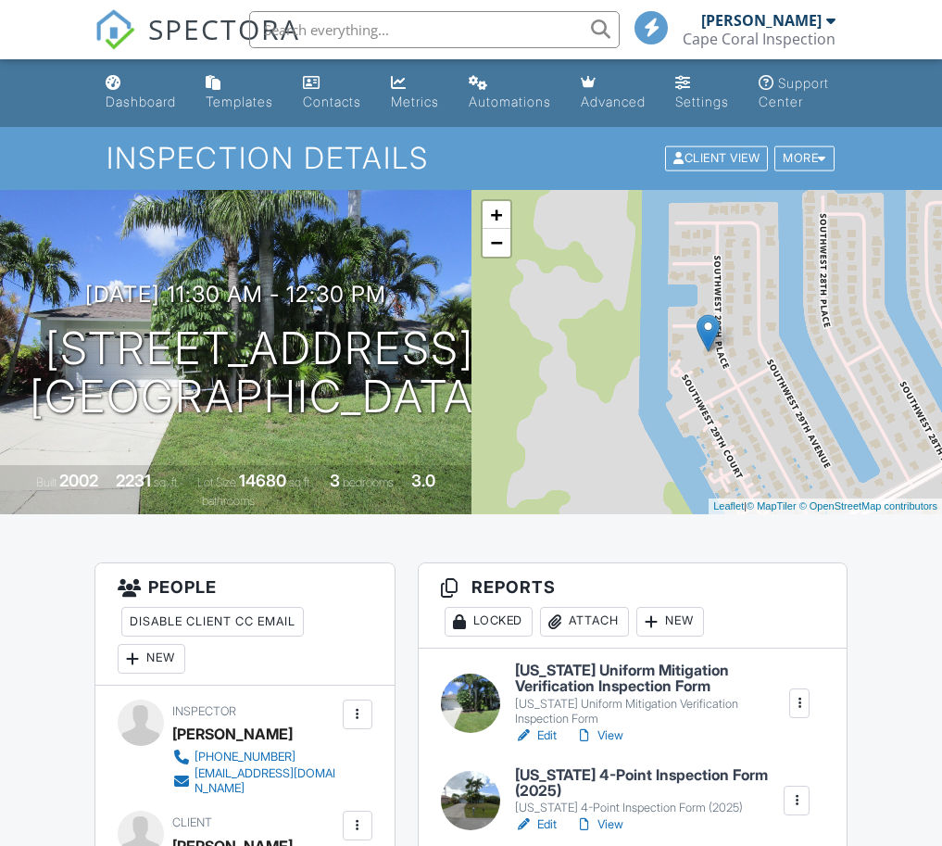
click at [650, 767] on h6 "[US_STATE] 4-Point Inspection Form (2025)" at bounding box center [648, 783] width 267 height 32
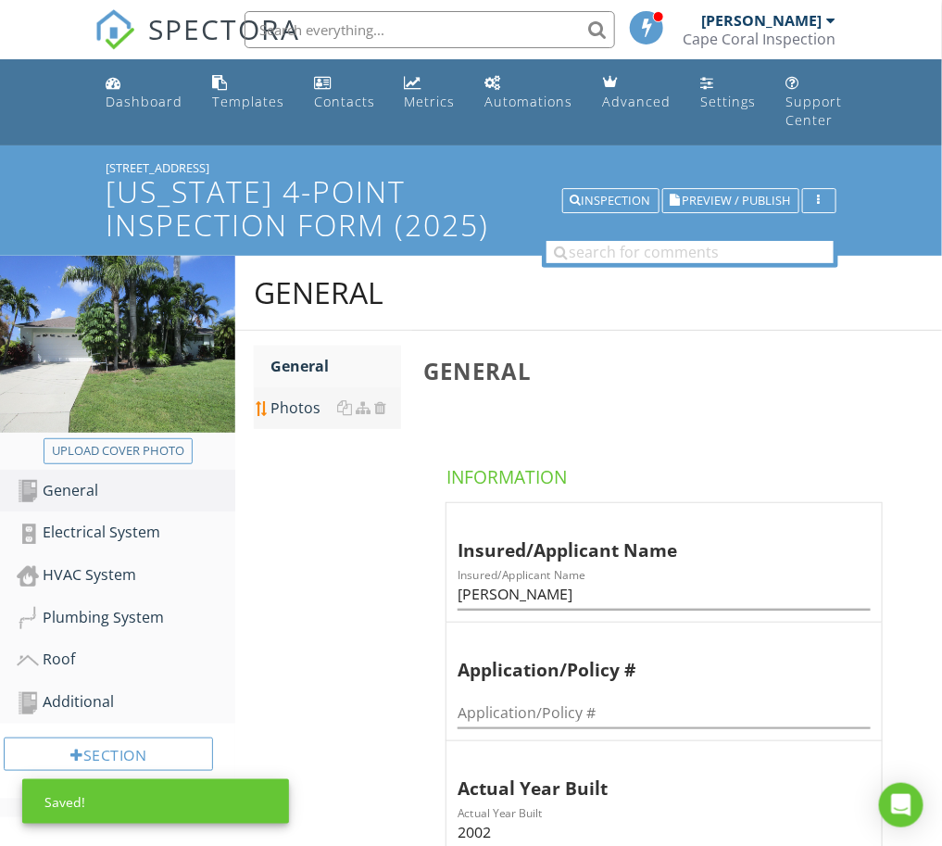
click at [285, 401] on div "Photos" at bounding box center [336, 408] width 131 height 22
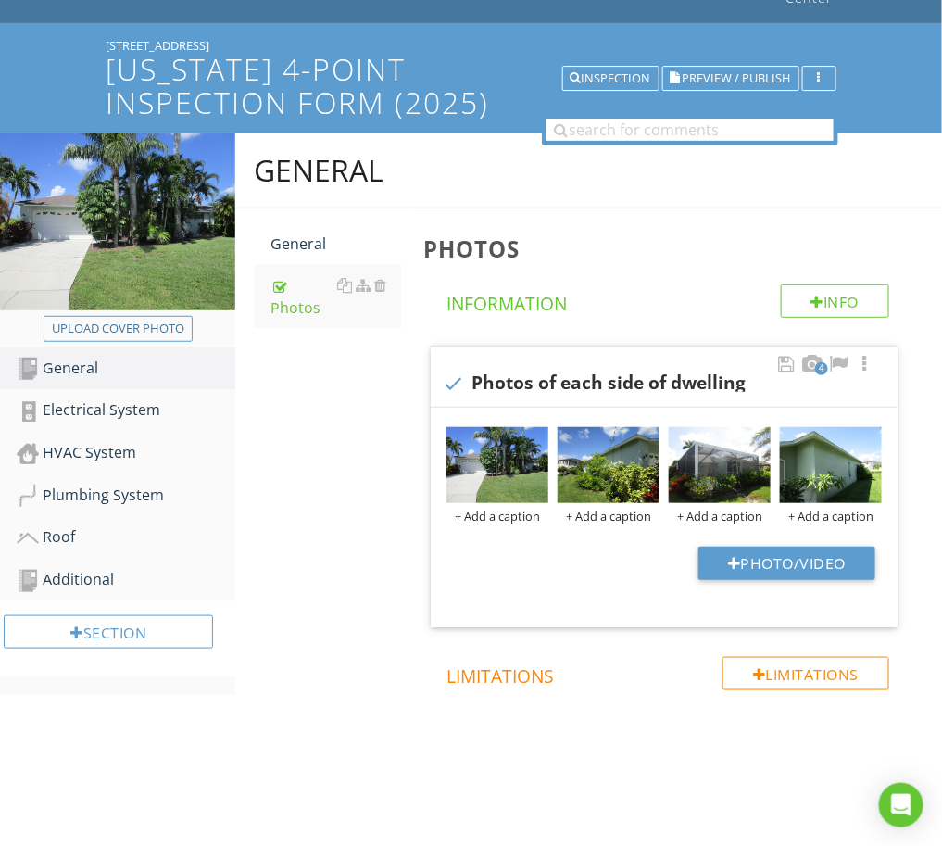
scroll to position [145, 0]
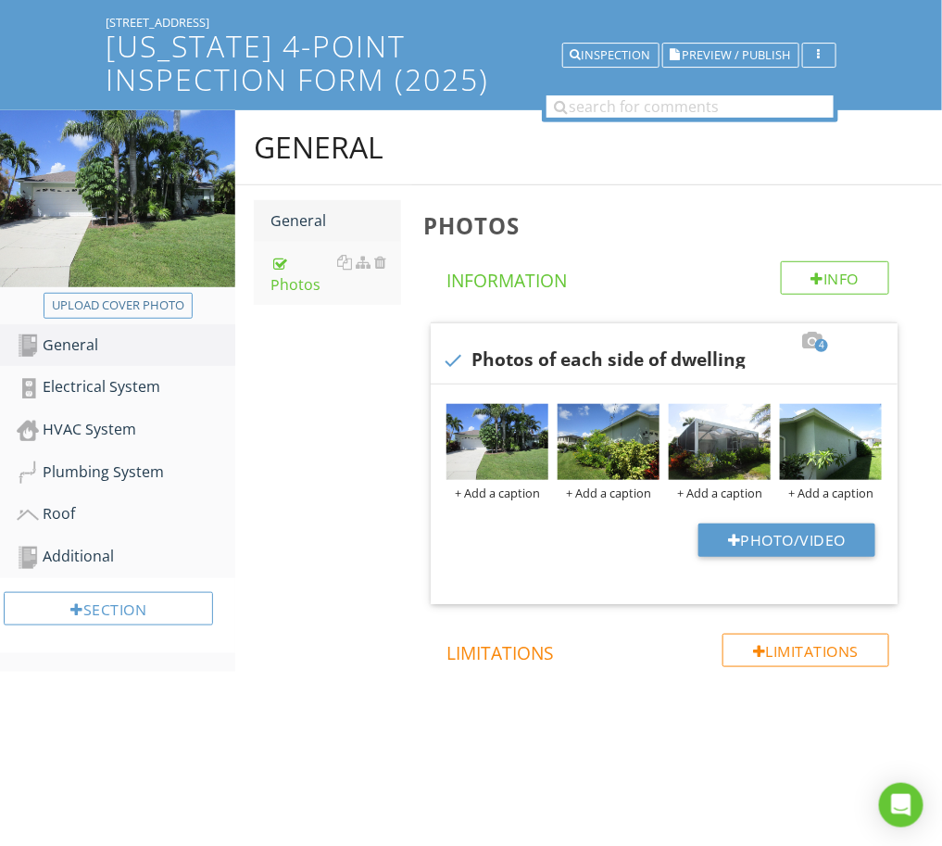
click at [307, 215] on div "General" at bounding box center [336, 220] width 131 height 22
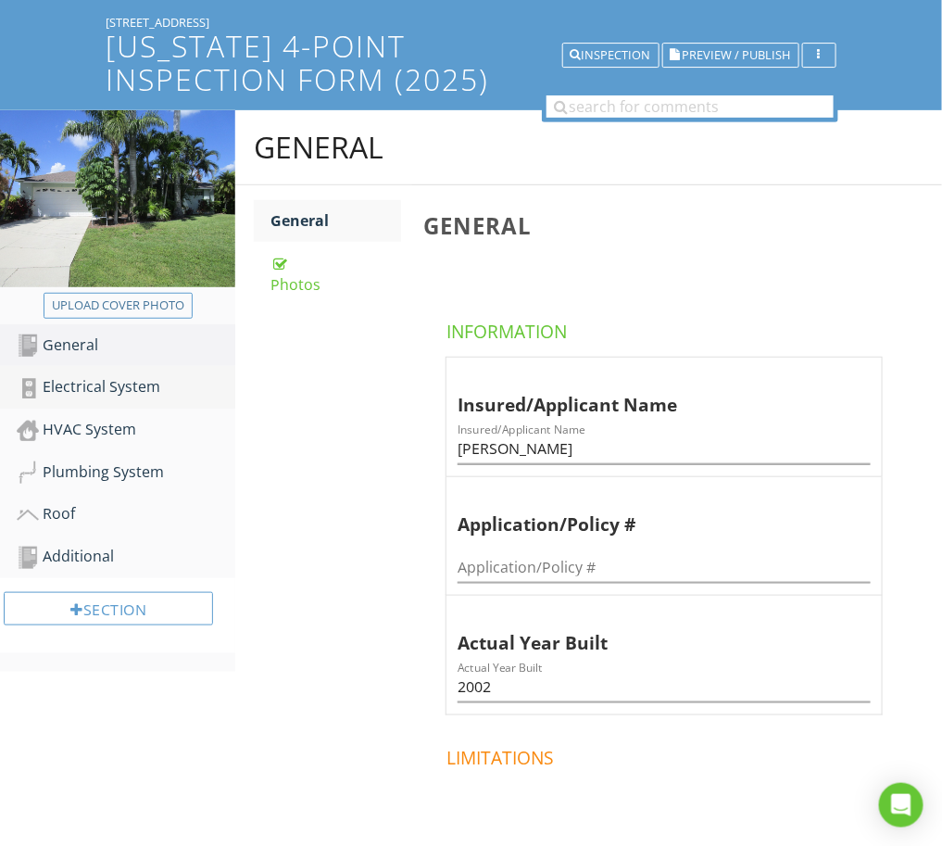
click at [125, 383] on div "Electrical System" at bounding box center [126, 387] width 219 height 24
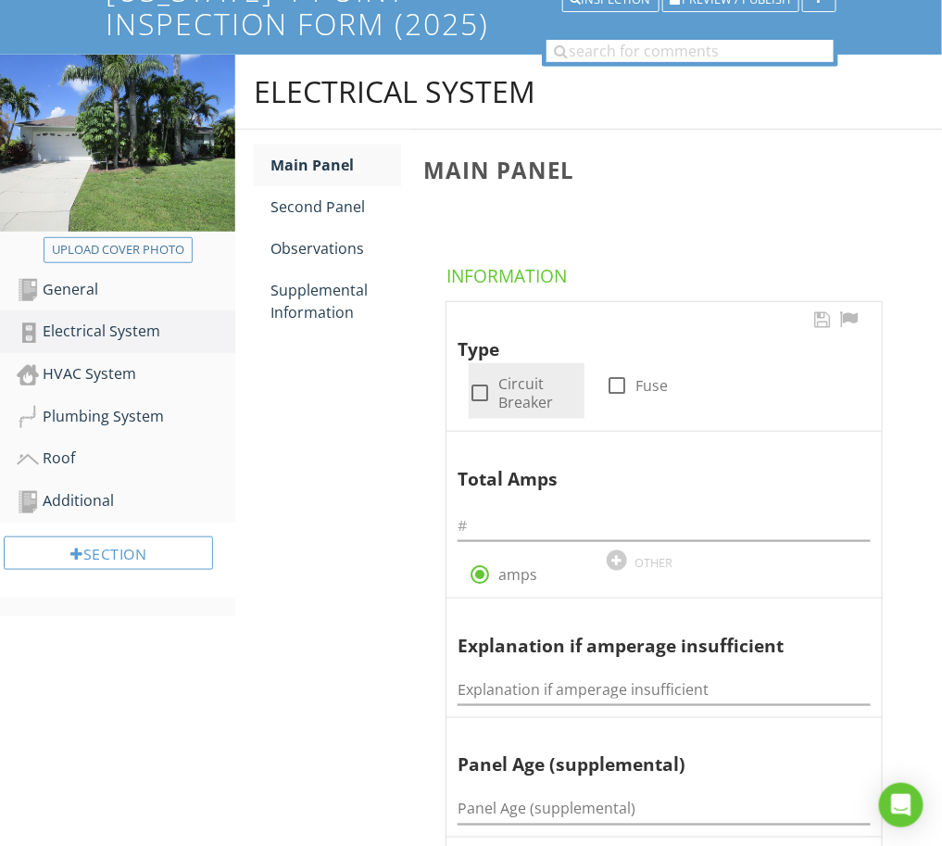
scroll to position [261, 0]
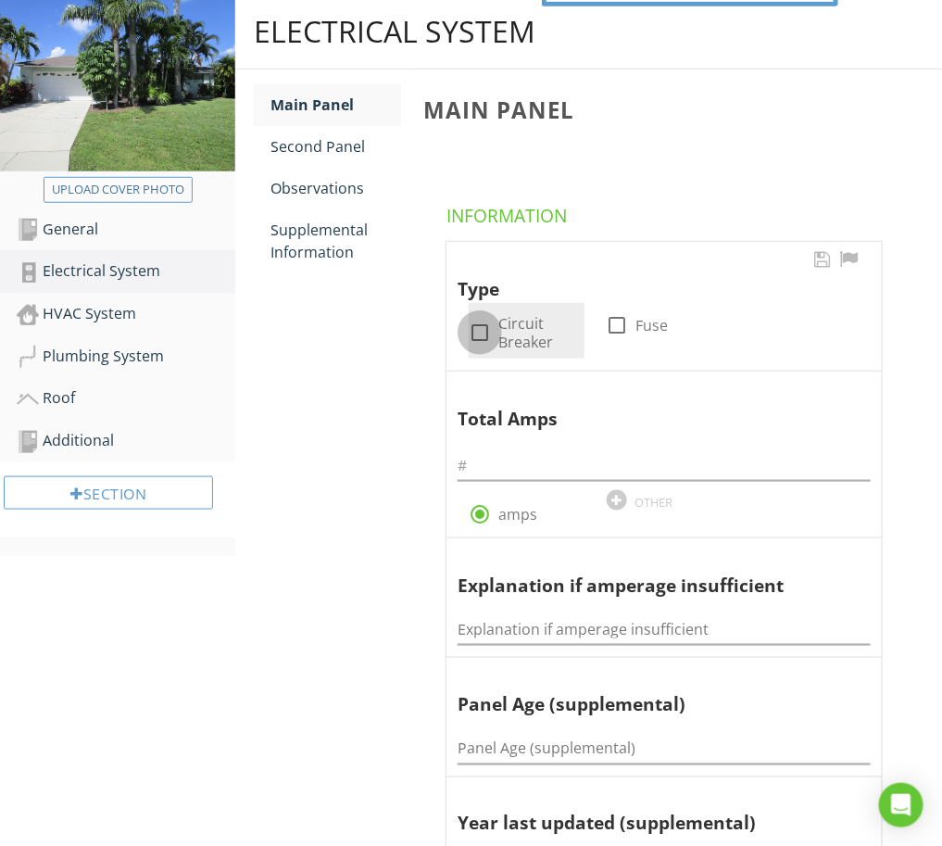
click at [475, 335] on div at bounding box center [480, 333] width 32 height 32
checkbox input "true"
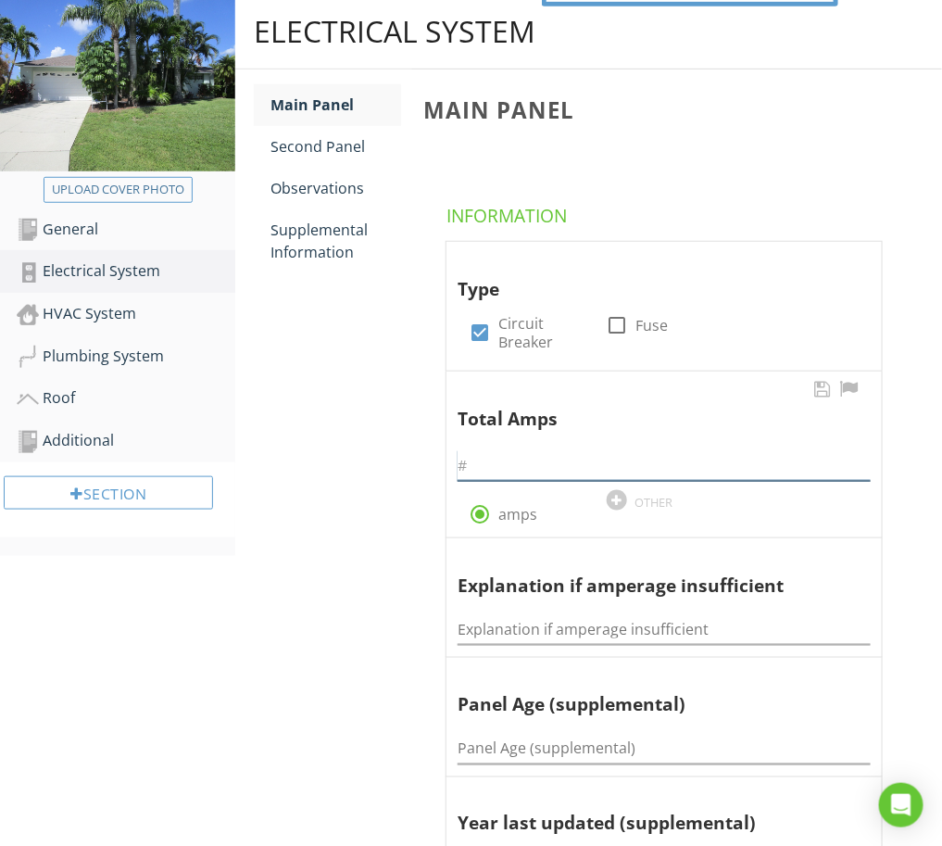
click at [577, 469] on input "text" at bounding box center [664, 465] width 413 height 31
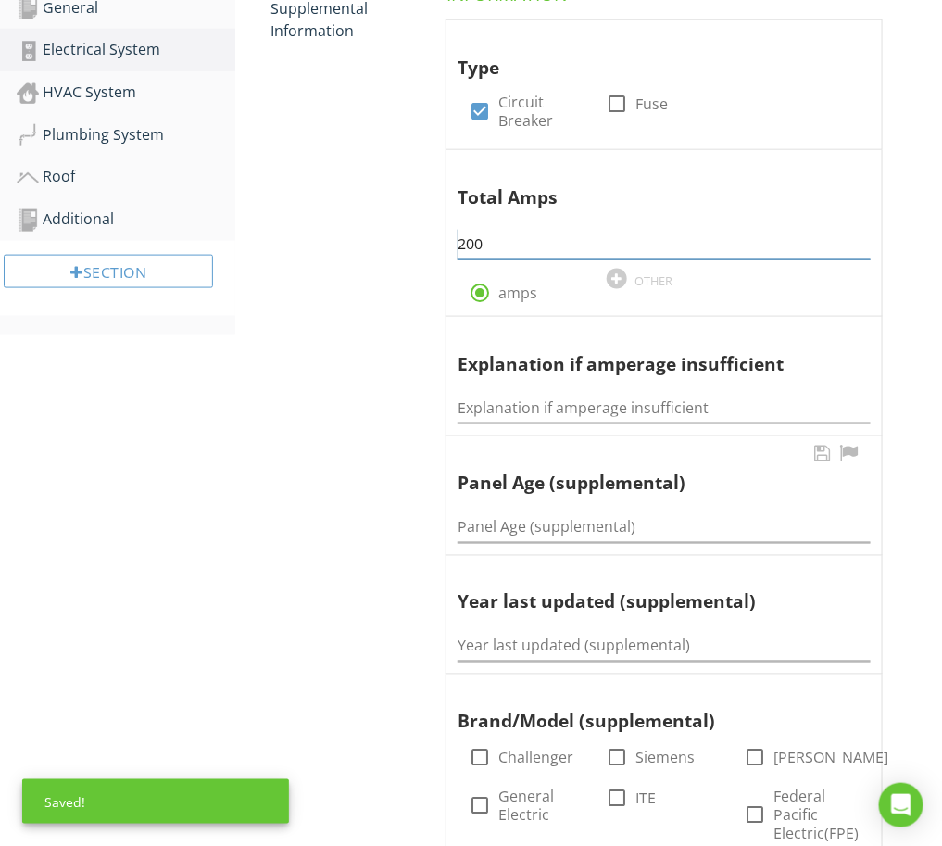
scroll to position [493, 0]
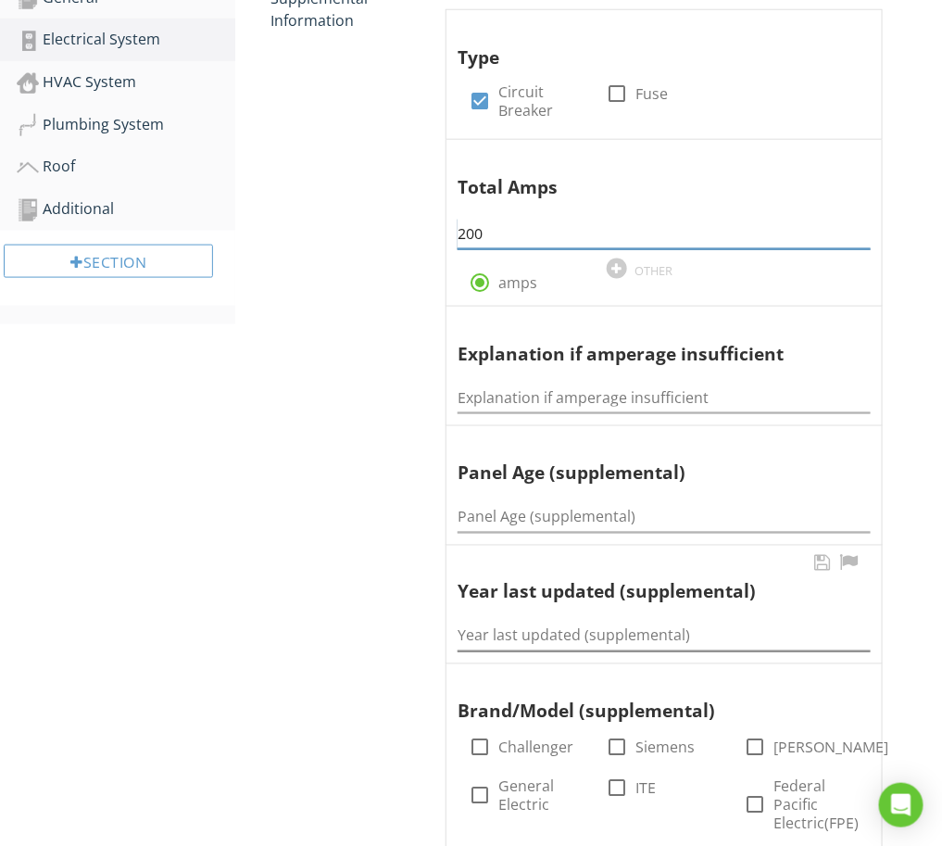
type input "200"
click at [588, 630] on input "Year last updated (supplemental)" at bounding box center [664, 636] width 413 height 31
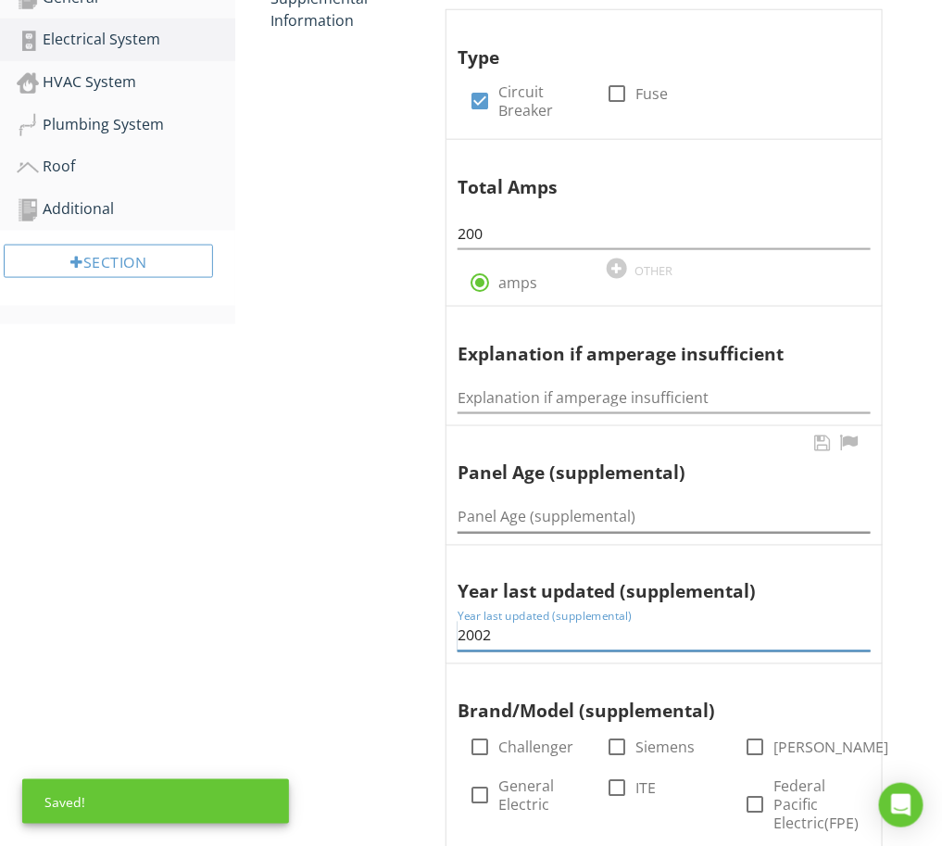
type input "2002"
click at [562, 512] on input "Panel Age (supplemental)" at bounding box center [664, 517] width 413 height 31
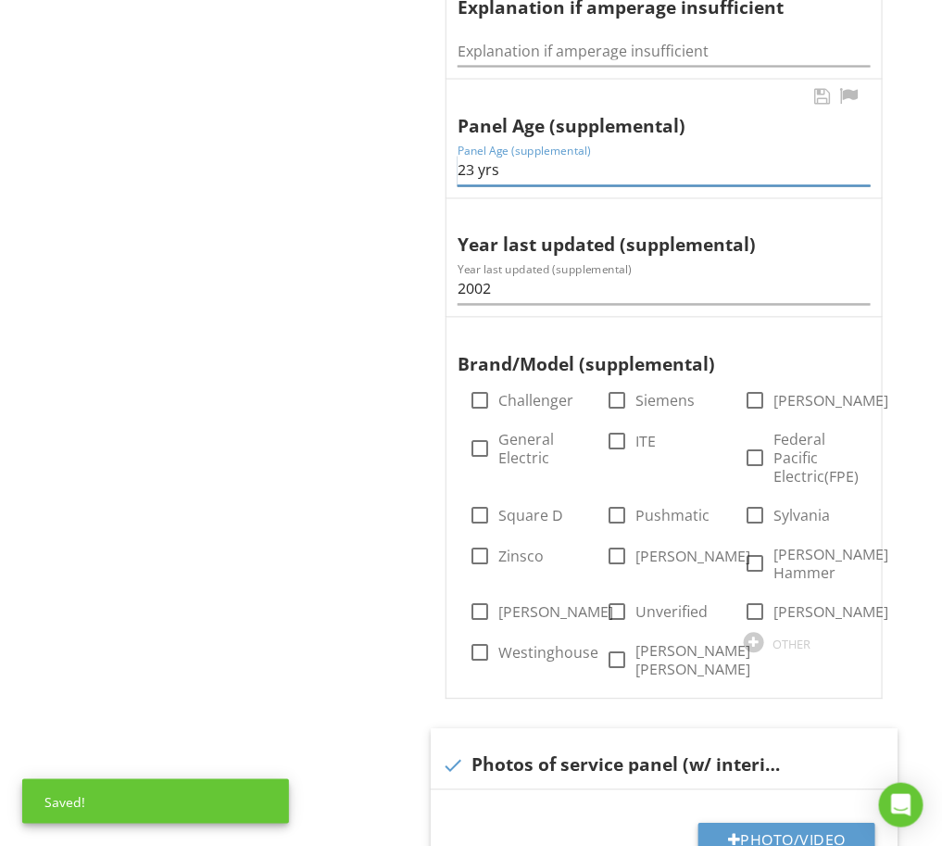
scroll to position [840, 0]
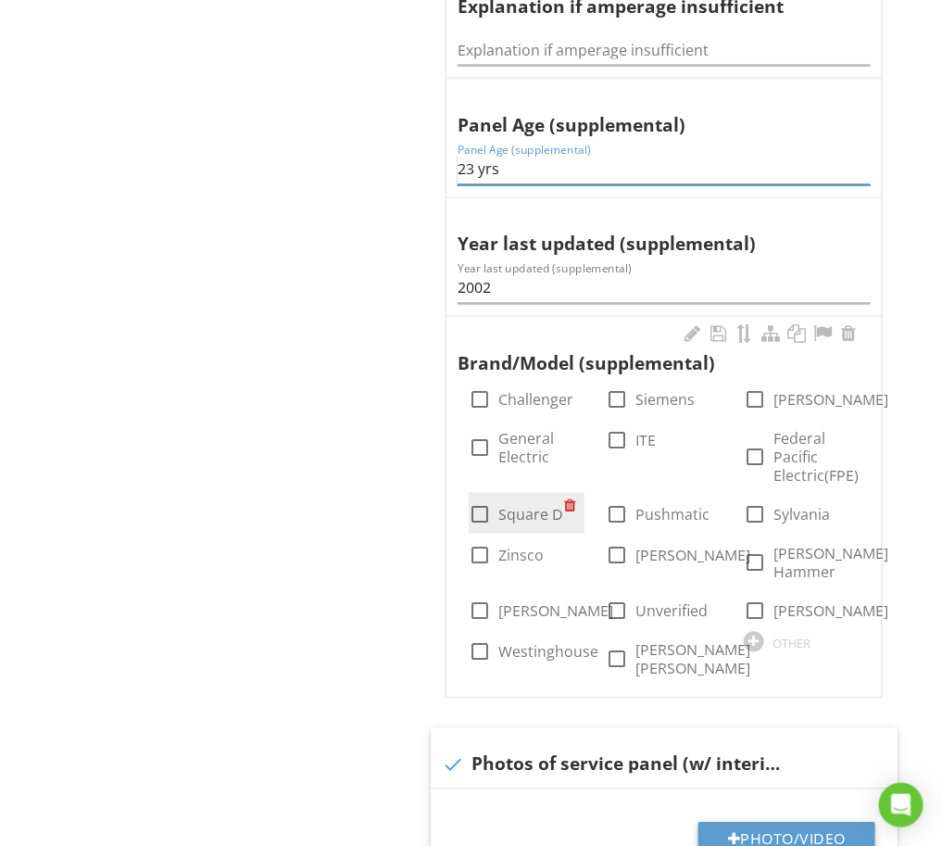
type input "23 yrs"
click at [486, 517] on div at bounding box center [480, 515] width 32 height 32
checkbox input "true"
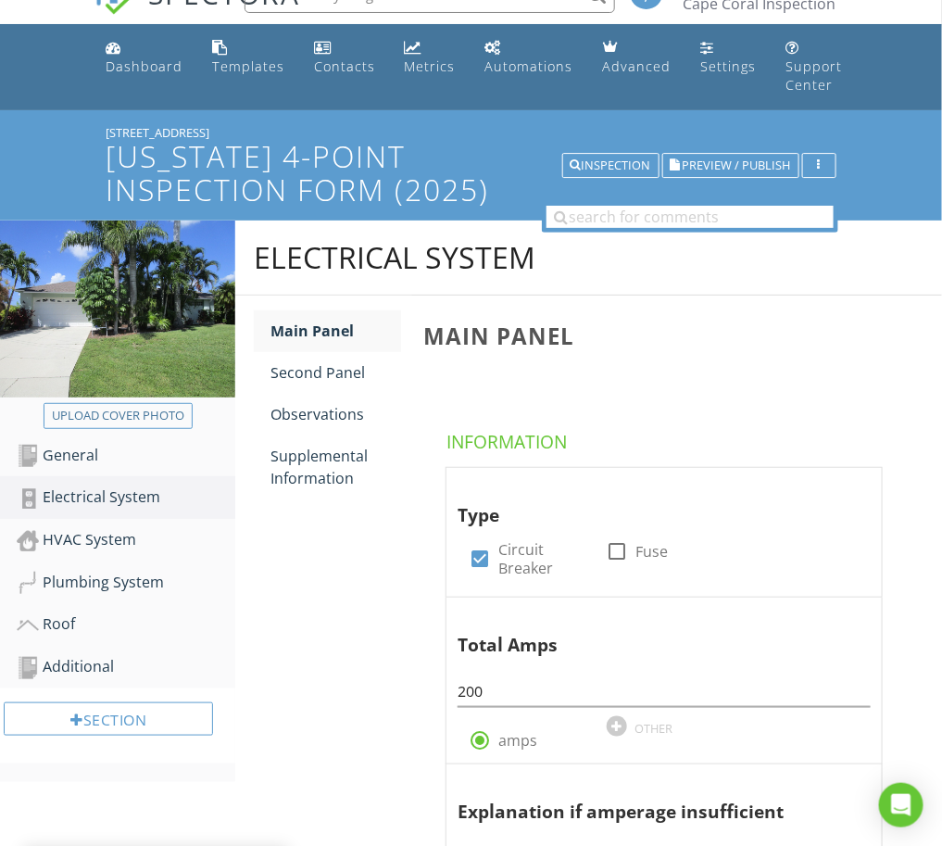
scroll to position [30, 0]
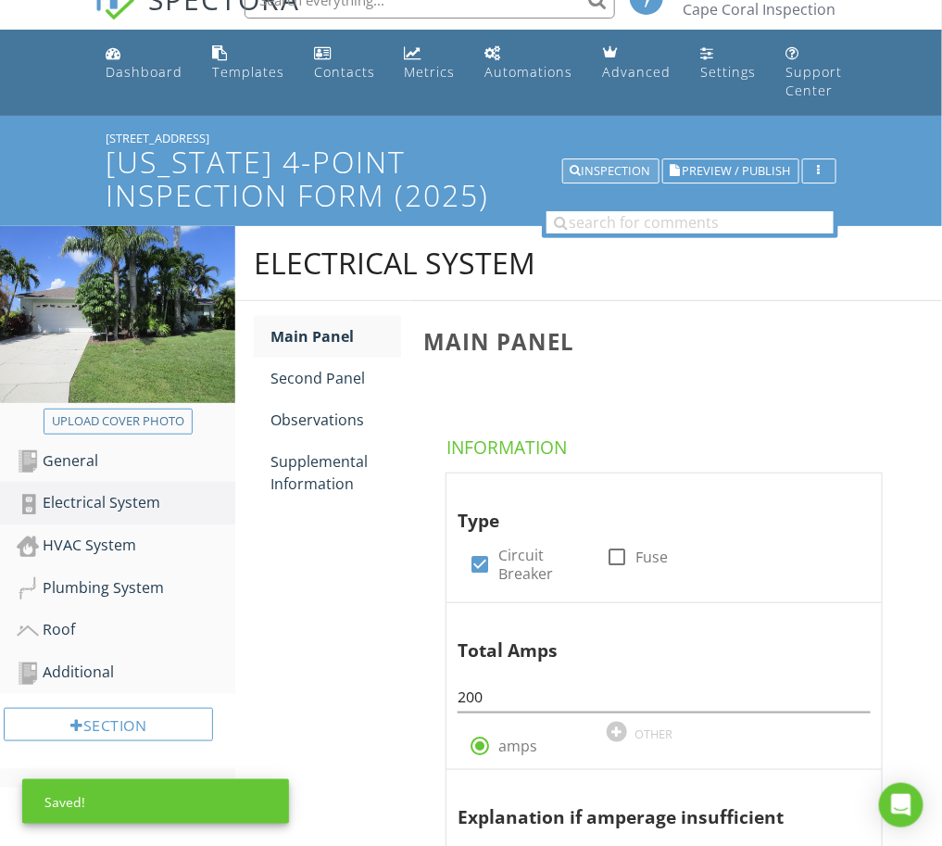
click at [614, 167] on div "Inspection" at bounding box center [611, 171] width 81 height 13
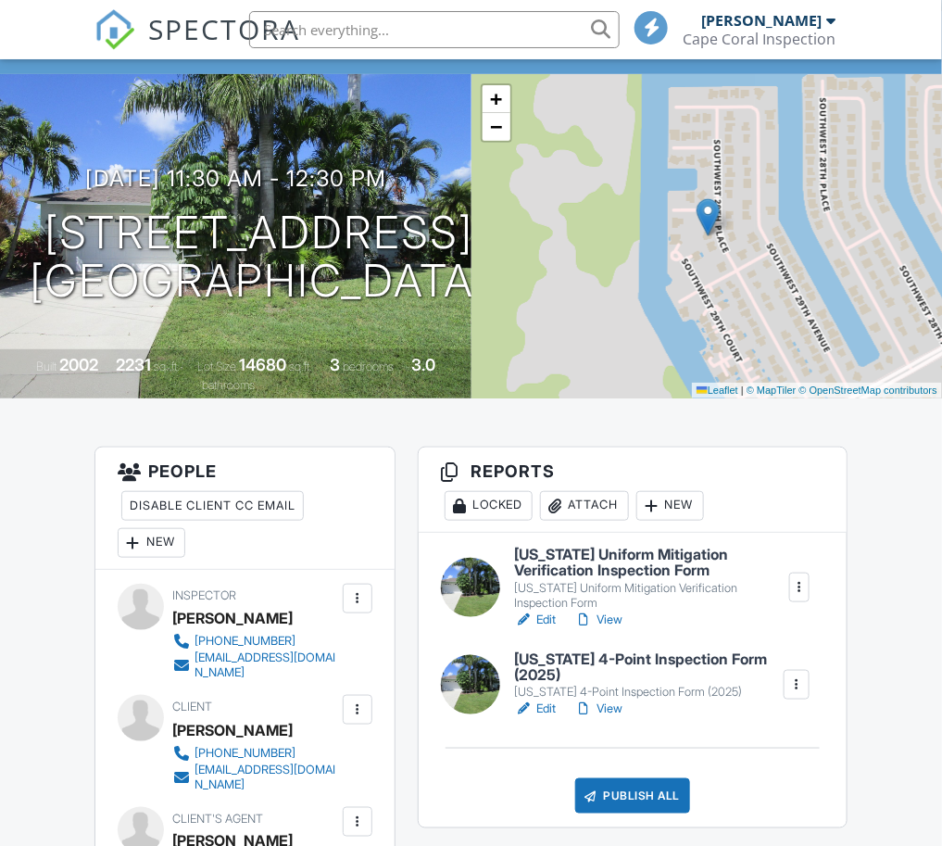
click at [633, 579] on h6 "[US_STATE] Uniform Mitigation Verification Inspection Form" at bounding box center [651, 563] width 273 height 32
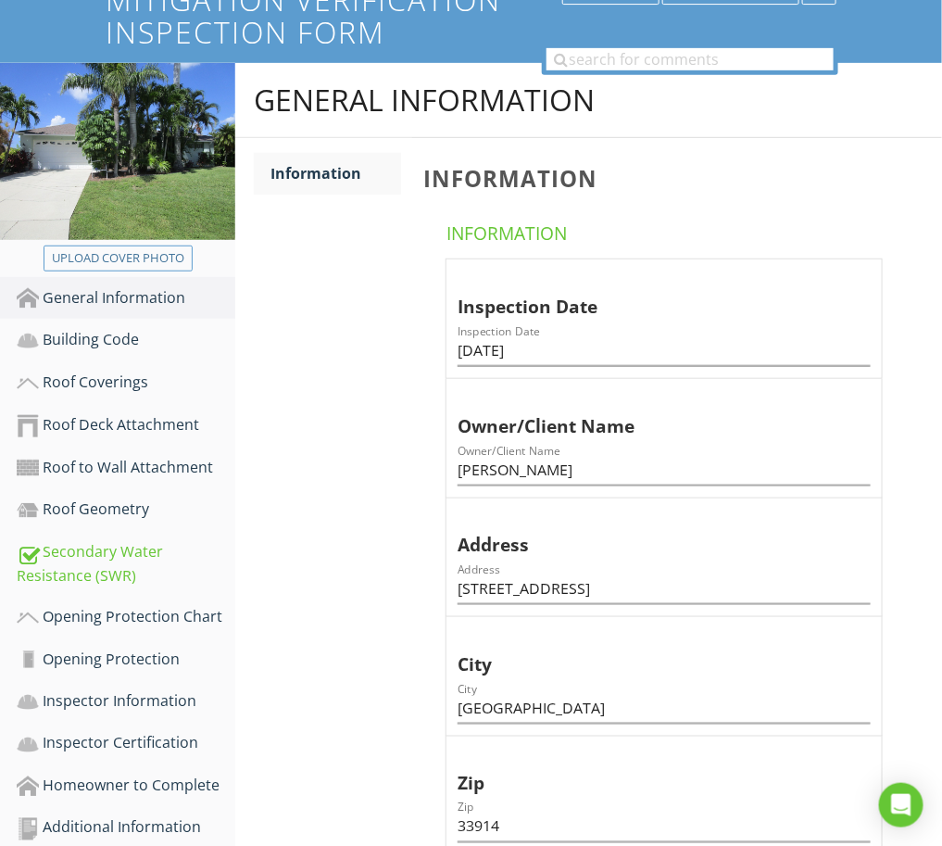
scroll to position [347, 0]
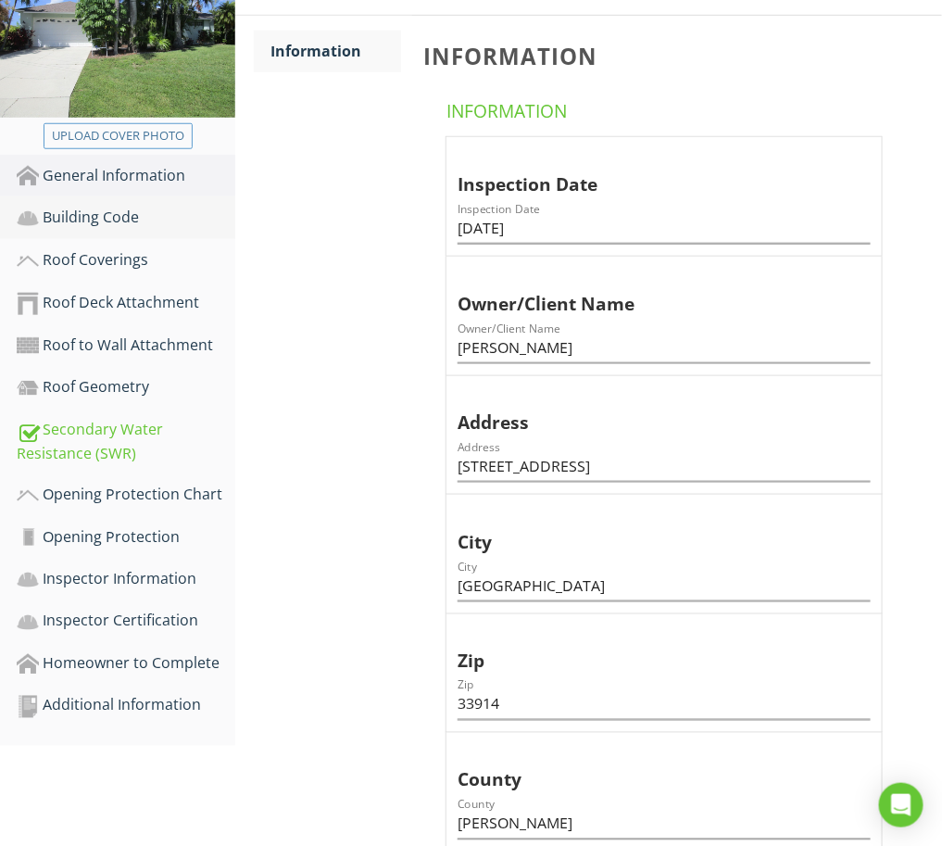
click at [135, 219] on div "Building Code" at bounding box center [126, 218] width 219 height 24
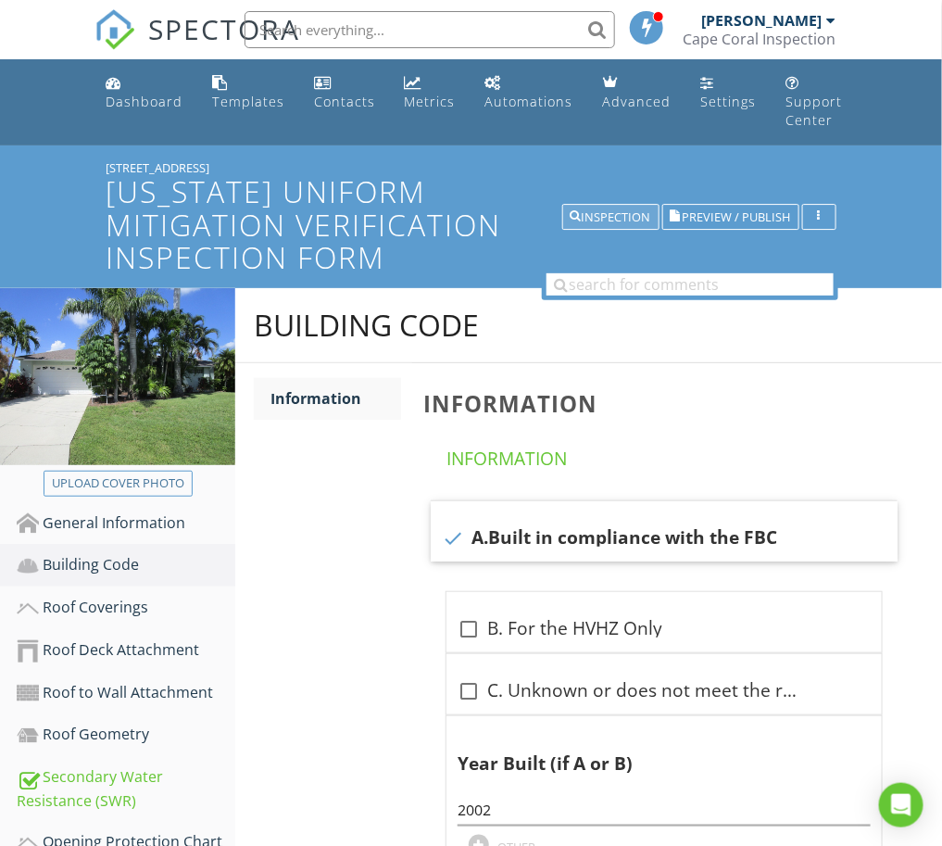
click at [617, 210] on div "Inspection" at bounding box center [611, 216] width 81 height 13
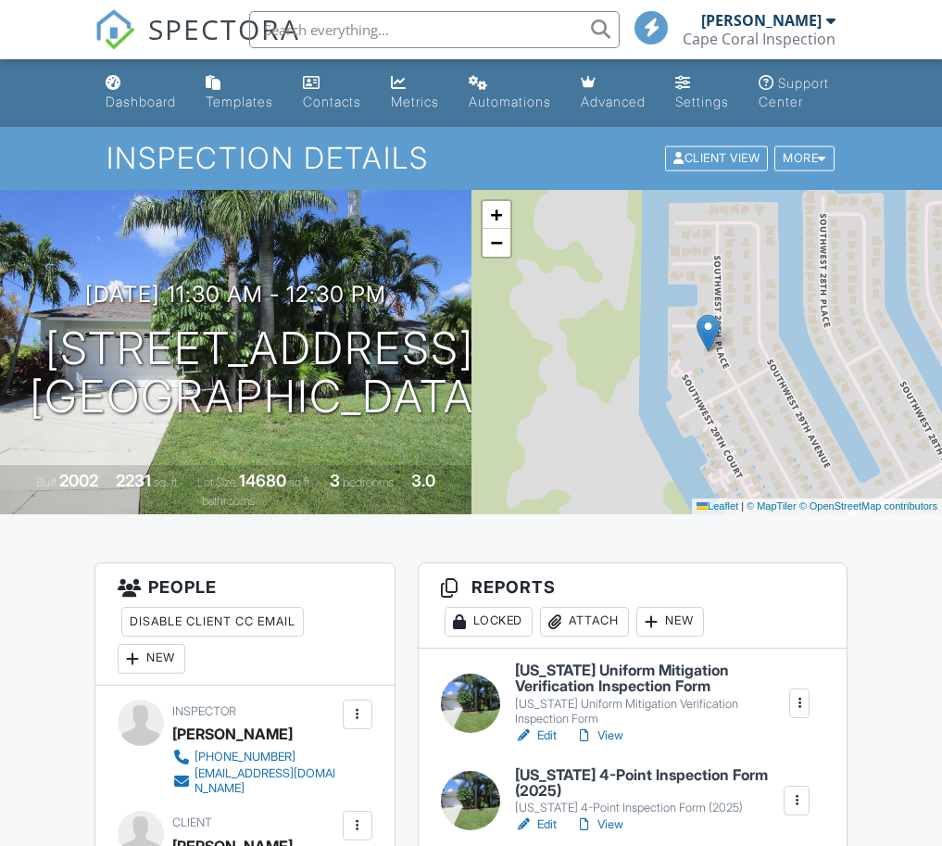
click at [642, 767] on h6 "[US_STATE] 4-Point Inspection Form (2025)" at bounding box center [648, 783] width 267 height 32
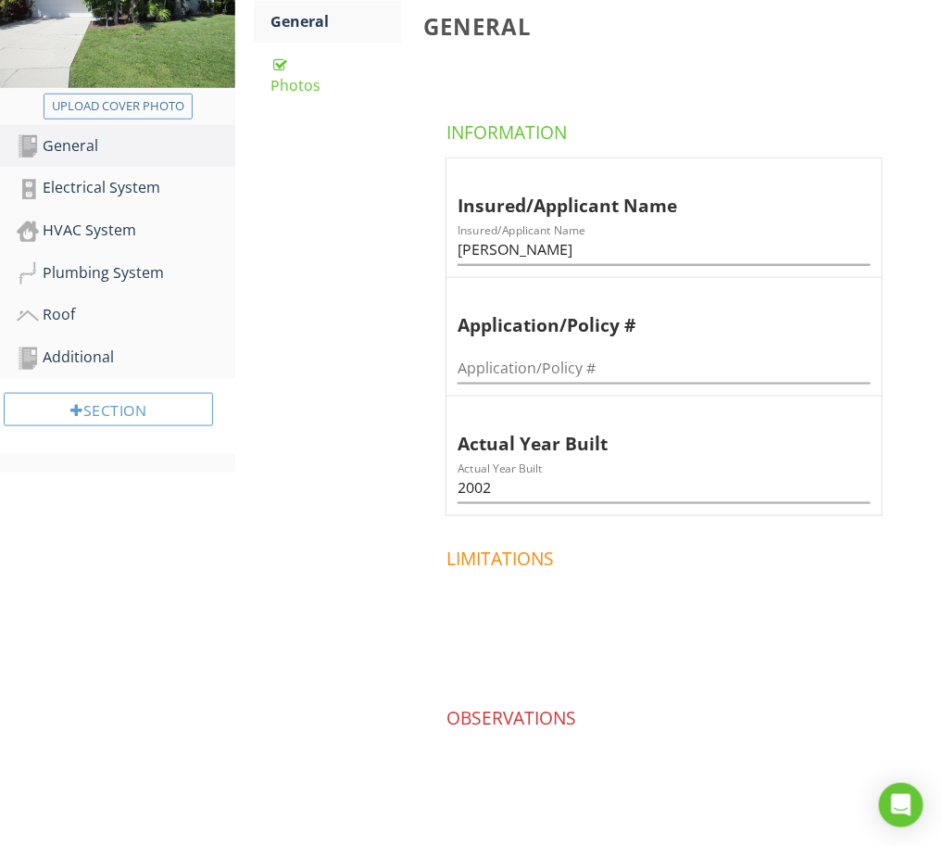
scroll to position [347, 0]
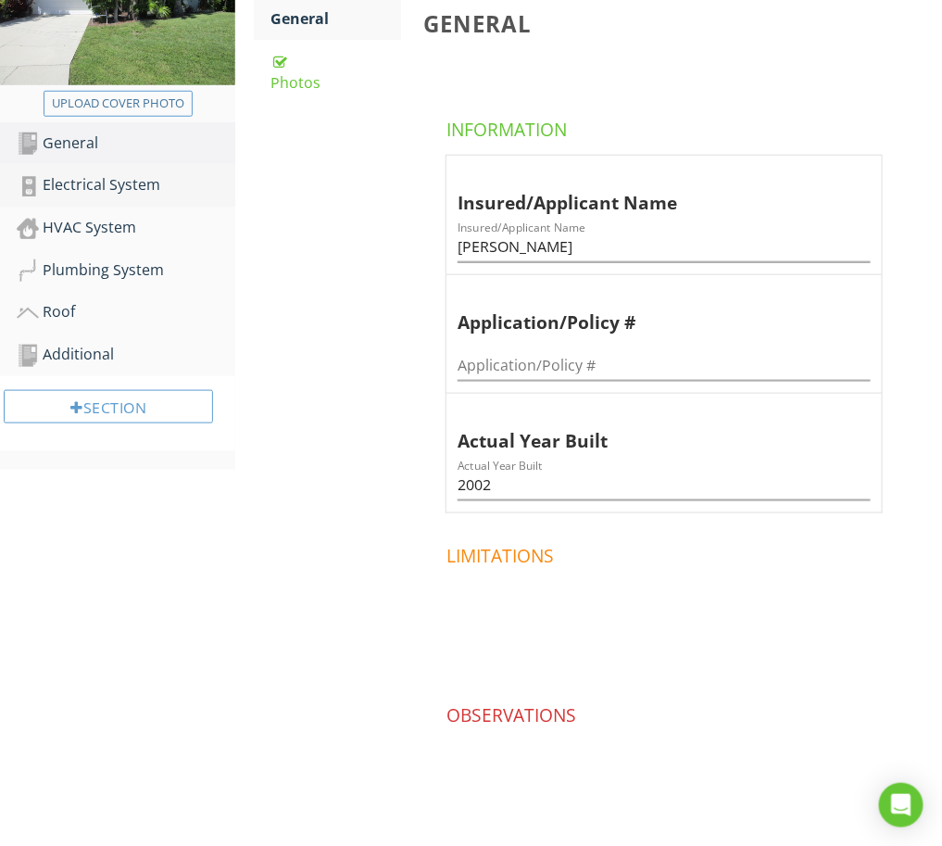
click at [130, 193] on div "Electrical System" at bounding box center [126, 185] width 219 height 24
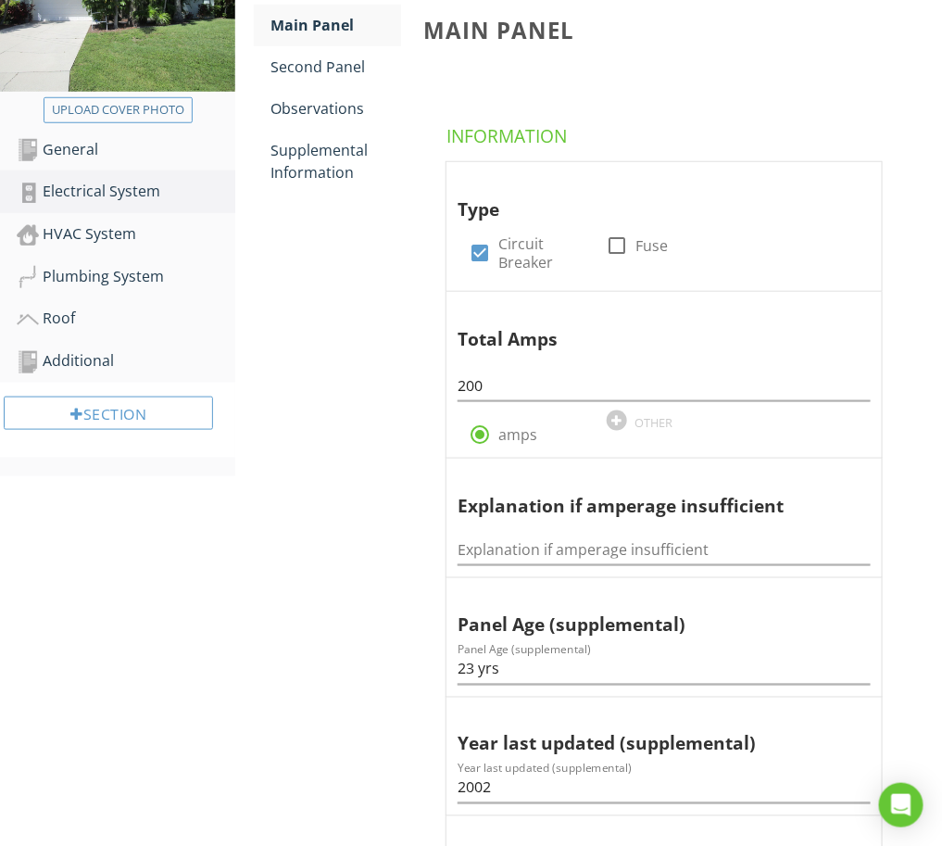
scroll to position [232, 0]
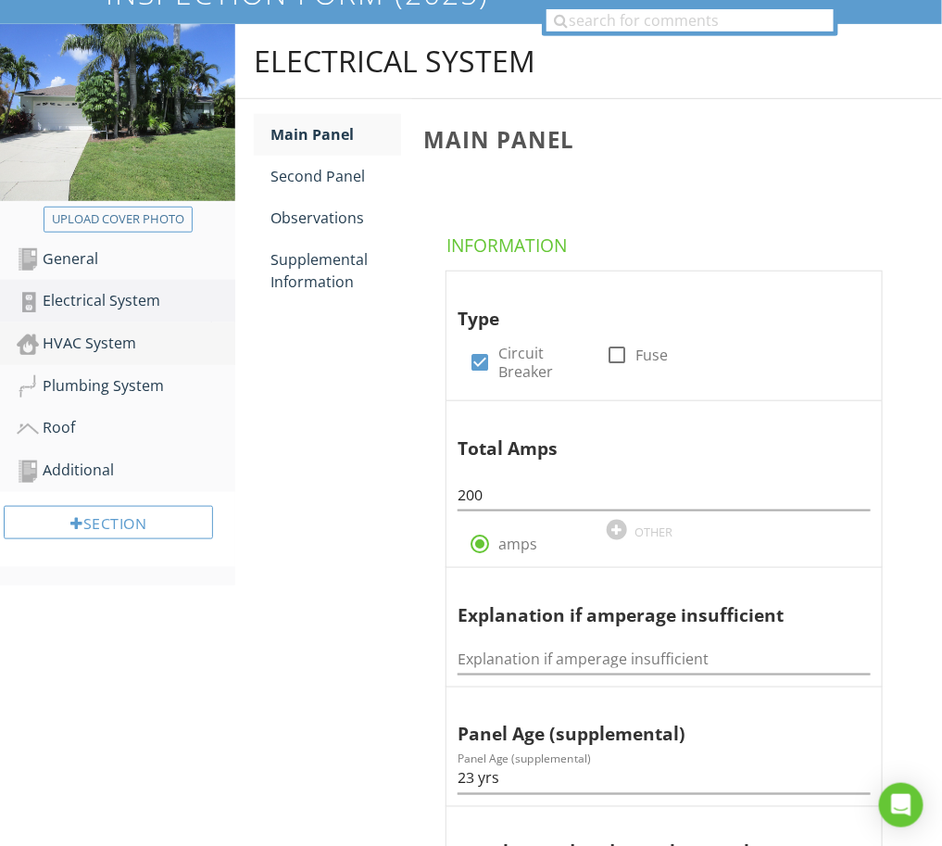
click at [95, 327] on link "HVAC System" at bounding box center [126, 343] width 219 height 43
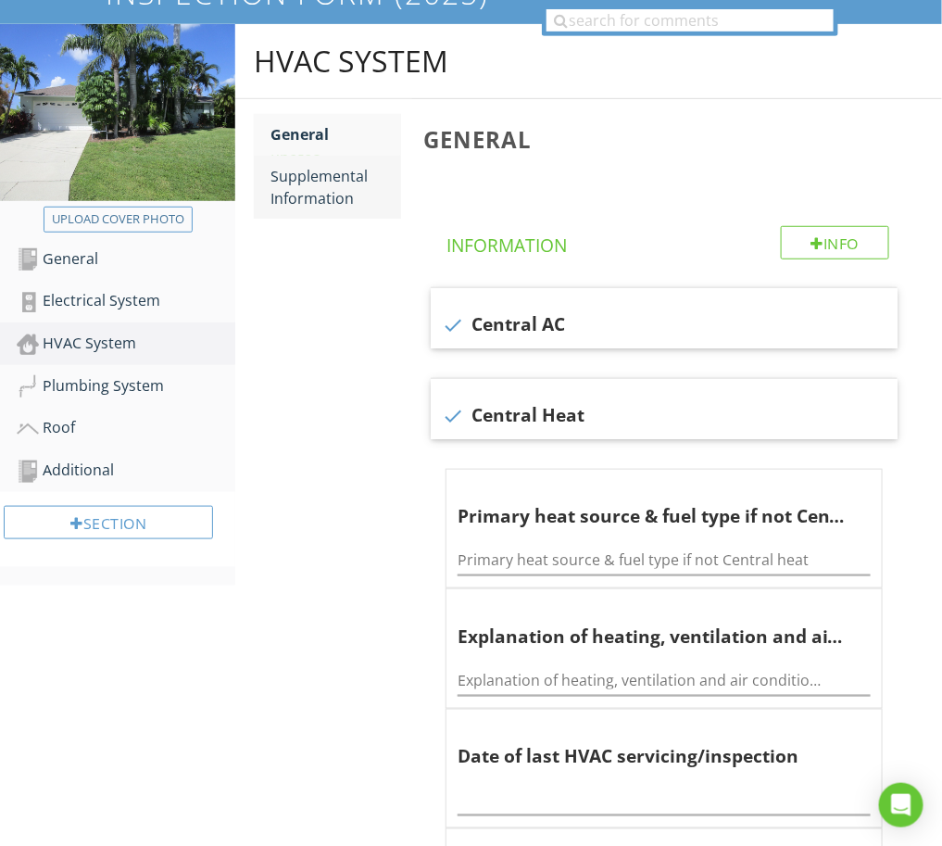
click at [321, 172] on div "Supplemental Information" at bounding box center [336, 187] width 131 height 44
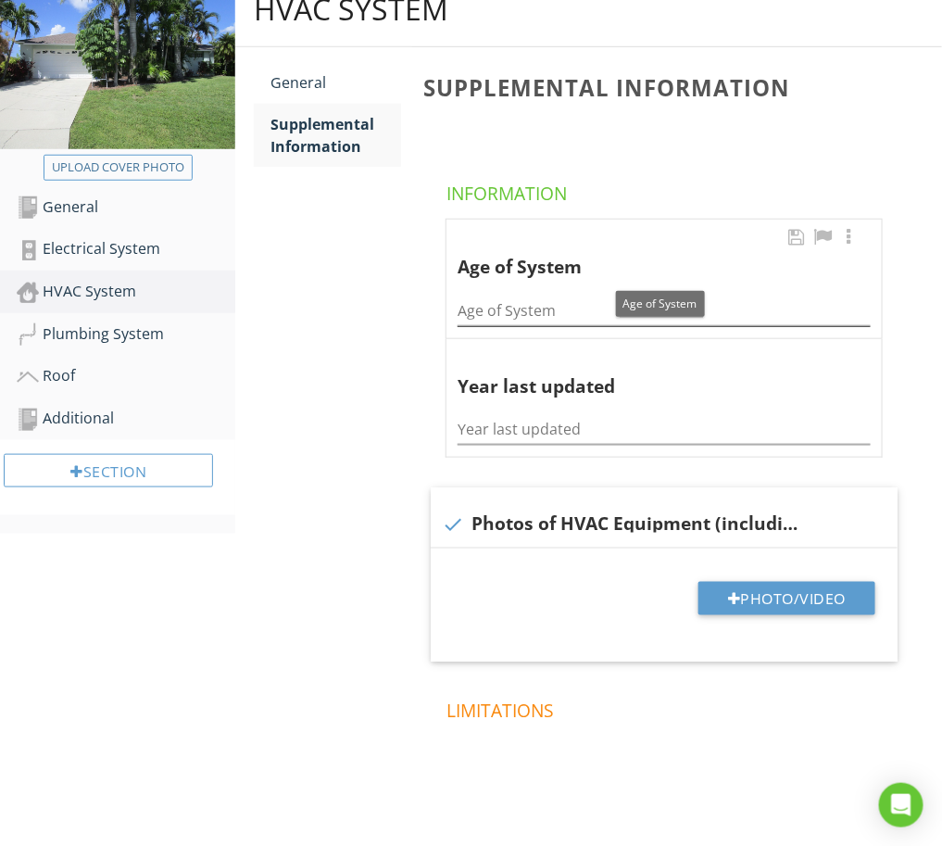
scroll to position [347, 0]
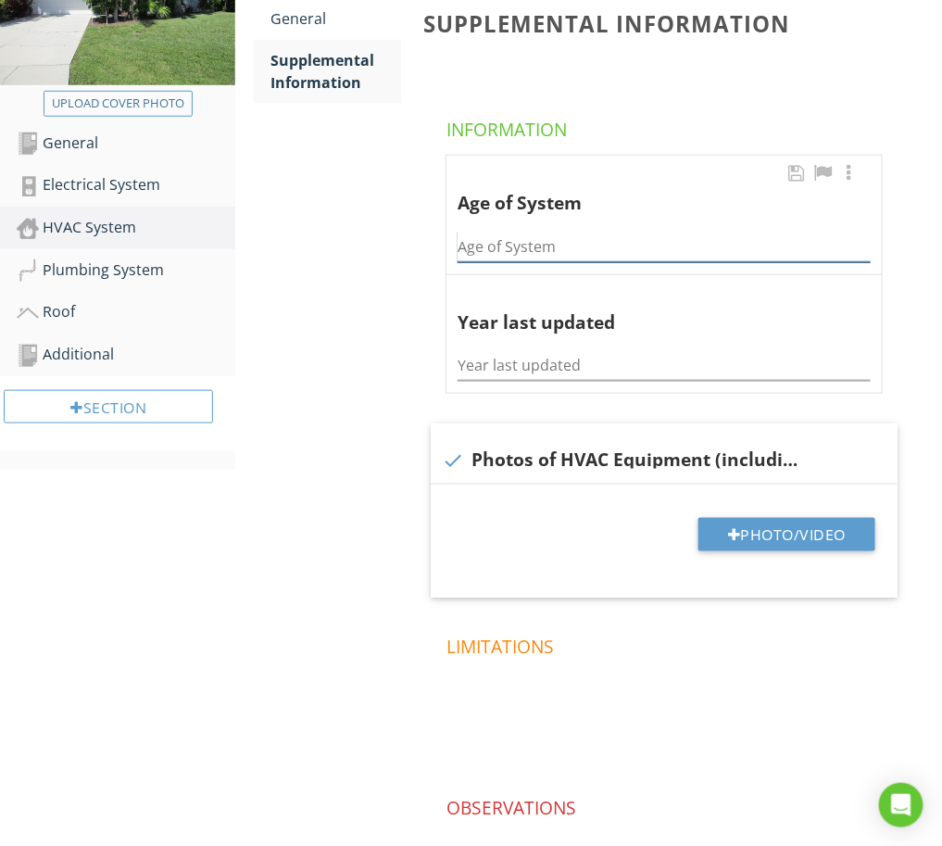
click at [637, 248] on input "Age of System" at bounding box center [664, 247] width 413 height 31
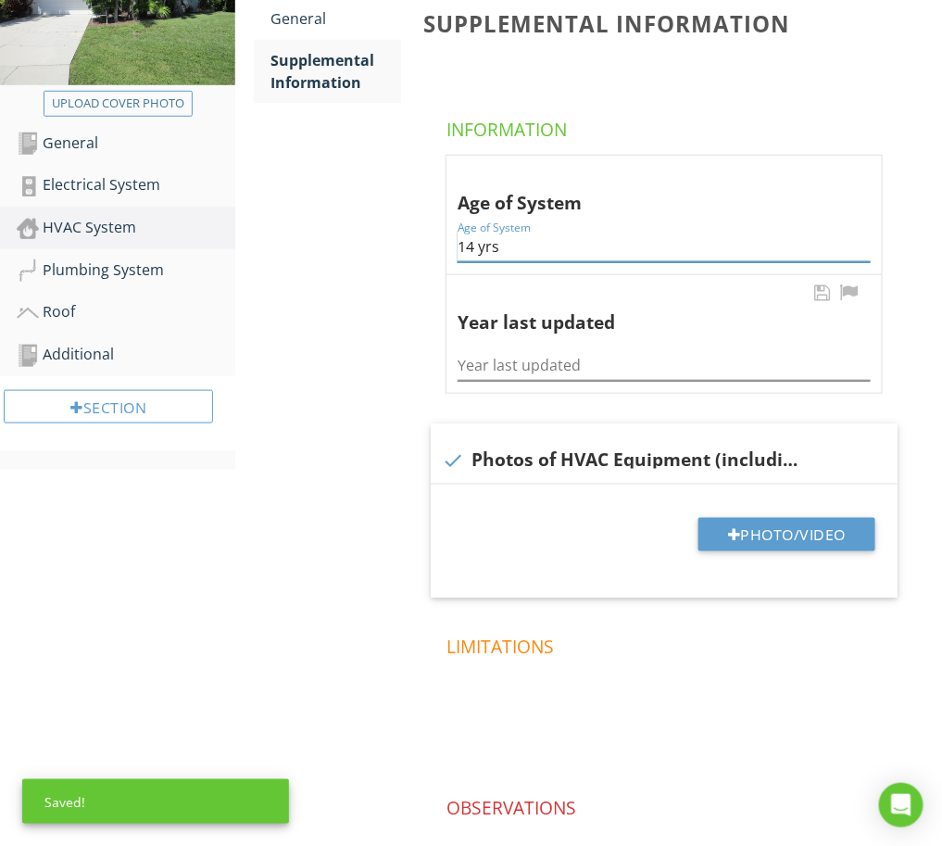
type input "14 yrs"
click at [658, 352] on input "Year last updated" at bounding box center [664, 365] width 413 height 31
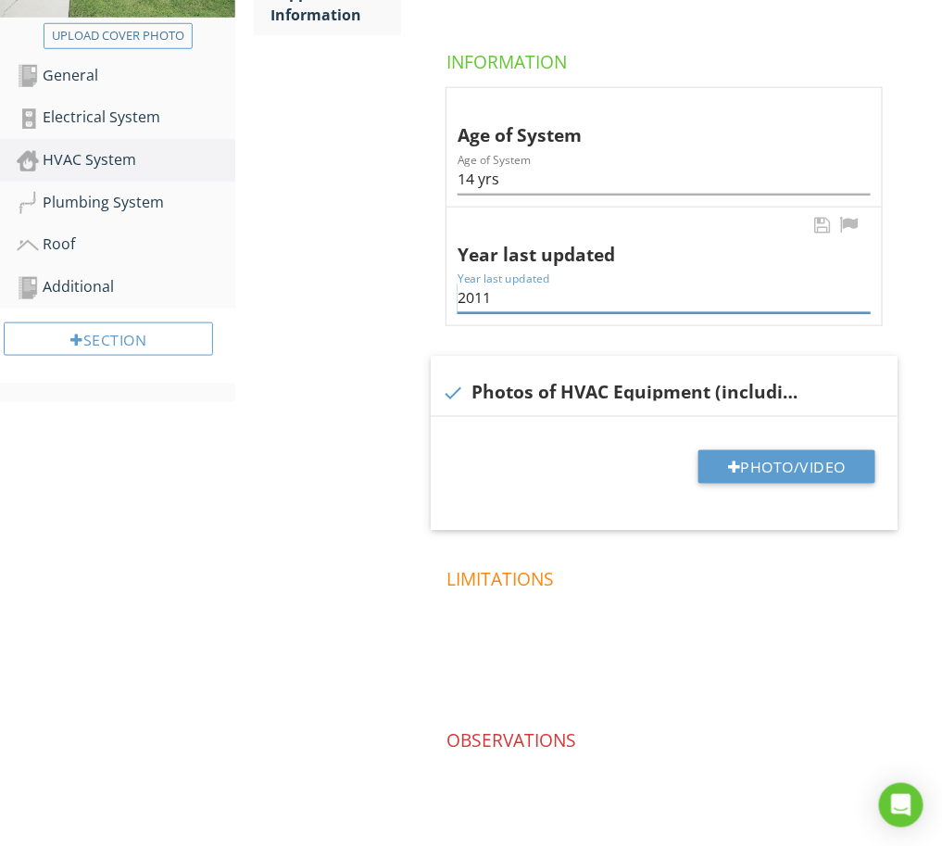
scroll to position [463, 0]
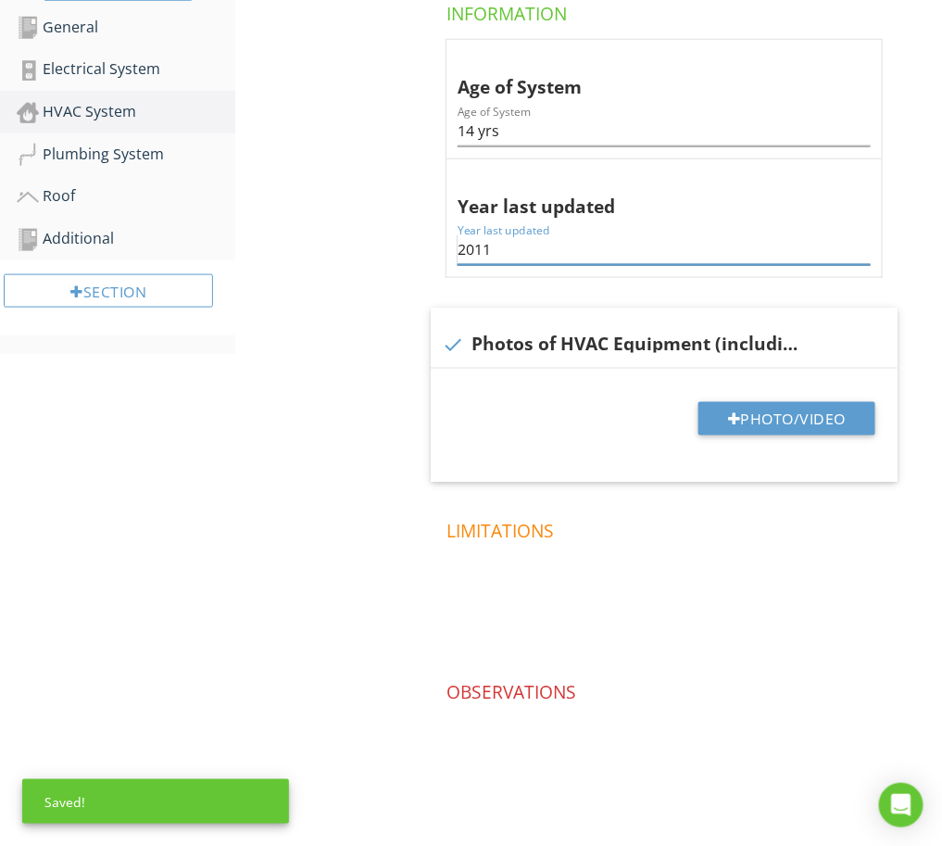
type input "2011"
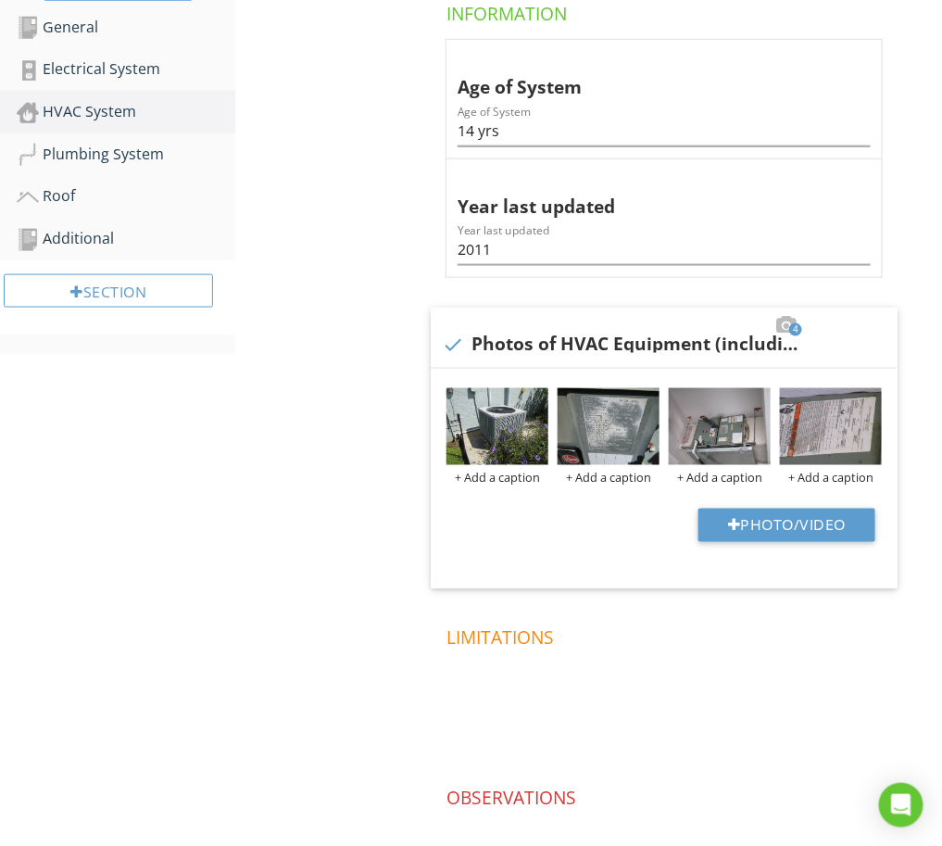
click at [363, 338] on div "HVAC System General Supplemental Information Supplemental Information Informati…" at bounding box center [588, 377] width 707 height 1170
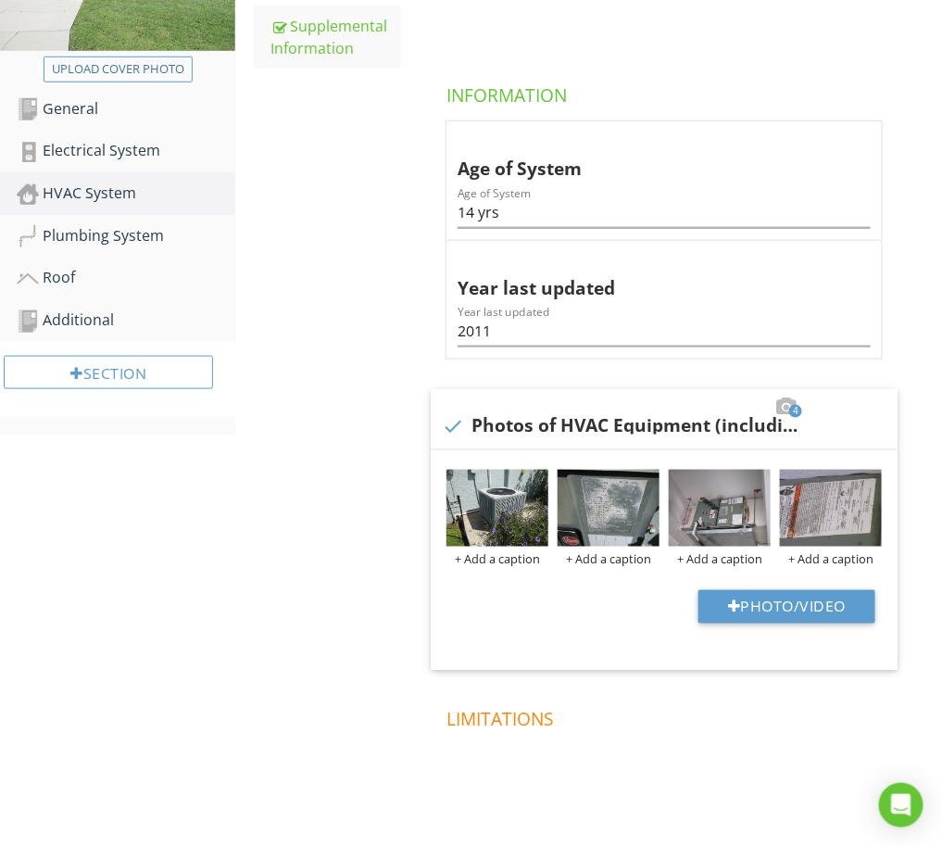
scroll to position [232, 0]
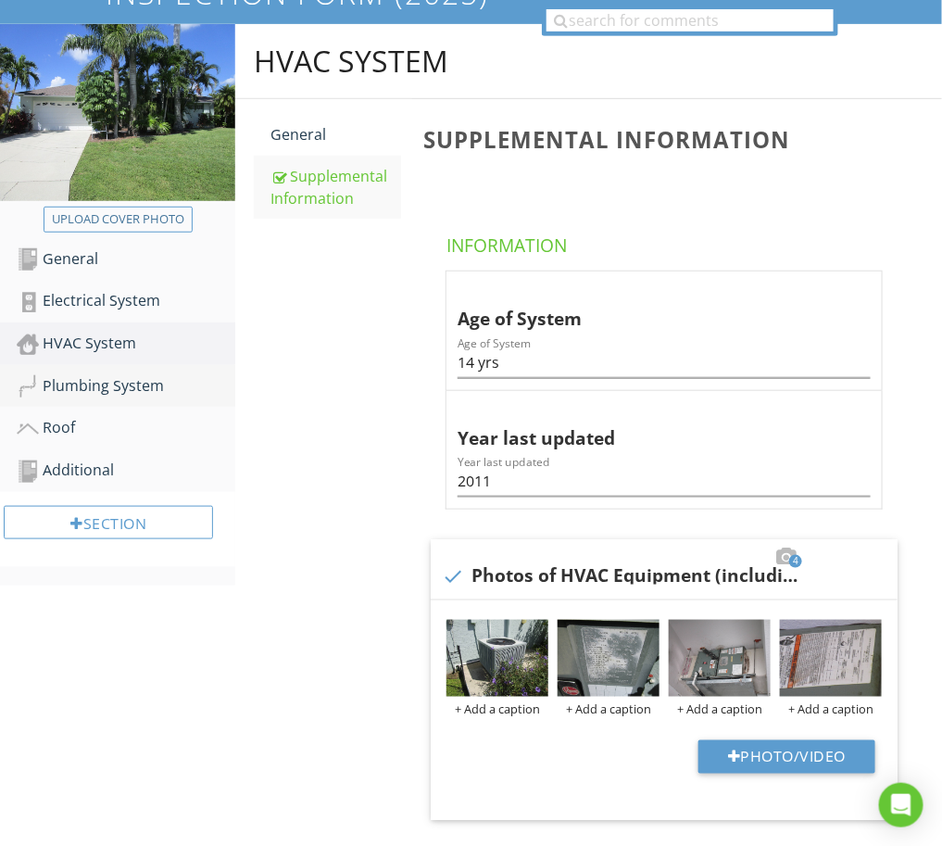
click at [130, 381] on div "Plumbing System" at bounding box center [126, 386] width 219 height 24
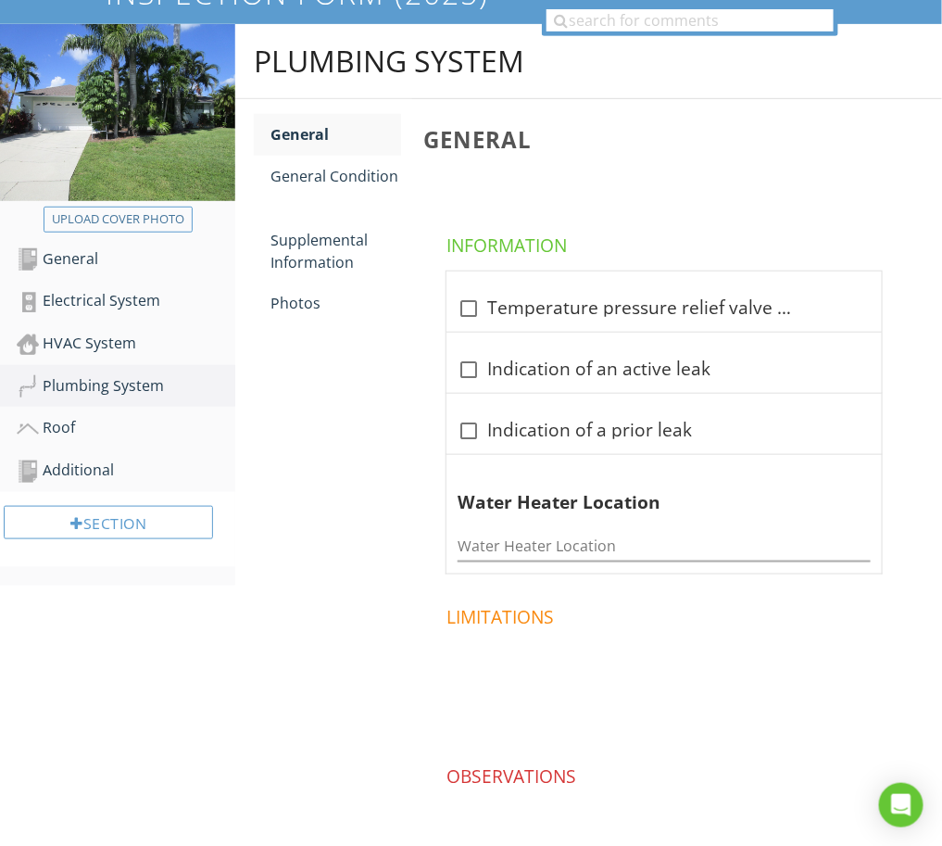
click at [442, 306] on span "check_box_outline_blank Temperature pressure relief valve on the water heater c…" at bounding box center [667, 423] width 489 height 304
click at [469, 309] on div at bounding box center [469, 309] width 32 height 32
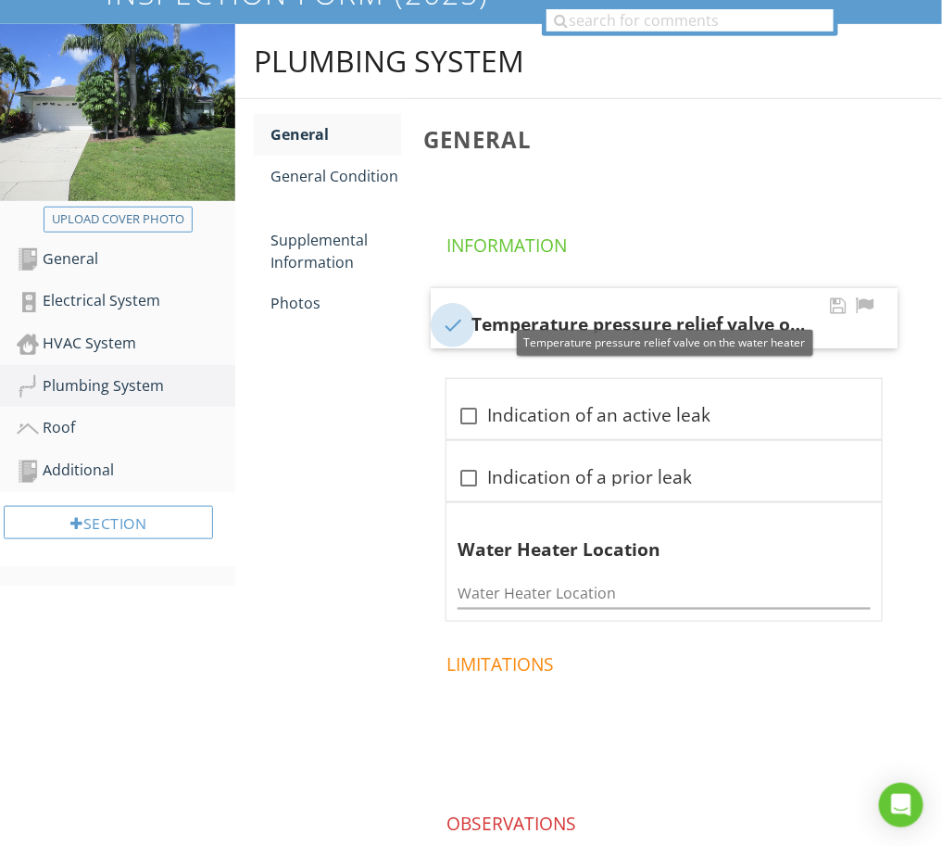
checkbox input "true"
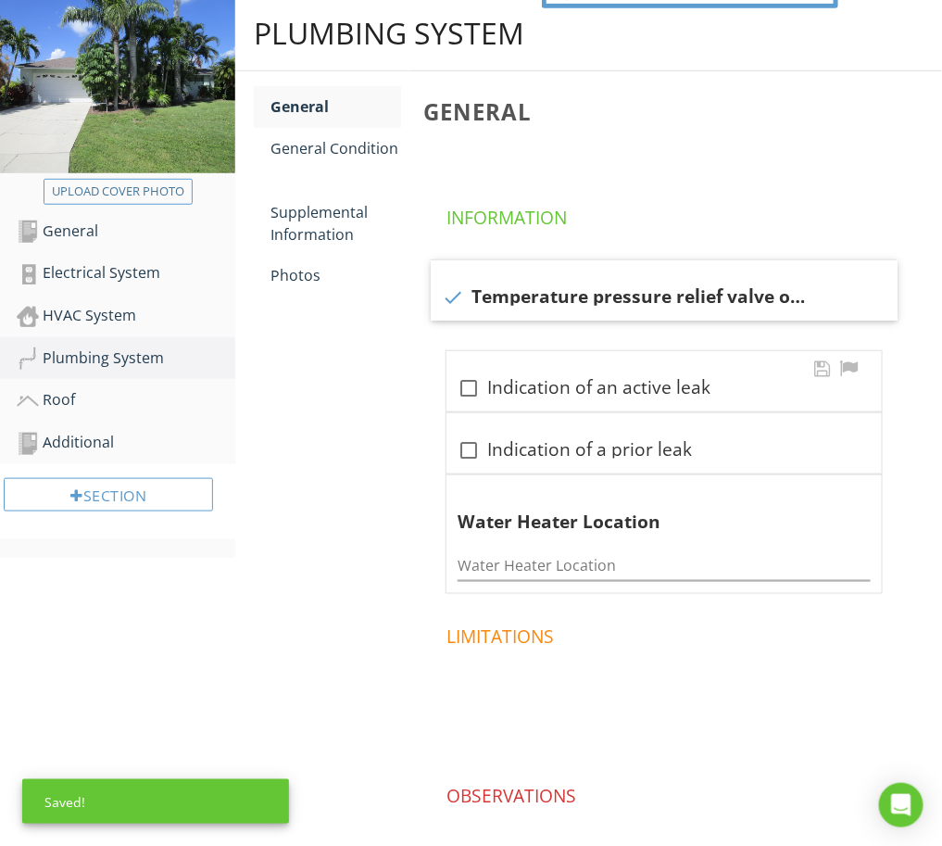
scroll to position [376, 0]
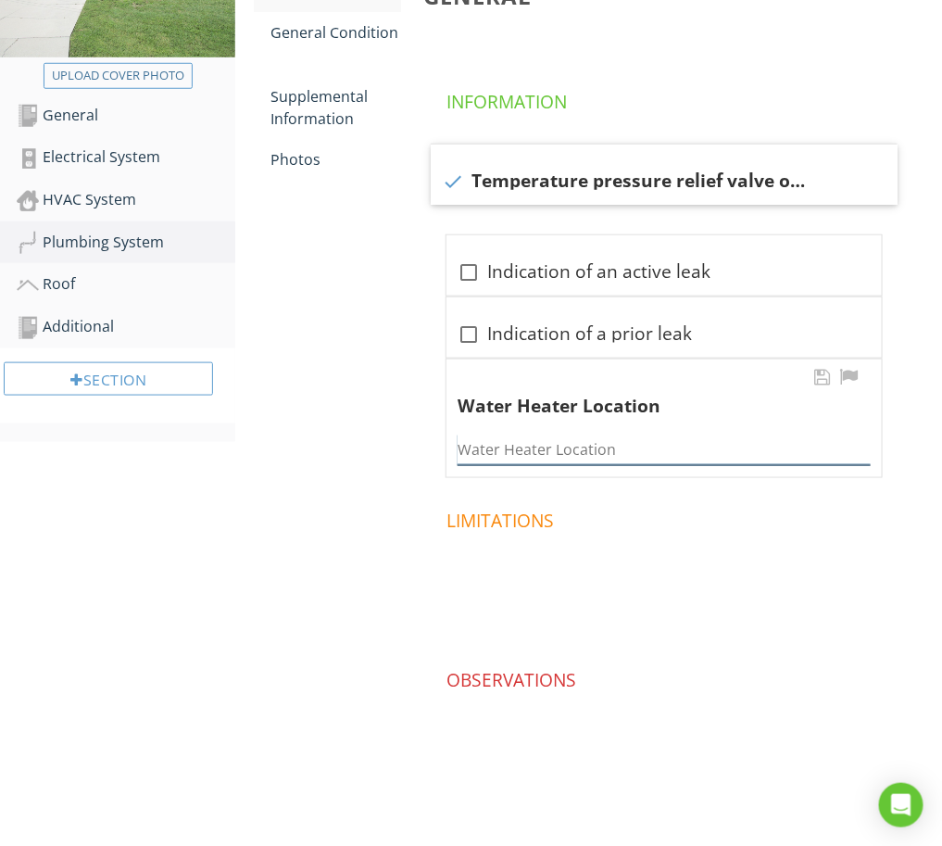
click at [528, 452] on input "Water Heater Location" at bounding box center [664, 450] width 413 height 31
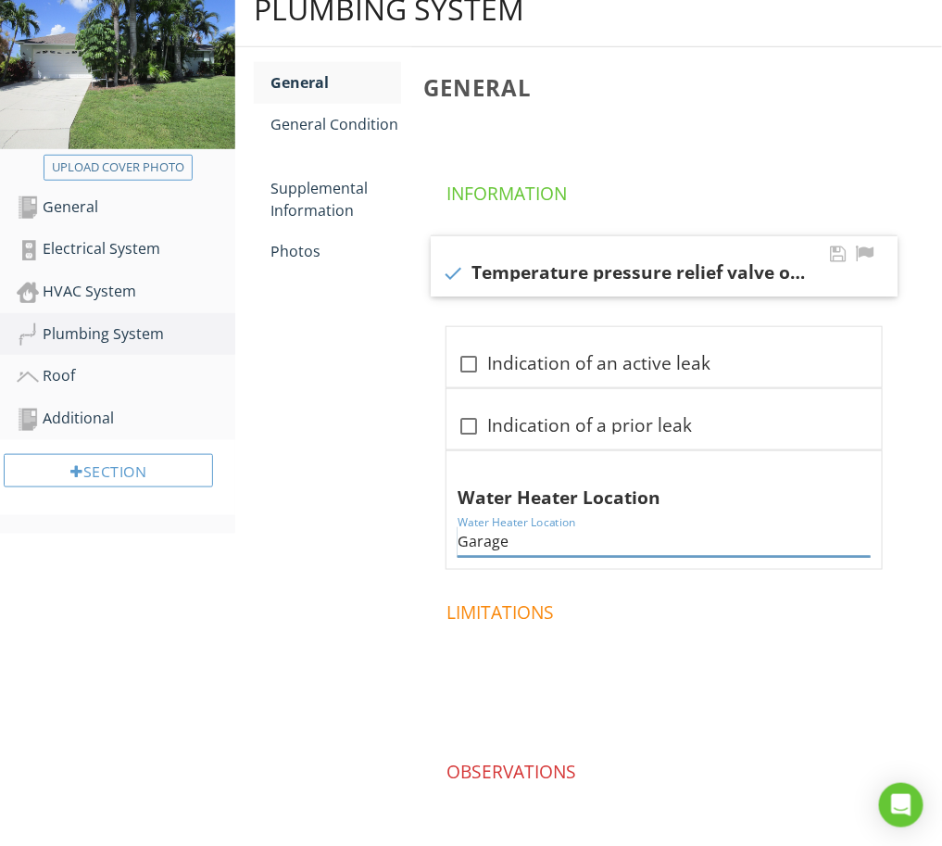
scroll to position [145, 0]
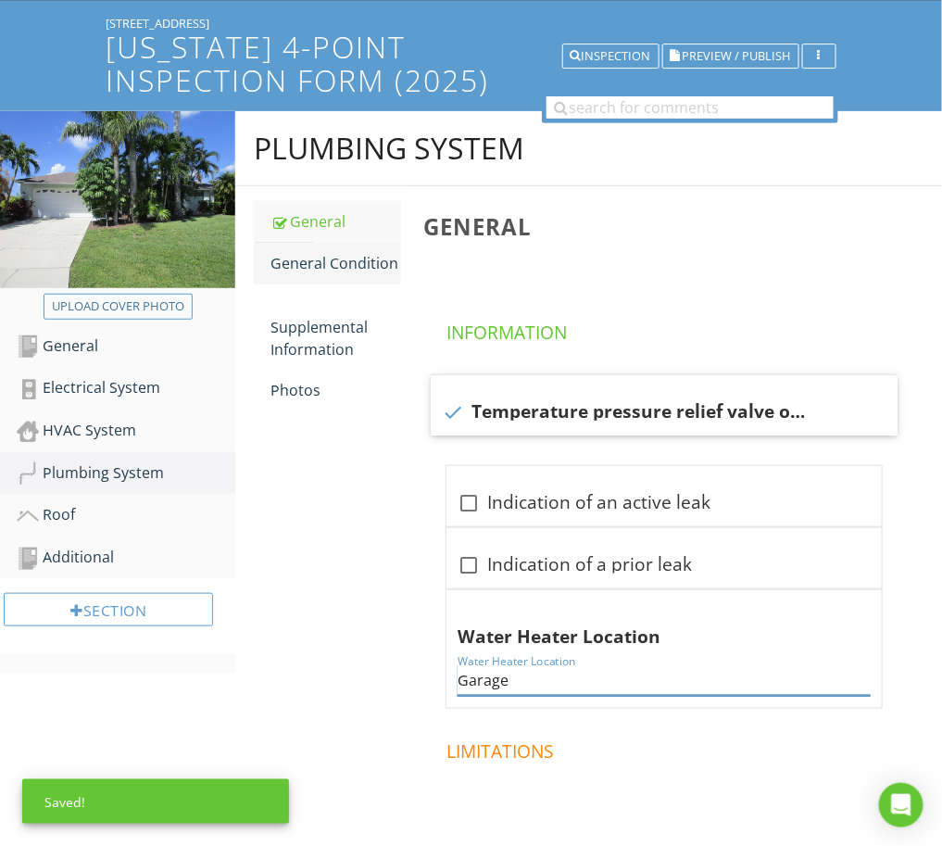
type input "Garage"
click at [341, 262] on div "General Condition" at bounding box center [336, 263] width 131 height 22
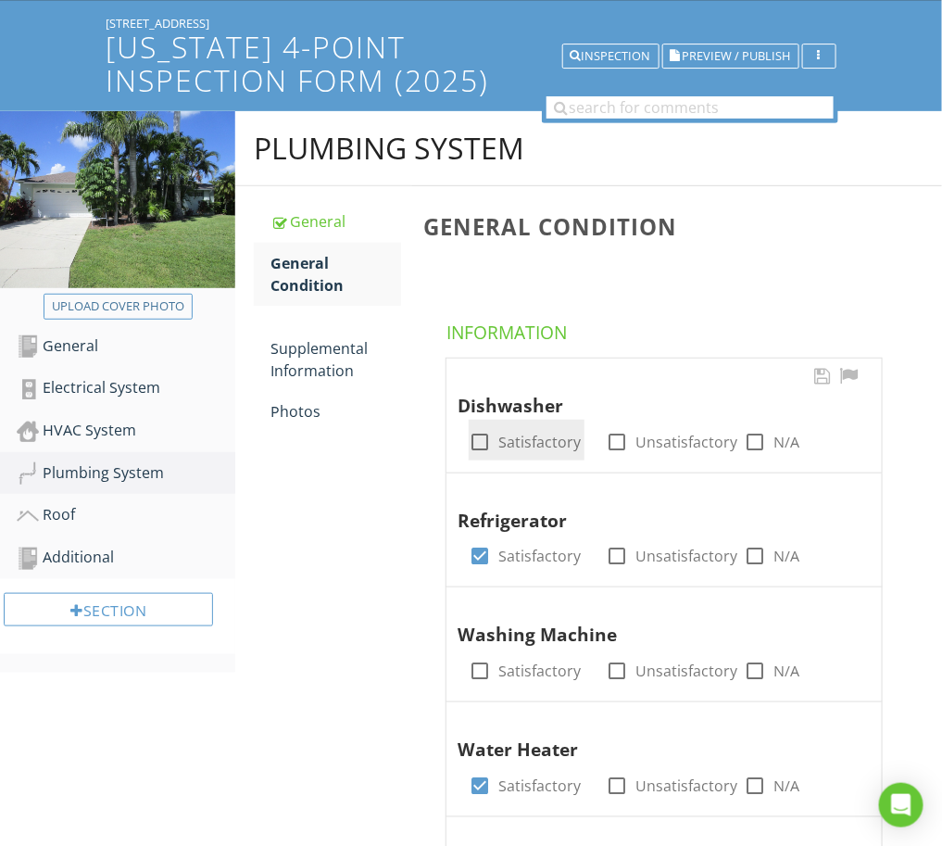
click at [480, 445] on div at bounding box center [480, 442] width 32 height 32
checkbox input "true"
click at [488, 665] on div at bounding box center [480, 671] width 32 height 32
checkbox input "true"
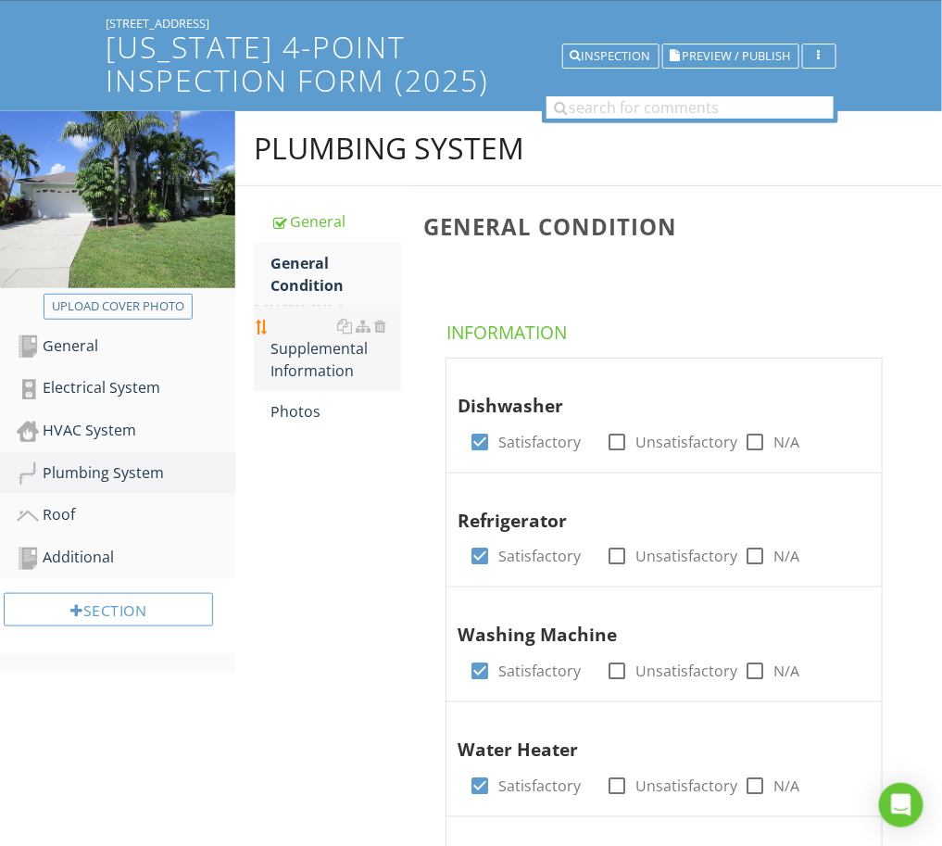
click at [361, 375] on div "Supplemental Information" at bounding box center [336, 348] width 131 height 67
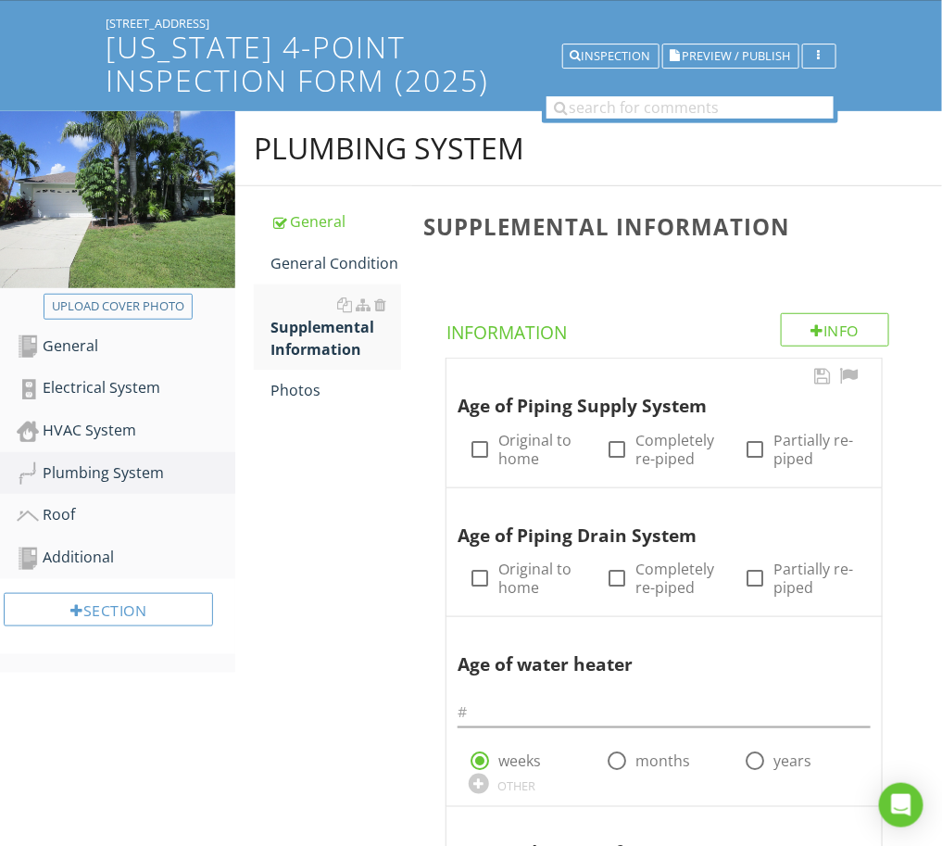
scroll to position [260, 0]
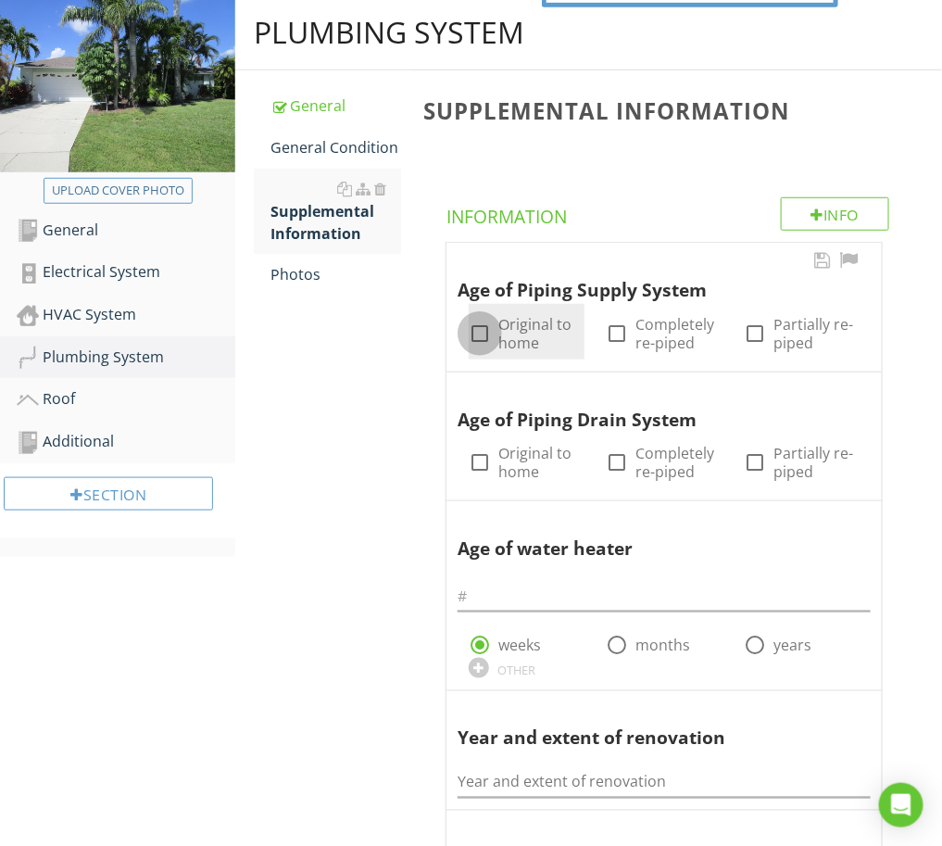
click at [484, 329] on div at bounding box center [480, 334] width 32 height 32
checkbox input "true"
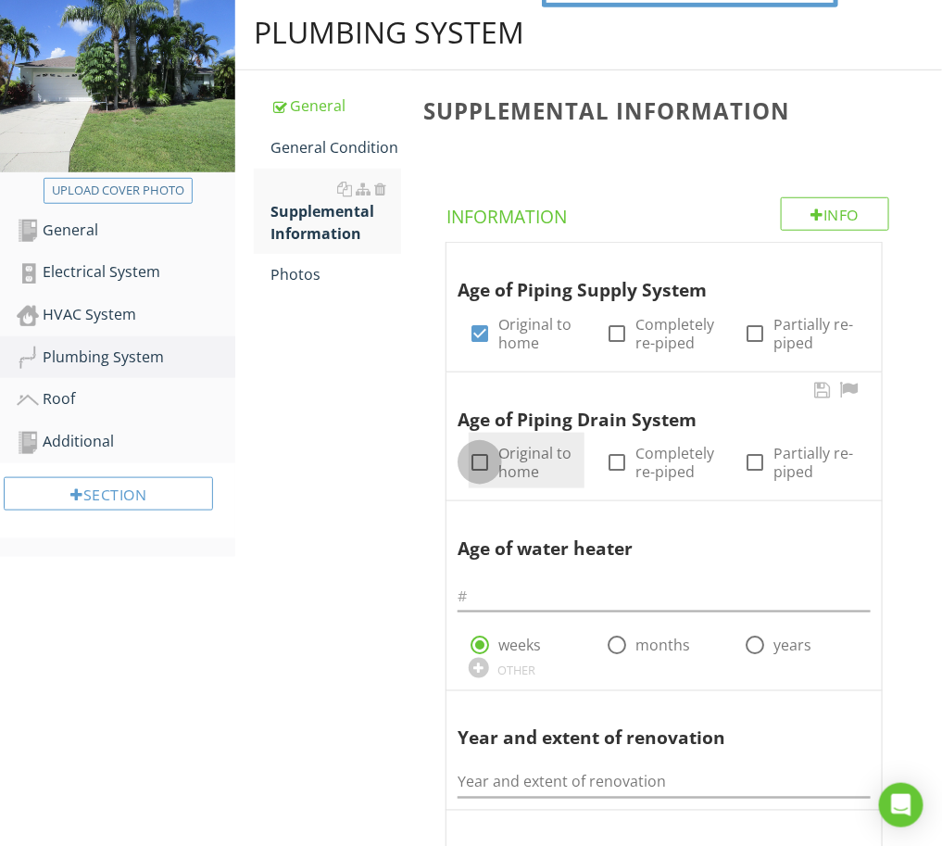
click at [478, 466] on div at bounding box center [480, 463] width 32 height 32
checkbox input "true"
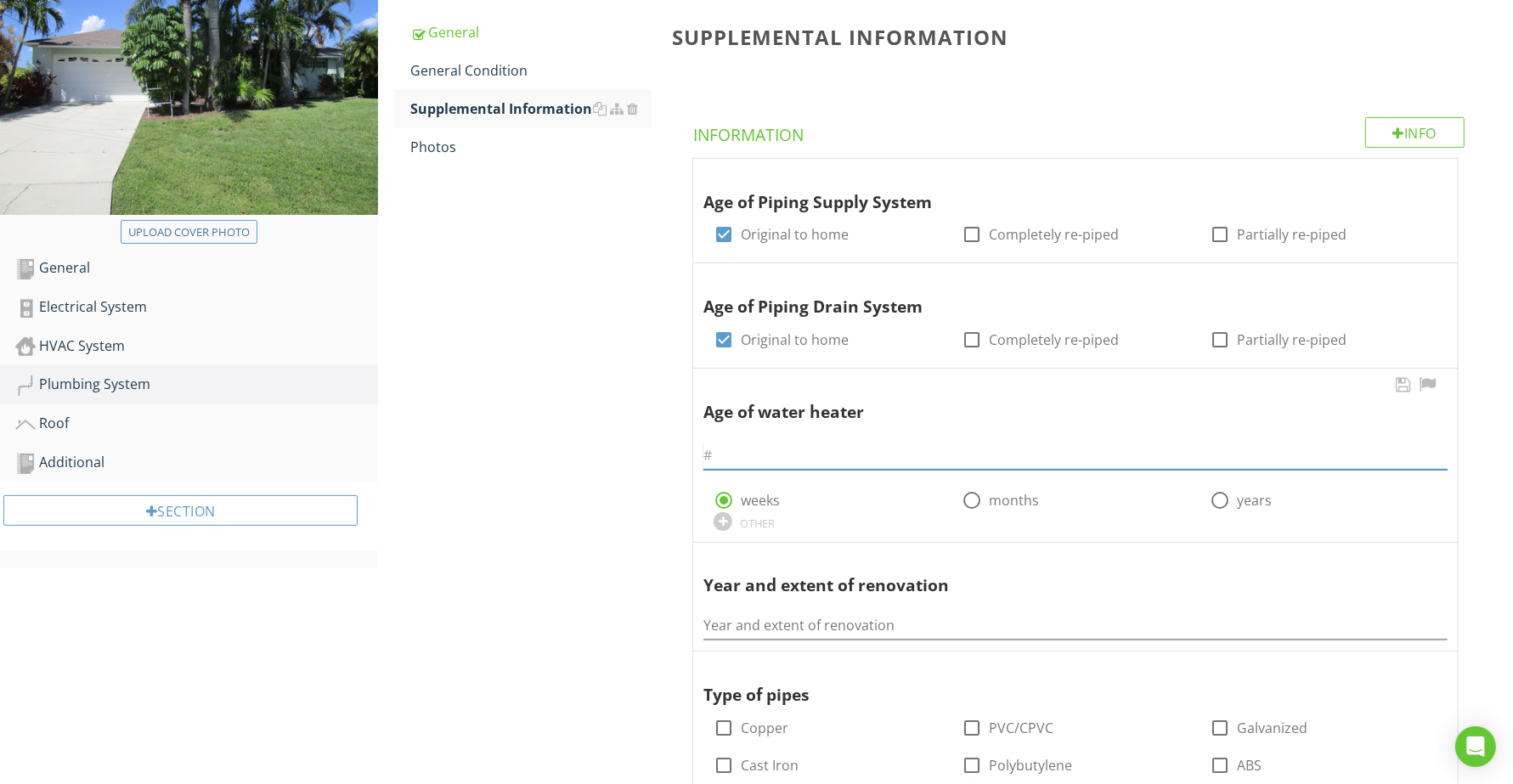
click at [820, 451] on input "text" at bounding box center [1076, 456] width 745 height 28
type input "6"
click at [863, 495] on div at bounding box center [1220, 501] width 29 height 29
radio input "false"
radio input "true"
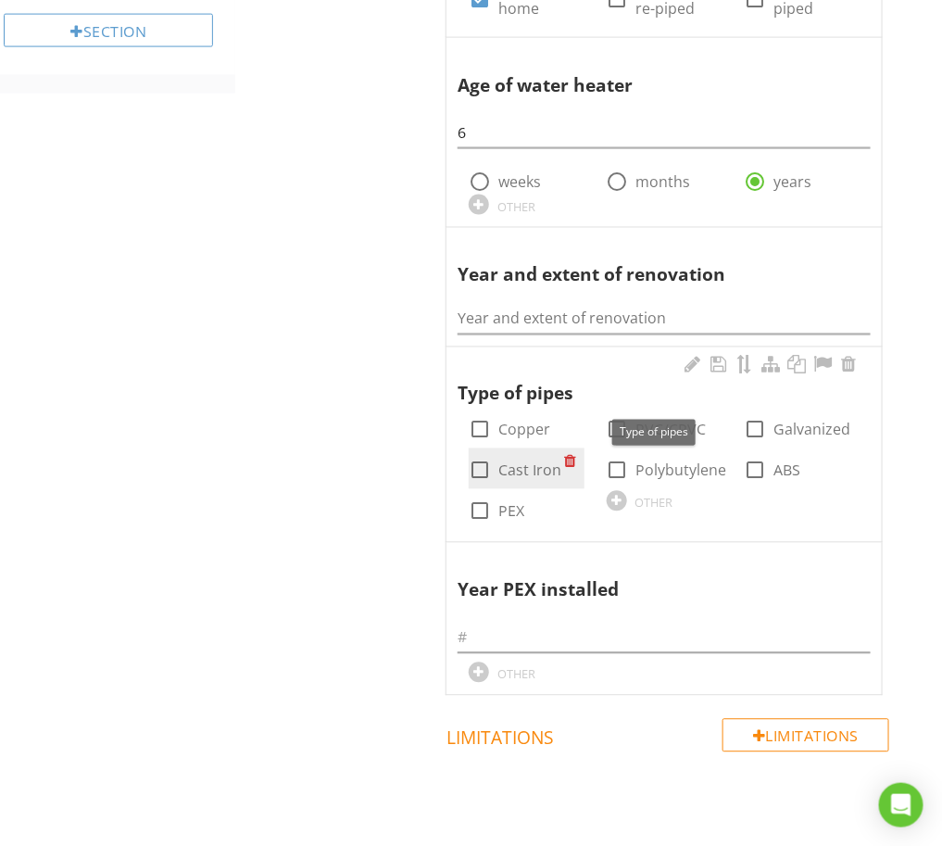
scroll to position [839, 0]
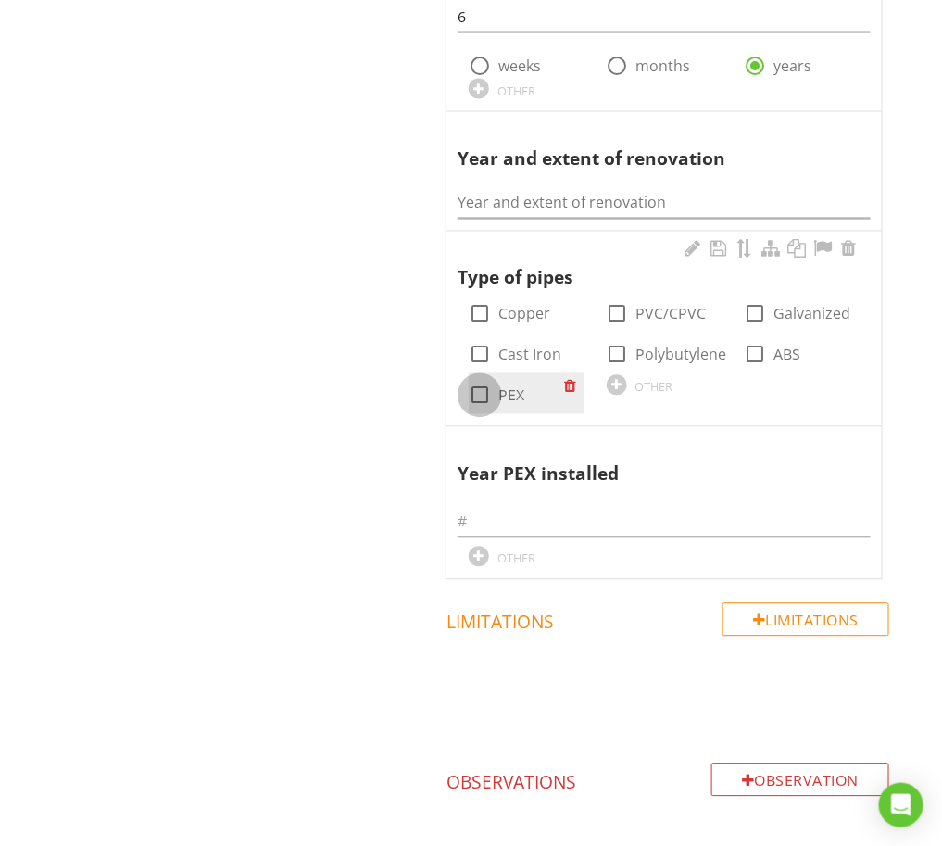
click at [473, 408] on div at bounding box center [480, 396] width 32 height 32
checkbox input "true"
click at [477, 311] on div at bounding box center [480, 314] width 32 height 32
checkbox input "true"
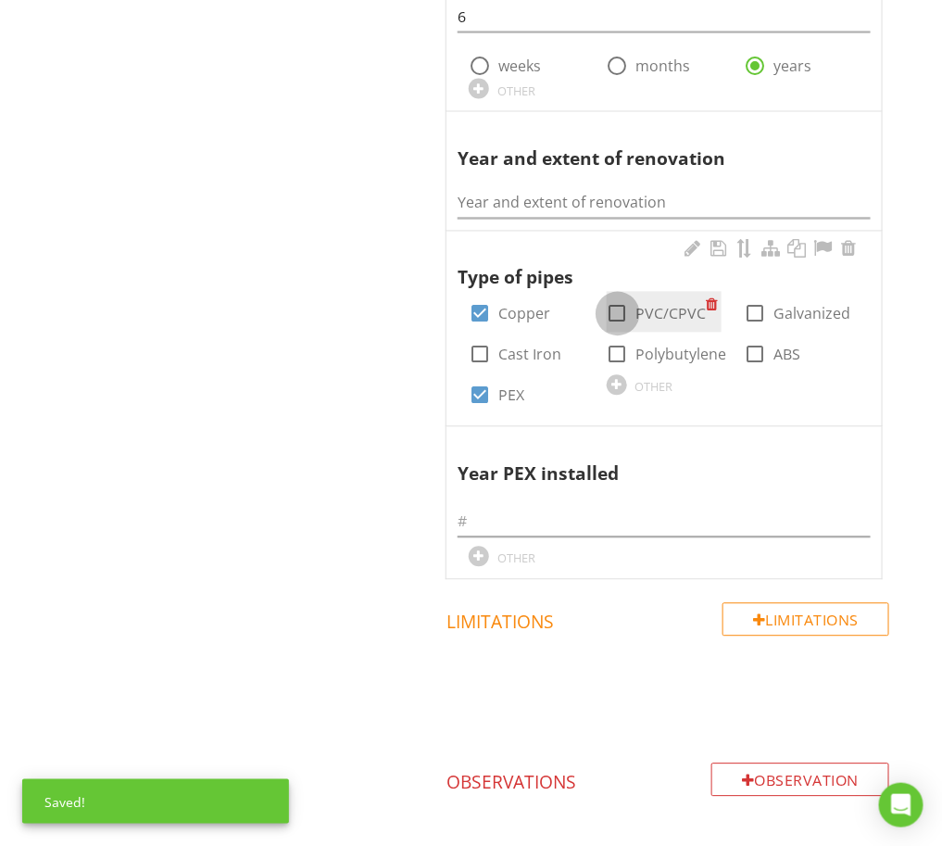
click at [614, 315] on div at bounding box center [618, 314] width 32 height 32
checkbox input "true"
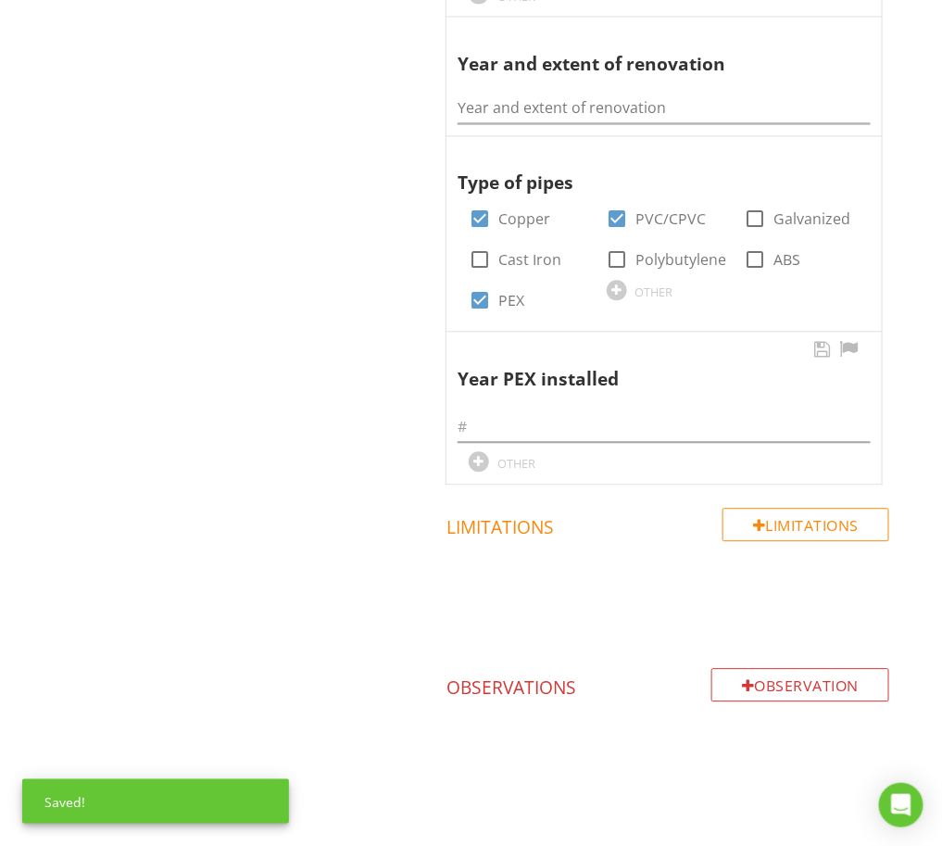
scroll to position [942, 0]
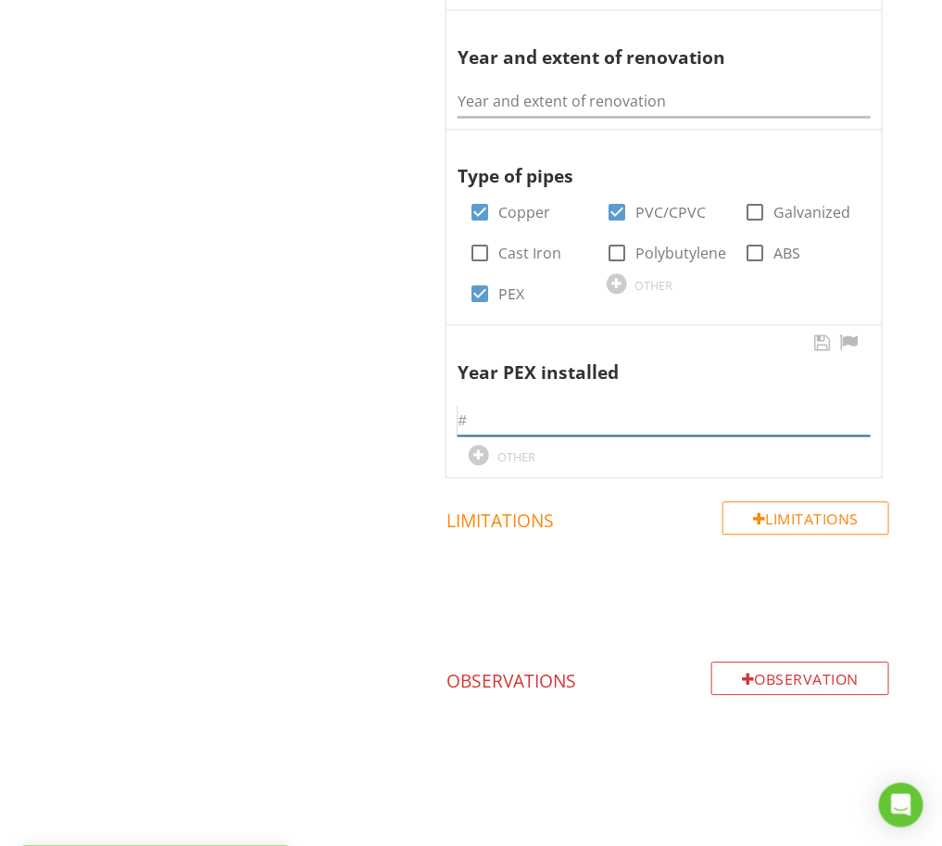
click at [562, 423] on input "text" at bounding box center [664, 421] width 413 height 31
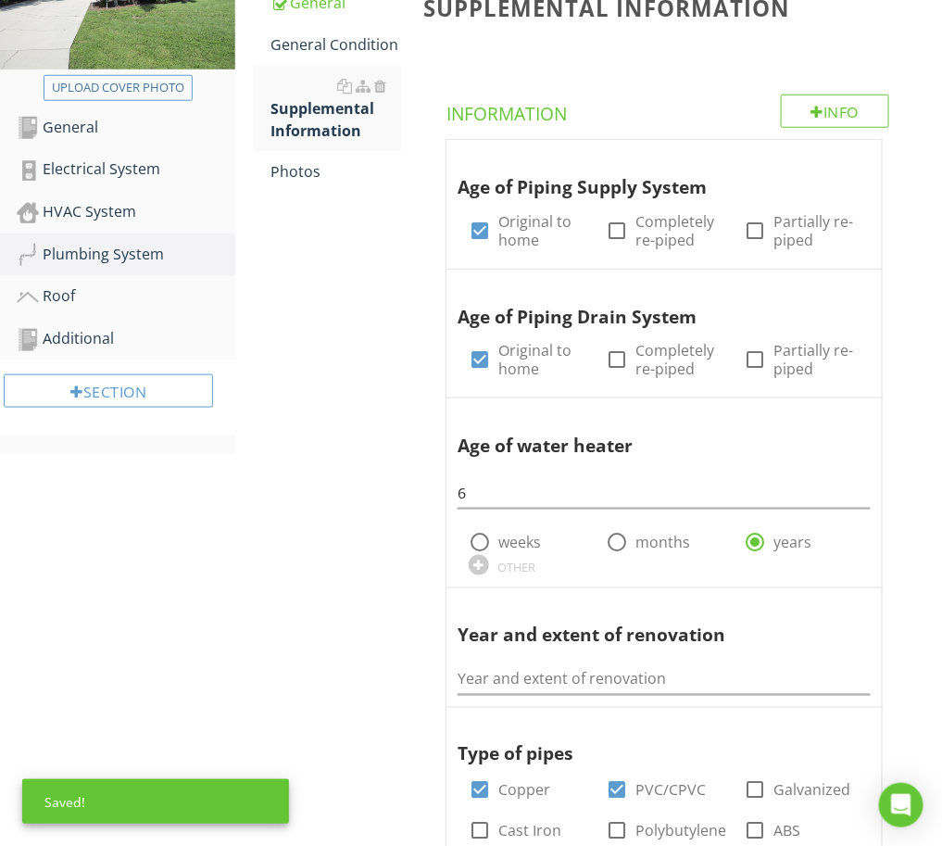
scroll to position [247, 0]
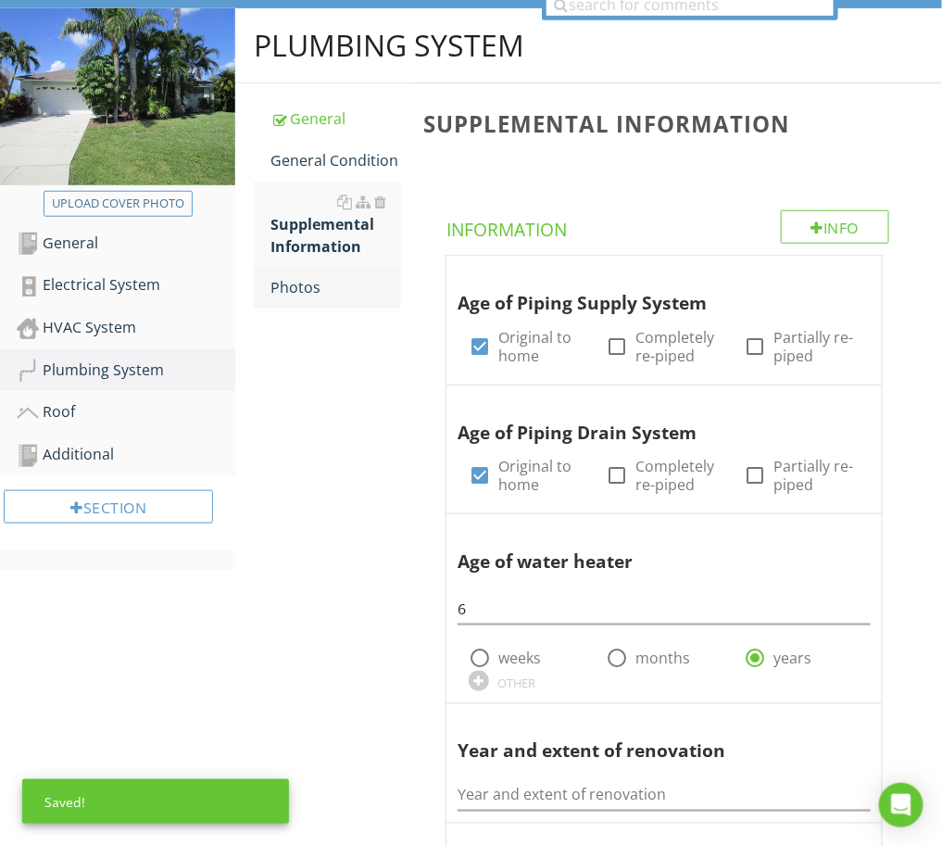
type input "2002"
click at [320, 284] on div "Photos" at bounding box center [336, 287] width 131 height 22
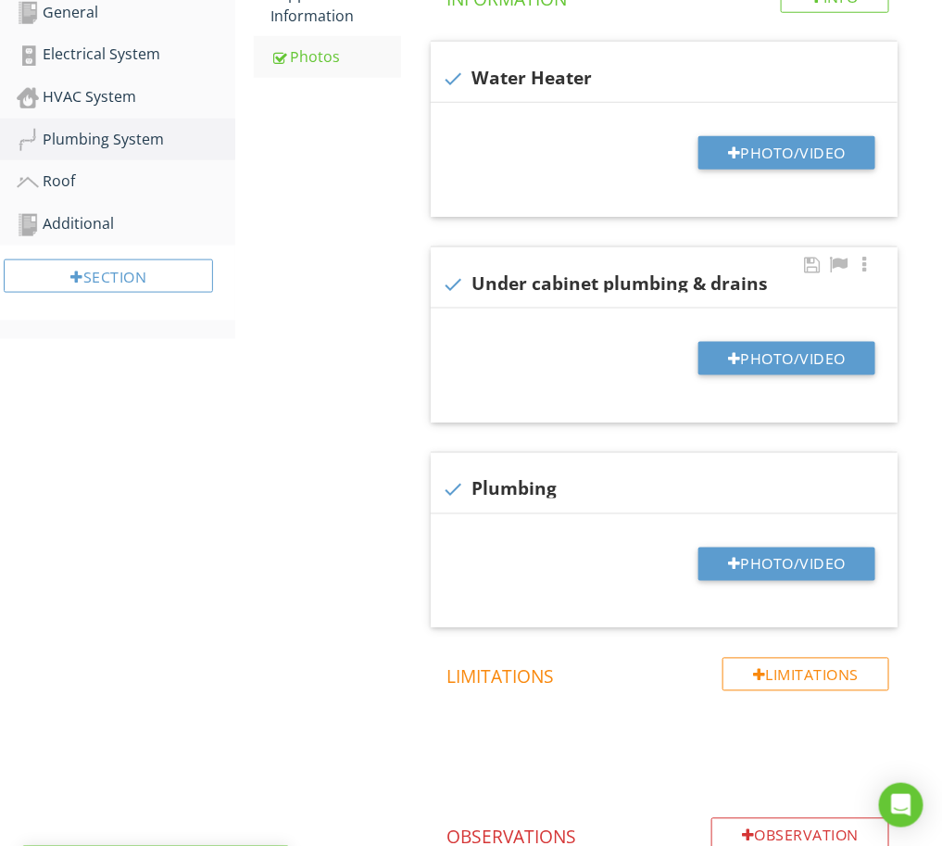
scroll to position [479, 0]
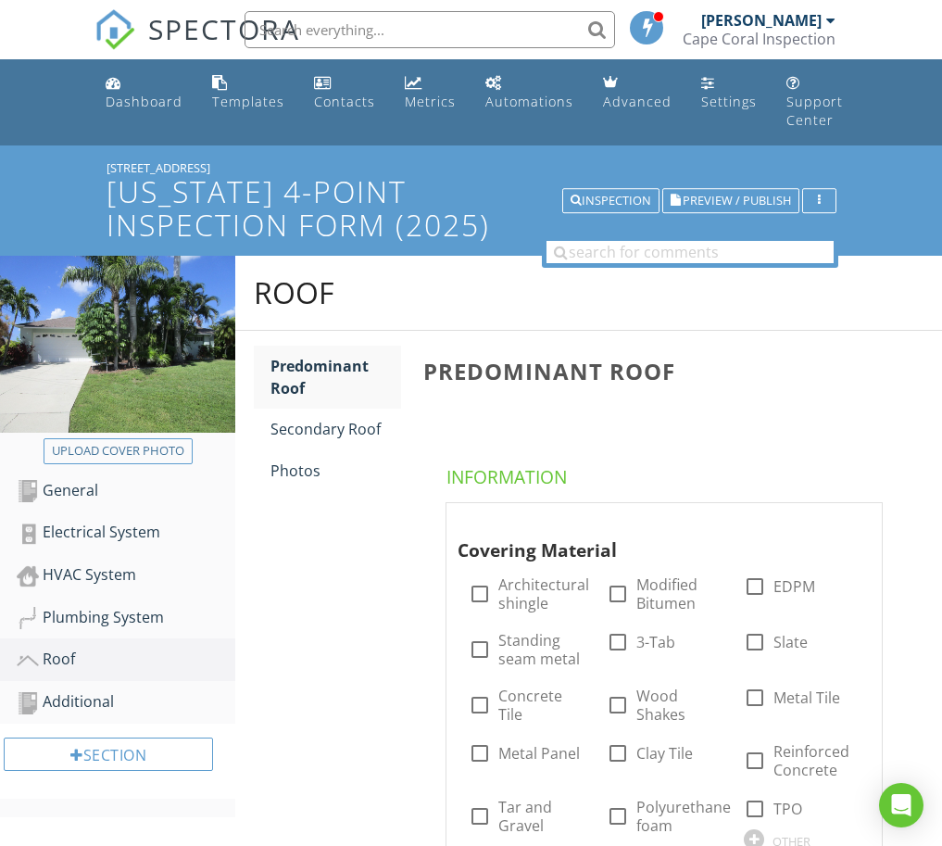
scroll to position [357, 0]
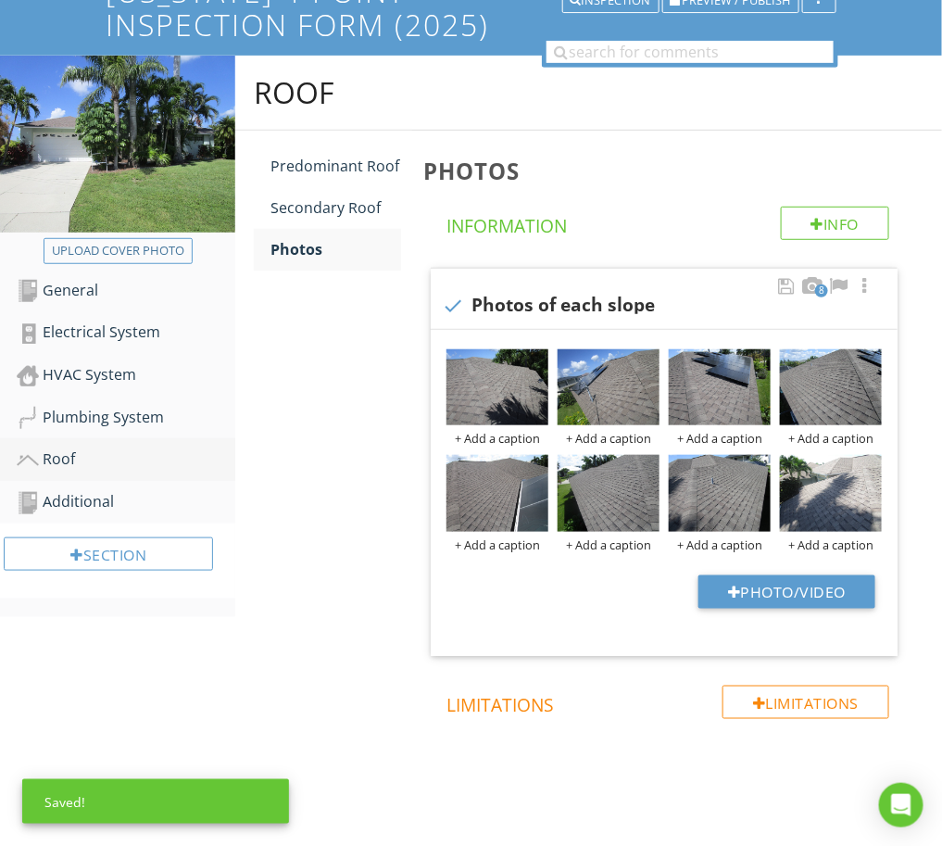
scroll to position [224, 0]
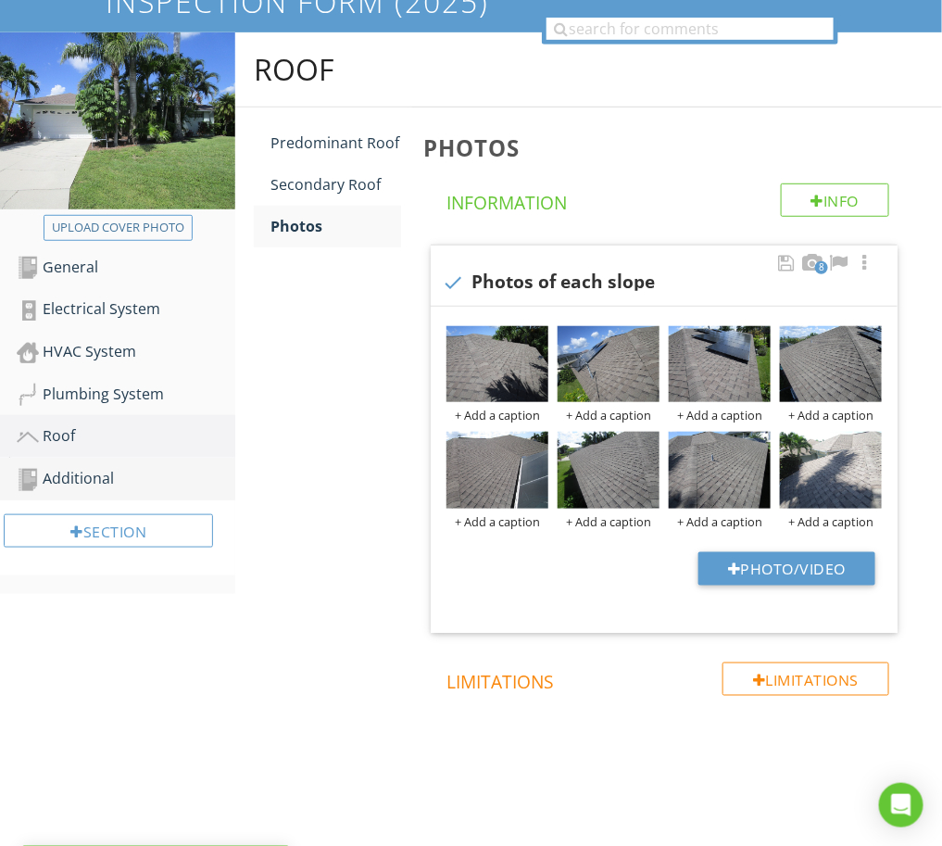
click at [57, 471] on div "Additional" at bounding box center [126, 479] width 219 height 24
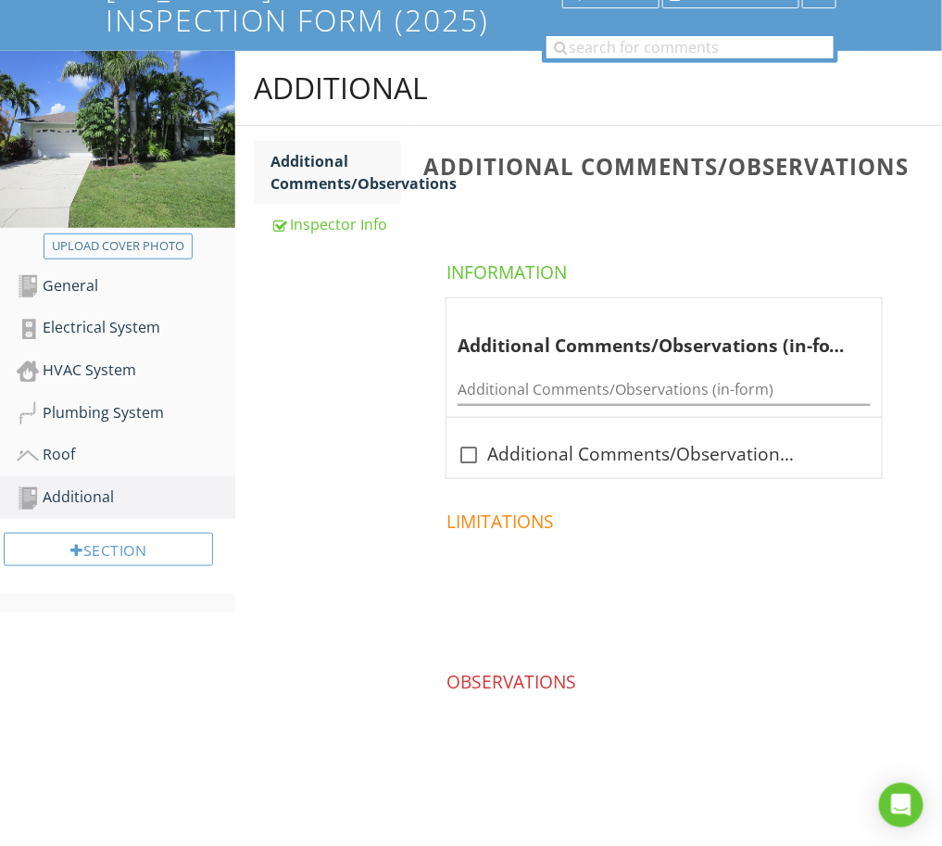
scroll to position [205, 0]
click at [711, 398] on input "Additional Comments/Observations (in-form)" at bounding box center [664, 389] width 413 height 31
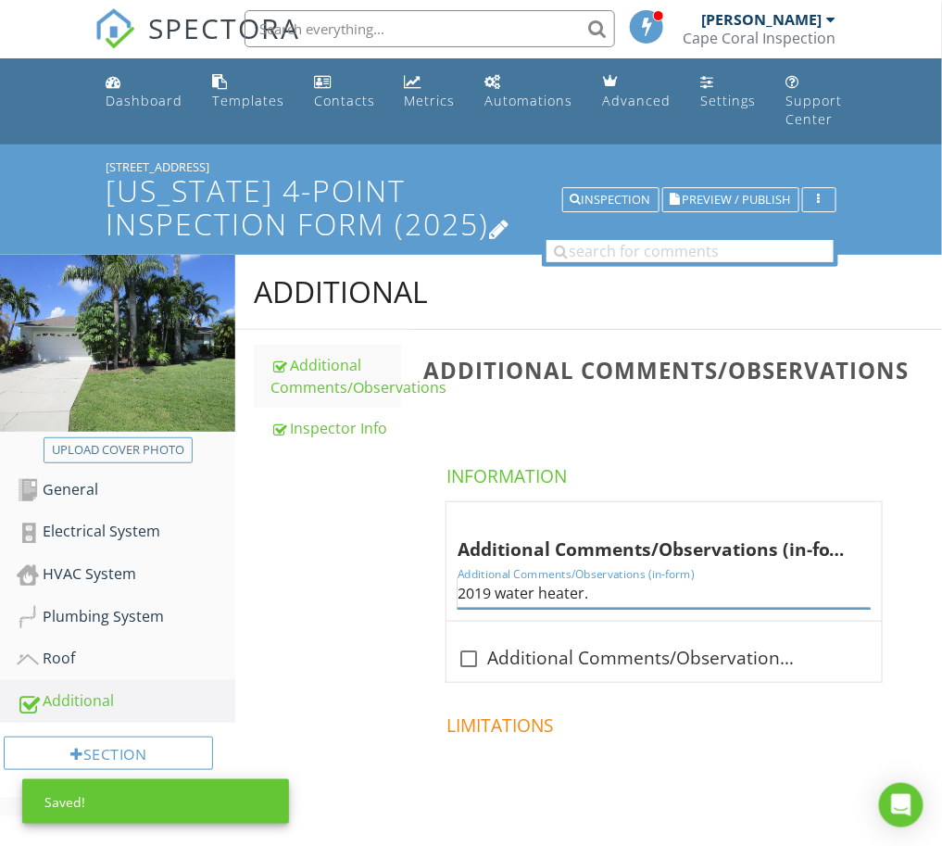
scroll to position [0, 0]
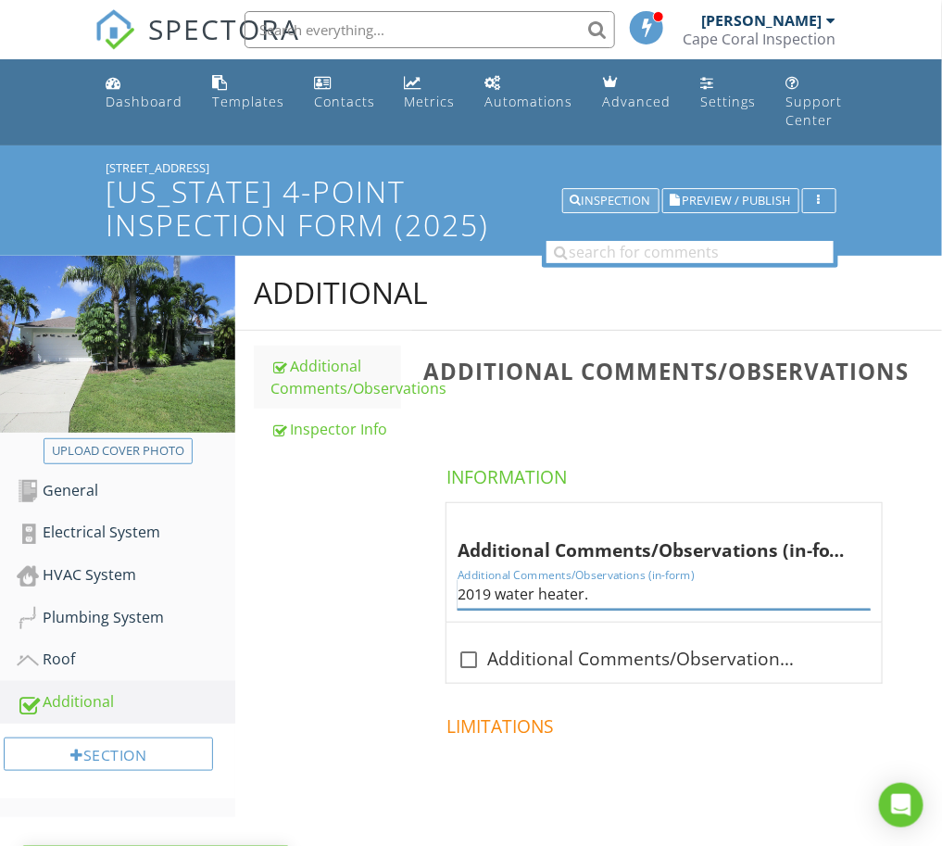
type input "2019 water heater."
click at [610, 195] on div "Inspection" at bounding box center [611, 201] width 81 height 13
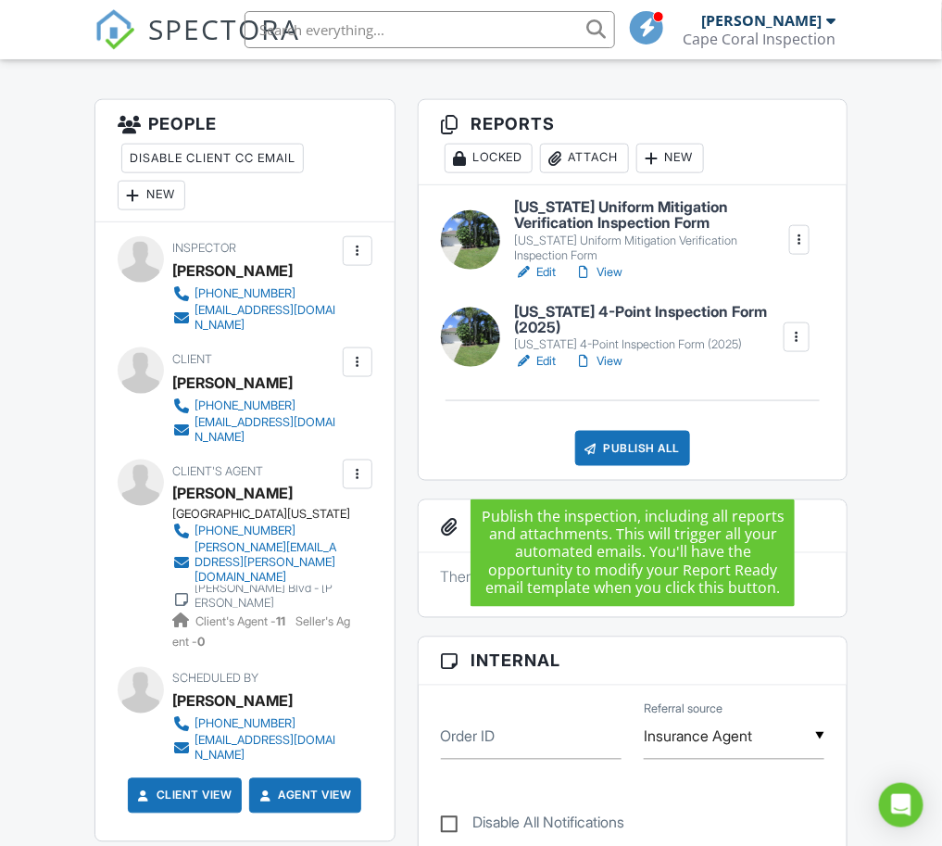
click at [633, 460] on div "Publish All" at bounding box center [633, 448] width 116 height 35
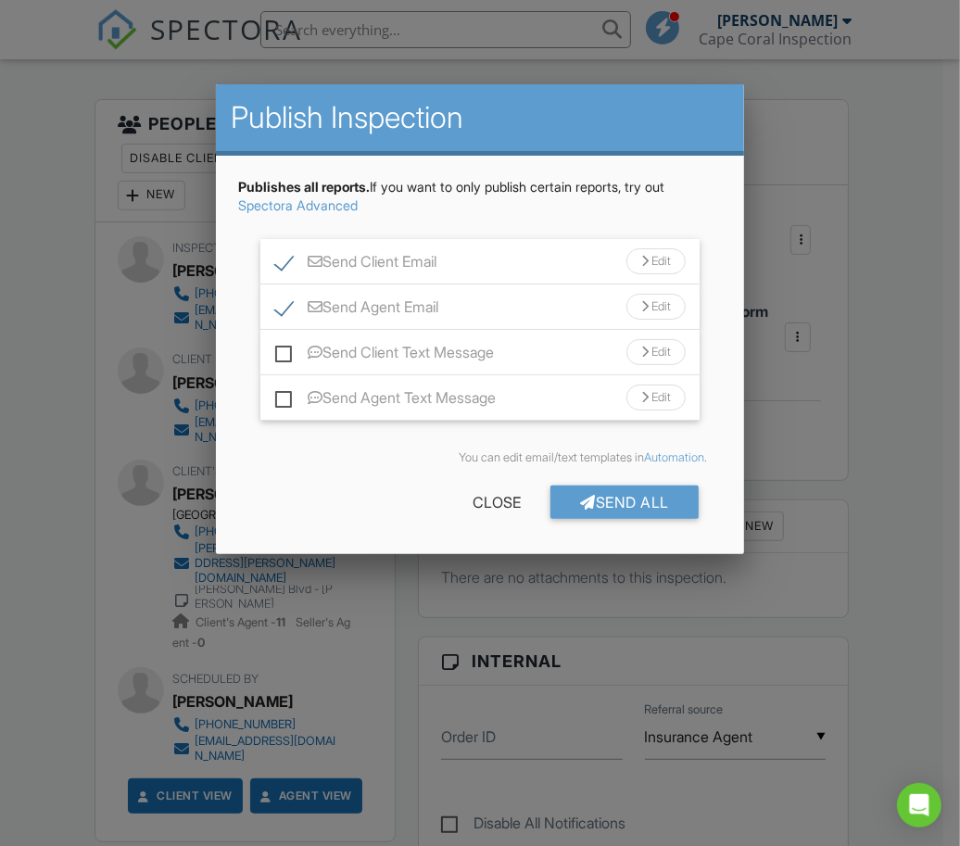
click at [285, 348] on label "Send Client Text Message" at bounding box center [384, 355] width 219 height 23
click at [285, 348] on input "Send Client Text Message" at bounding box center [281, 343] width 12 height 12
checkbox input "true"
click at [285, 307] on label "Send Agent Email" at bounding box center [356, 309] width 163 height 23
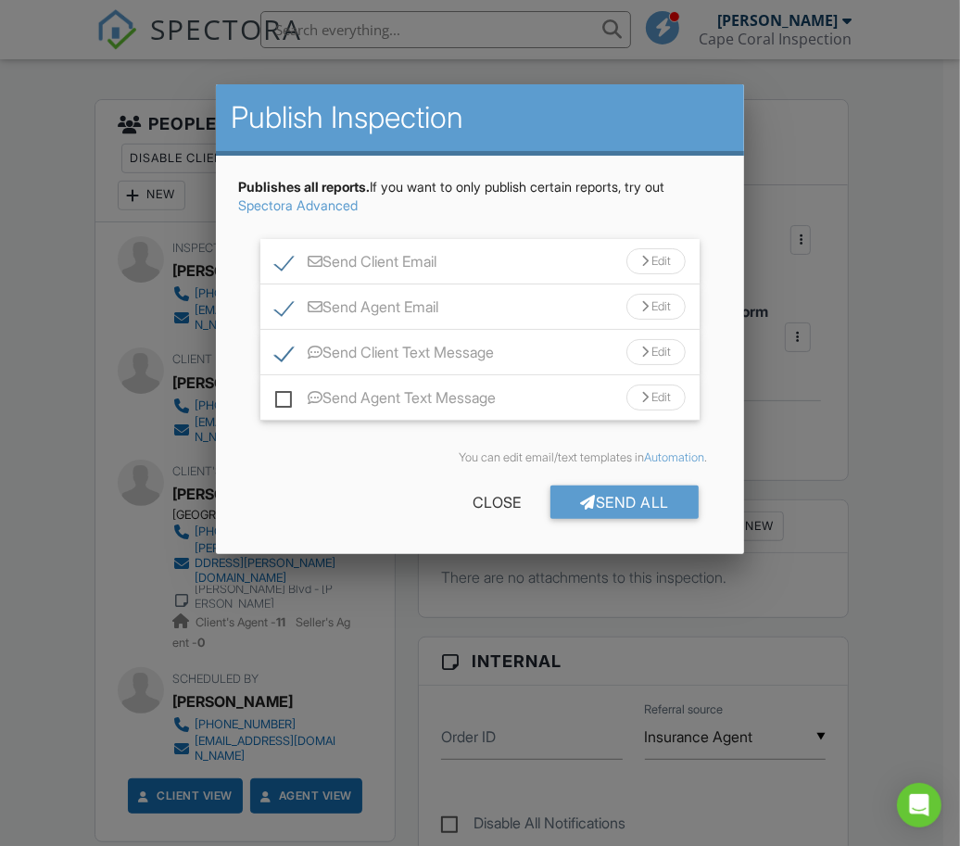
checkbox input "false"
click at [626, 497] on div "Send All" at bounding box center [624, 502] width 148 height 33
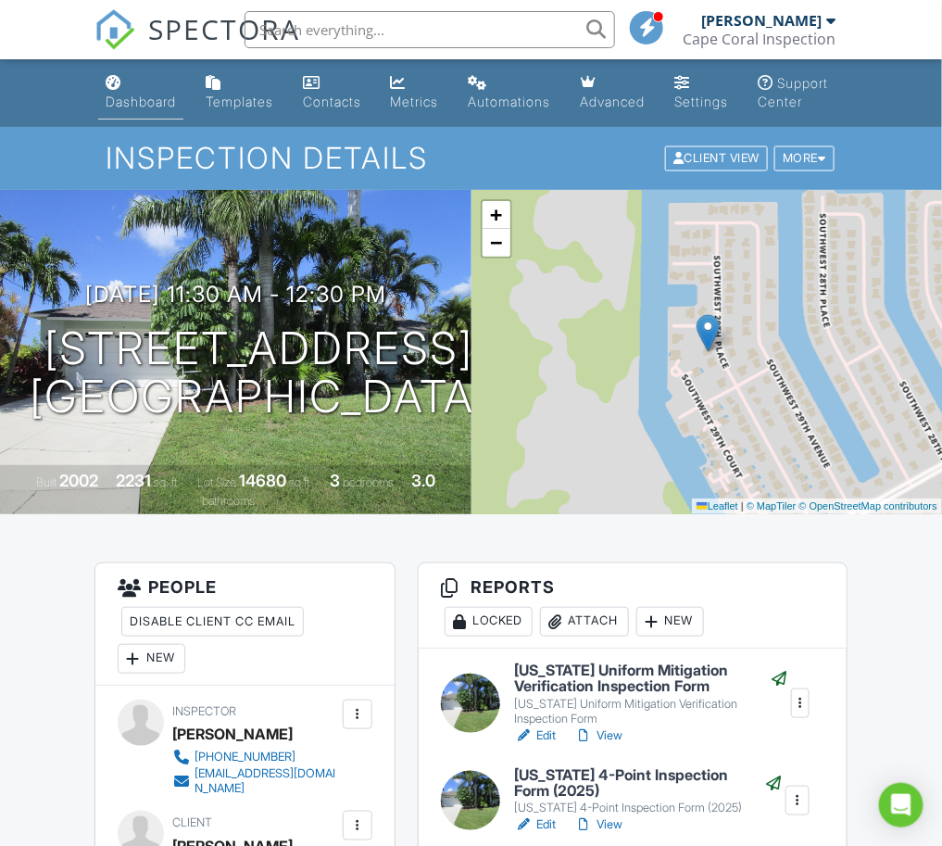
click at [164, 99] on div "Dashboard" at bounding box center [141, 102] width 70 height 16
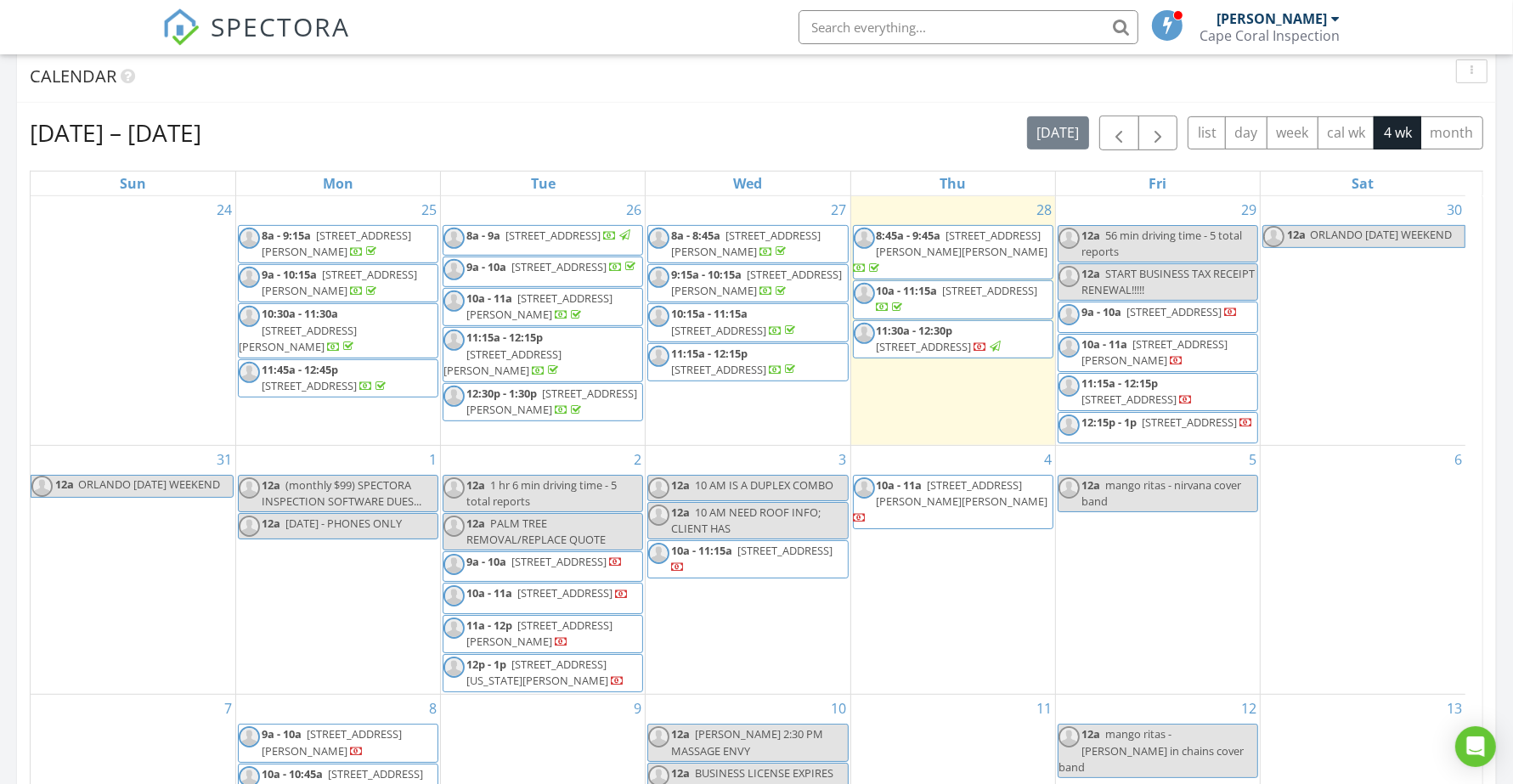
scroll to position [637, 0]
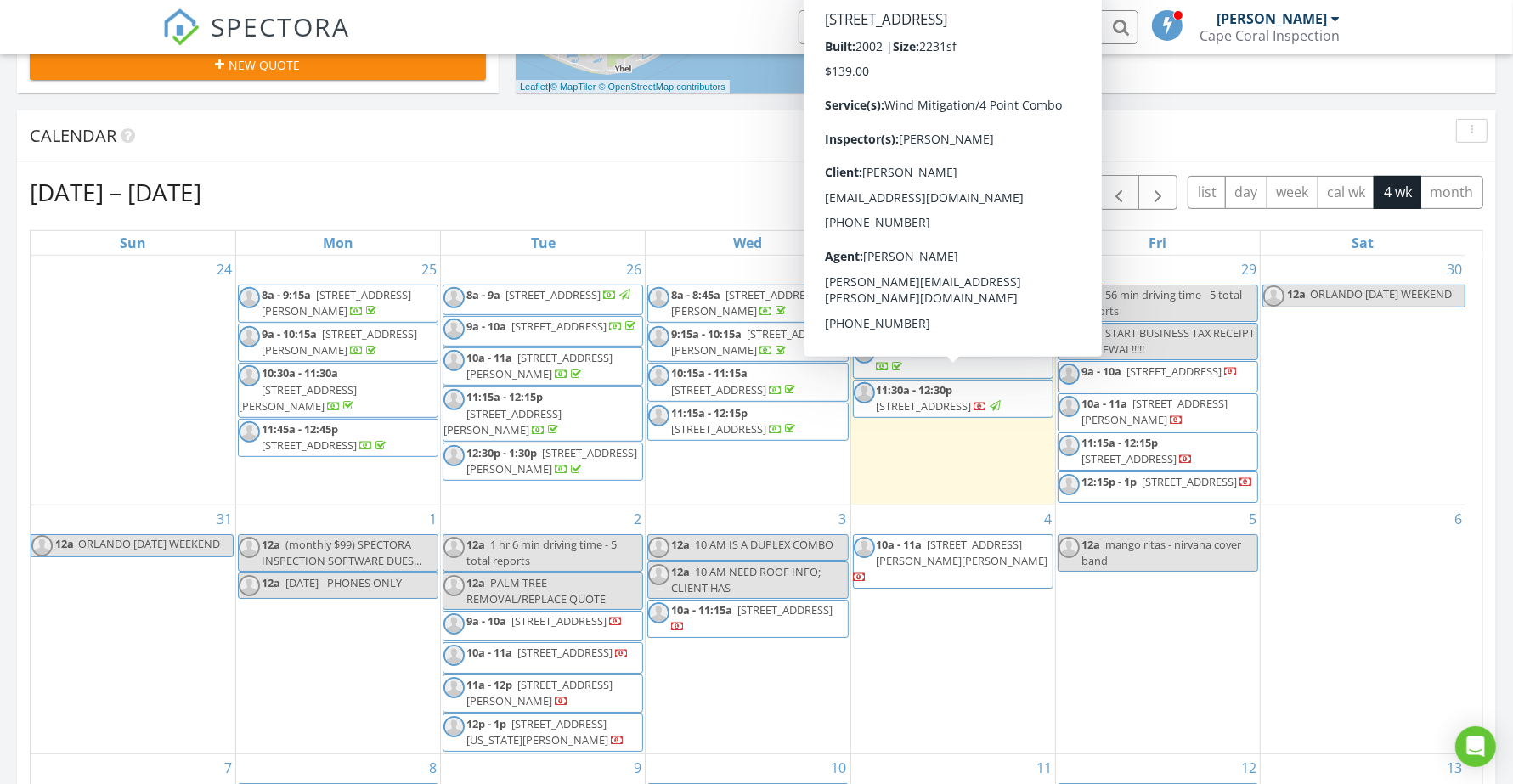
click at [863, 401] on div at bounding box center [981, 407] width 14 height 14
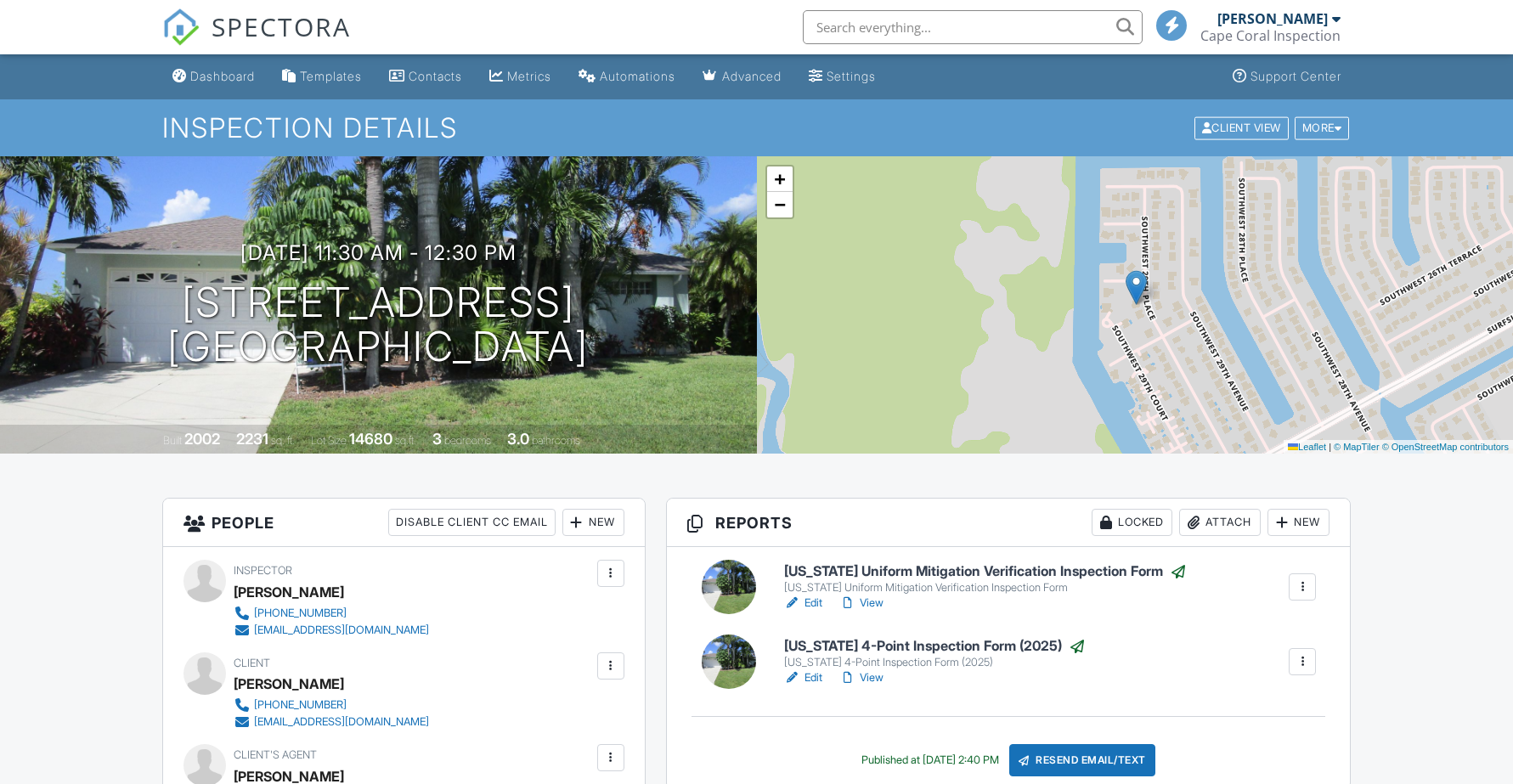
scroll to position [425, 0]
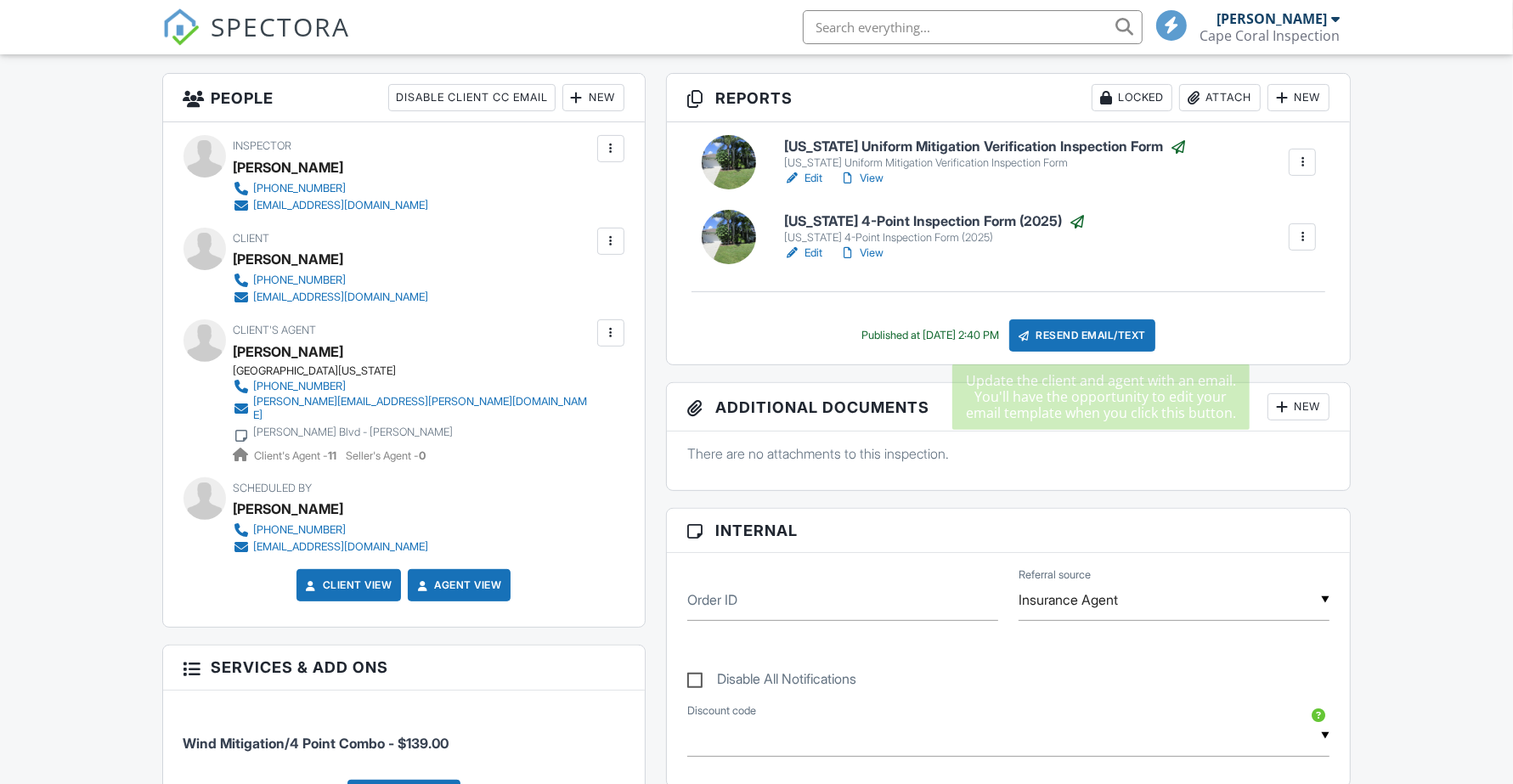
click at [1116, 327] on div "Resend Email/Text" at bounding box center [1082, 335] width 146 height 32
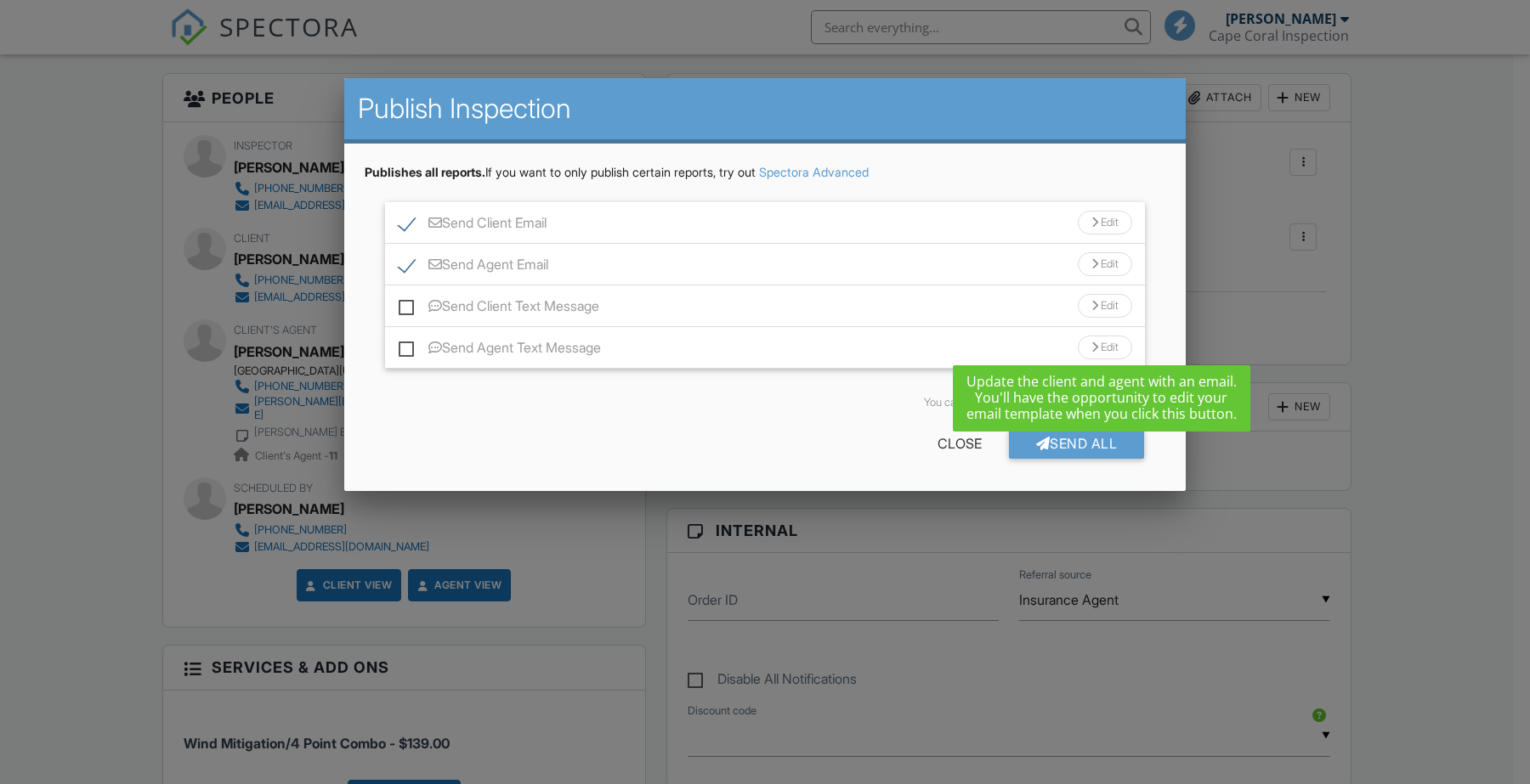
scroll to position [0, 0]
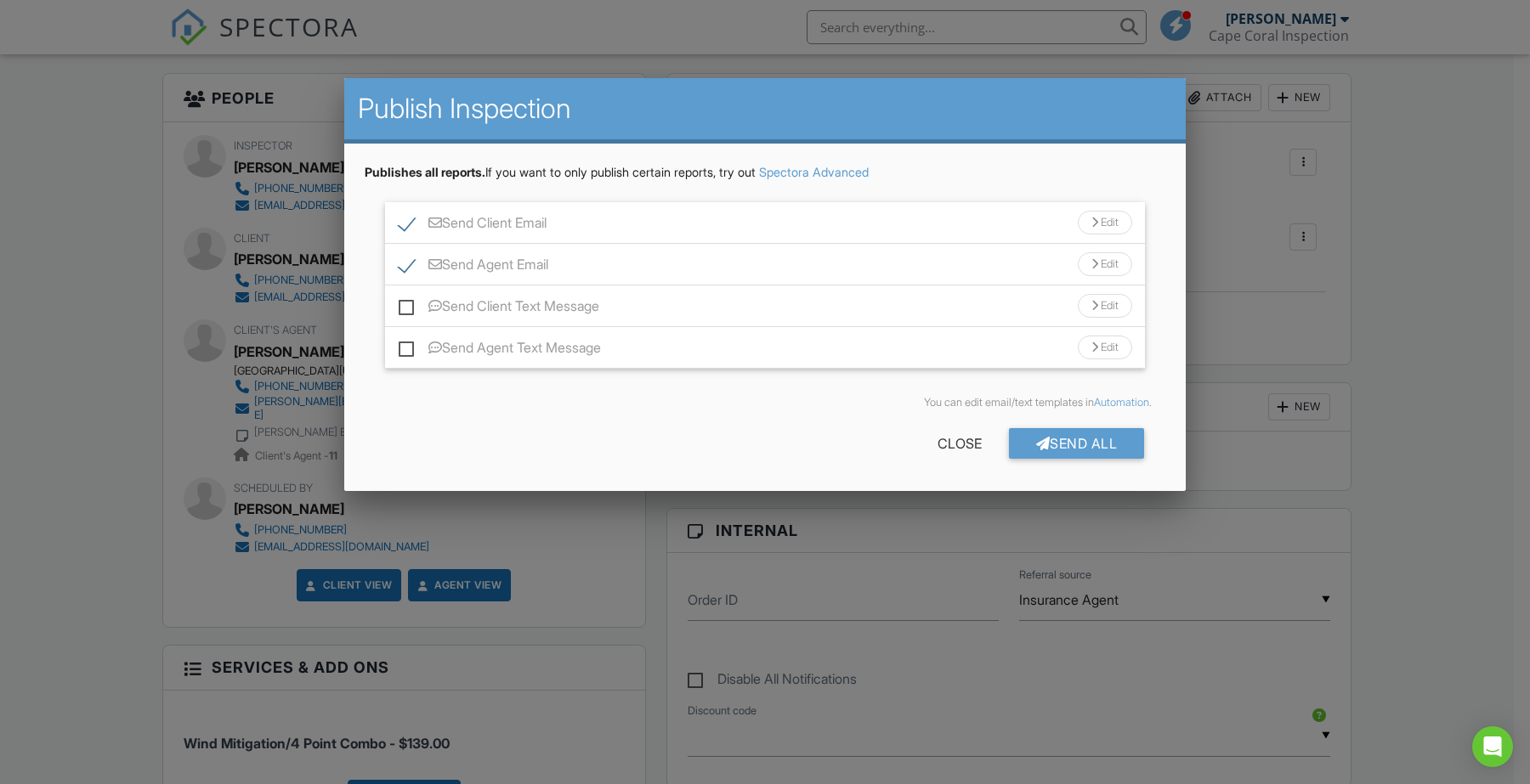
click at [402, 226] on label "Send Client Email" at bounding box center [472, 225] width 148 height 21
checkbox input "false"
click at [1075, 436] on div "Send All" at bounding box center [1077, 443] width 136 height 30
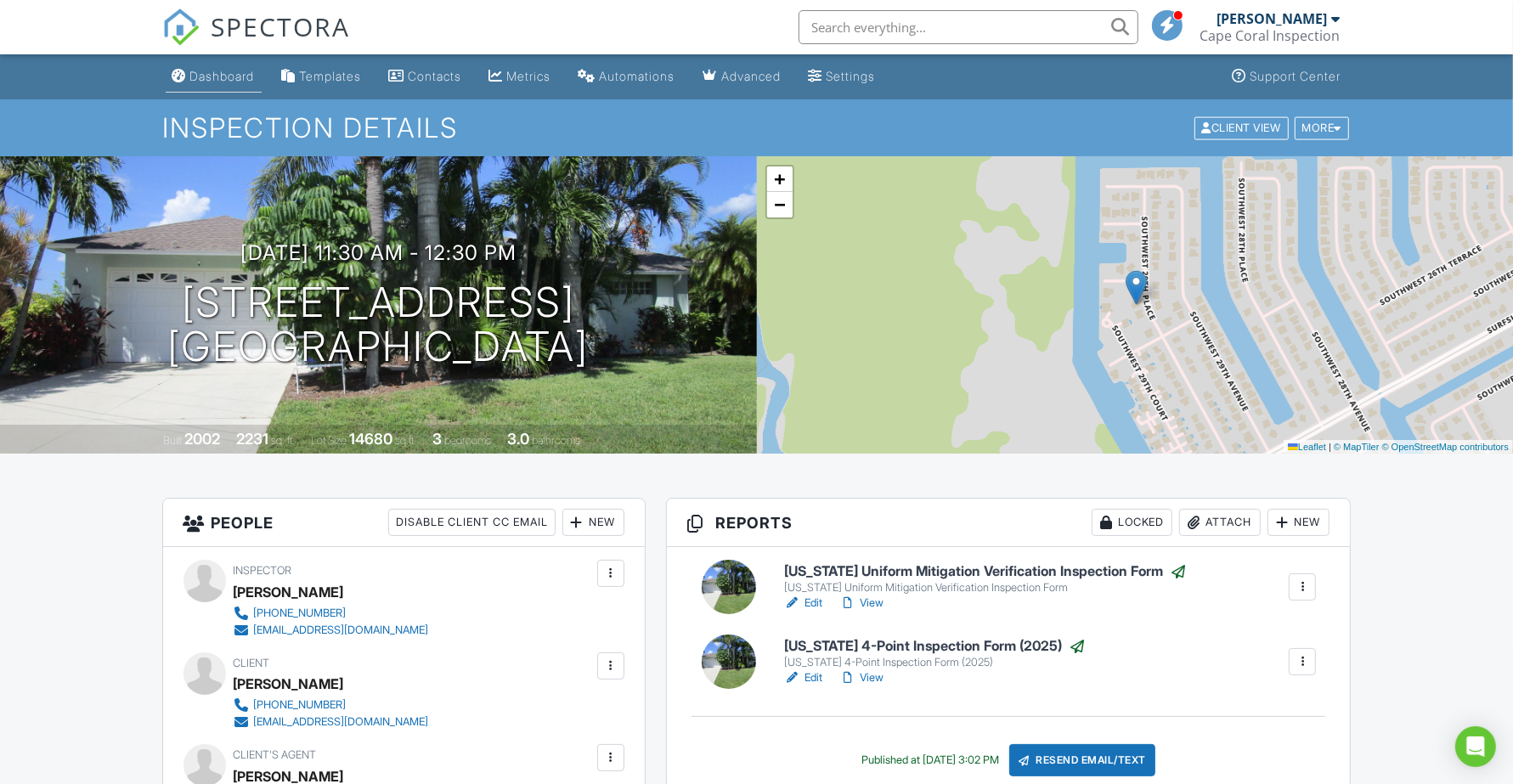
click at [204, 73] on div "Dashboard" at bounding box center [223, 76] width 64 height 15
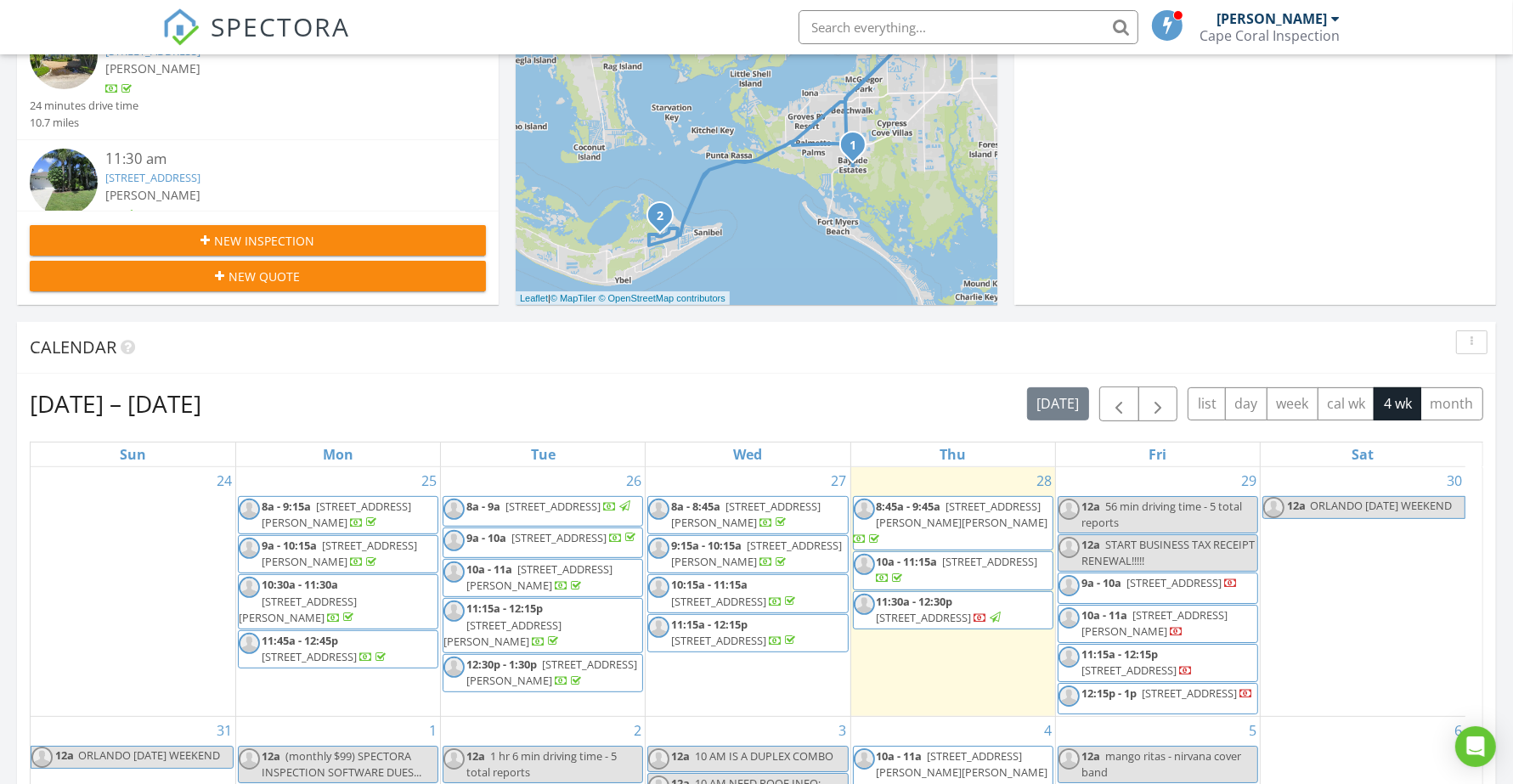
scroll to position [531, 0]
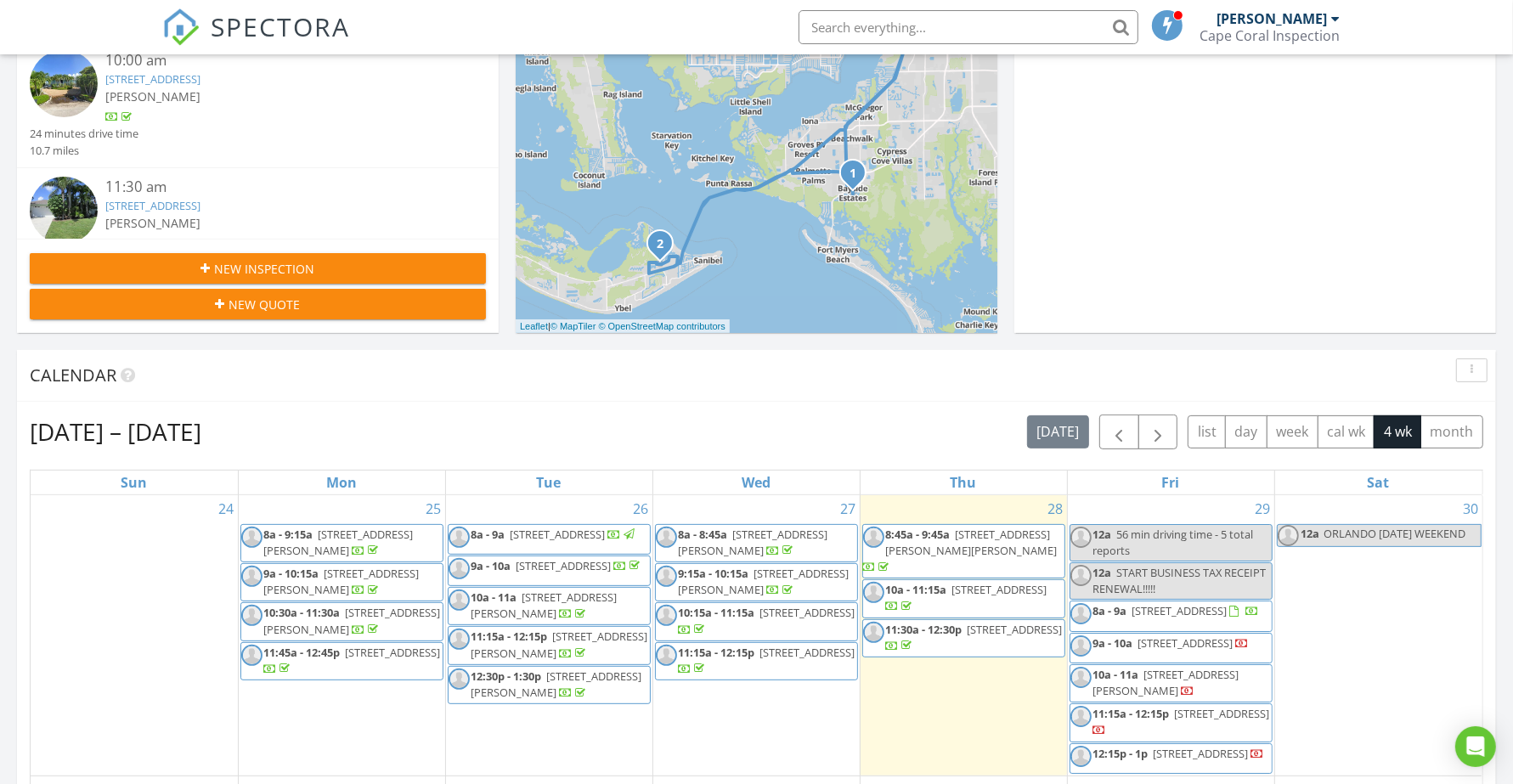
scroll to position [425, 0]
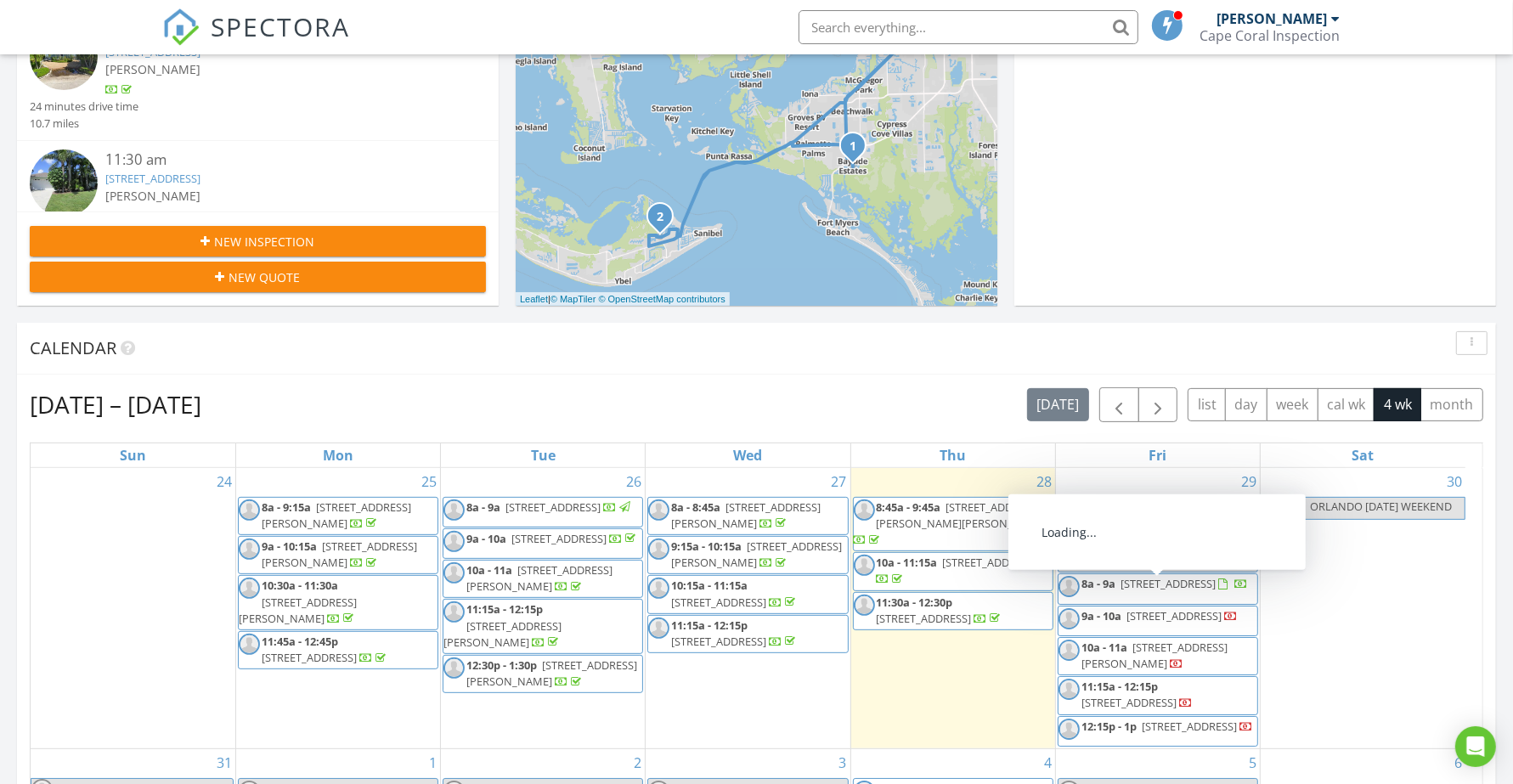
click at [1139, 587] on span "[STREET_ADDRESS]" at bounding box center [1168, 583] width 95 height 16
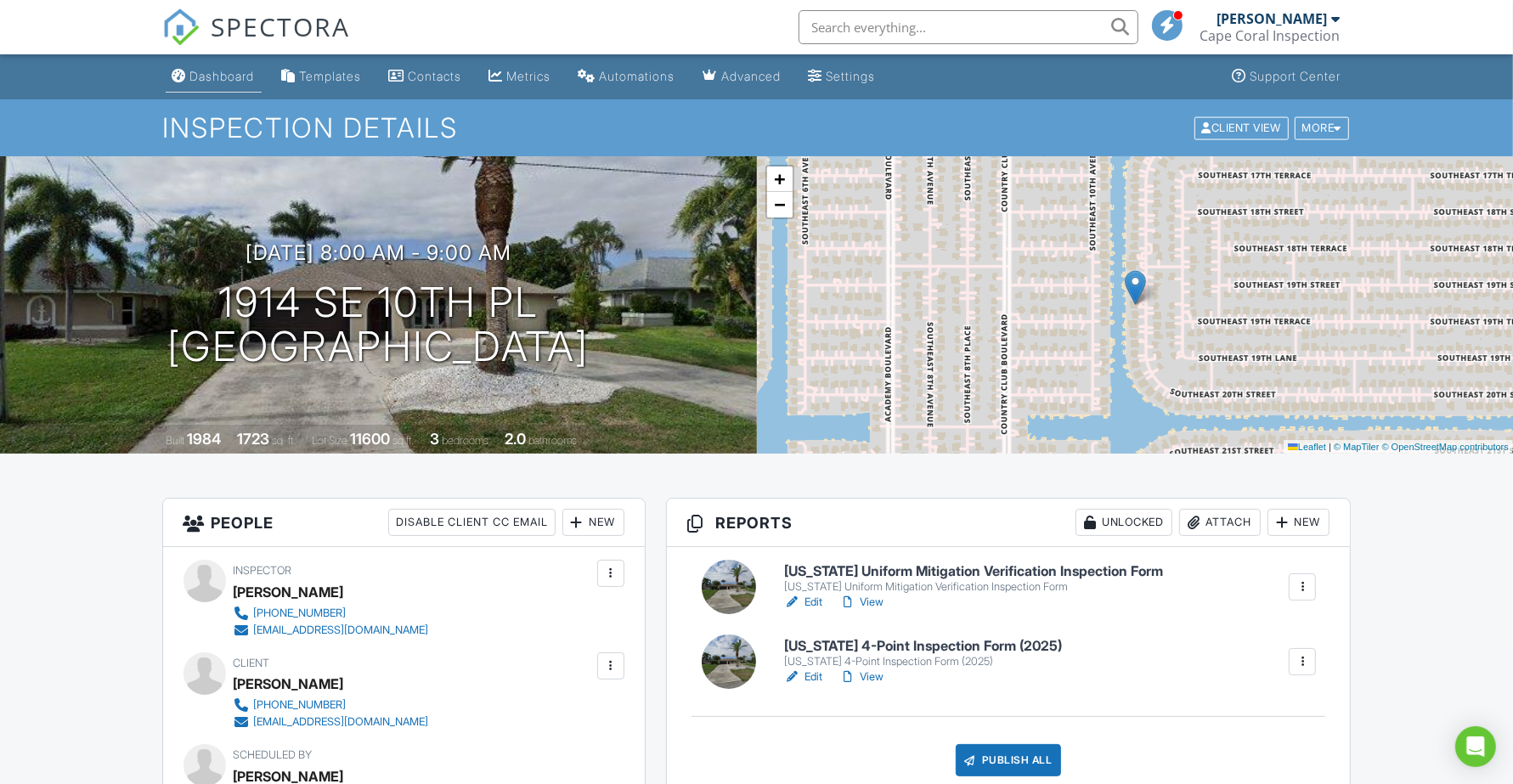
click at [219, 64] on link "Dashboard" at bounding box center [214, 77] width 96 height 31
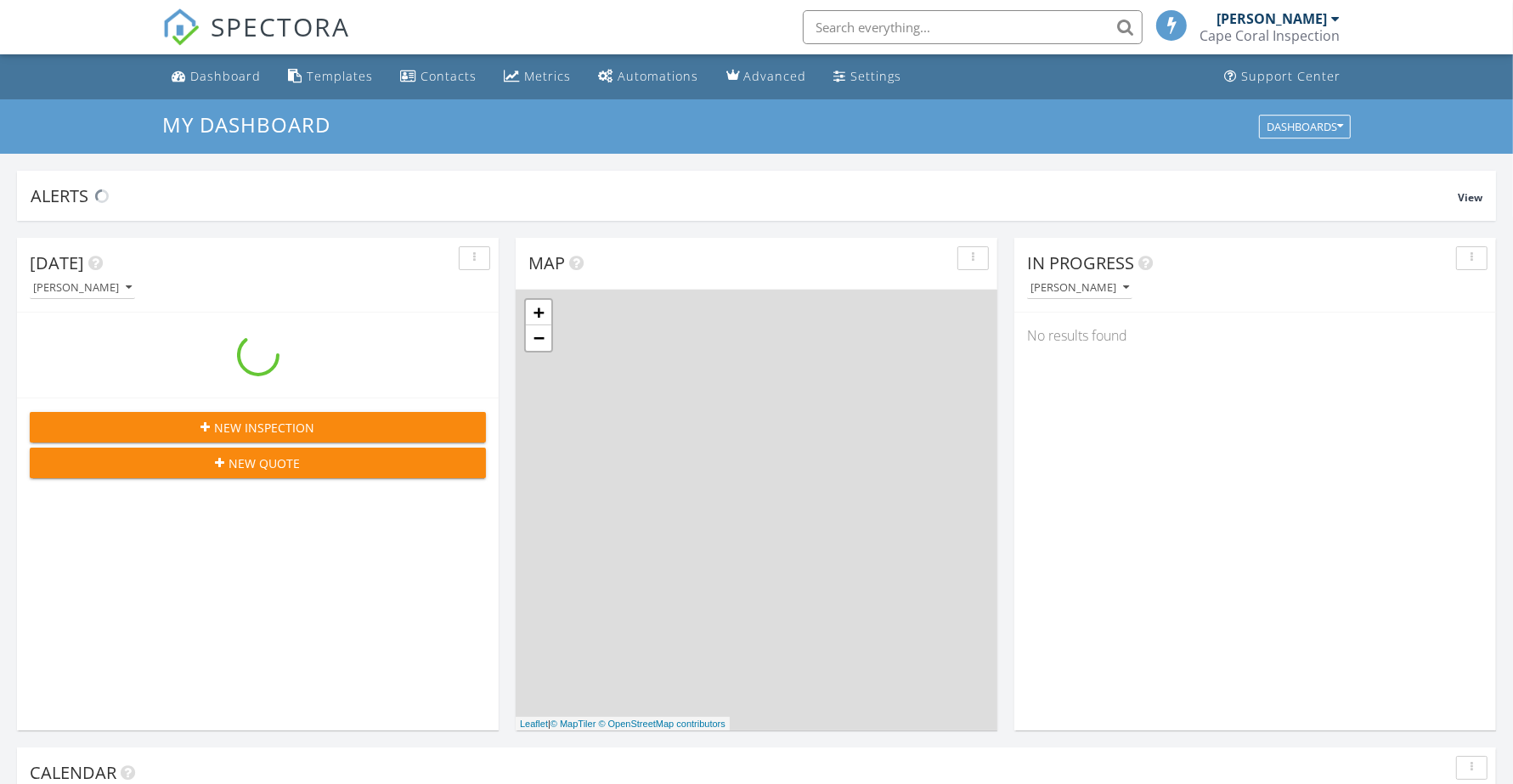
scroll to position [1579, 1546]
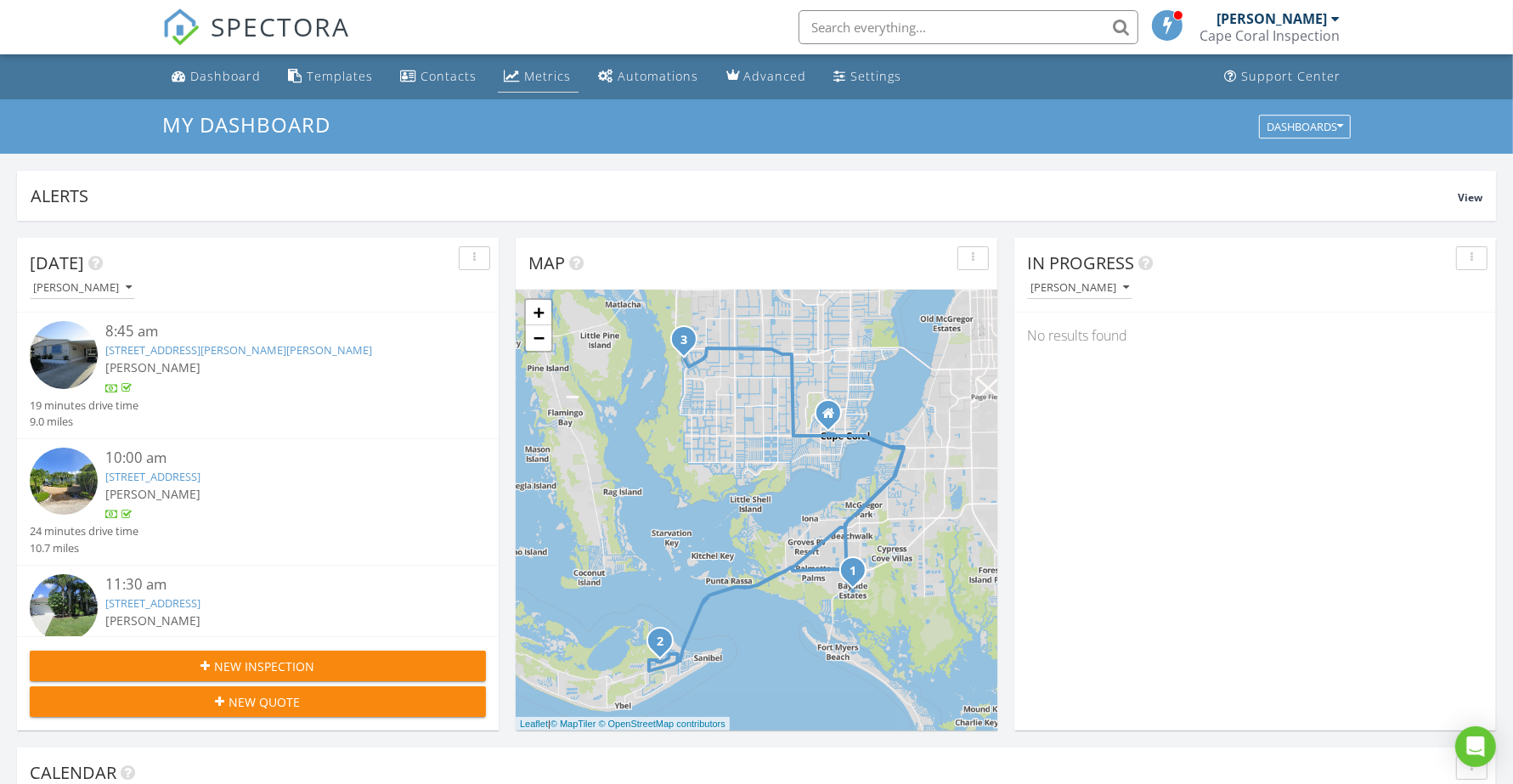
click at [537, 69] on div "Metrics" at bounding box center [548, 76] width 47 height 17
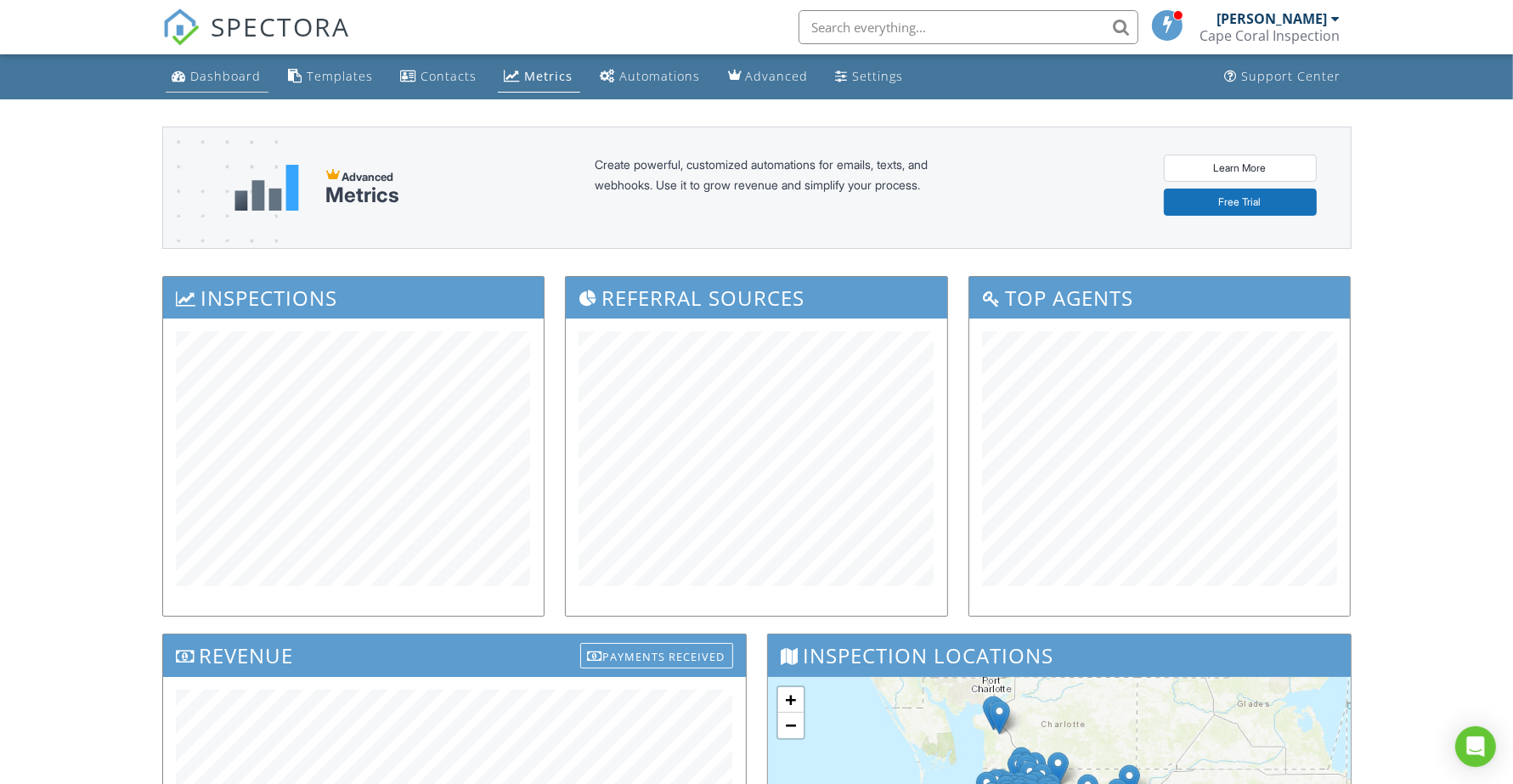
click at [213, 75] on div "Dashboard" at bounding box center [226, 76] width 71 height 17
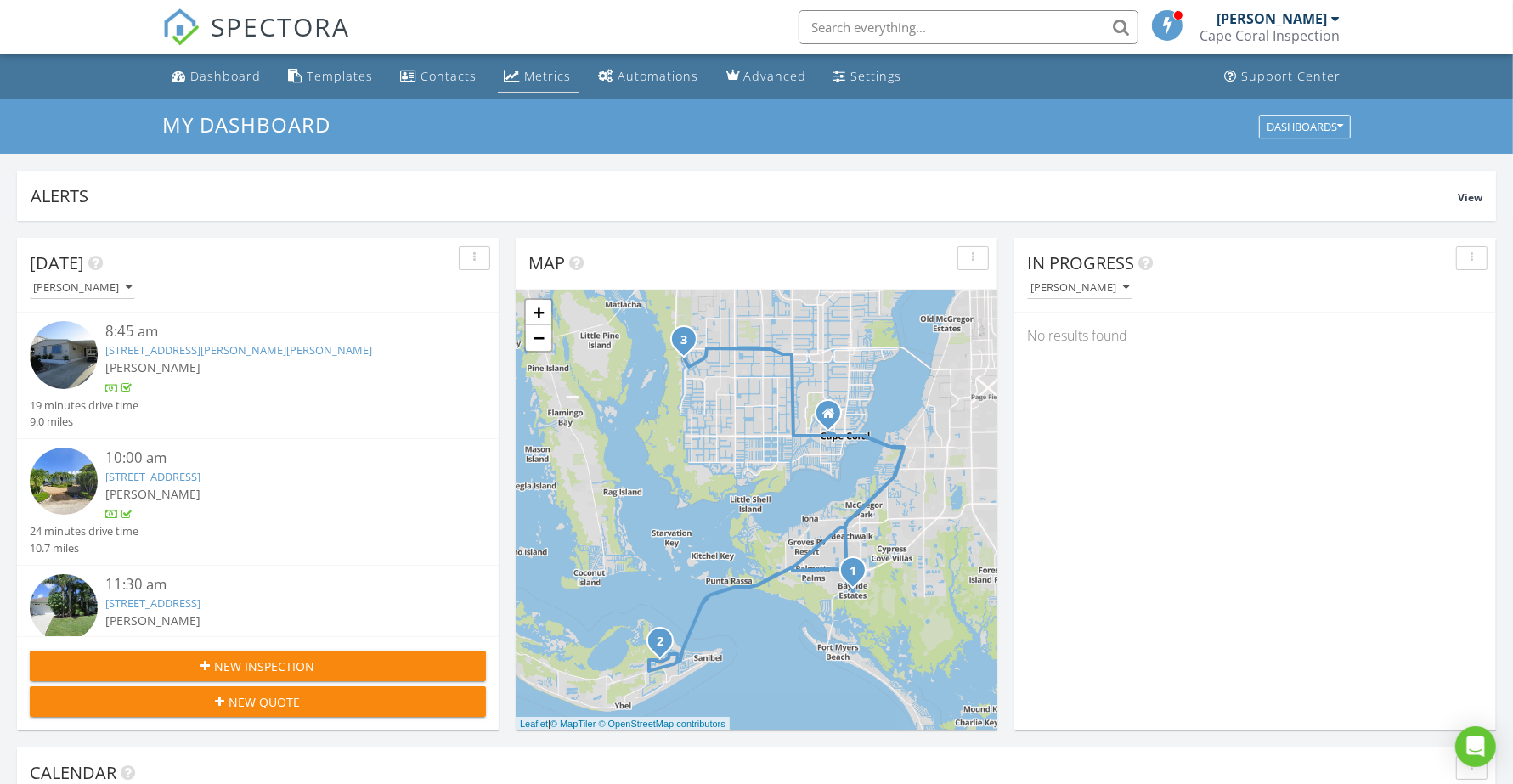
click at [548, 70] on div "Metrics" at bounding box center [548, 76] width 47 height 17
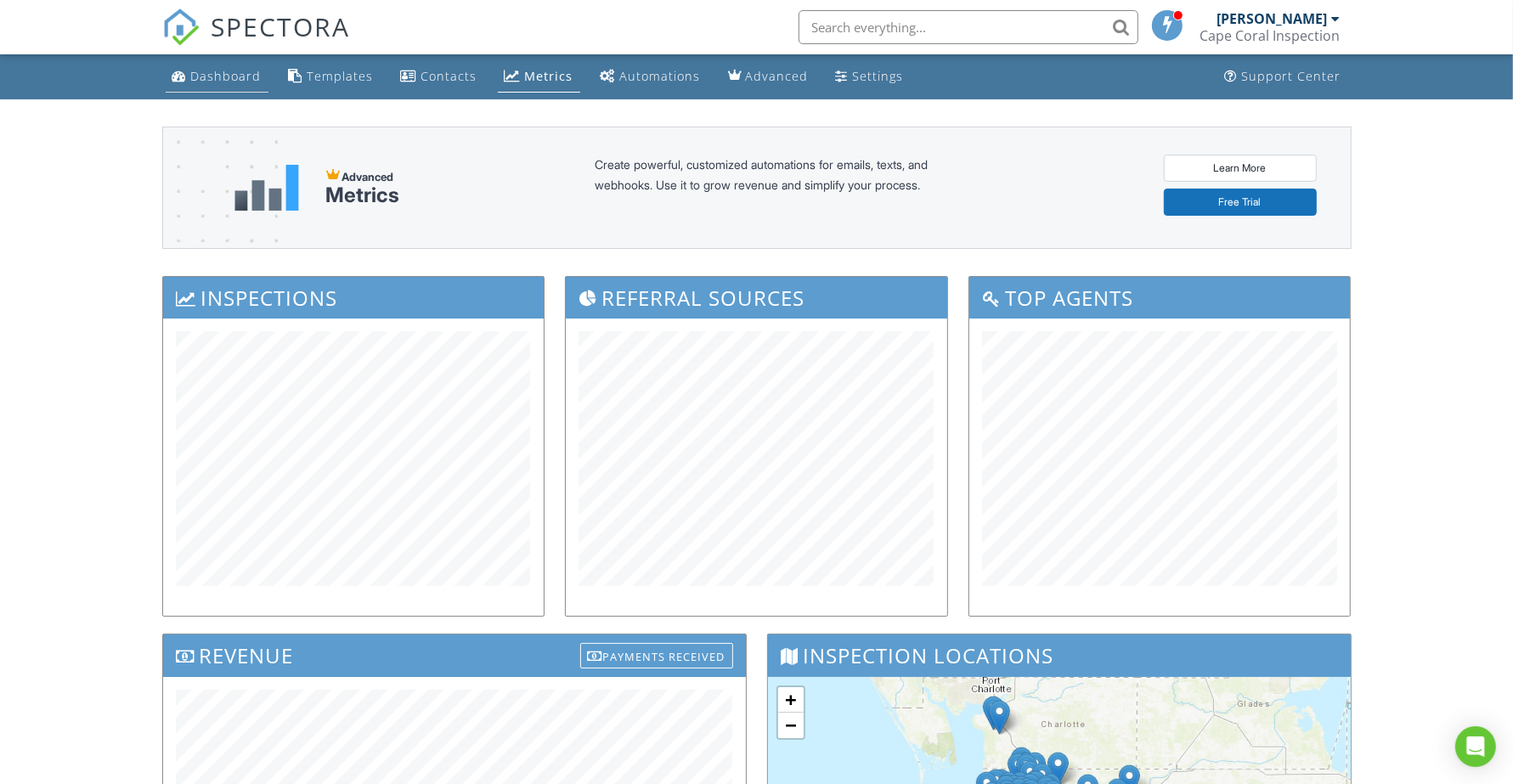
click at [214, 69] on div "Dashboard" at bounding box center [226, 76] width 71 height 17
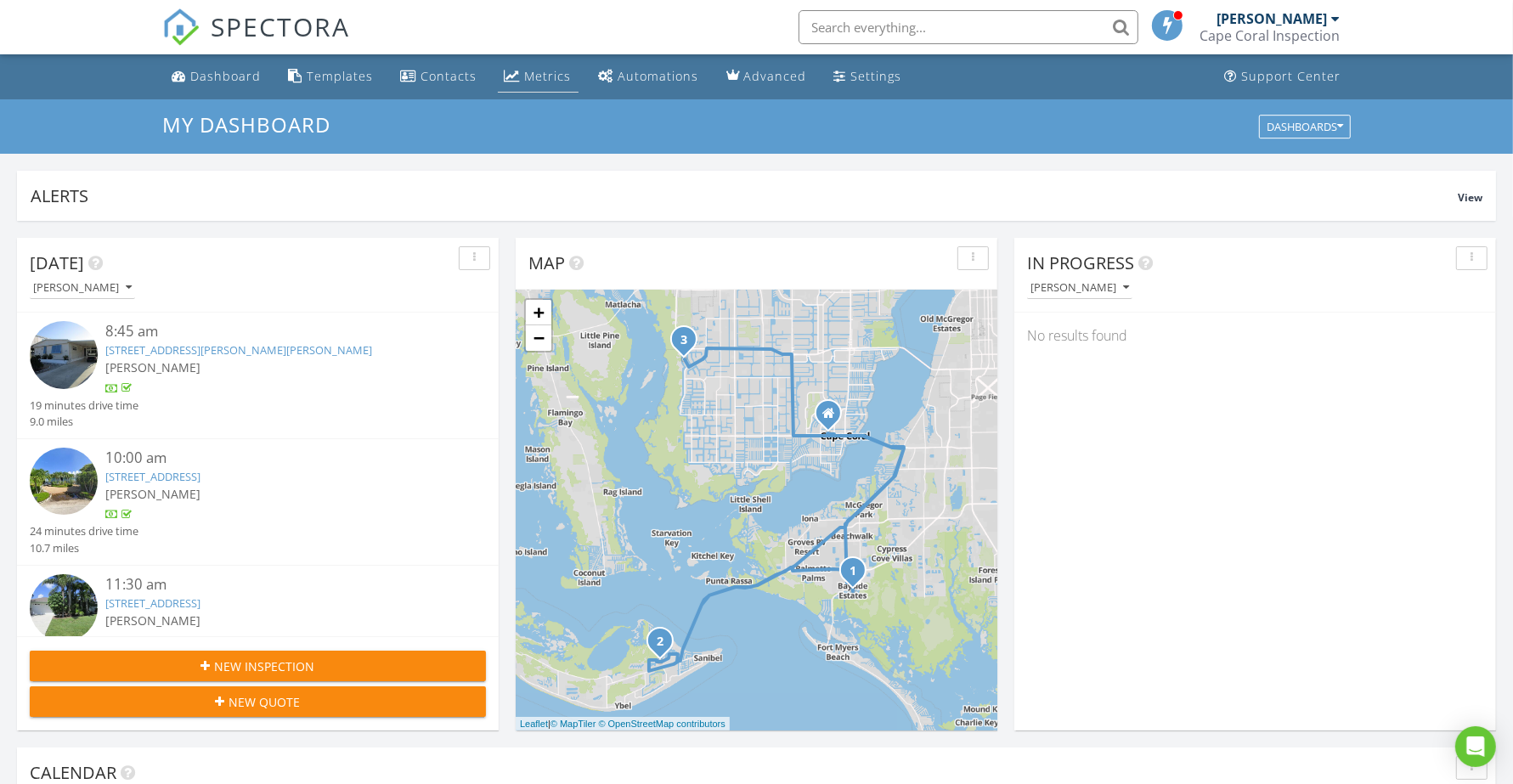
click at [533, 75] on div "Metrics" at bounding box center [548, 76] width 47 height 17
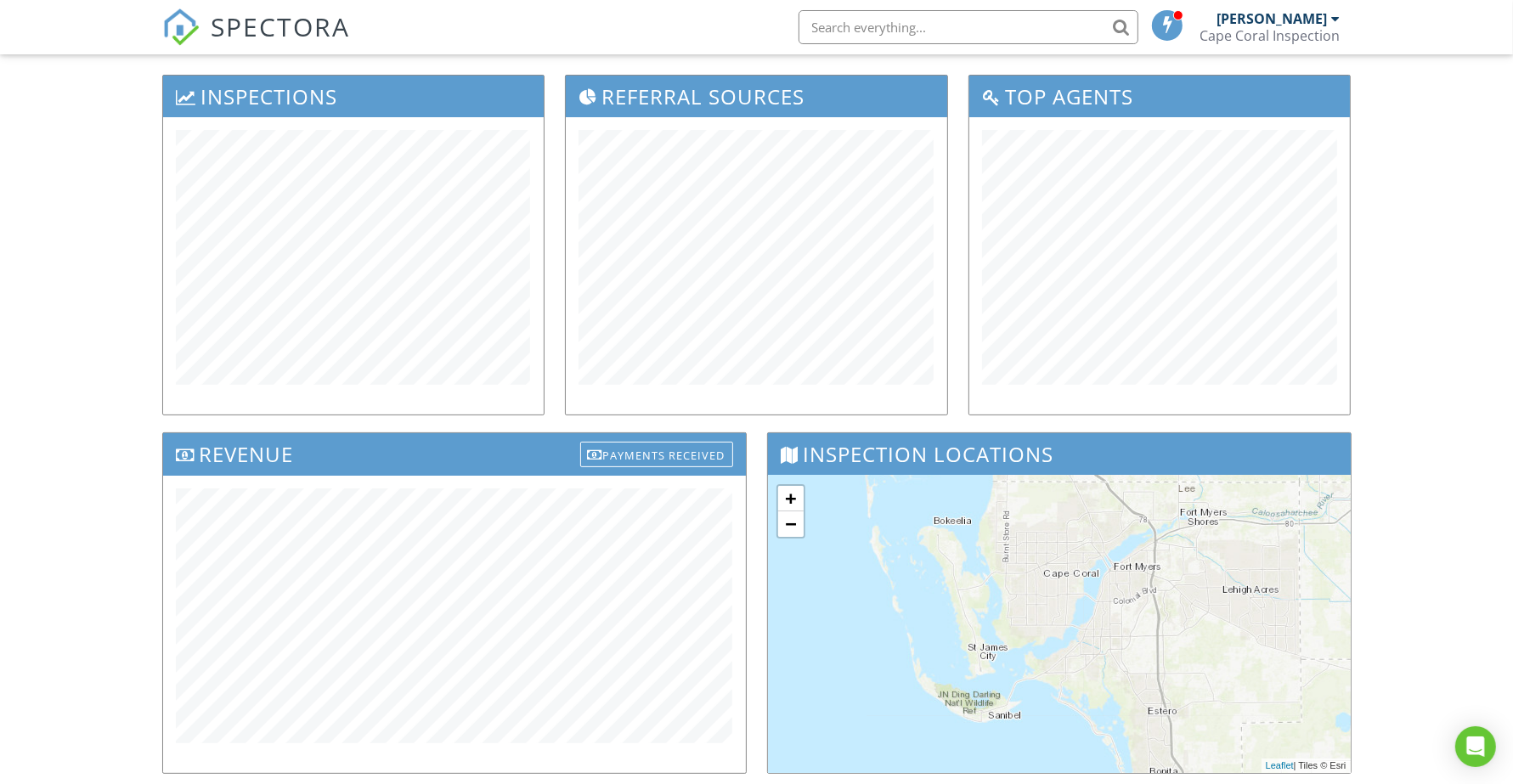
scroll to position [213, 0]
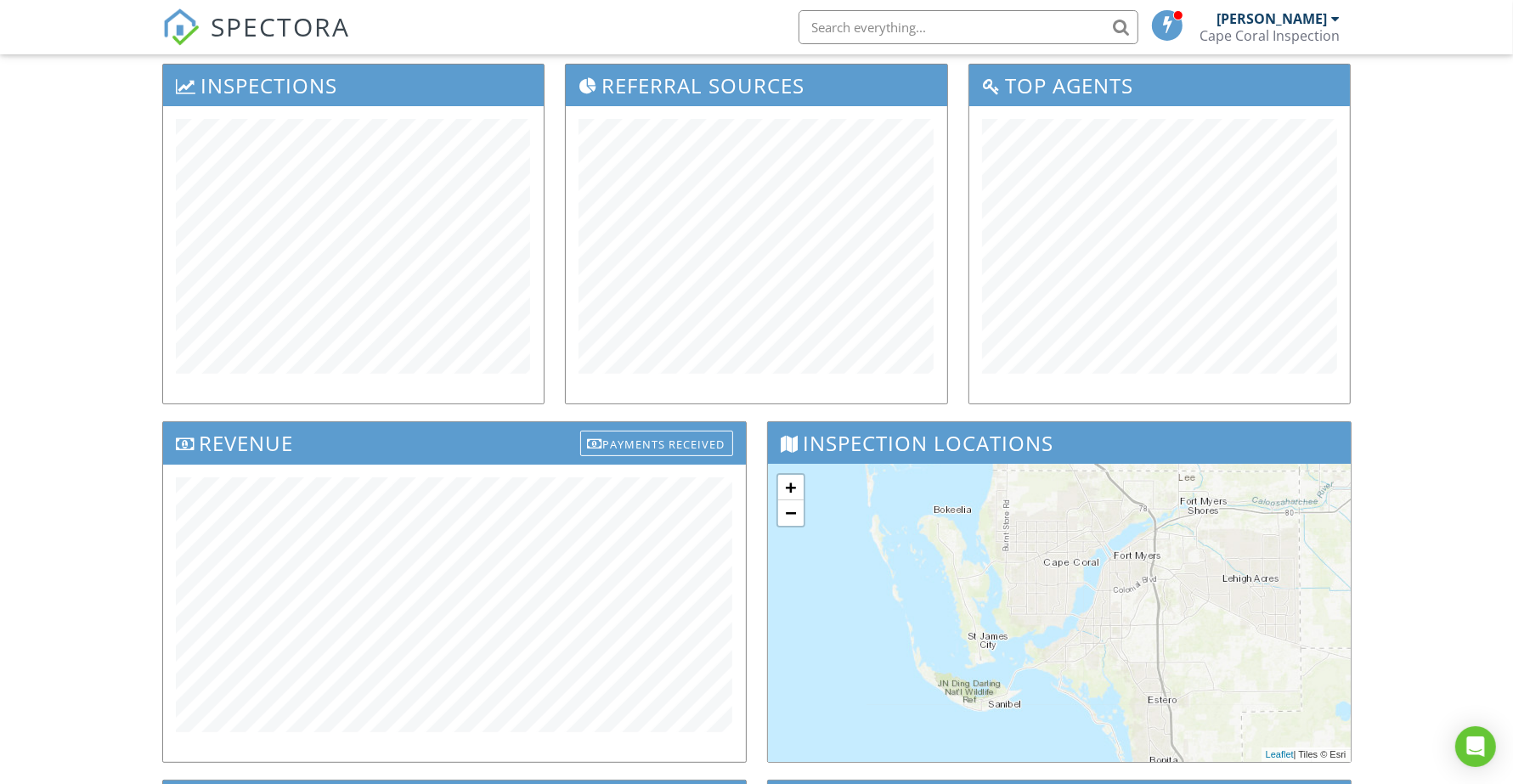
click at [552, 146] on div "Inspections" at bounding box center [354, 242] width 403 height 358
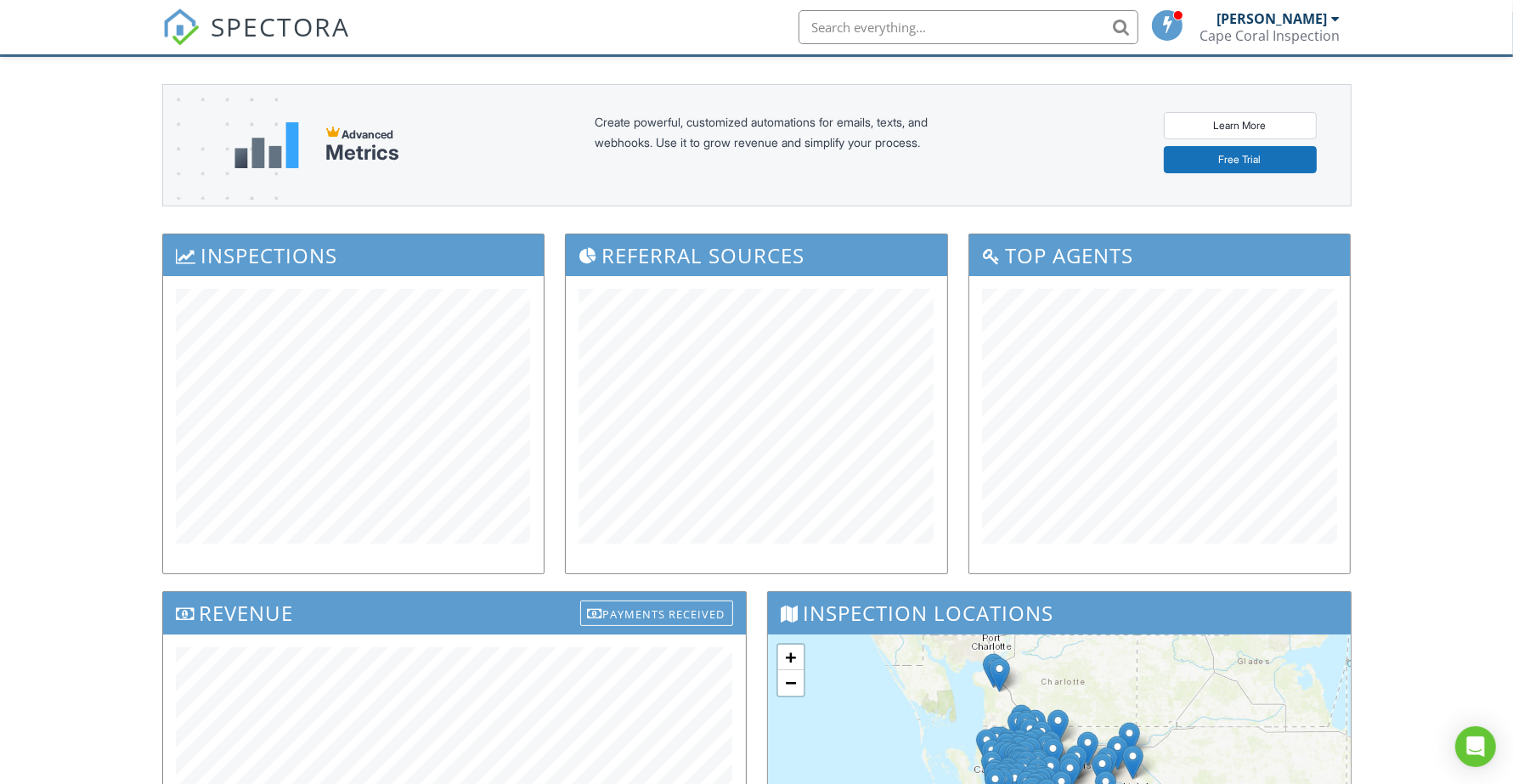
scroll to position [0, 0]
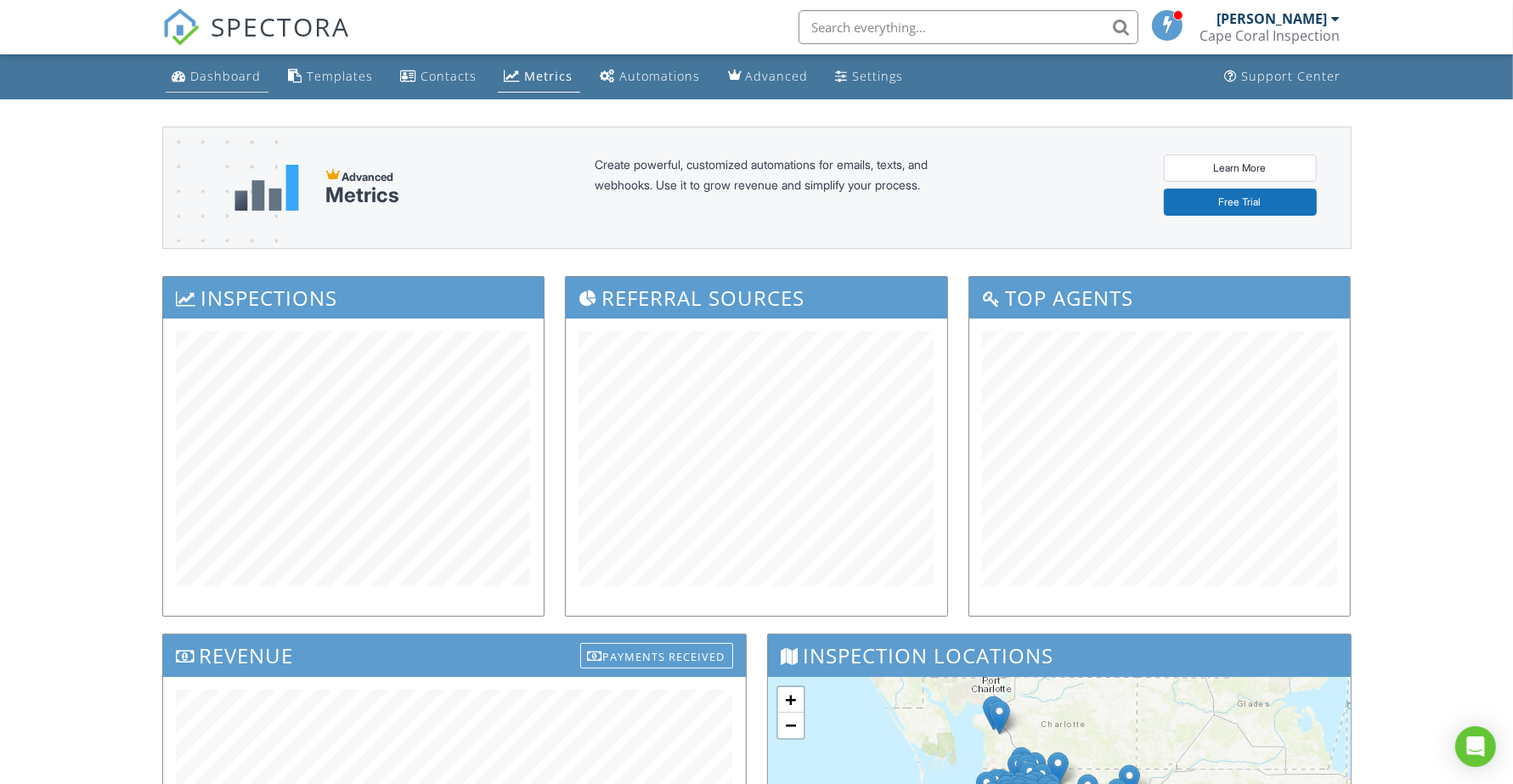
click at [221, 81] on div "Dashboard" at bounding box center [226, 76] width 71 height 17
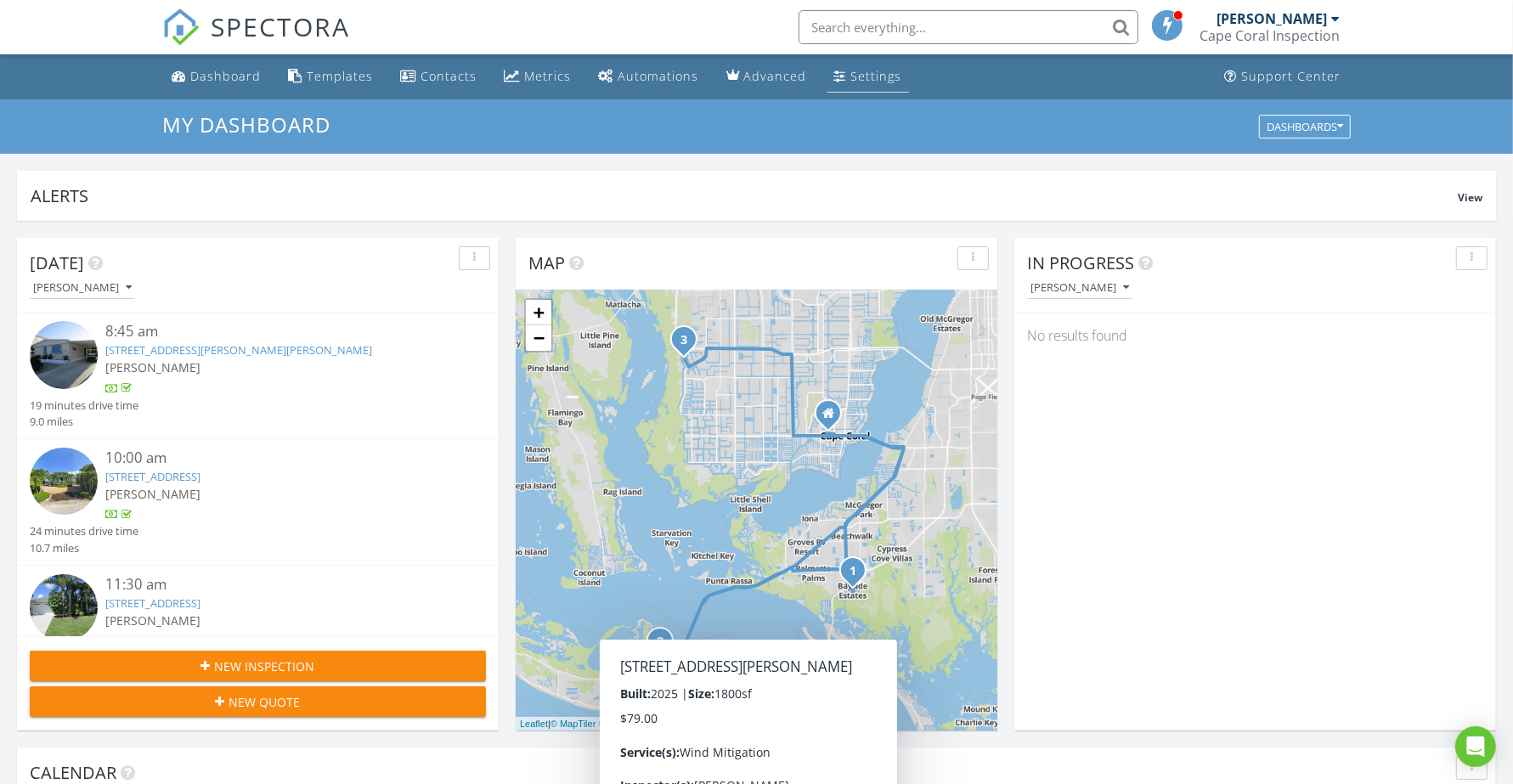
click at [867, 69] on div "Settings" at bounding box center [877, 76] width 51 height 17
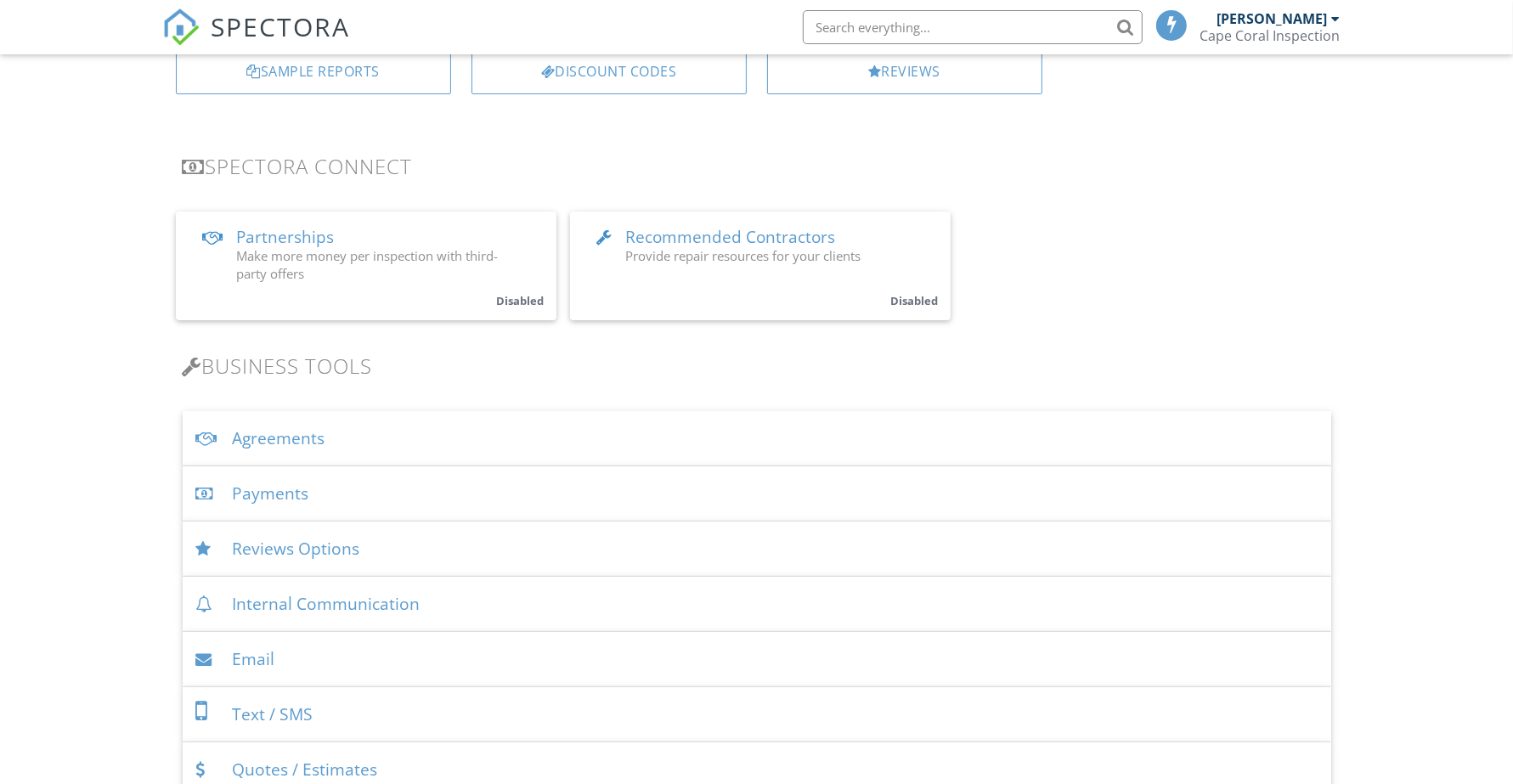
scroll to position [318, 0]
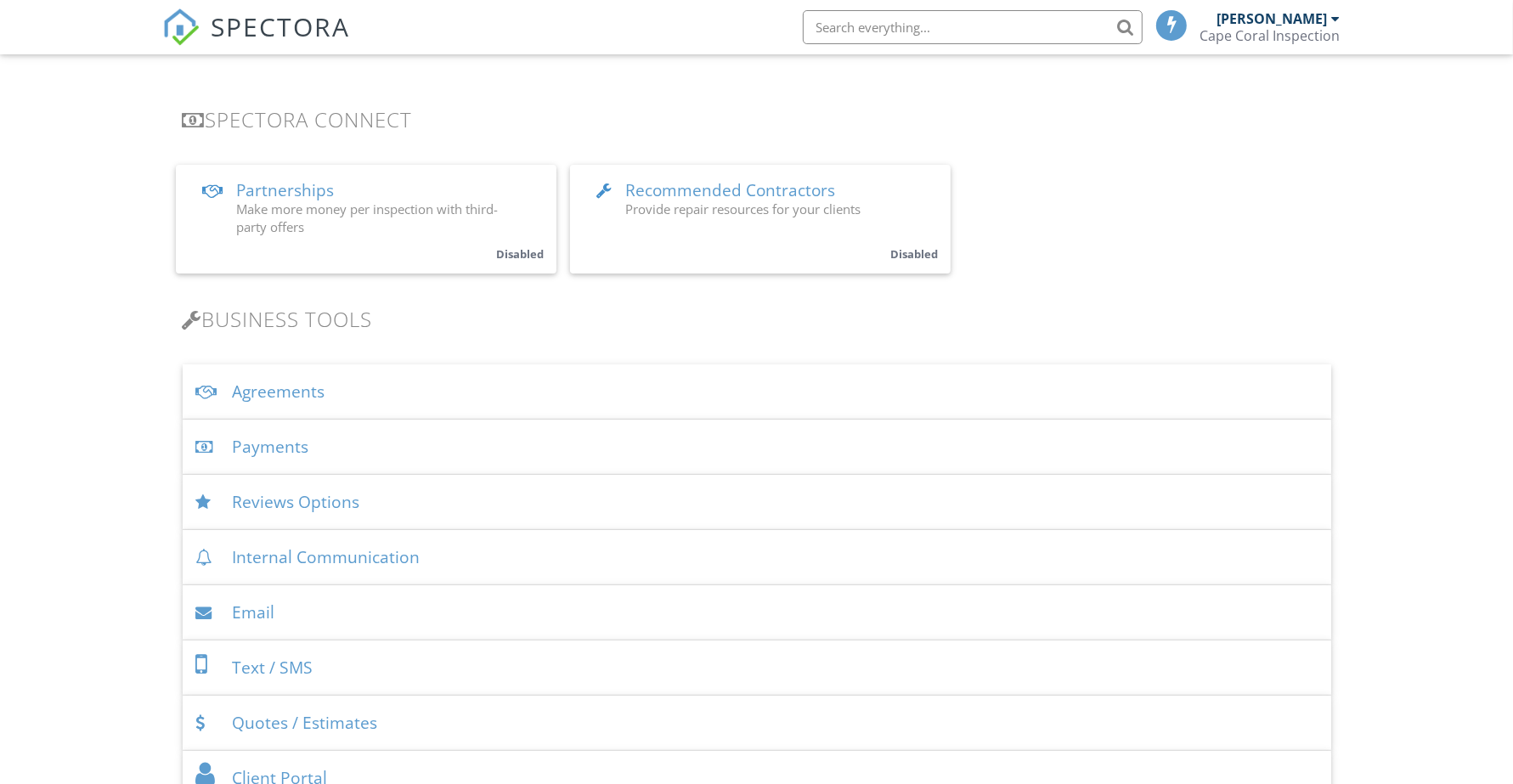
click at [297, 443] on div "Payments" at bounding box center [756, 447] width 1149 height 55
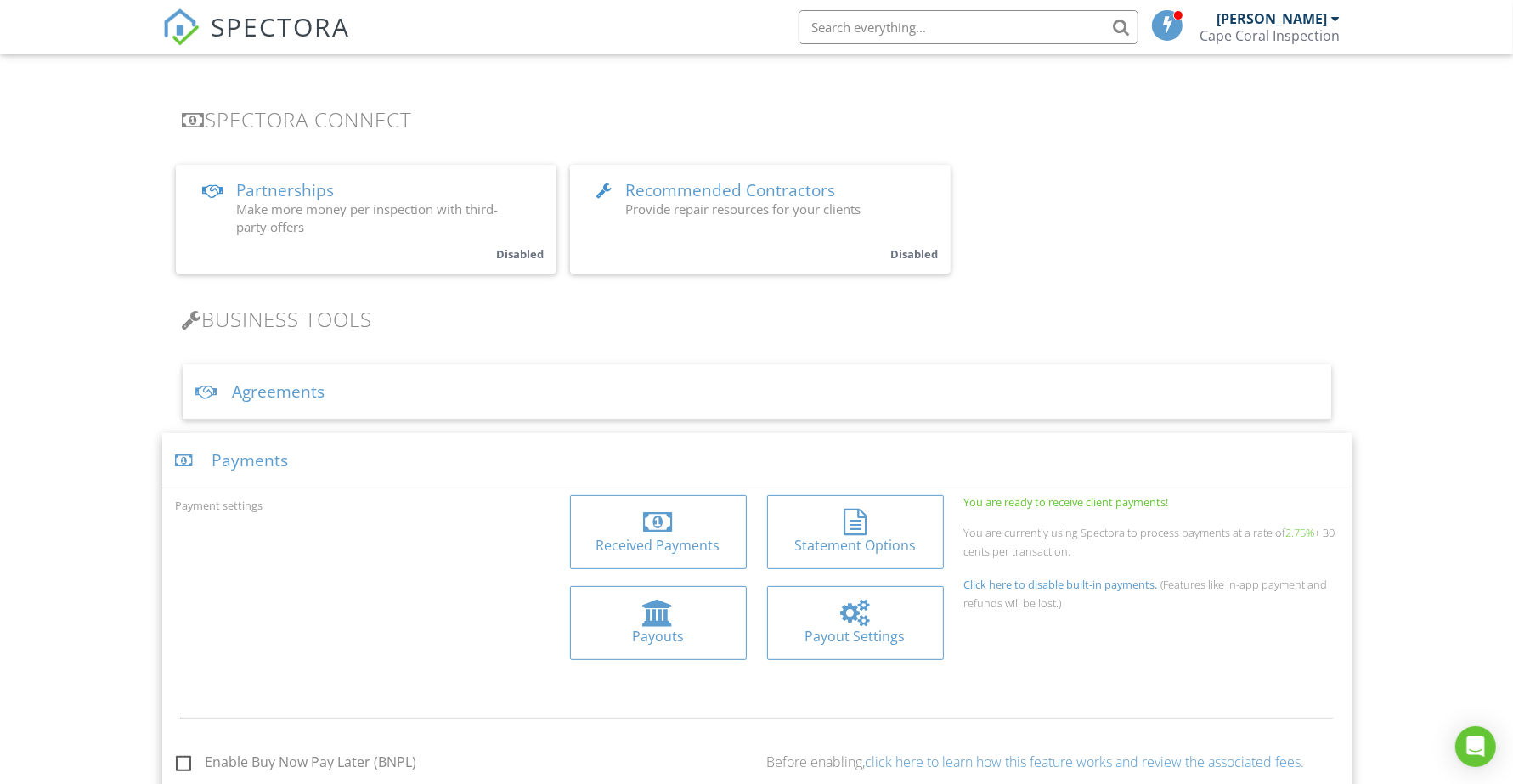
click at [658, 523] on div at bounding box center [658, 523] width 29 height 28
